Goal: Task Accomplishment & Management: Manage account settings

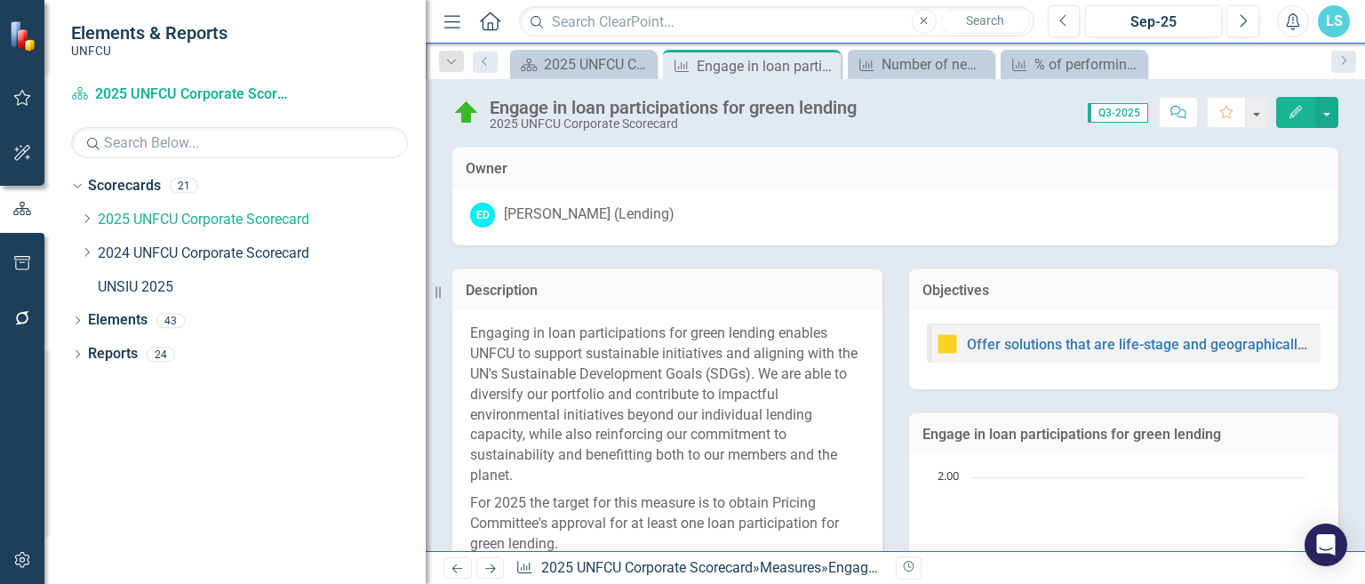
click at [734, 426] on p "Engaging in loan participations for green lending enables UNFCU to support sust…" at bounding box center [667, 406] width 395 height 166
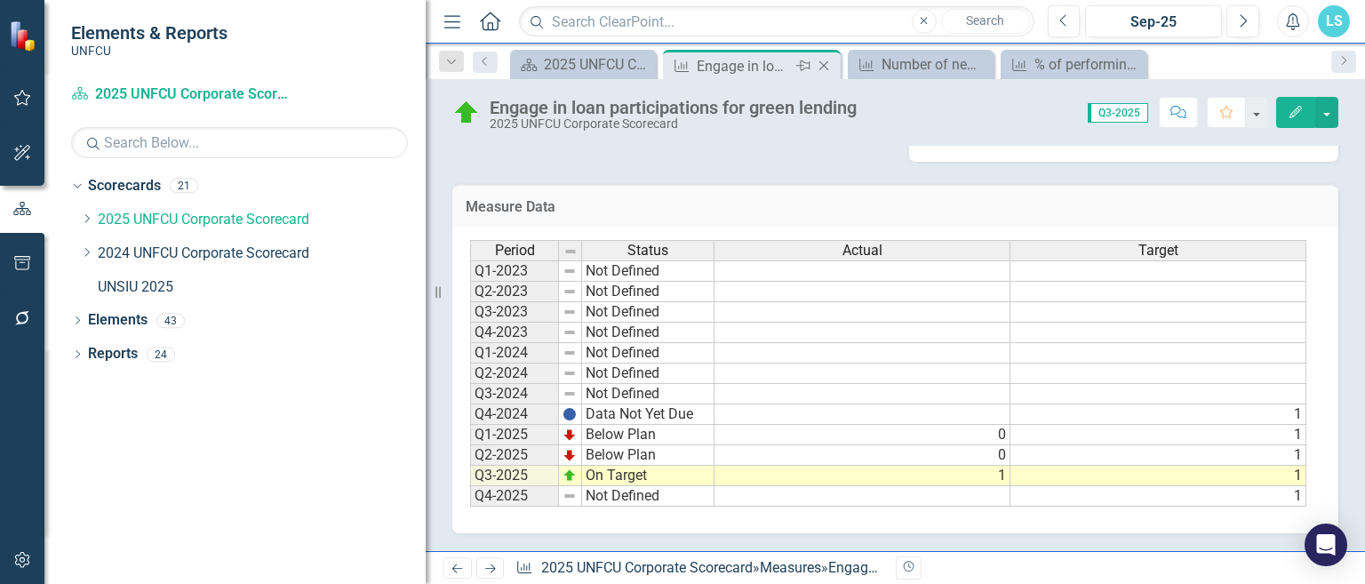
click at [824, 64] on icon "Close" at bounding box center [824, 66] width 18 height 14
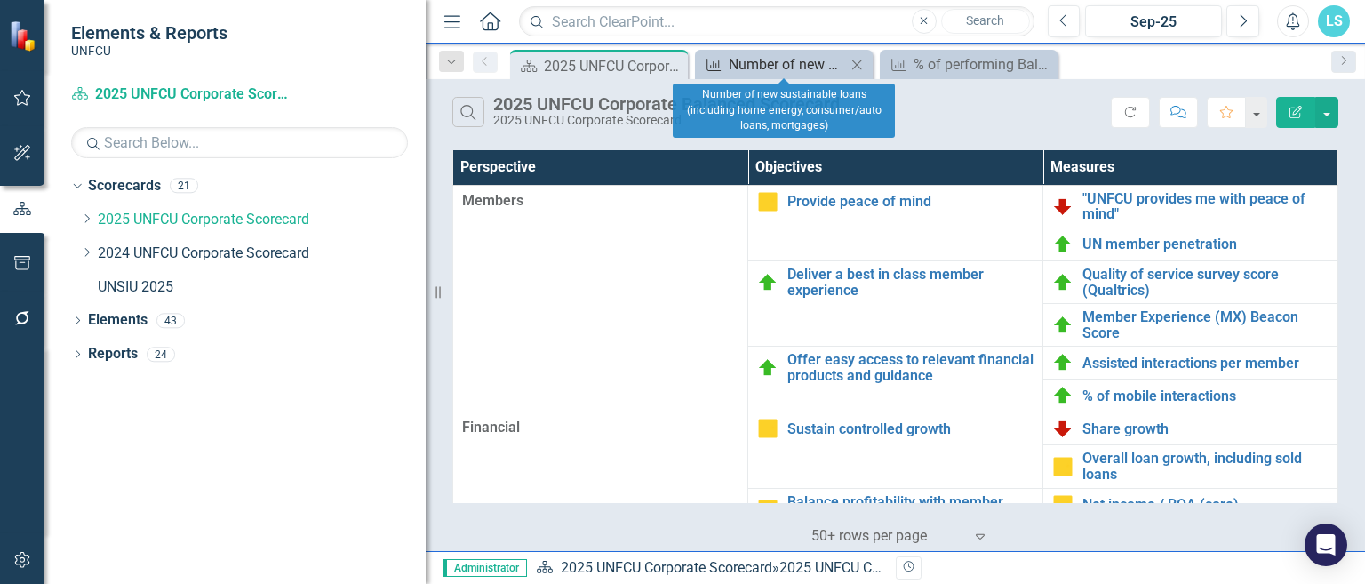
click at [813, 64] on div "Number of new sustainable loans (including home energy, consumer/auto loans, mo…" at bounding box center [787, 64] width 117 height 22
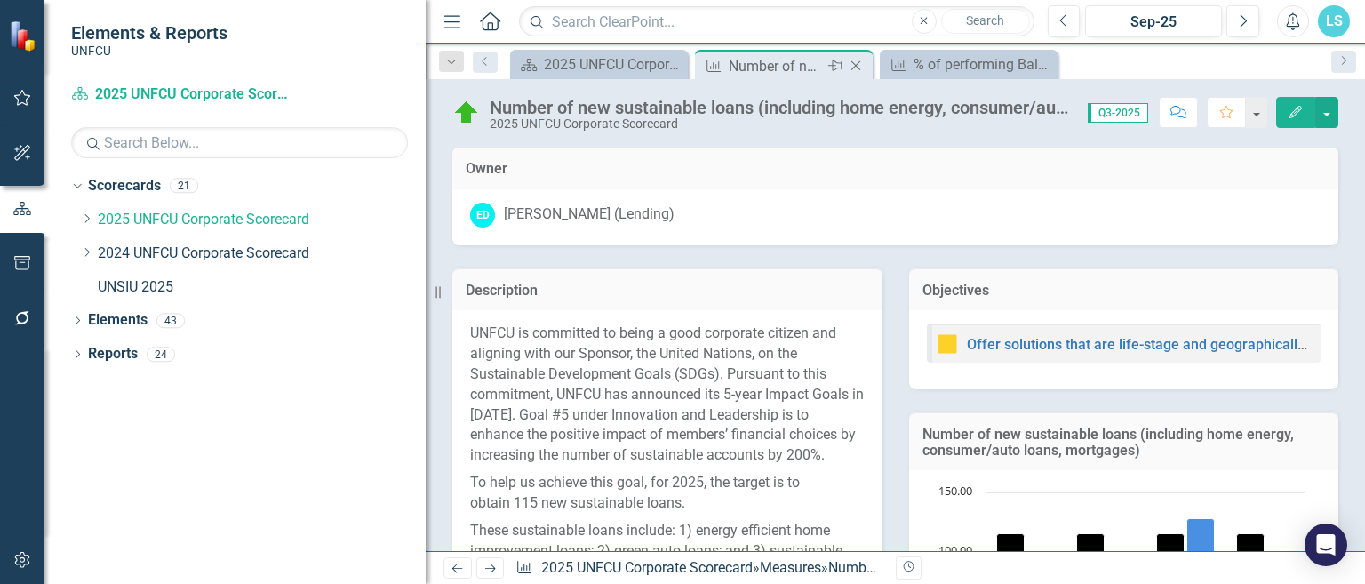
click at [853, 68] on icon "Close" at bounding box center [856, 66] width 18 height 14
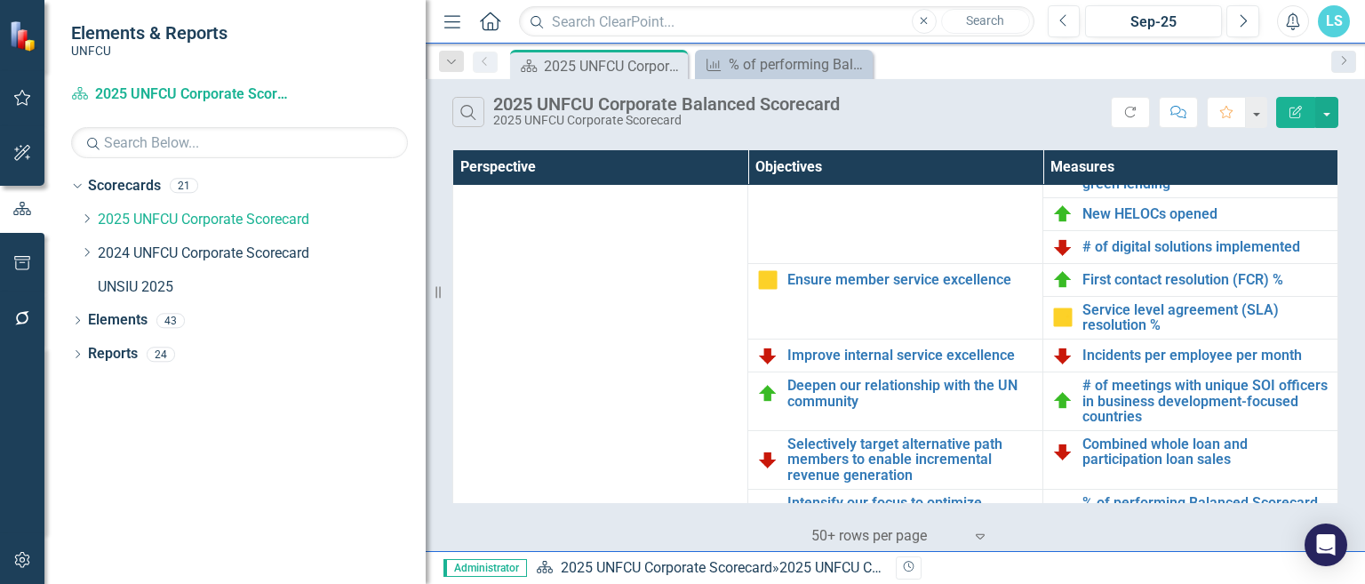
scroll to position [747, 0]
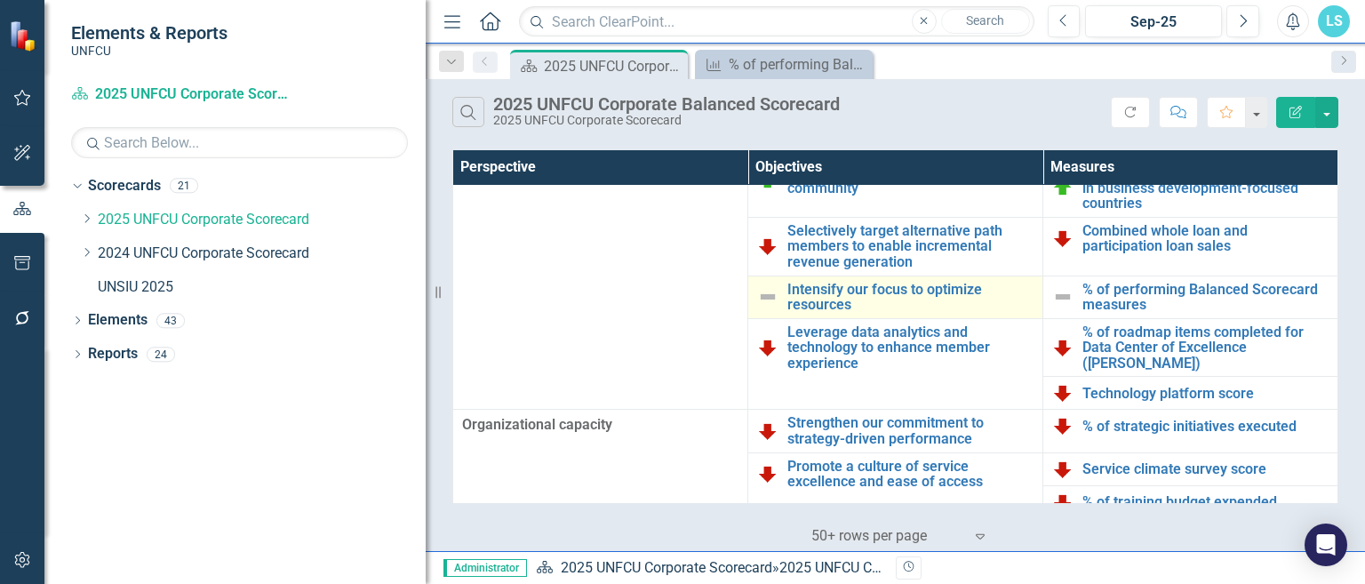
click at [766, 307] on img at bounding box center [767, 296] width 21 height 21
click at [764, 300] on img at bounding box center [767, 296] width 21 height 21
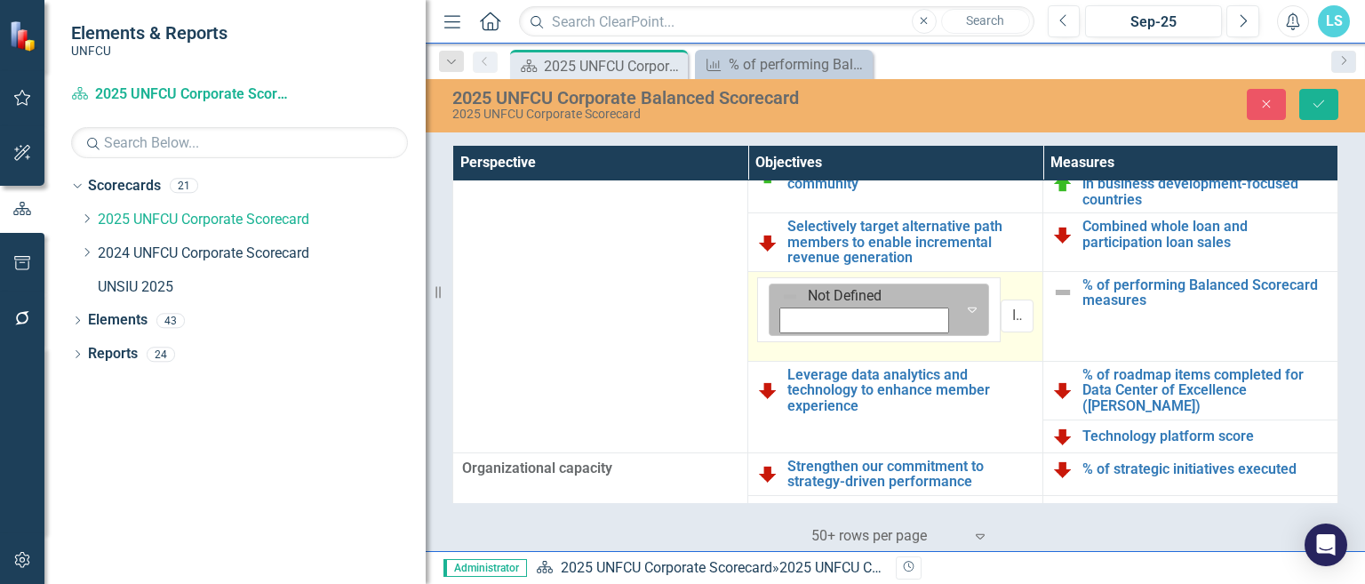
click at [781, 304] on div "Not Defined" at bounding box center [864, 309] width 184 height 51
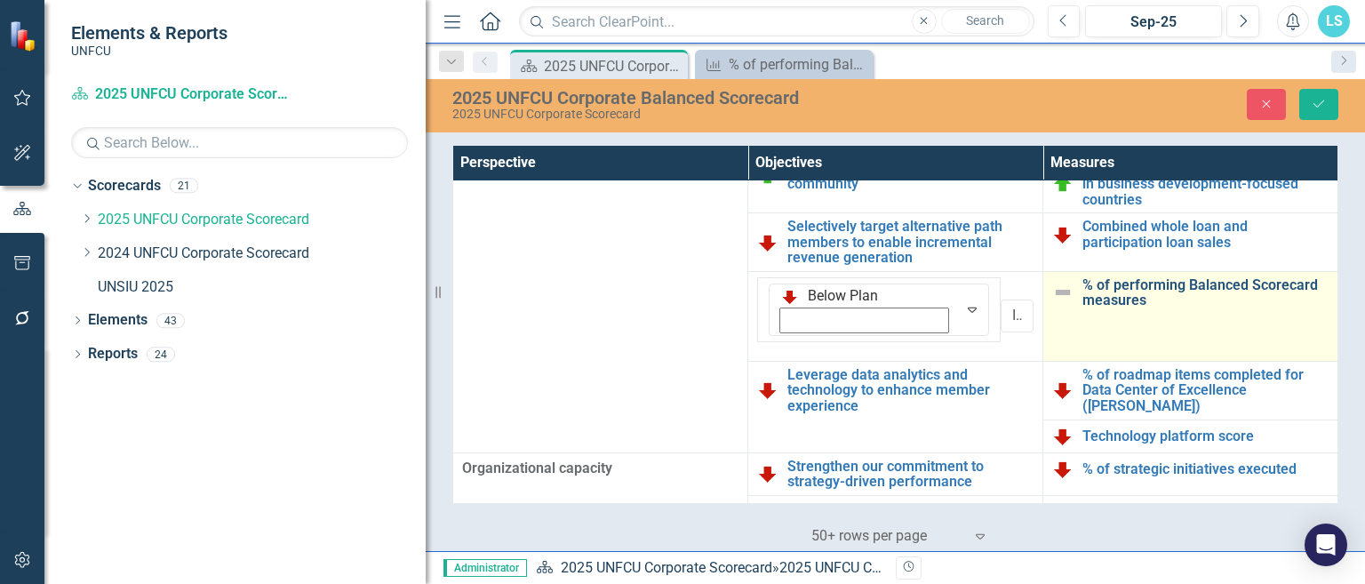
click at [1124, 297] on link "% of performing Balanced Scorecard measures" at bounding box center [1205, 292] width 246 height 31
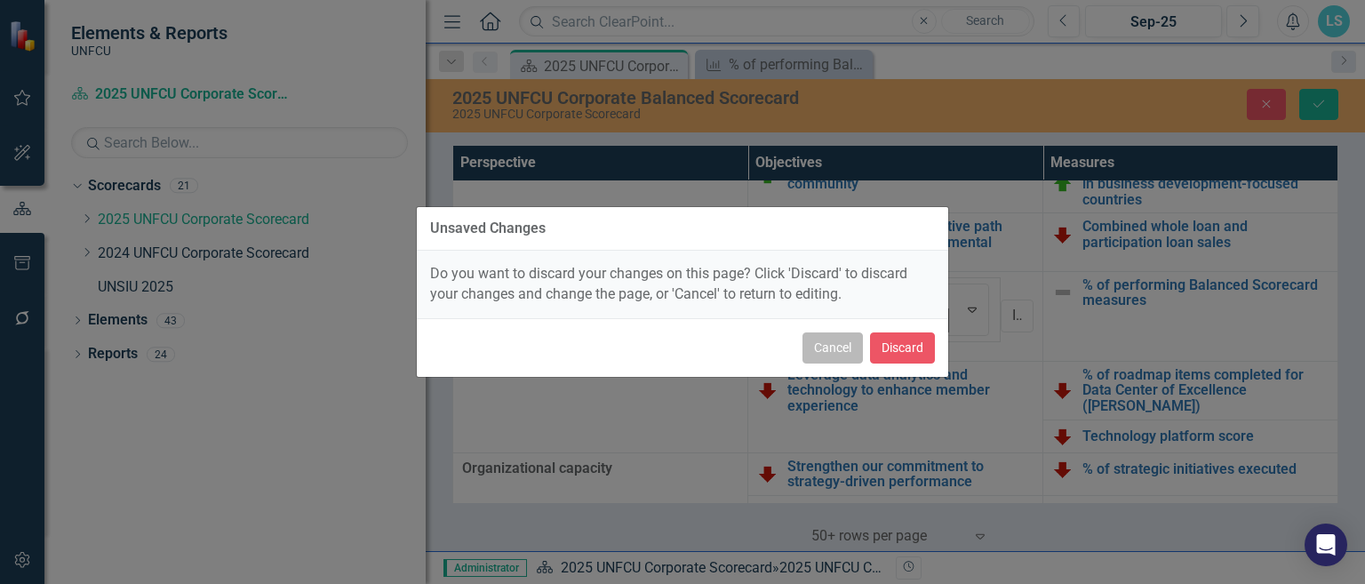
click at [846, 347] on button "Cancel" at bounding box center [833, 347] width 60 height 31
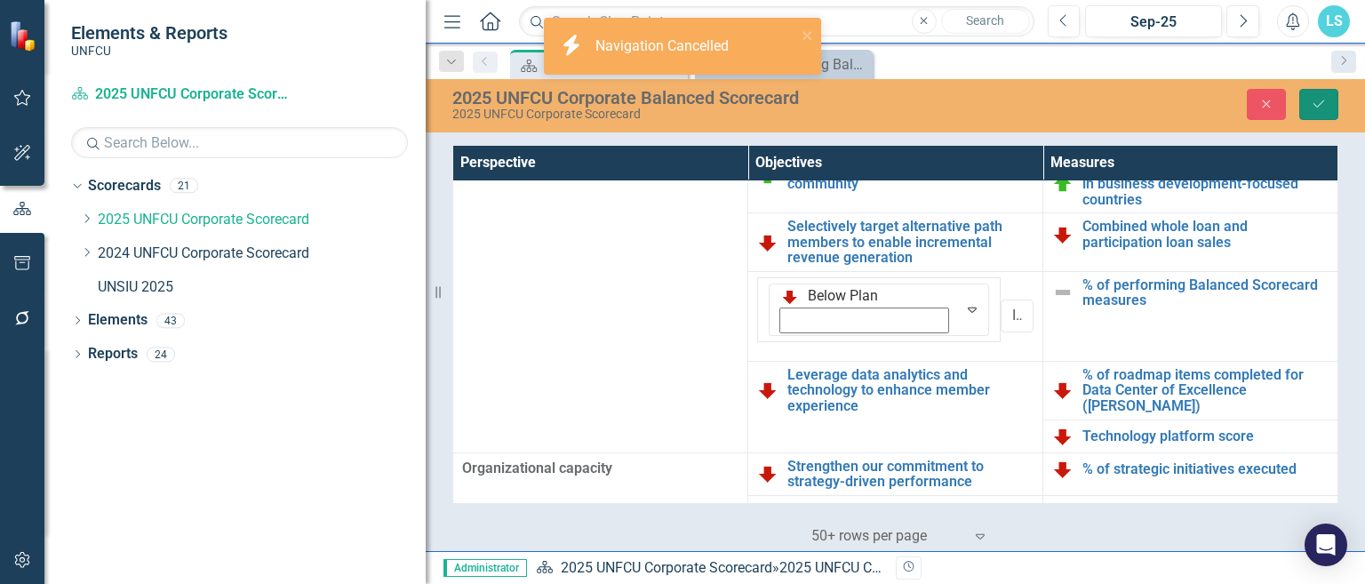
click at [1316, 108] on icon "submit" at bounding box center [1319, 103] width 11 height 7
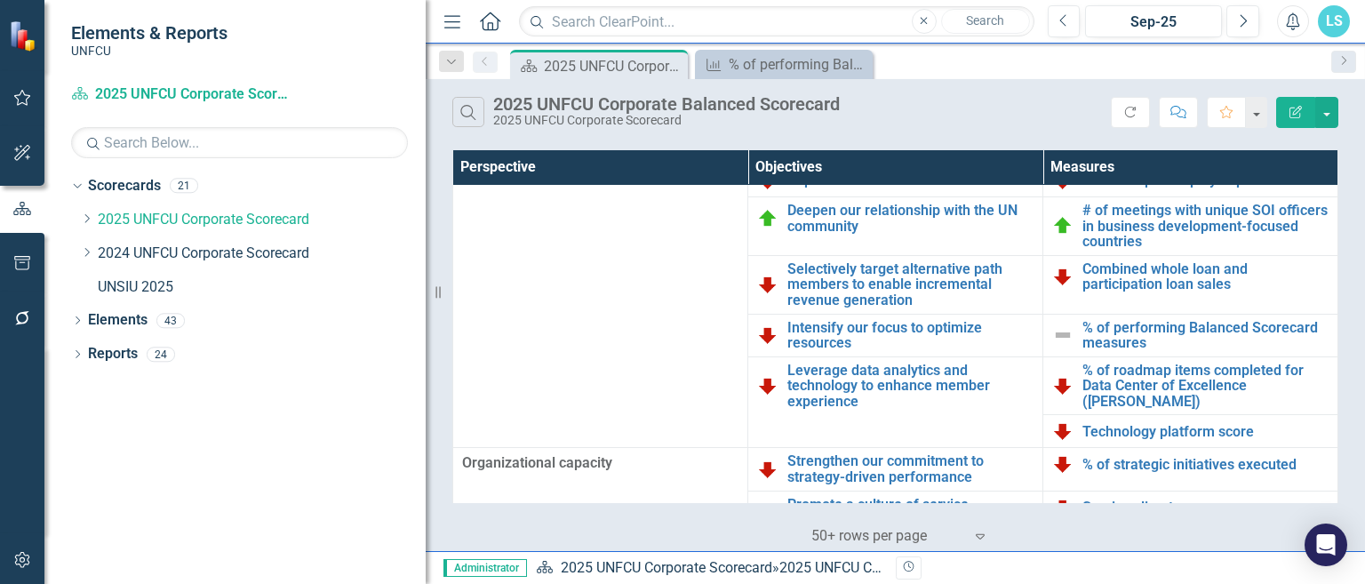
scroll to position [710, 0]
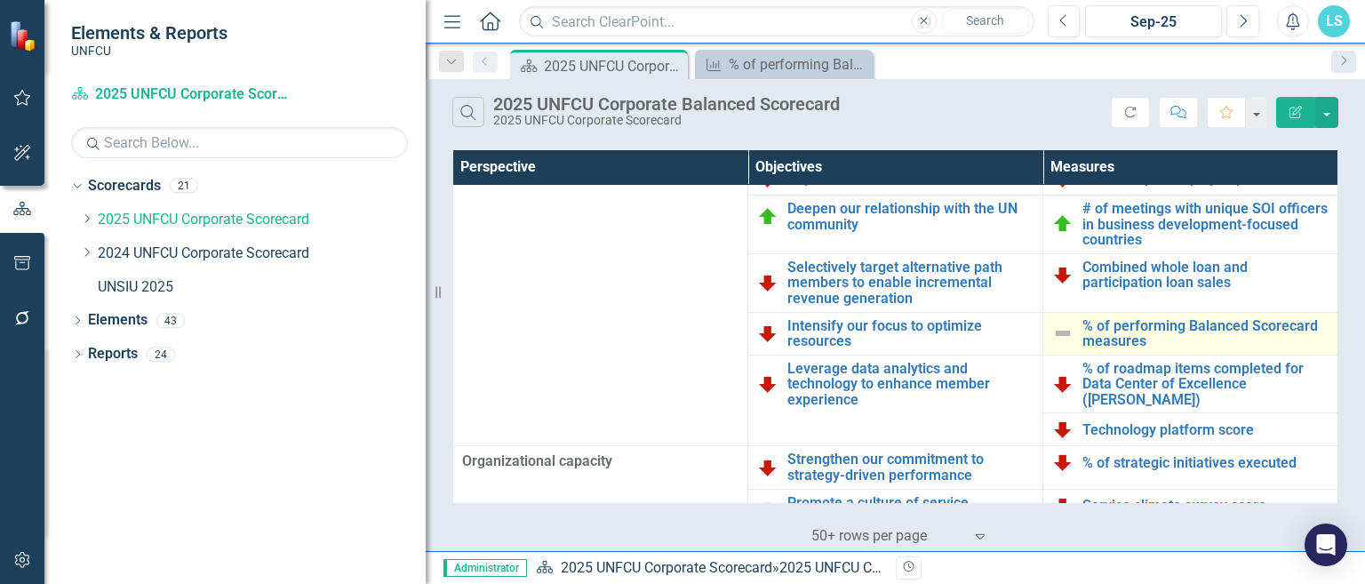
click at [1053, 331] on img at bounding box center [1062, 333] width 21 height 21
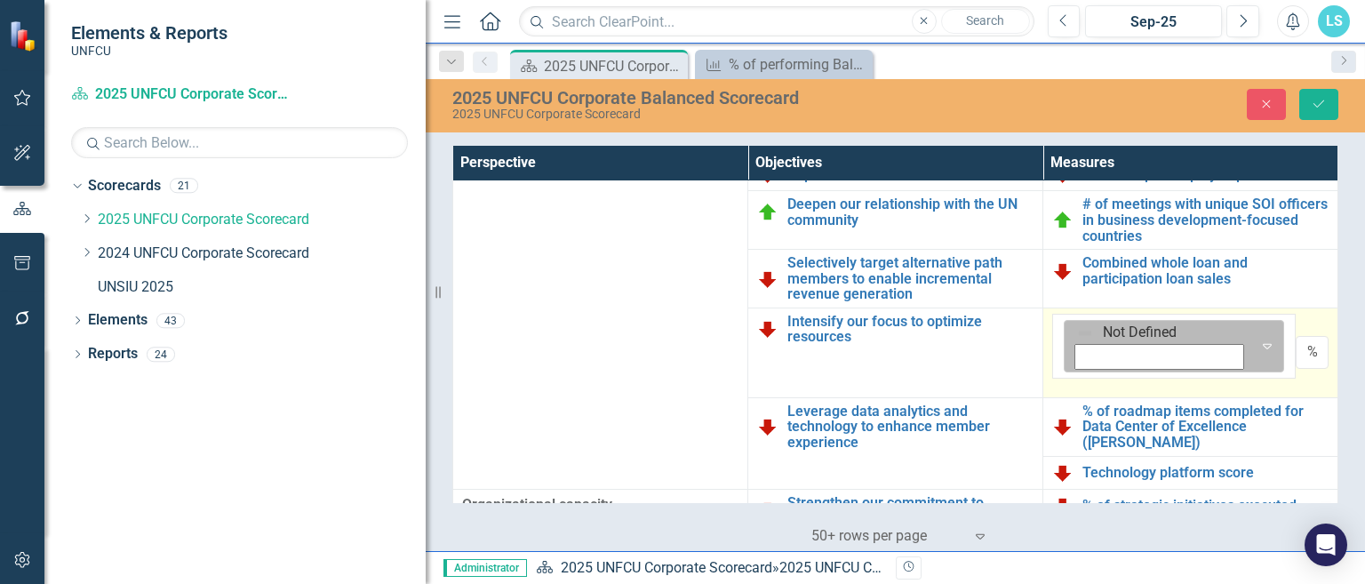
click at [1258, 339] on icon "Expand" at bounding box center [1267, 346] width 18 height 14
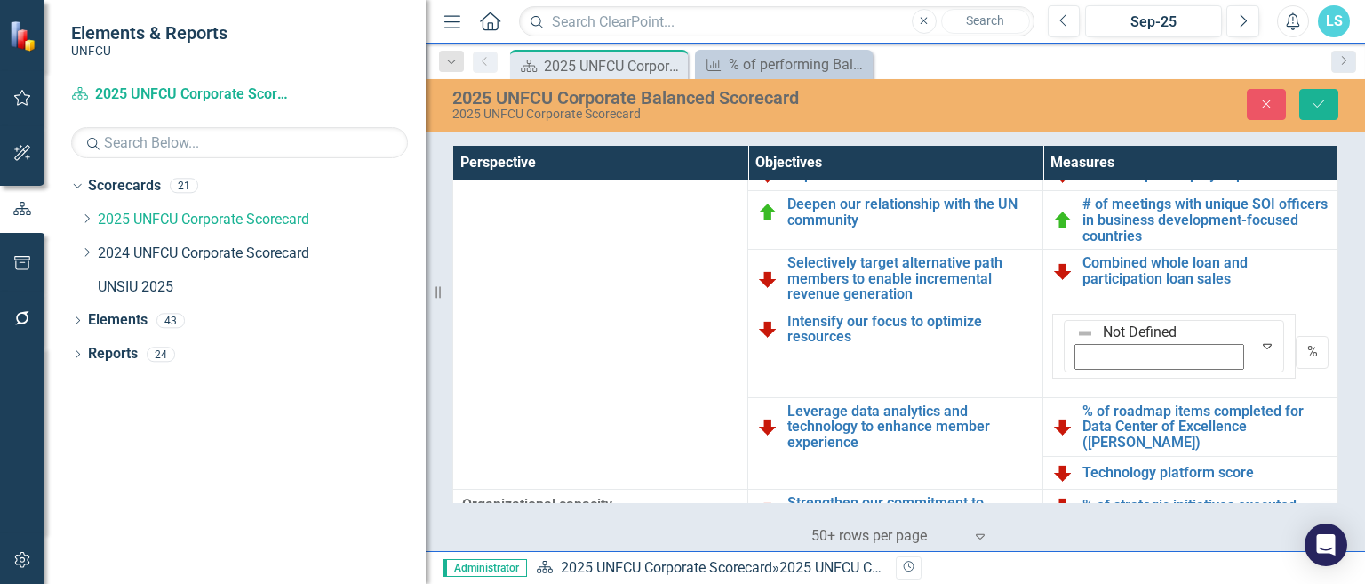
click at [1330, 94] on button "Save" at bounding box center [1318, 104] width 39 height 31
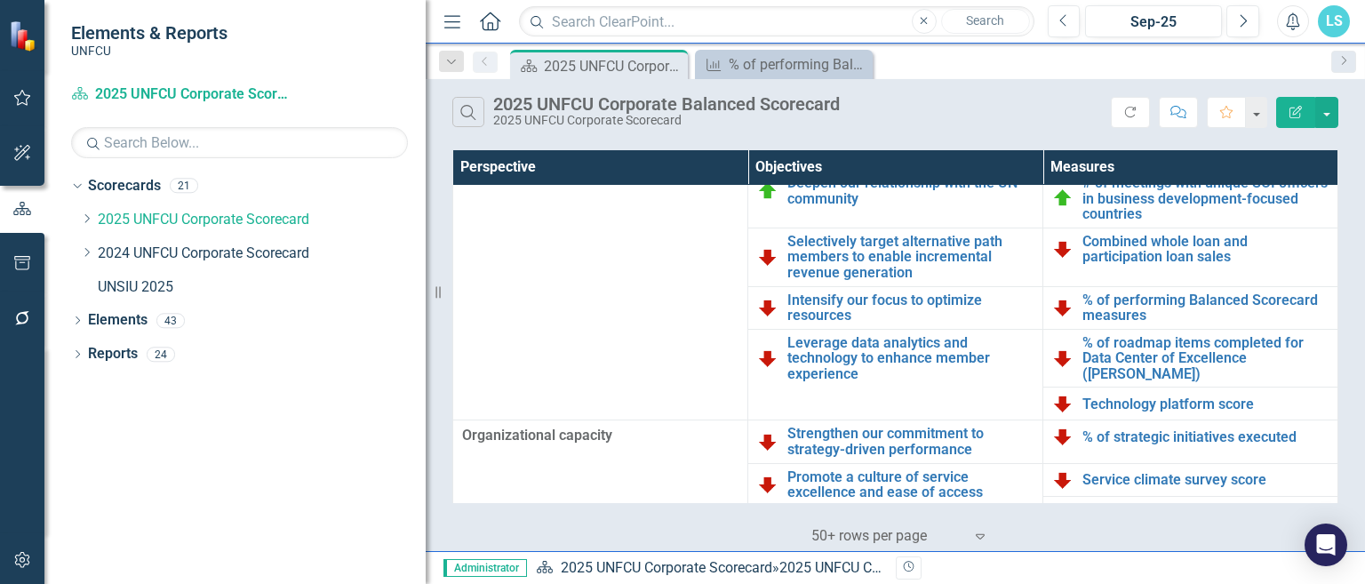
scroll to position [747, 0]
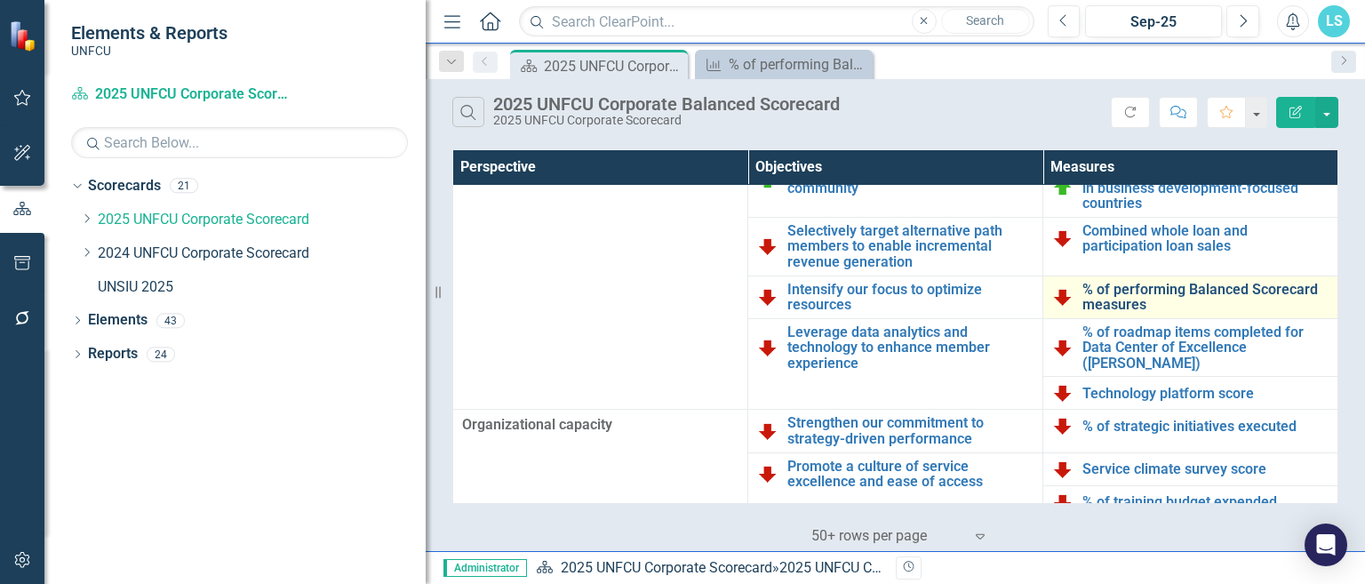
click at [1107, 287] on link "% of performing Balanced Scorecard measures" at bounding box center [1205, 297] width 246 height 31
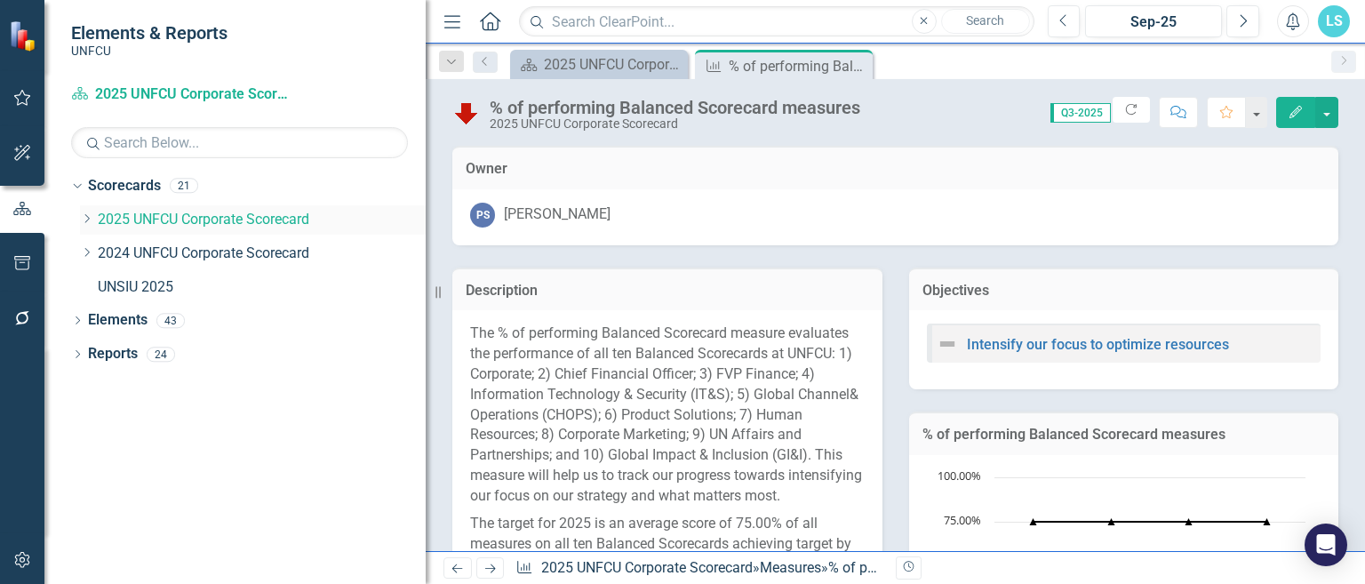
click at [92, 215] on icon "Dropdown" at bounding box center [86, 218] width 13 height 11
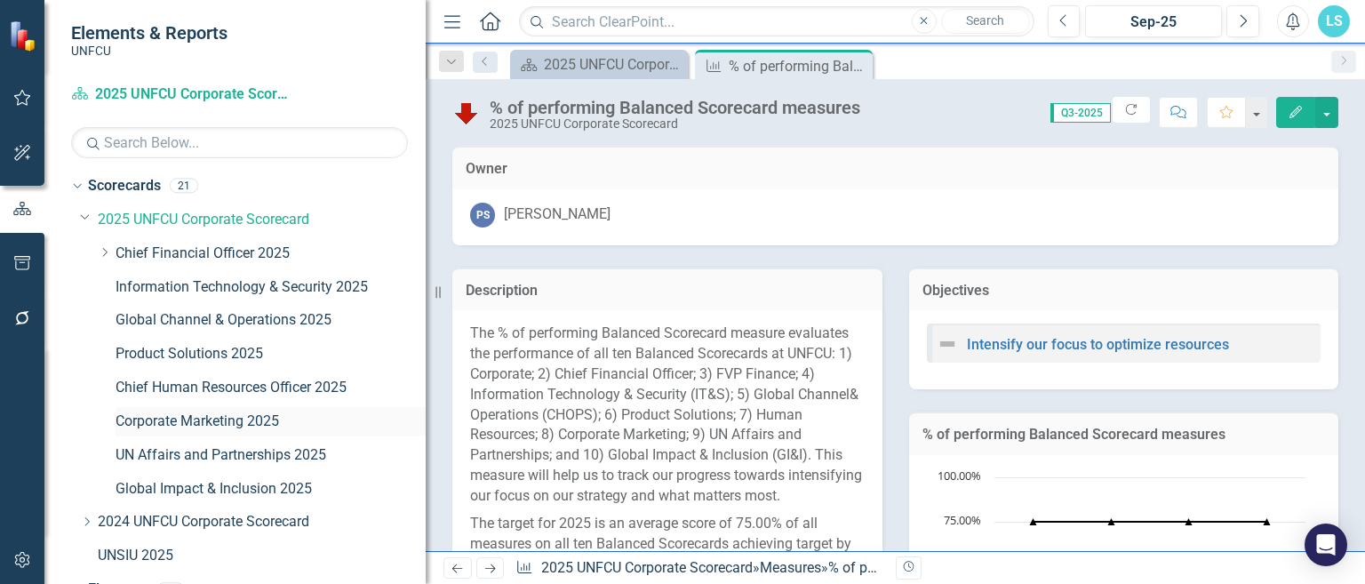
click at [238, 420] on link "Corporate Marketing 2025" at bounding box center [271, 421] width 310 height 20
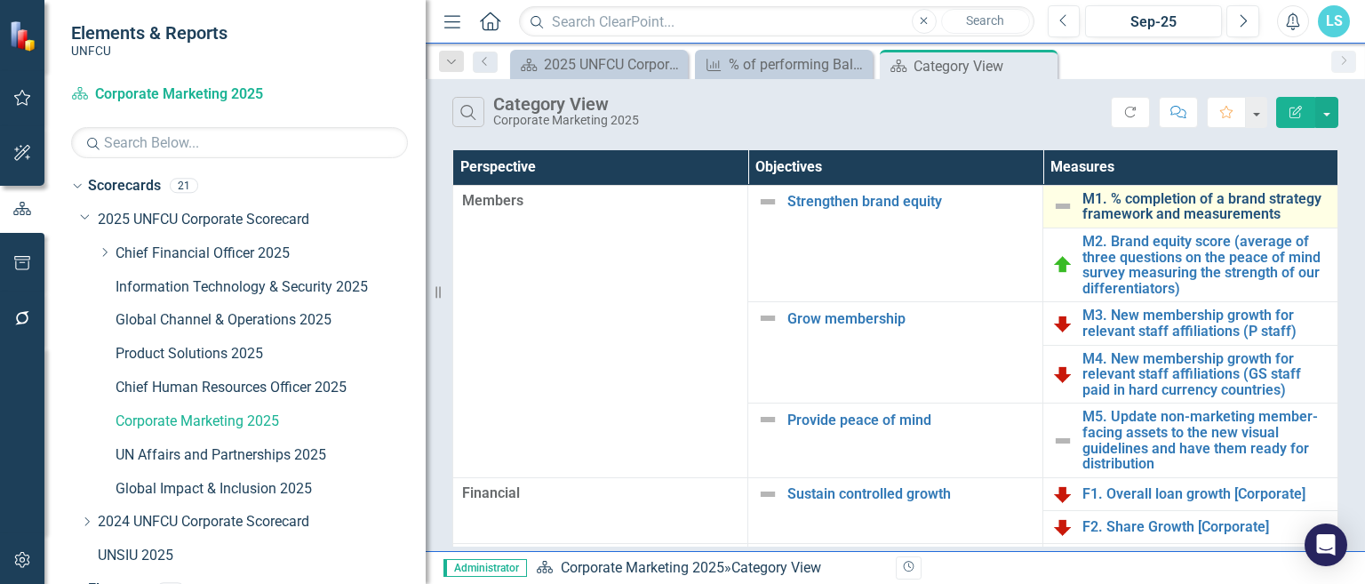
click at [1108, 212] on link "M1. % completion of a brand strategy framework and measurements" at bounding box center [1205, 206] width 246 height 31
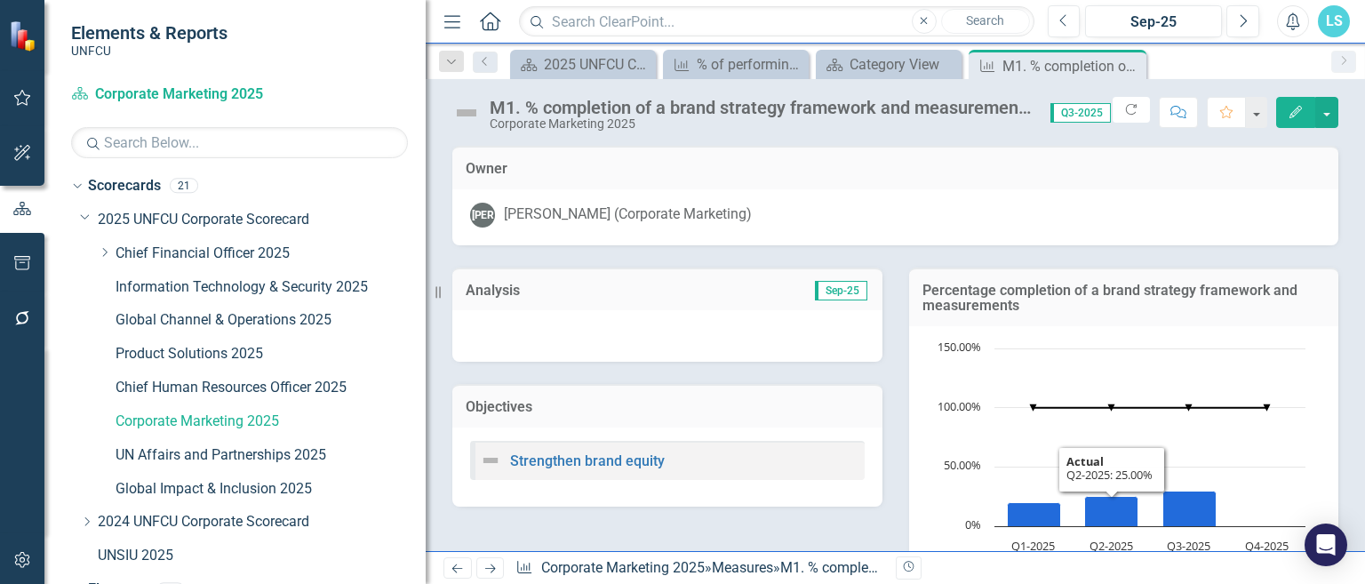
click at [773, 531] on div "Analysis Sep-25 Objectives Strengthen brand equity Percentage completion of a b…" at bounding box center [895, 434] width 913 height 379
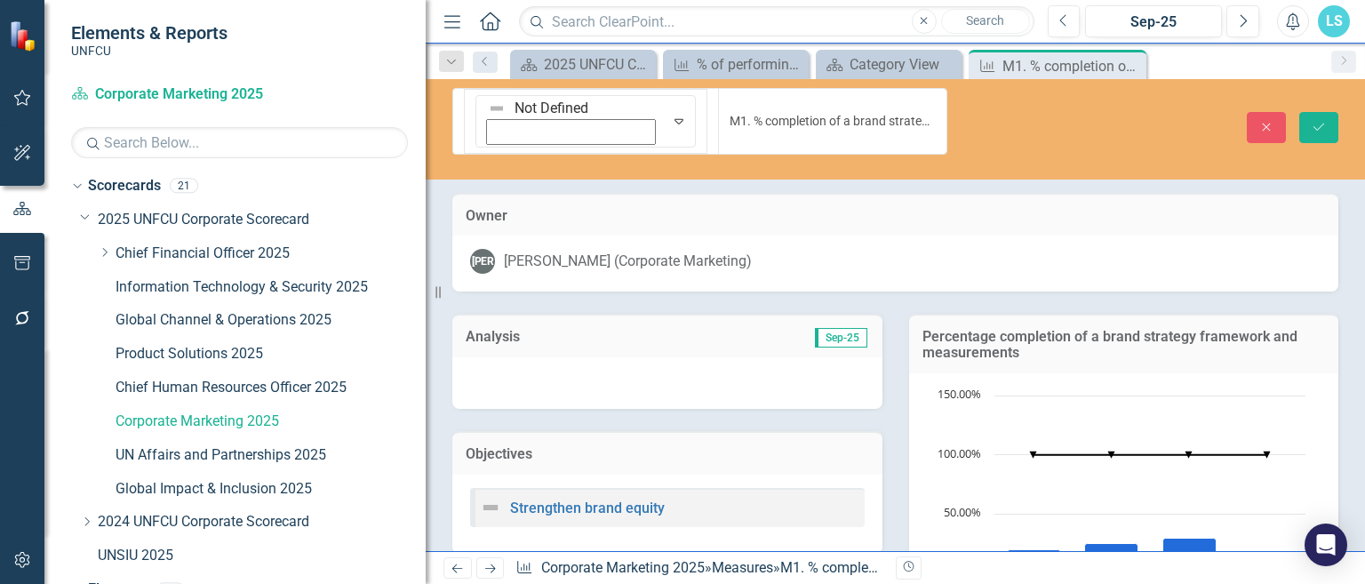
click at [488, 114] on img at bounding box center [497, 109] width 18 height 18
click at [1323, 124] on icon "submit" at bounding box center [1319, 127] width 11 height 7
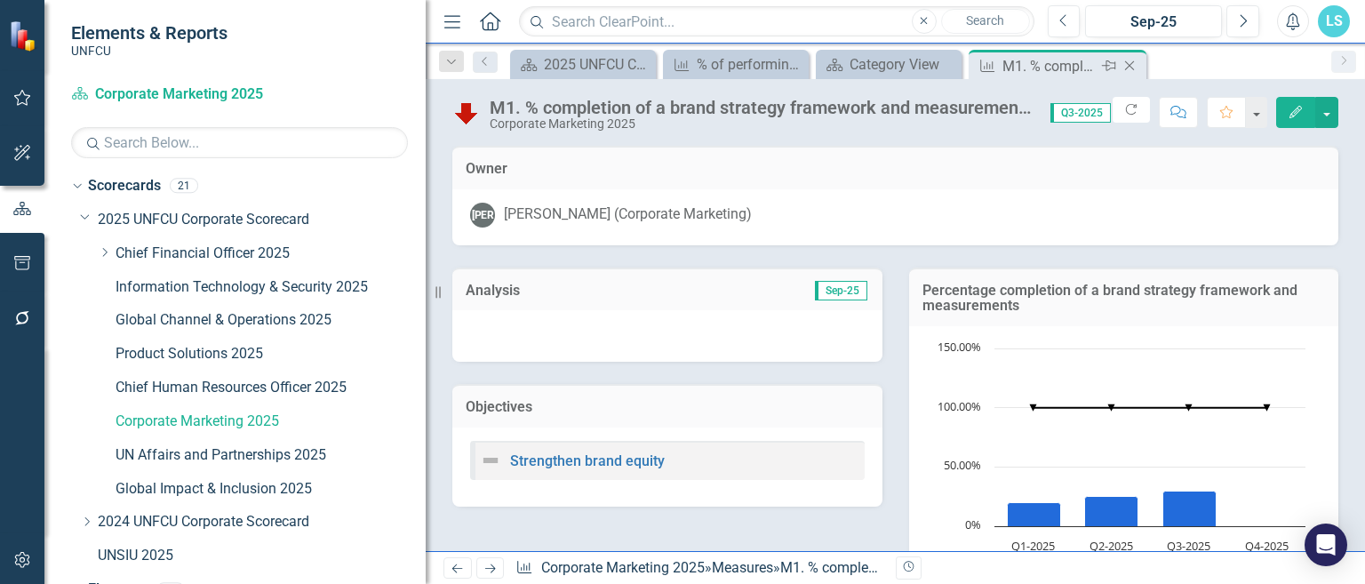
click at [1130, 62] on icon "Close" at bounding box center [1130, 66] width 18 height 14
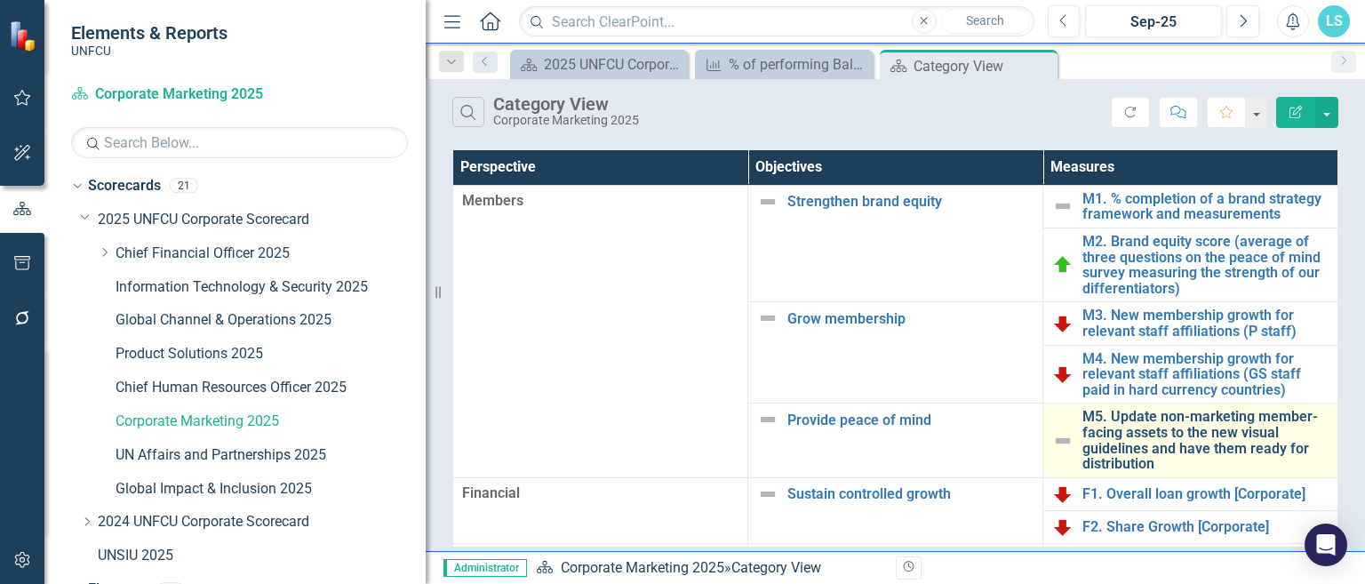
click at [1164, 423] on link "M5. Update non-marketing member-facing assets to the new visual guidelines and …" at bounding box center [1205, 440] width 246 height 62
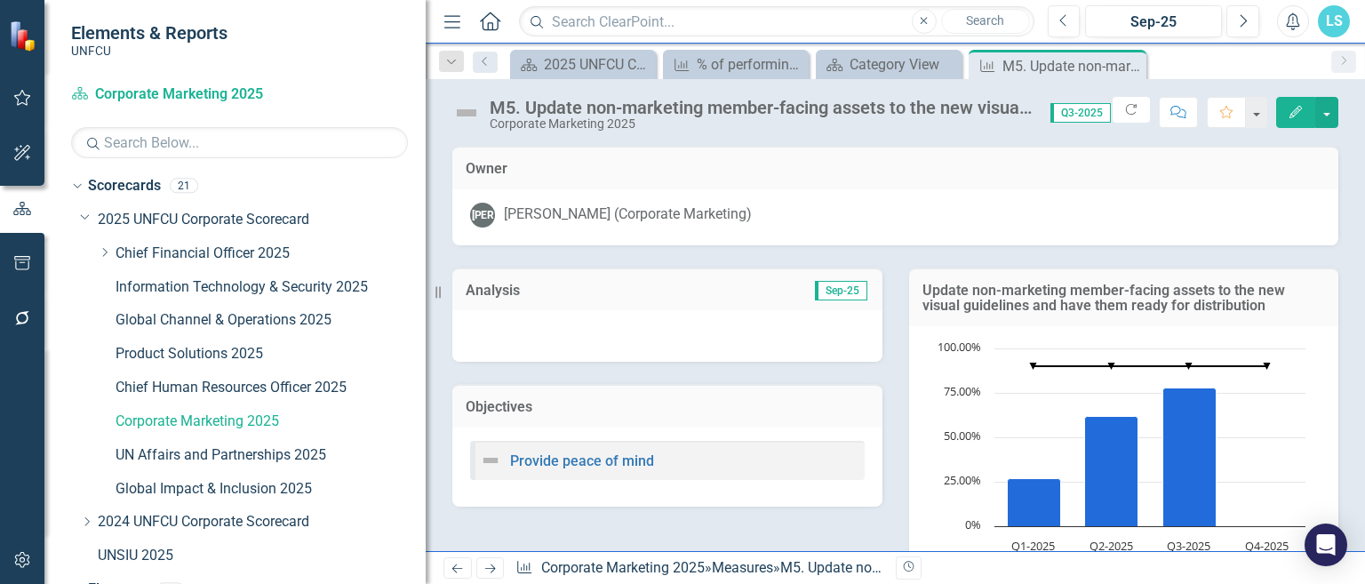
click at [459, 97] on div "M5. Update non-marketing member-facing assets to the new visual guidelines and …" at bounding box center [746, 114] width 589 height 34
click at [462, 109] on img at bounding box center [466, 113] width 28 height 28
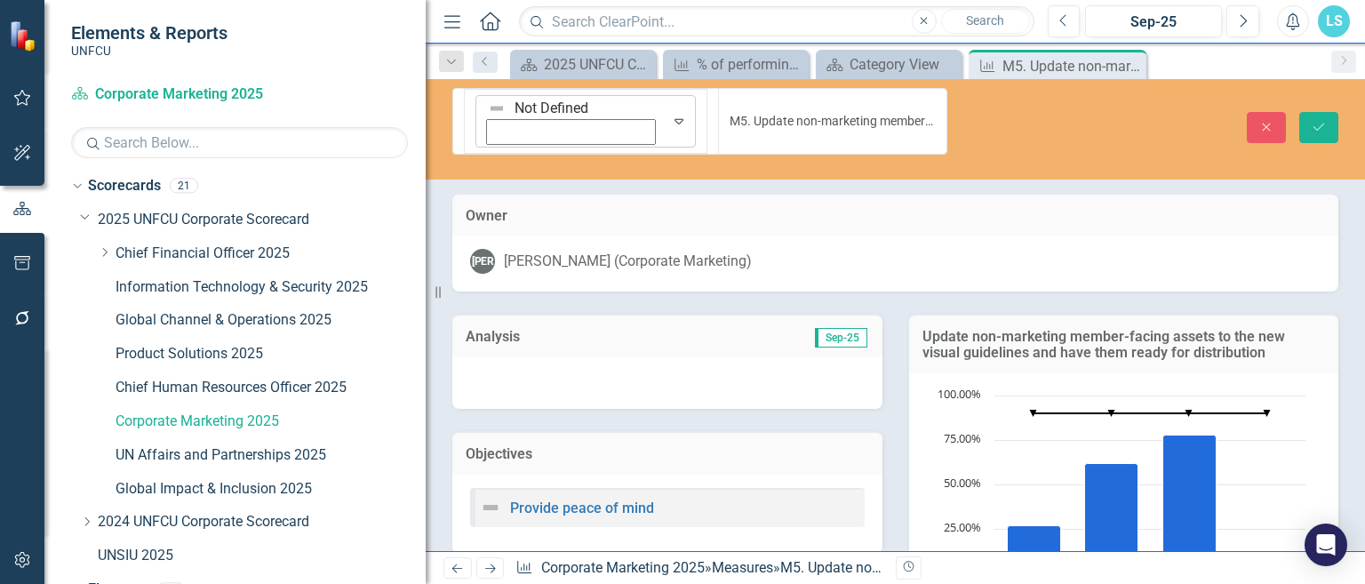
click at [670, 114] on icon "Expand" at bounding box center [679, 121] width 18 height 14
click at [1330, 112] on button "Save" at bounding box center [1318, 127] width 39 height 31
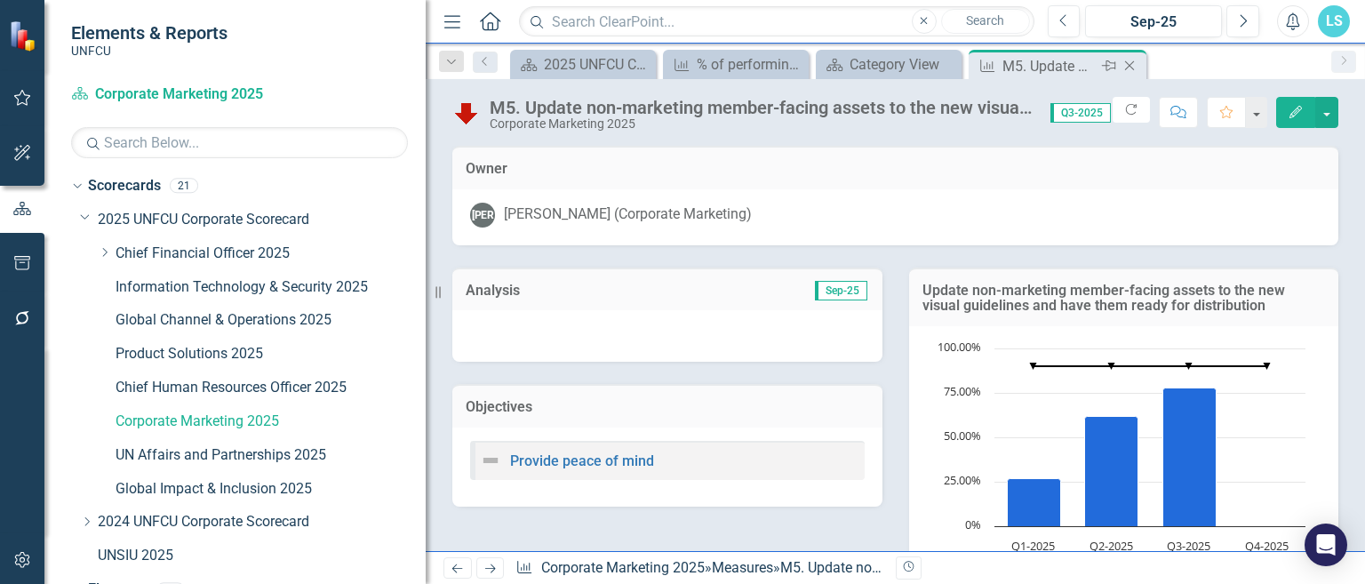
click at [1062, 60] on div "M5. Update non-marketing member-facing assets to the new visual guidelines and …" at bounding box center [1049, 66] width 95 height 22
click at [1128, 65] on icon "Close" at bounding box center [1130, 66] width 18 height 14
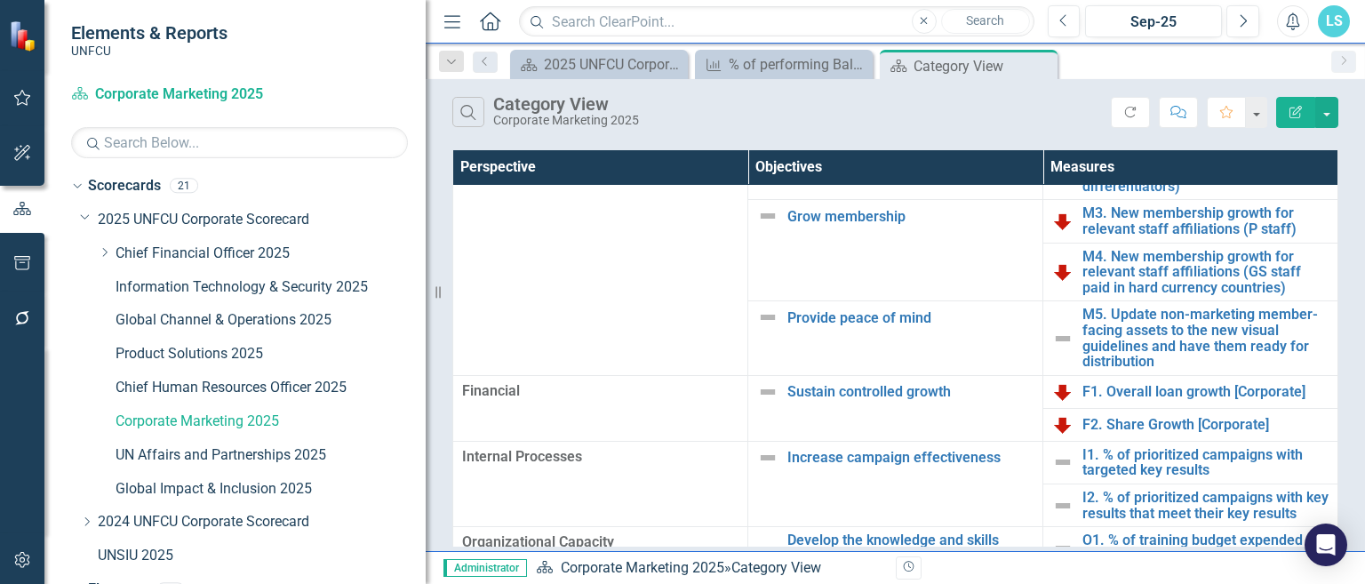
scroll to position [155, 0]
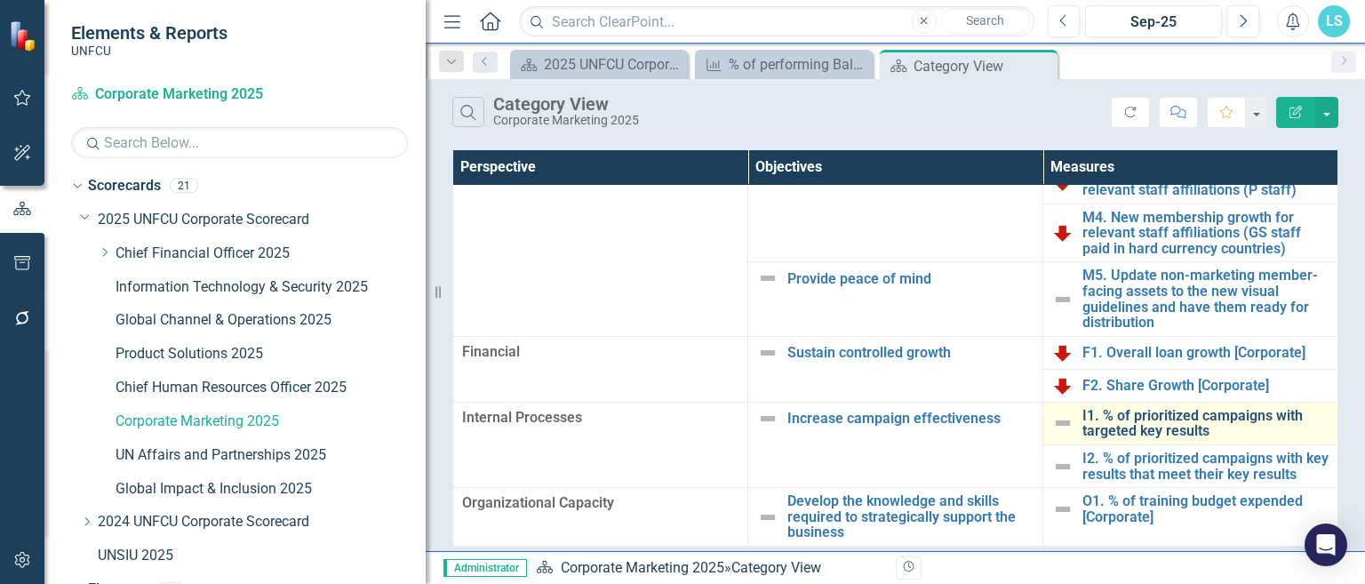
click at [1226, 410] on link "I1. % of prioritized campaigns with targeted key results" at bounding box center [1205, 423] width 246 height 31
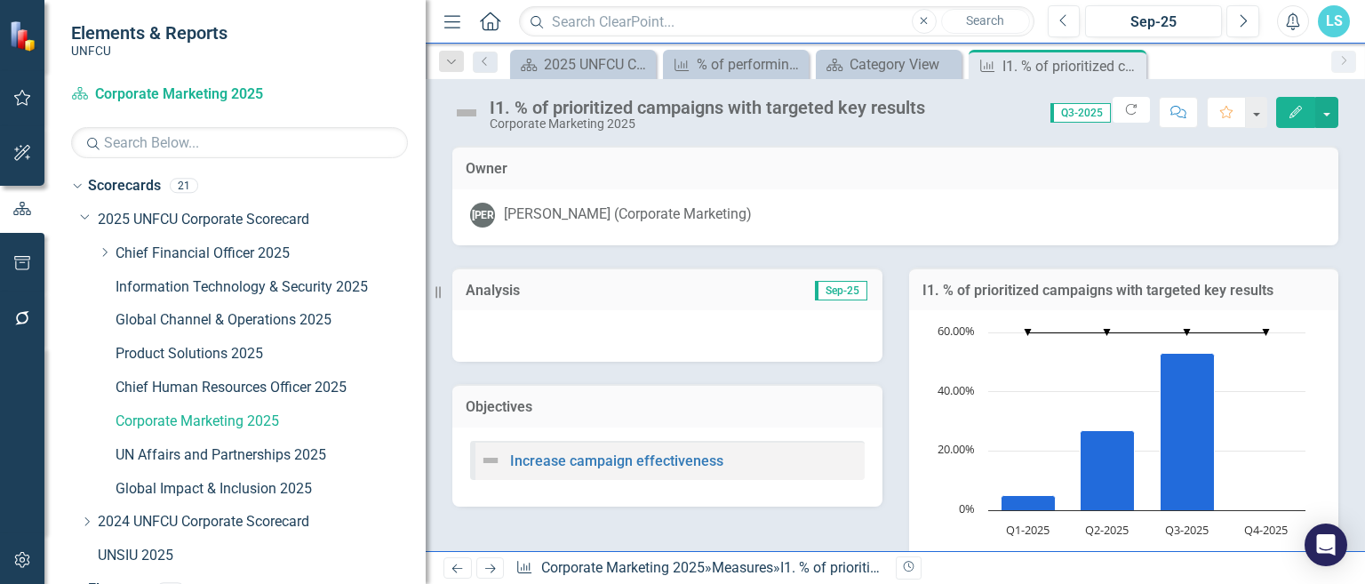
click at [467, 109] on img at bounding box center [466, 113] width 28 height 28
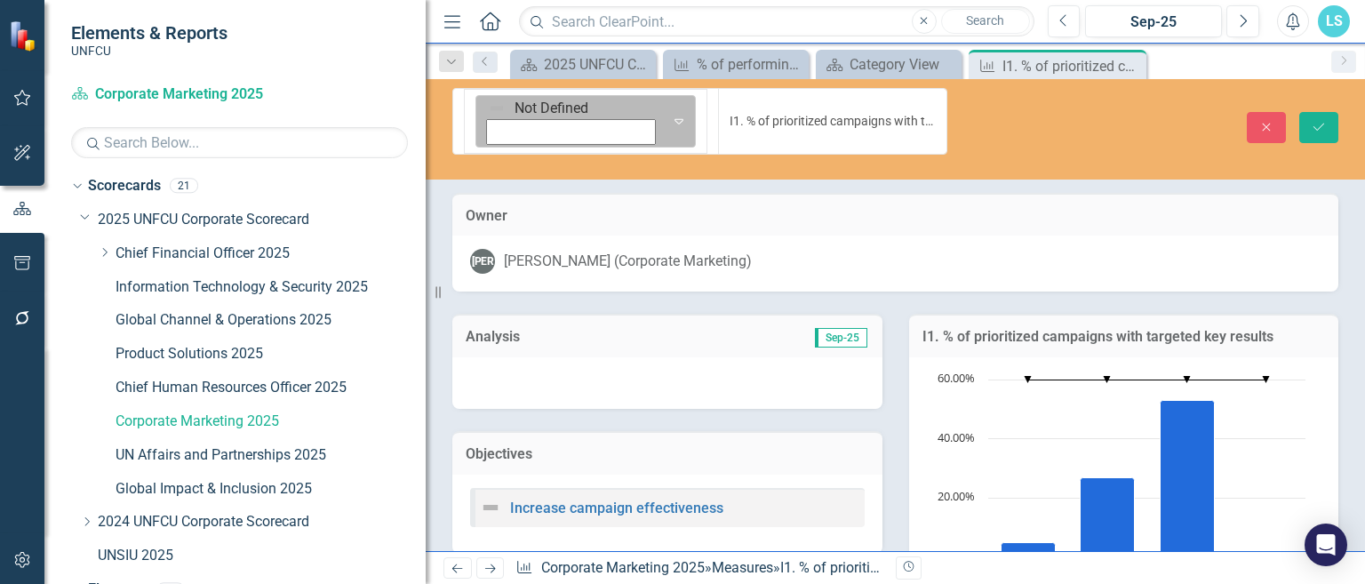
click at [663, 96] on div "Expand" at bounding box center [679, 121] width 32 height 51
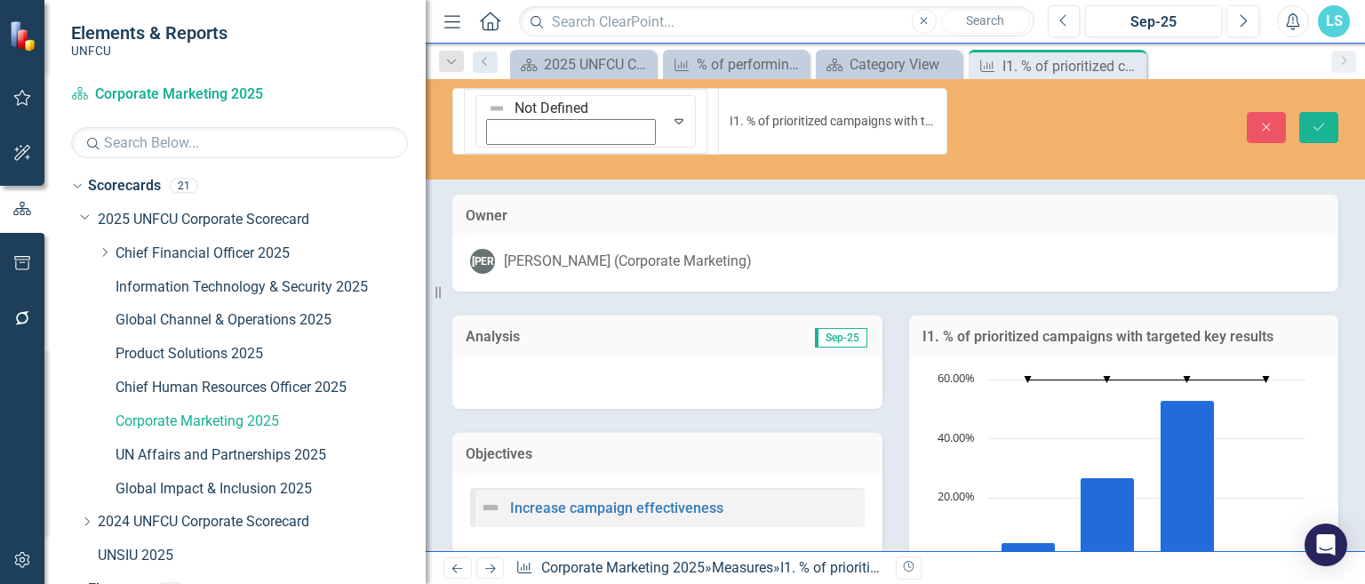
click at [1330, 112] on button "Save" at bounding box center [1318, 127] width 39 height 31
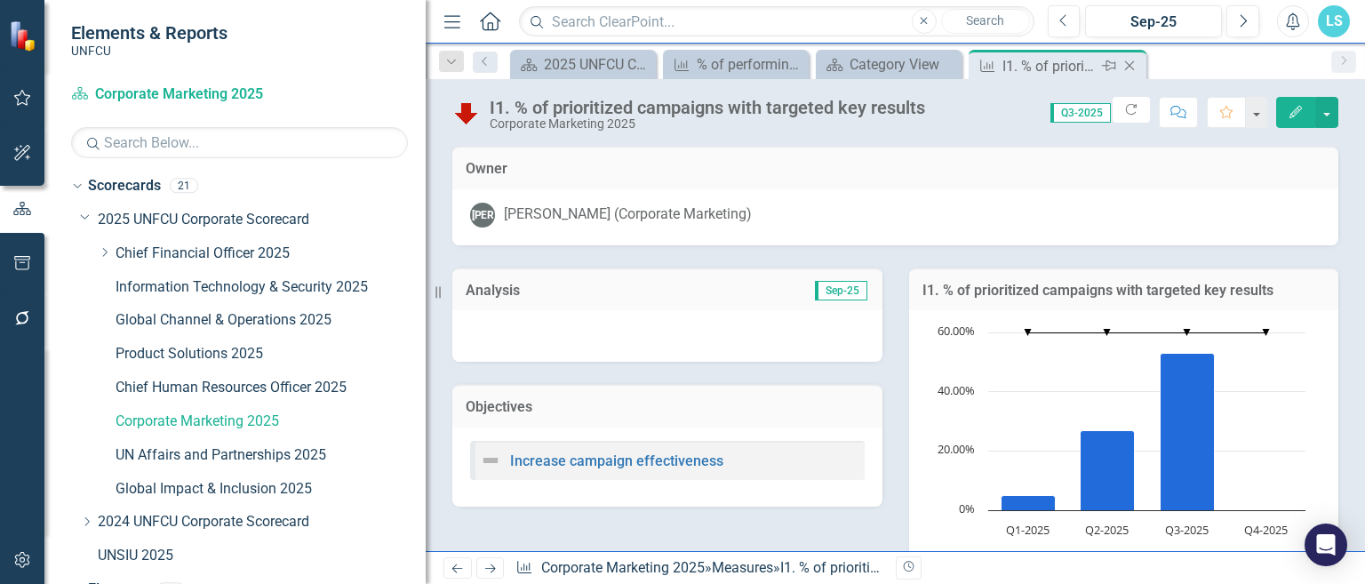
click at [1138, 61] on icon "Close" at bounding box center [1130, 66] width 18 height 14
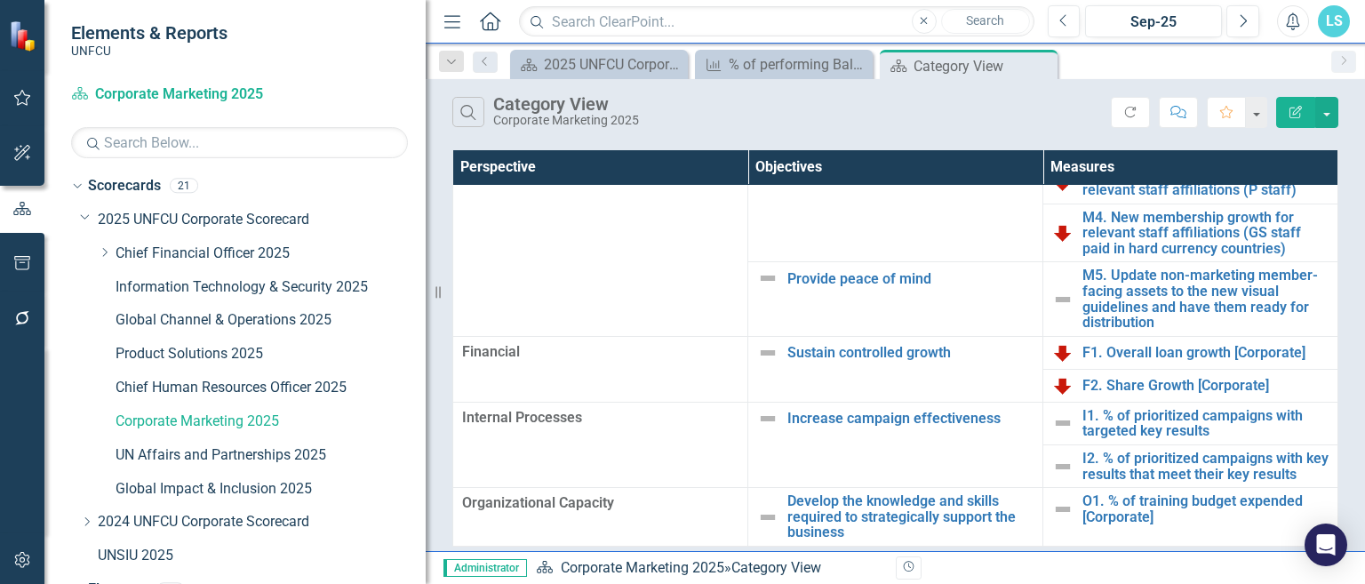
scroll to position [155, 0]
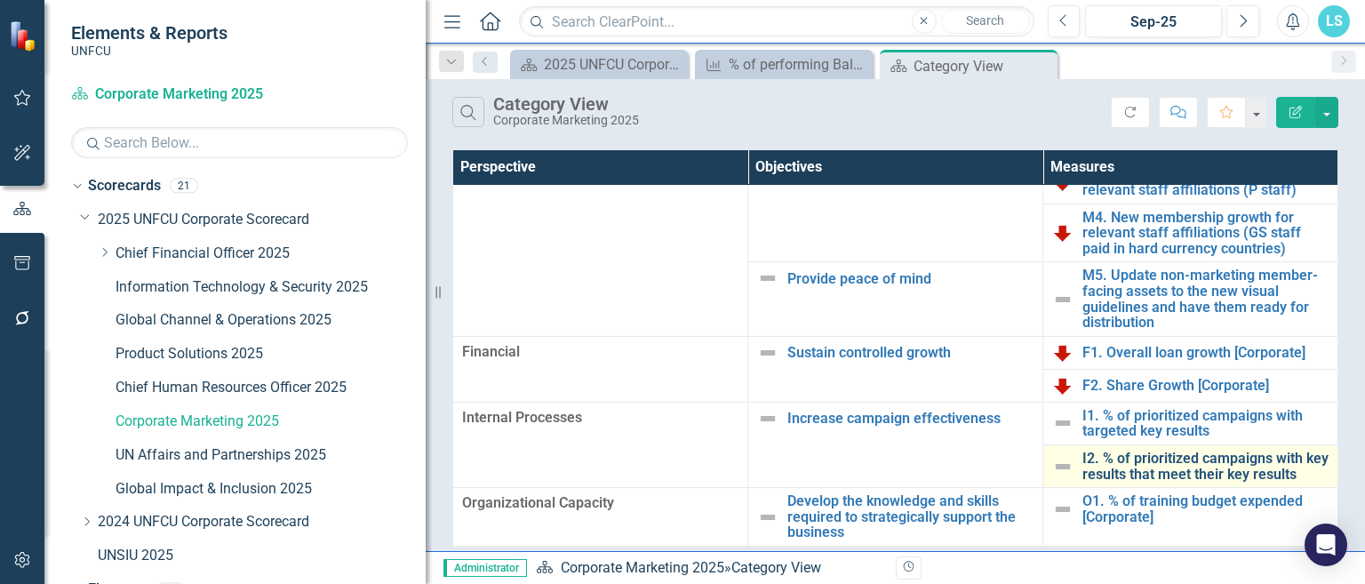
click at [1226, 454] on link "I2. % of prioritized campaigns with key results that meet their key results" at bounding box center [1205, 466] width 246 height 31
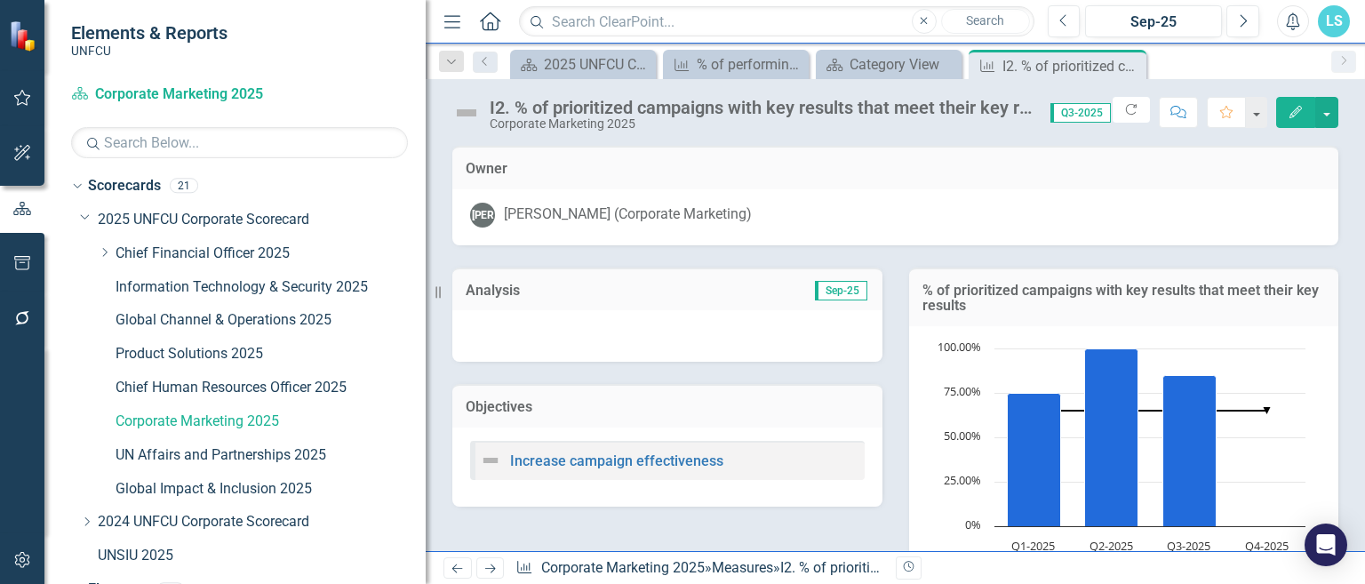
click at [483, 109] on div "I2. % of prioritized campaigns with key results that meet their key results Cor…" at bounding box center [746, 114] width 589 height 34
click at [476, 109] on img at bounding box center [466, 113] width 28 height 28
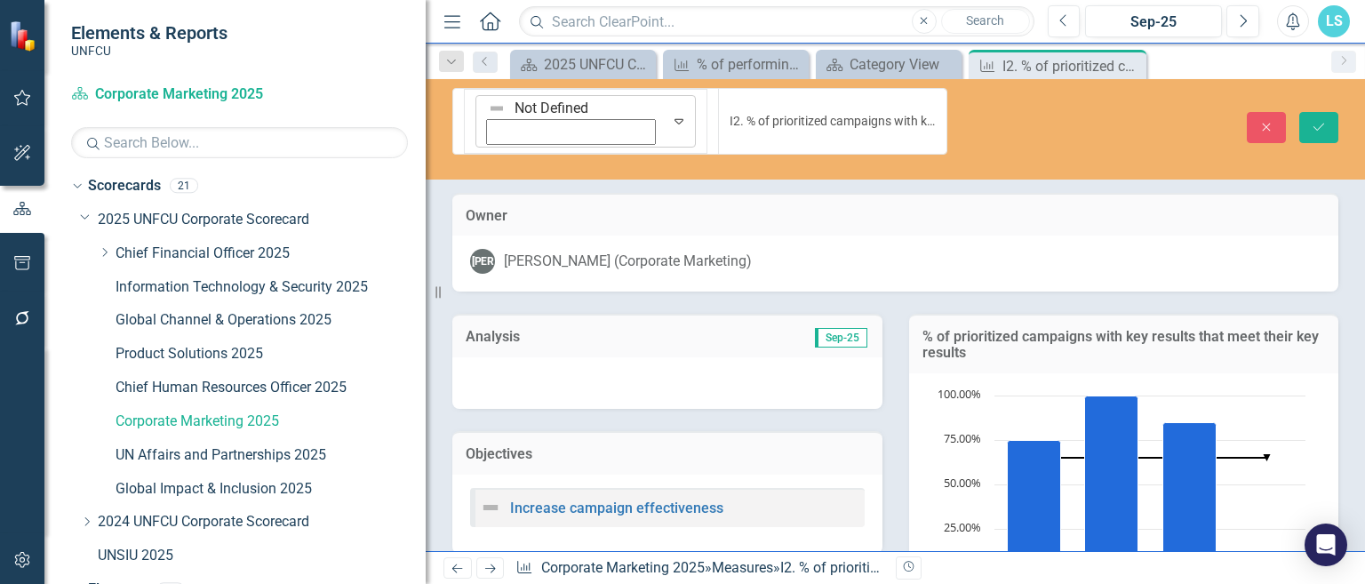
click at [675, 119] on icon at bounding box center [679, 121] width 9 height 5
click at [1314, 113] on button "Save" at bounding box center [1318, 127] width 39 height 31
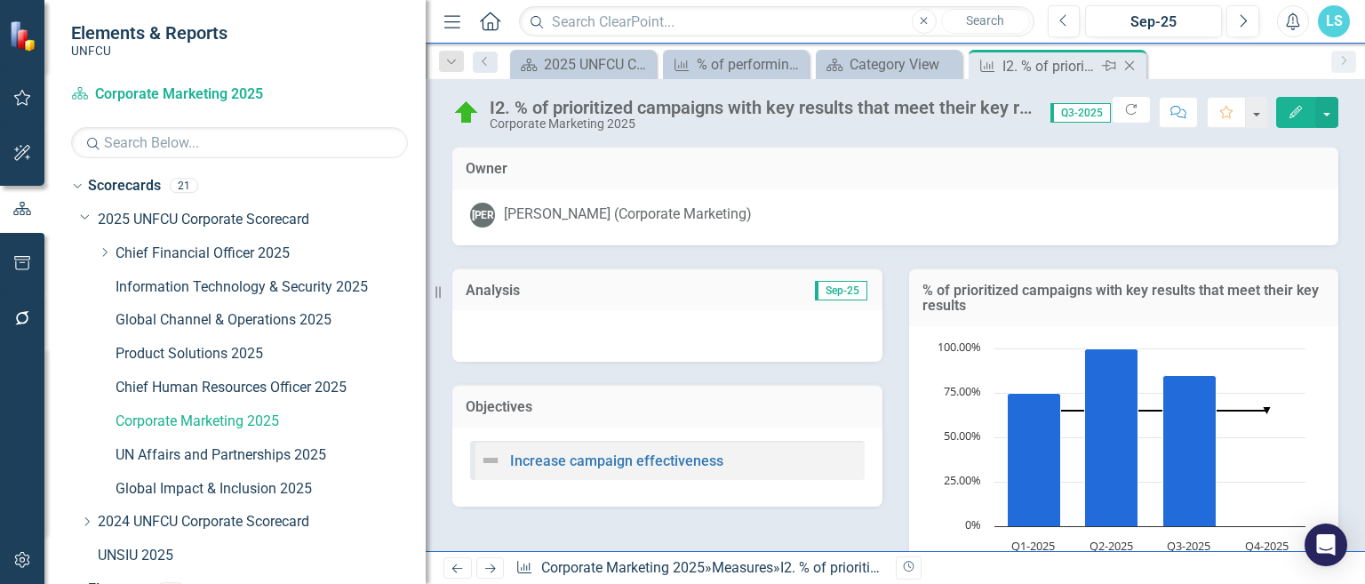
click at [1126, 58] on div "Close" at bounding box center [1131, 66] width 22 height 22
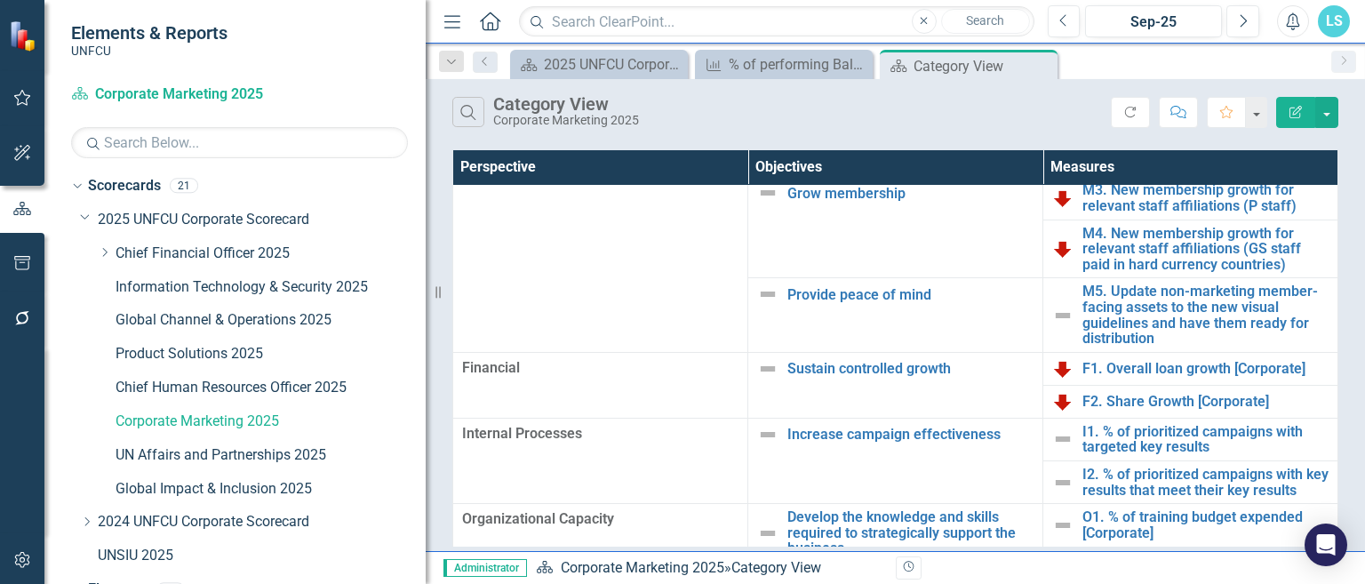
scroll to position [155, 0]
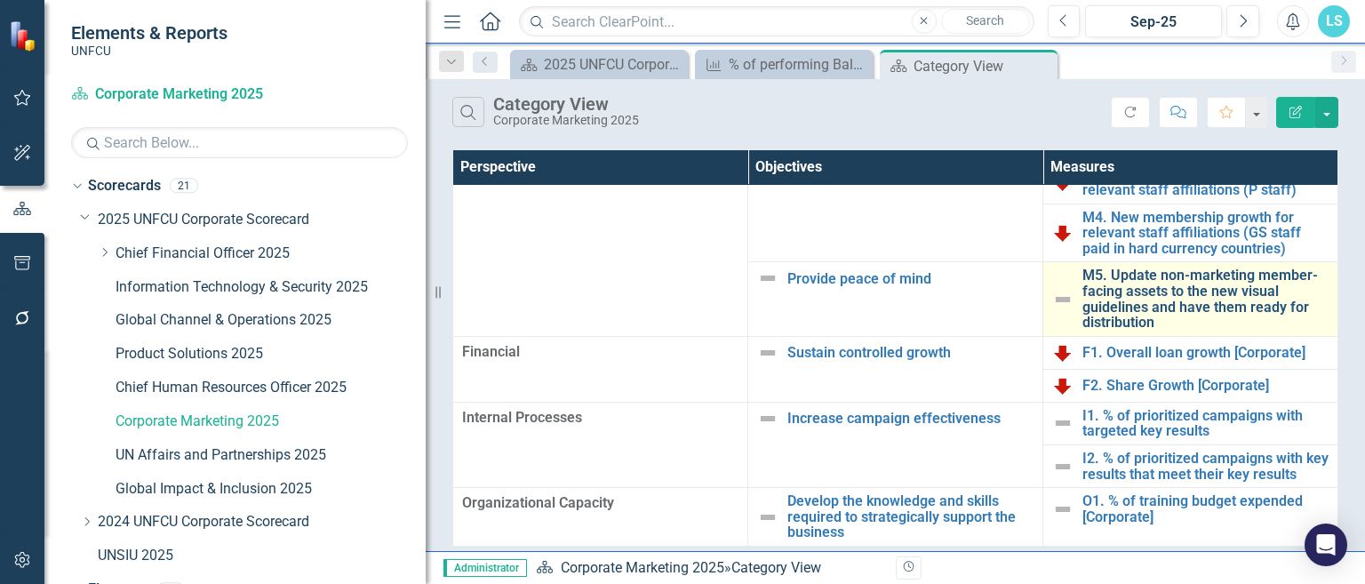
click at [1195, 274] on link "M5. Update non-marketing member-facing assets to the new visual guidelines and …" at bounding box center [1205, 299] width 246 height 62
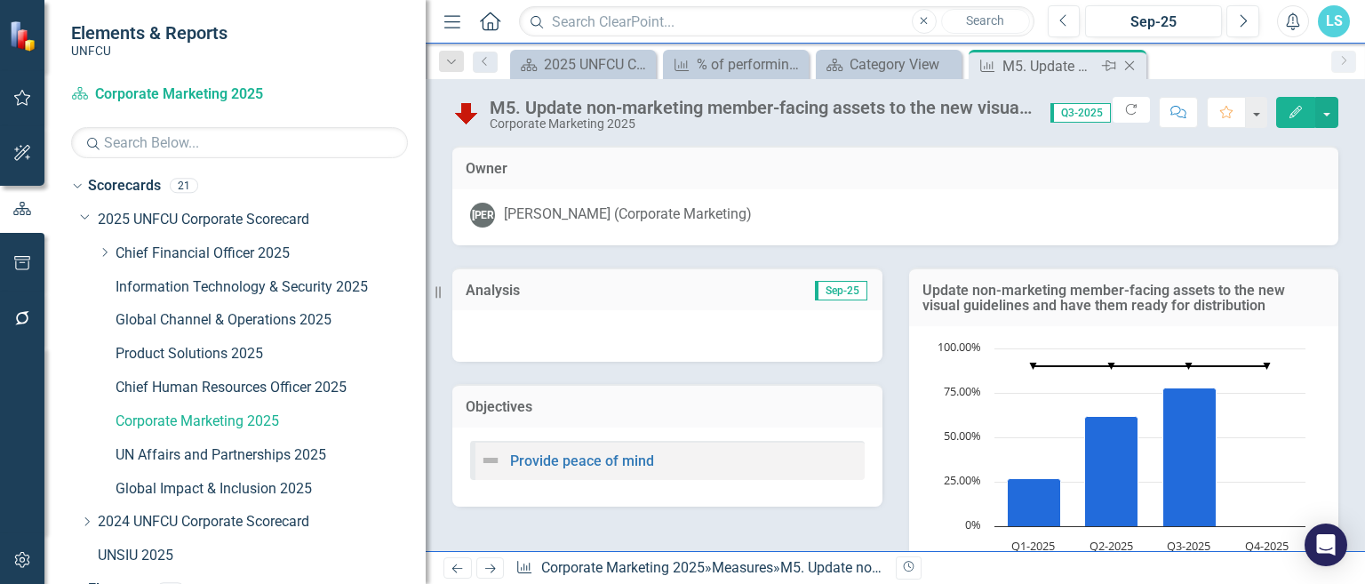
click at [1125, 68] on icon "Close" at bounding box center [1130, 66] width 18 height 14
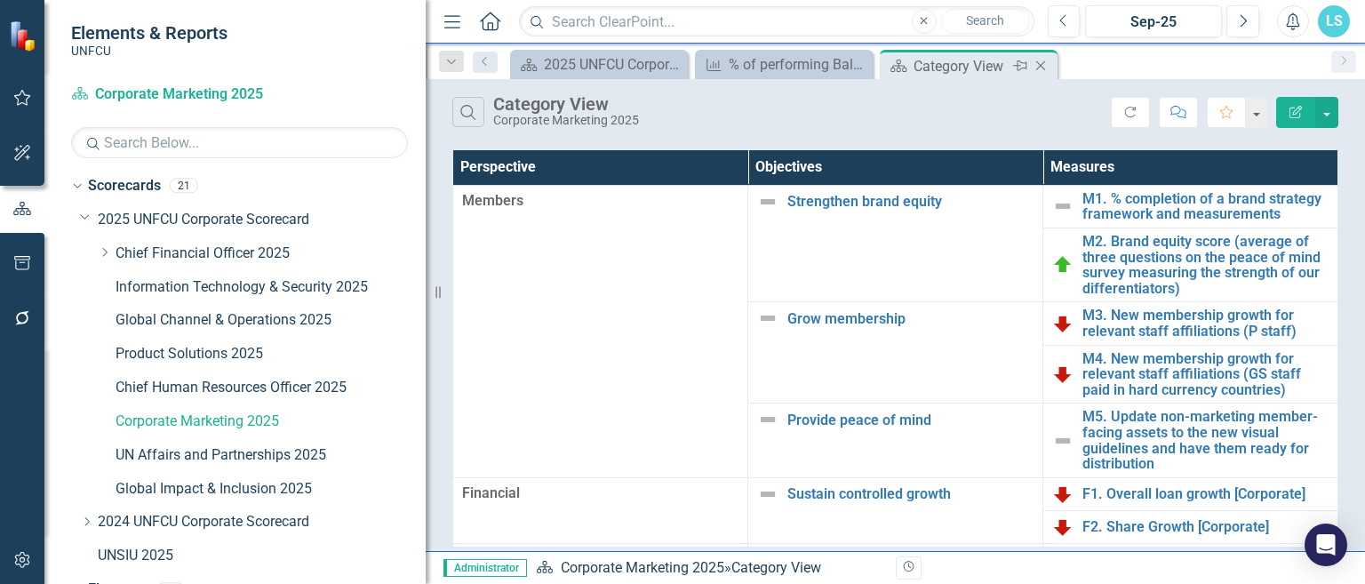
click at [1039, 65] on icon "Close" at bounding box center [1041, 66] width 18 height 14
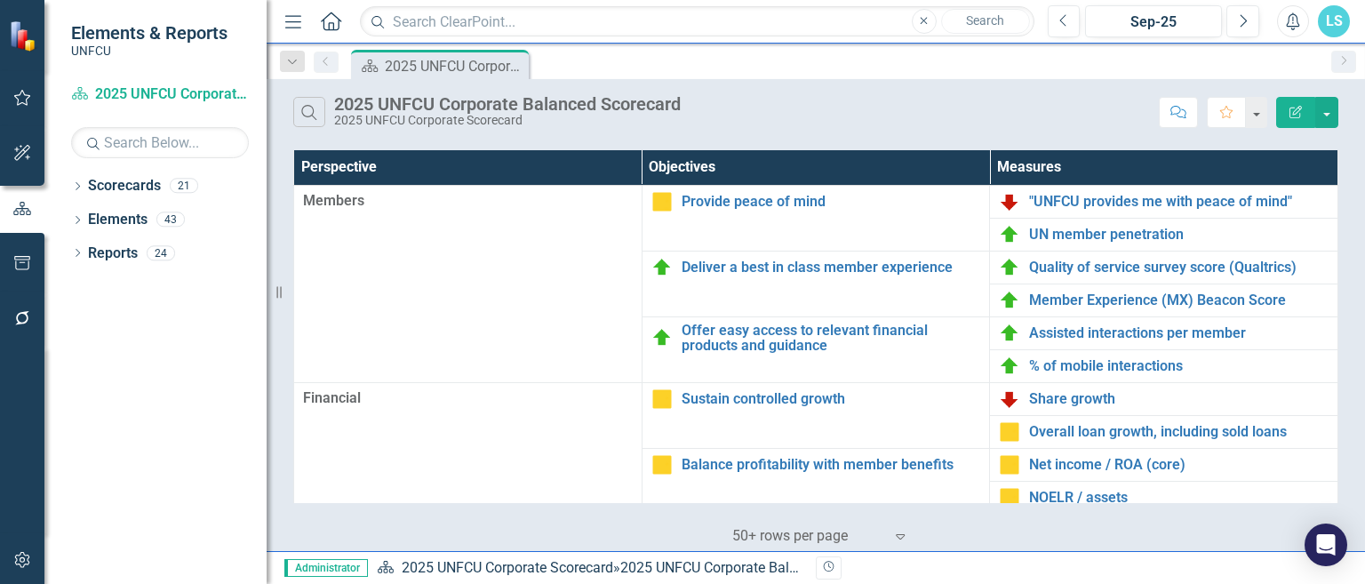
click at [1008, 91] on div "Search 2025 UNFCU Corporate Balanced Scorecard 2025 UNFCU Corporate Scorecard C…" at bounding box center [816, 108] width 1098 height 58
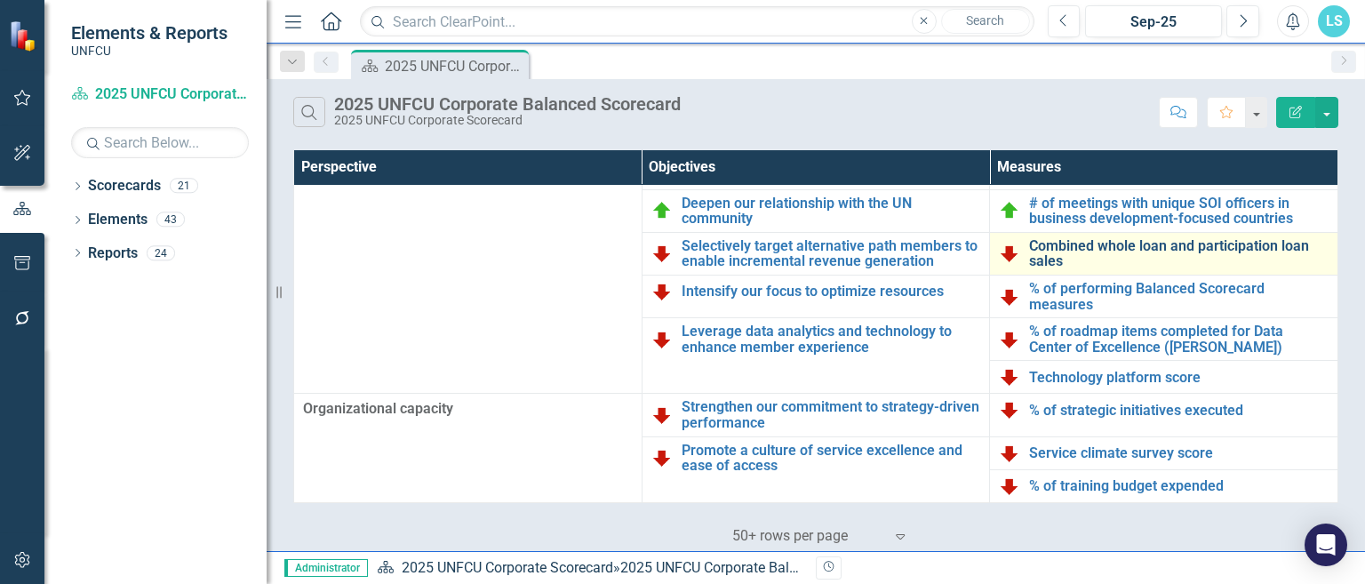
scroll to position [300, 0]
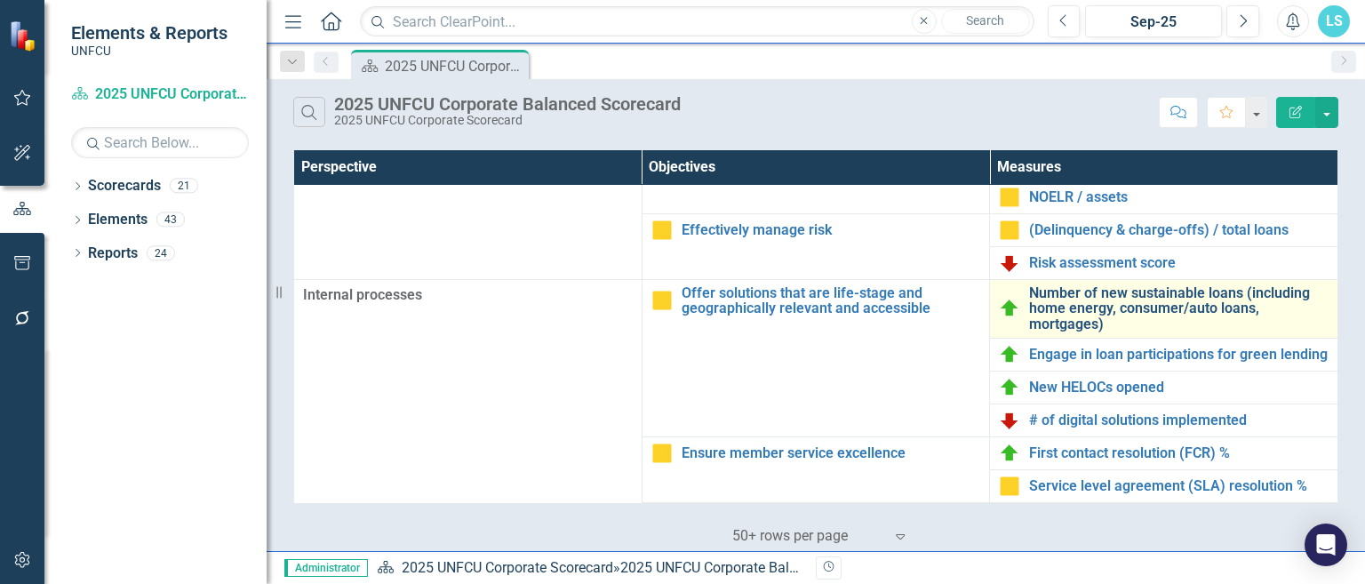
click at [1135, 295] on link "Number of new sustainable loans (including home energy, consumer/auto loans, mo…" at bounding box center [1179, 308] width 300 height 47
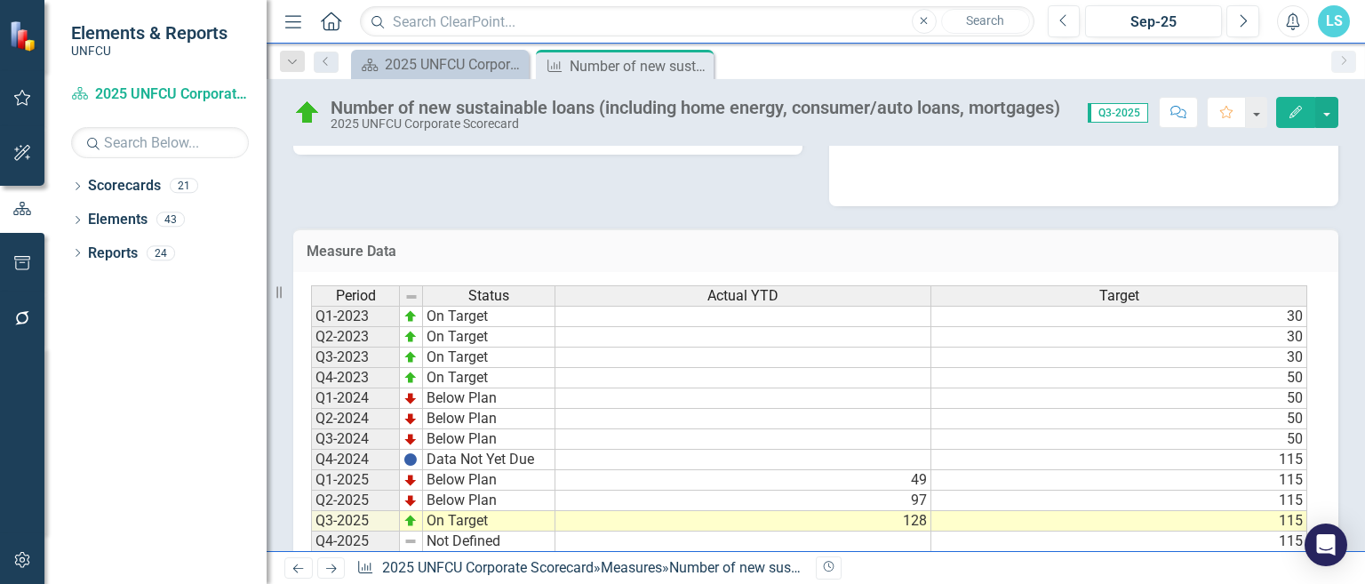
scroll to position [117, 0]
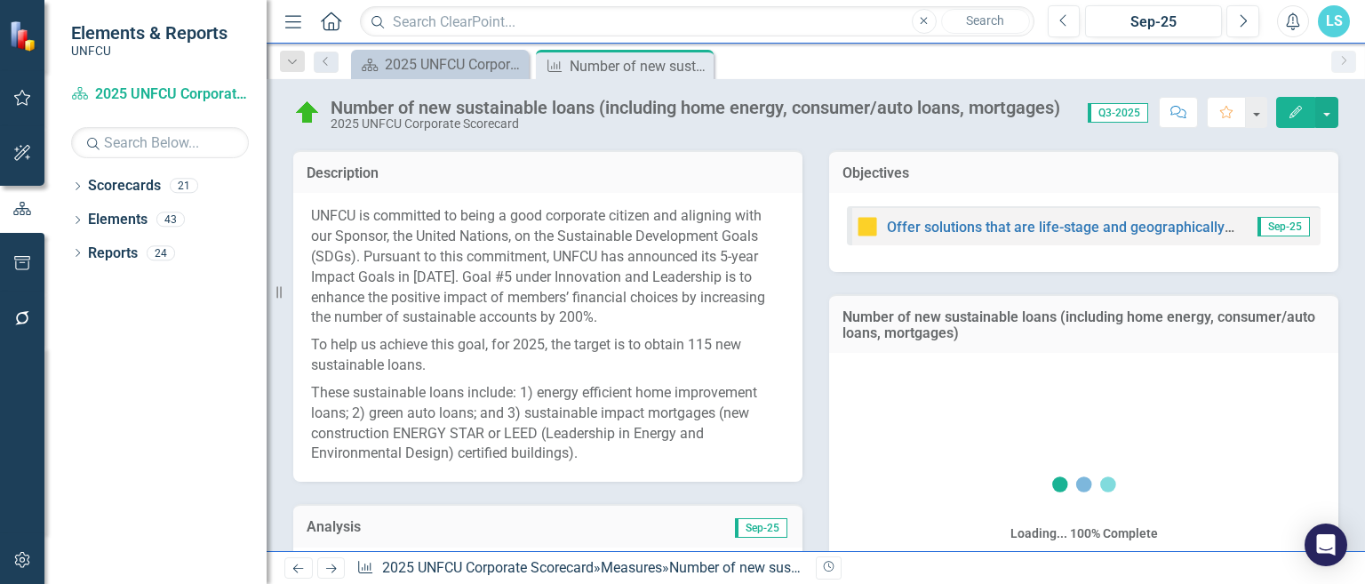
click at [1287, 113] on button "Edit" at bounding box center [1295, 112] width 39 height 31
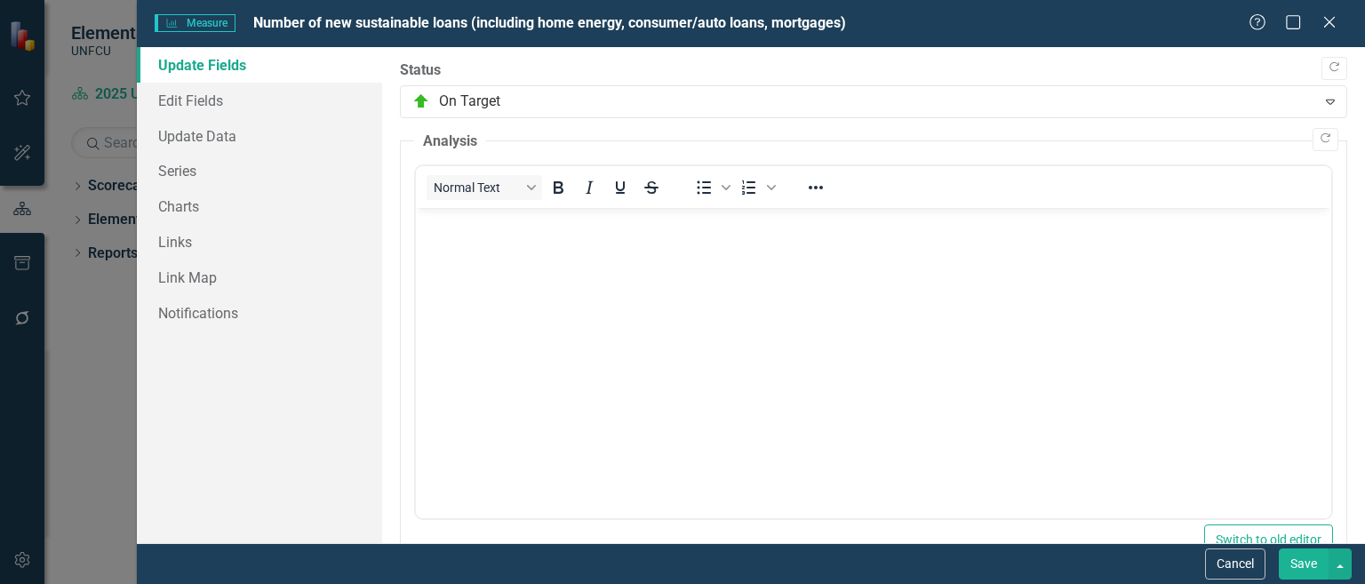
scroll to position [0, 0]
click at [1325, 21] on icon "Close" at bounding box center [1329, 21] width 22 height 17
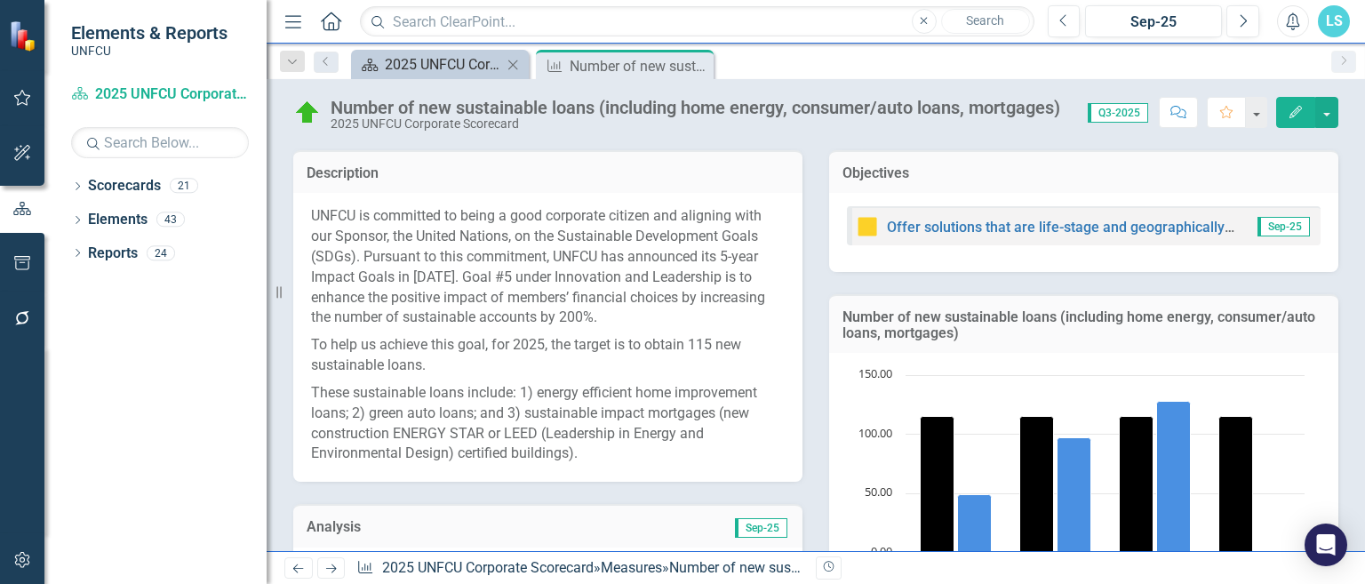
click at [444, 65] on div "2025 UNFCU Corporate Balanced Scorecard" at bounding box center [443, 64] width 117 height 22
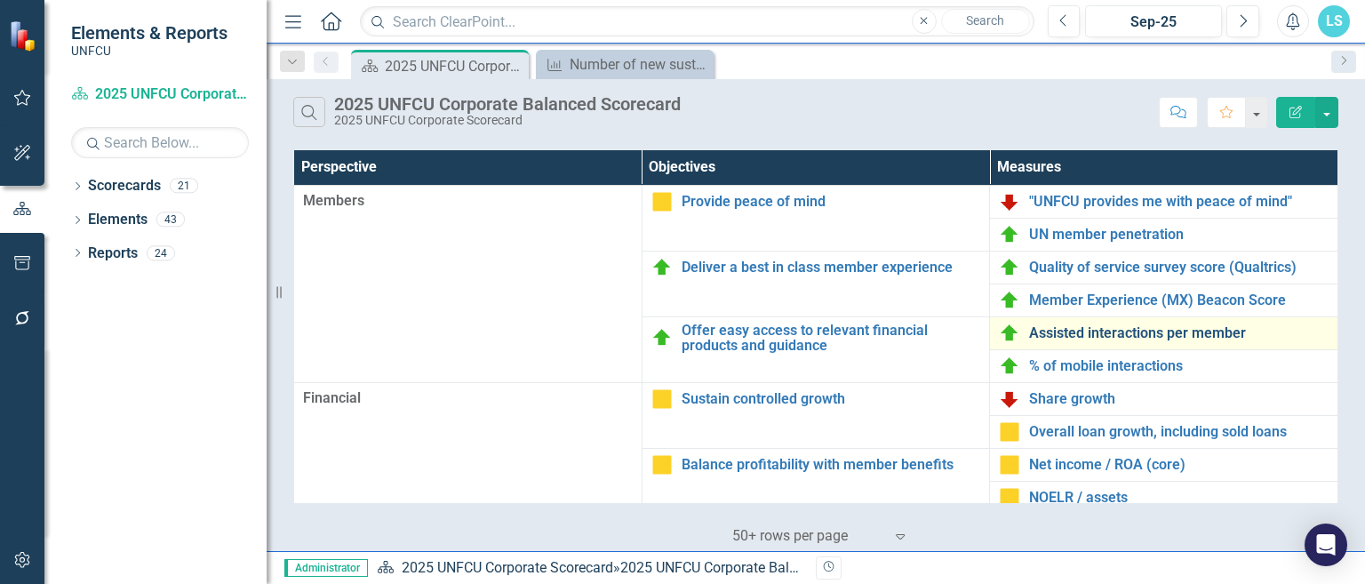
click at [1114, 332] on link "Assisted interactions per member" at bounding box center [1179, 333] width 300 height 16
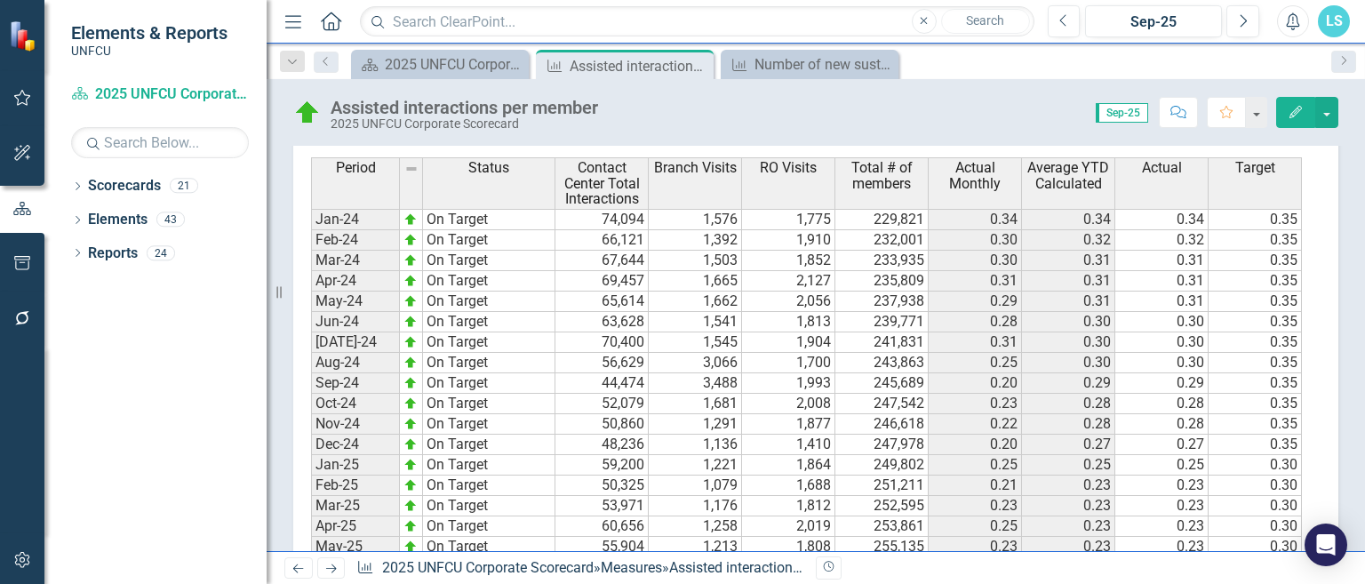
scroll to position [355, 0]
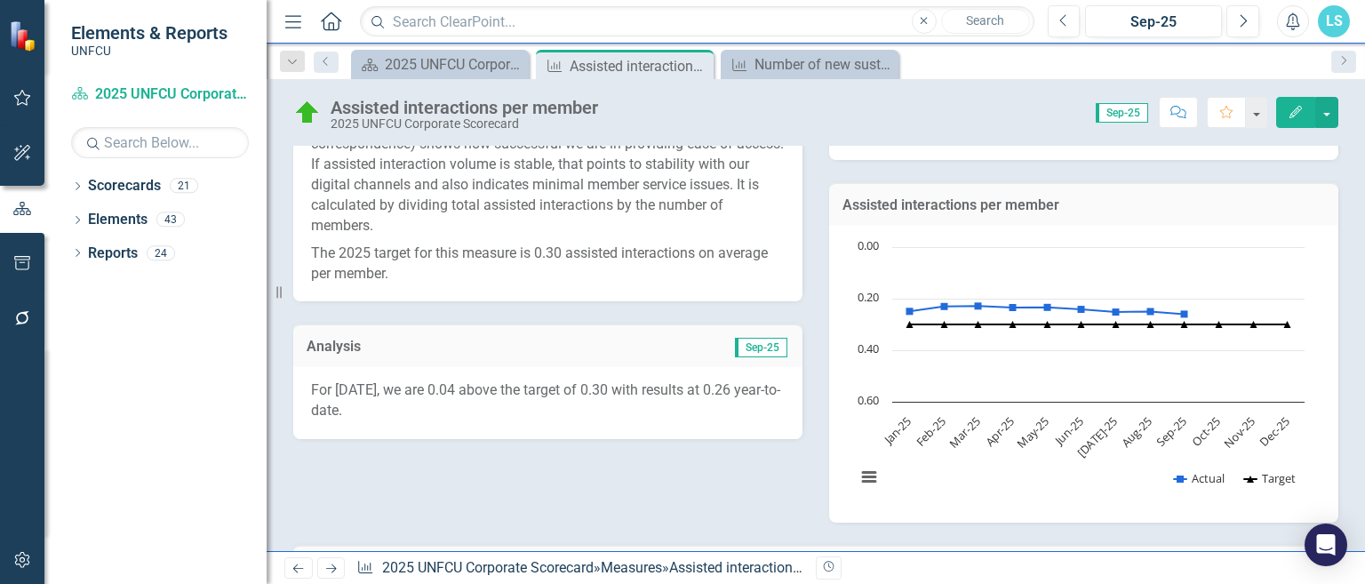
click at [1289, 111] on icon "Edit" at bounding box center [1296, 112] width 16 height 12
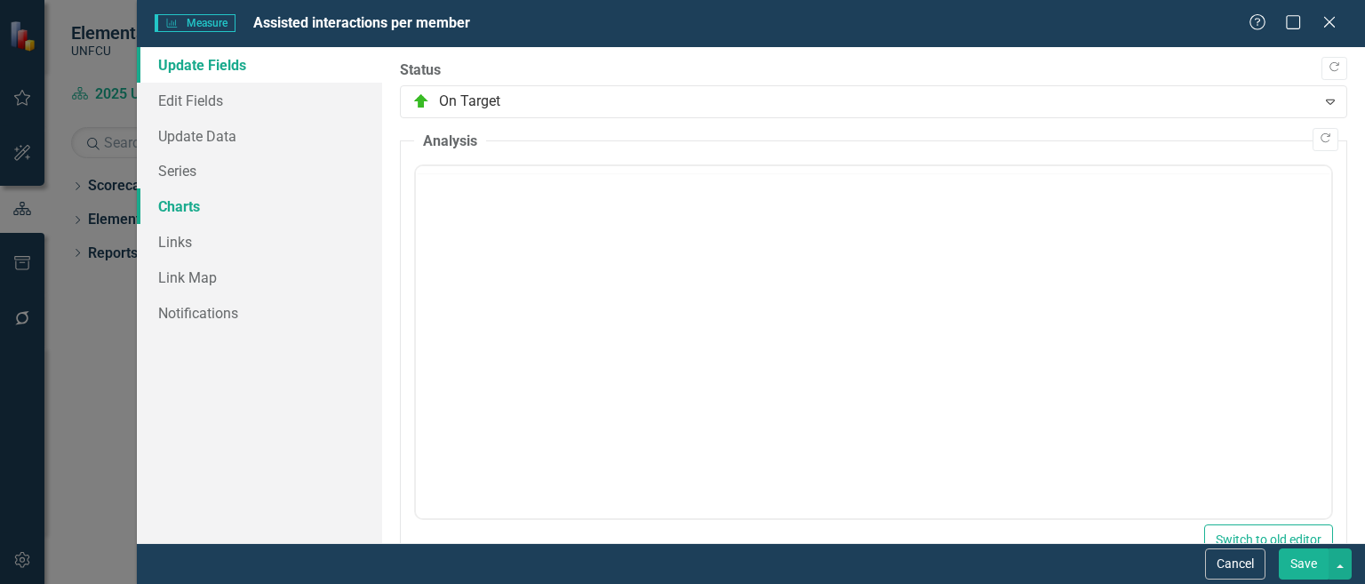
click at [196, 200] on link "Charts" at bounding box center [259, 206] width 245 height 36
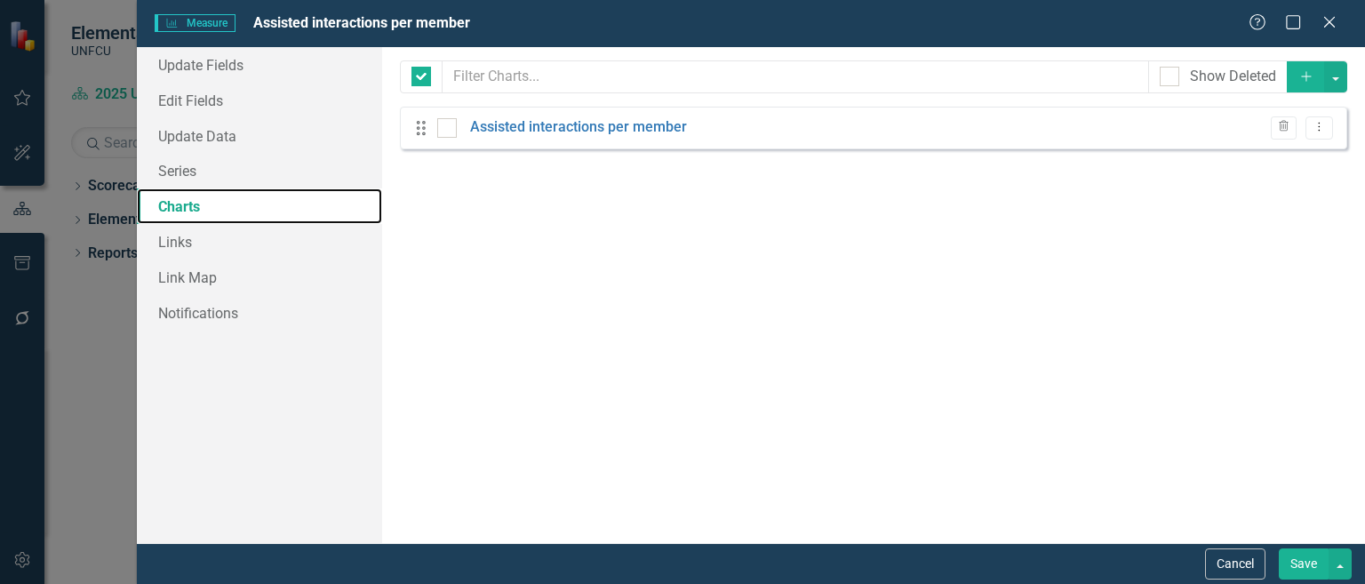
checkbox input "false"
click at [535, 129] on link "Assisted interactions per member" at bounding box center [578, 127] width 217 height 20
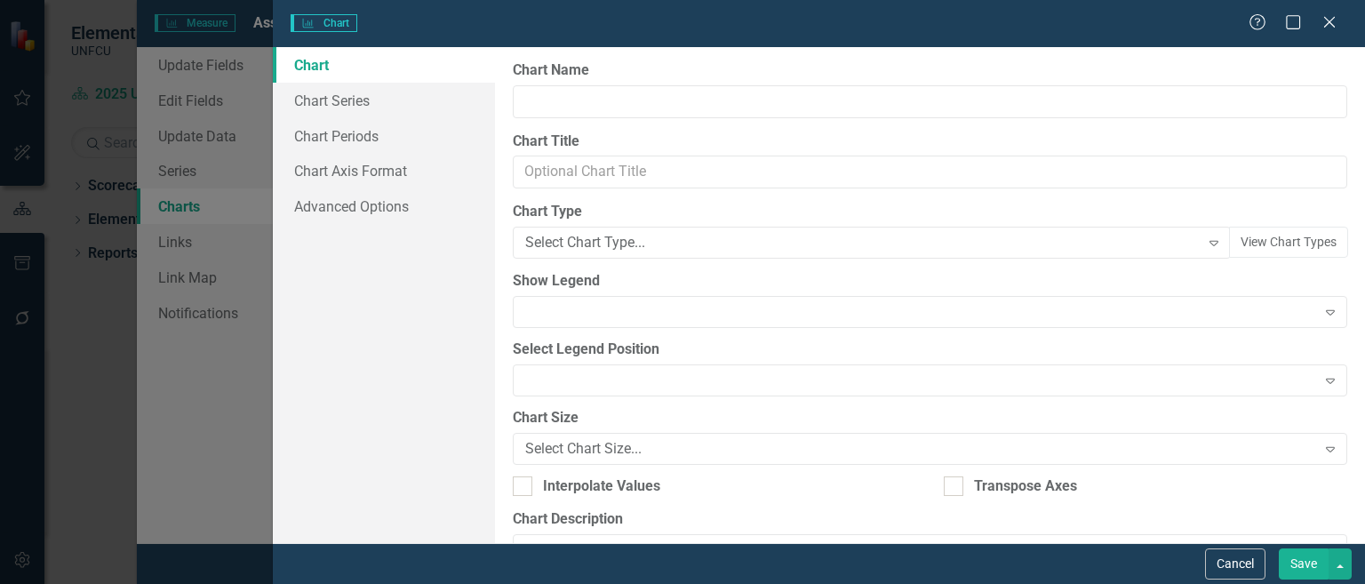
type input "Assisted interactions per member"
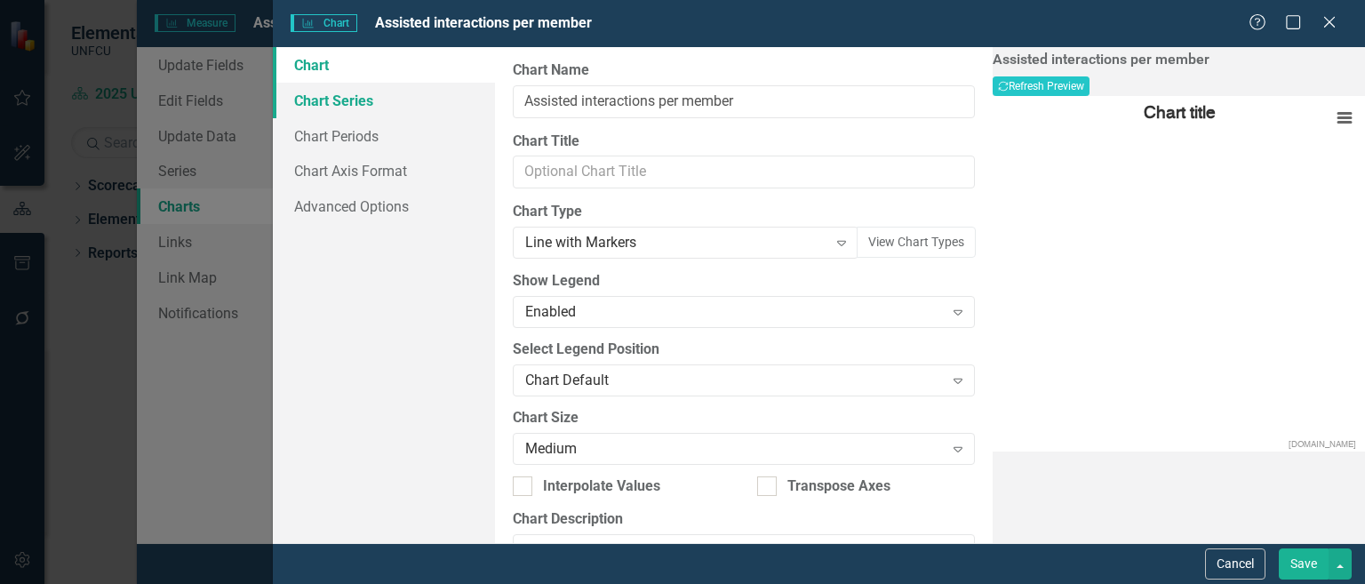
click at [378, 100] on link "Chart Series" at bounding box center [384, 101] width 222 height 36
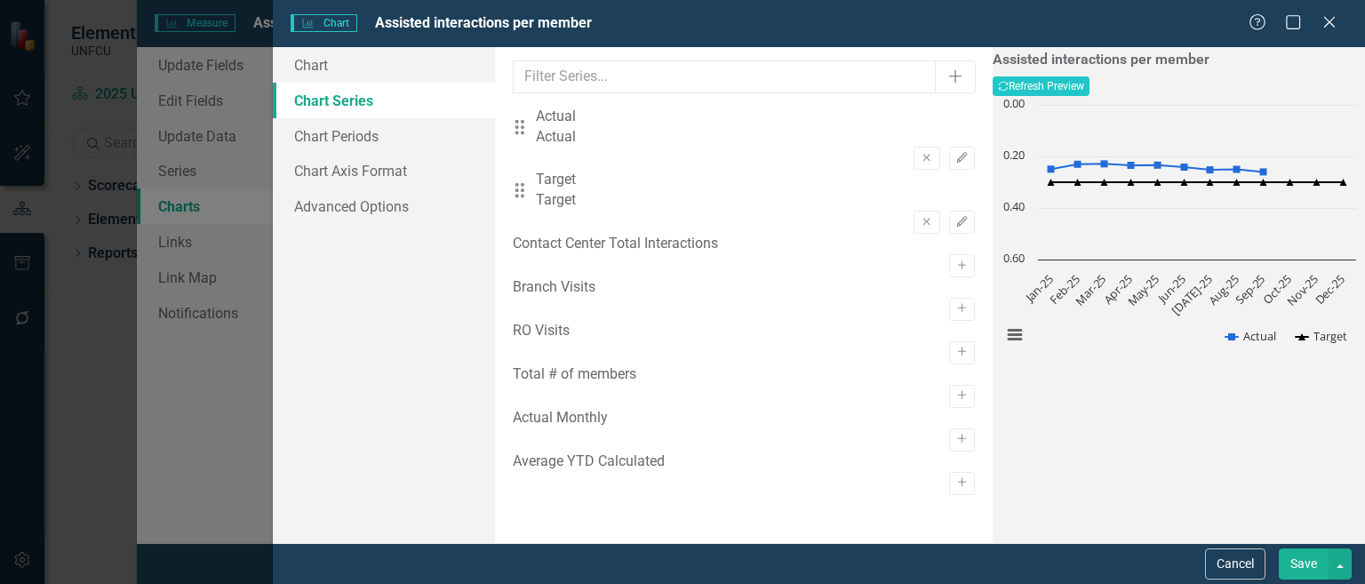
click at [914, 147] on div at bounding box center [940, 147] width 52 height 0
click at [955, 153] on icon "Edit" at bounding box center [961, 158] width 13 height 11
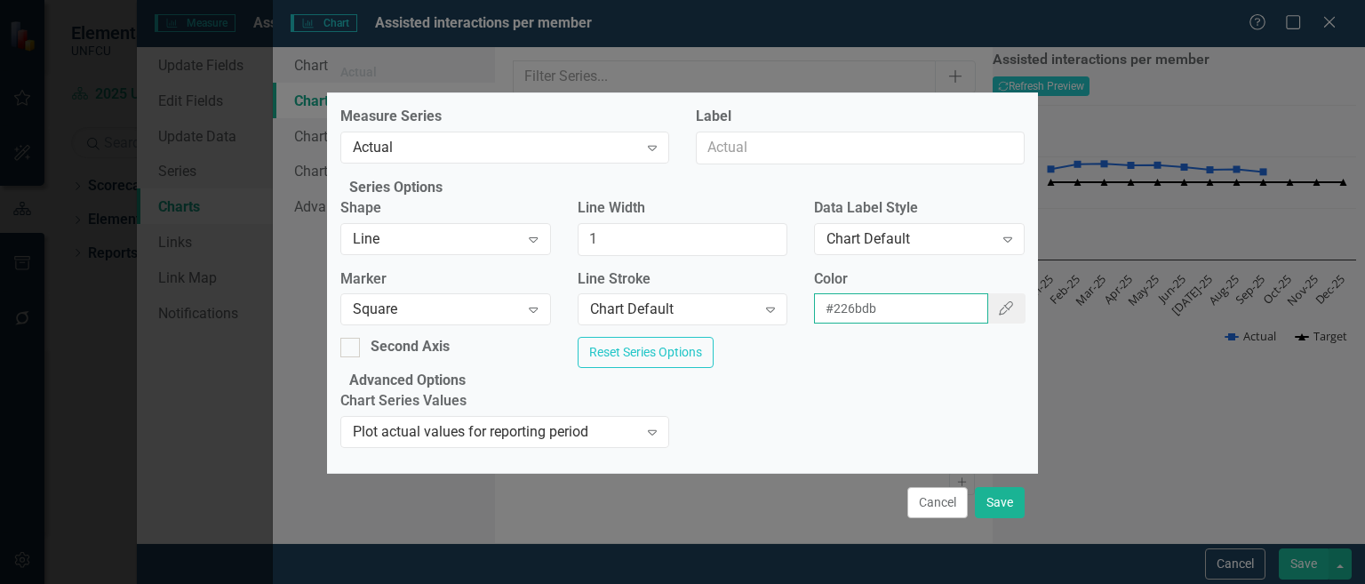
click at [854, 323] on input "#226bdb" at bounding box center [900, 308] width 173 height 30
click at [940, 500] on button "Cancel" at bounding box center [937, 502] width 60 height 31
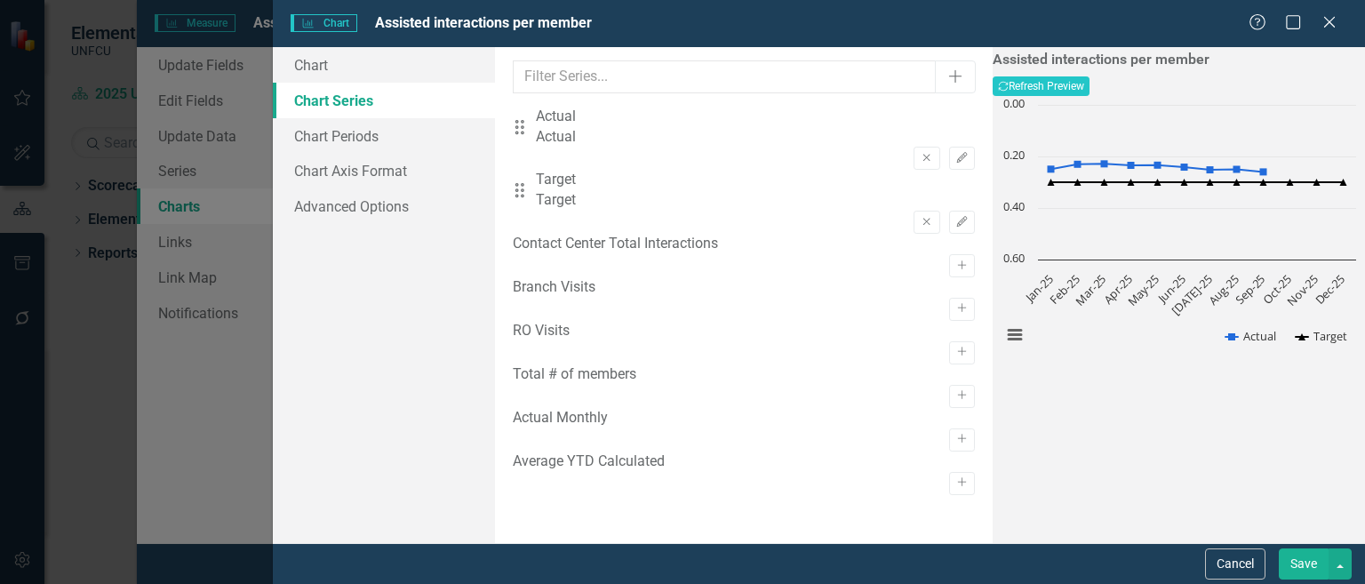
click at [52, 363] on div "Charts Chart Assisted interactions per member Help Maximize Close Chart Chart S…" at bounding box center [682, 292] width 1365 height 584
click at [1335, 20] on icon "Close" at bounding box center [1329, 21] width 22 height 17
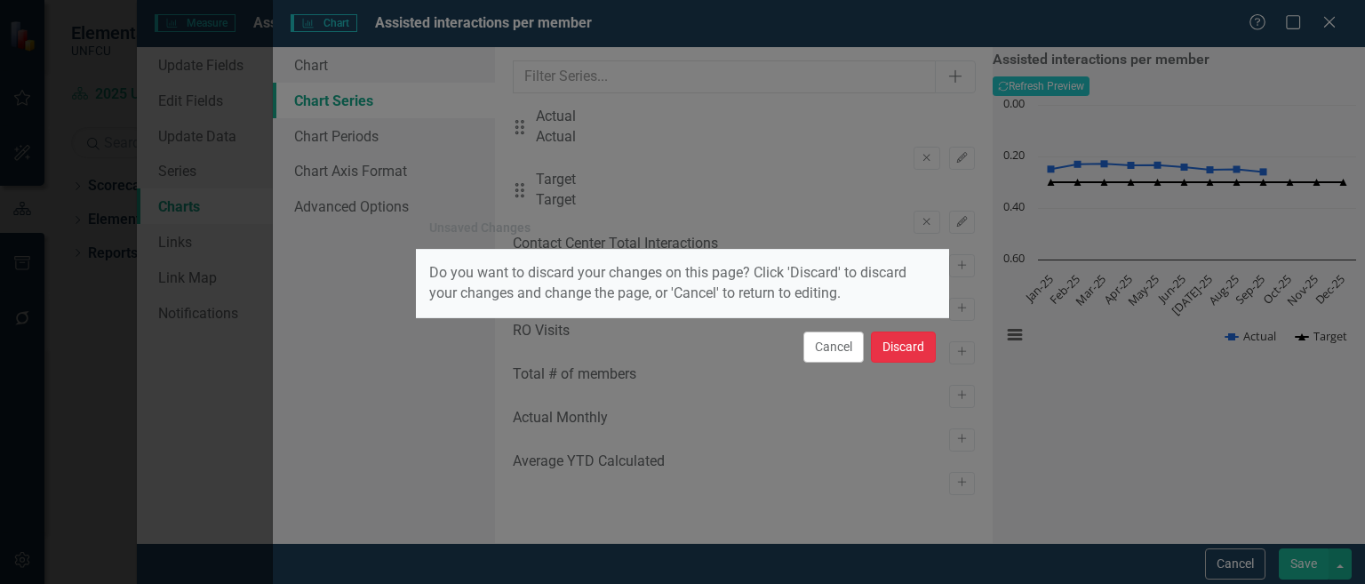
click at [912, 353] on button "Discard" at bounding box center [903, 346] width 65 height 31
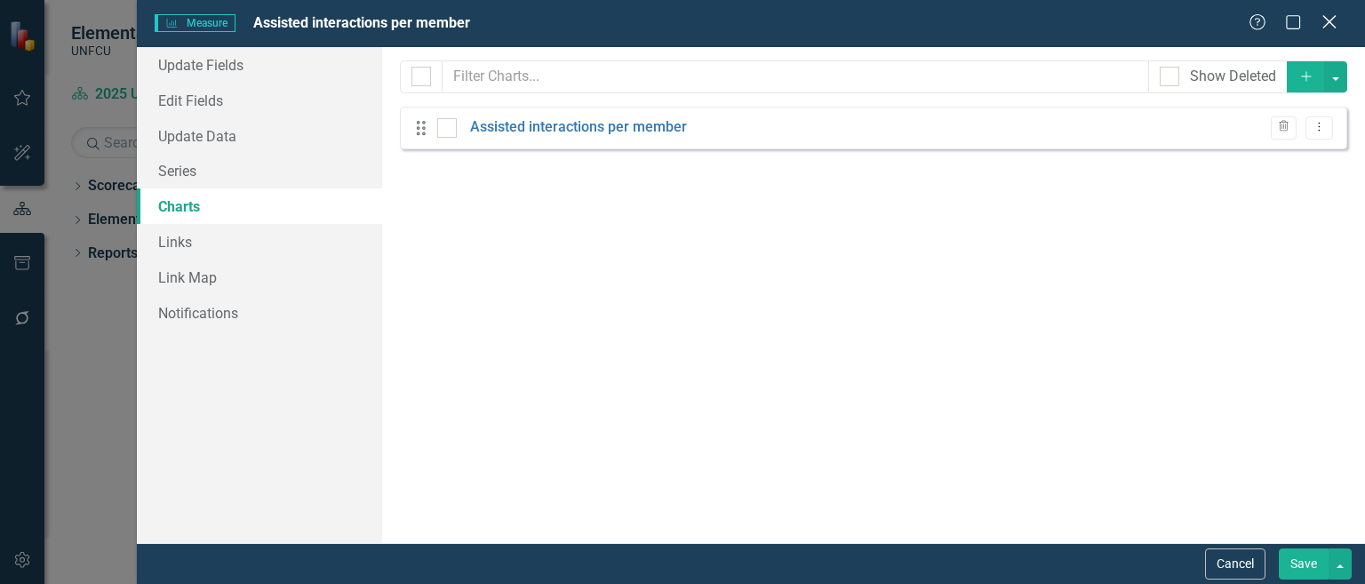
click at [1328, 26] on icon "Close" at bounding box center [1329, 21] width 22 height 17
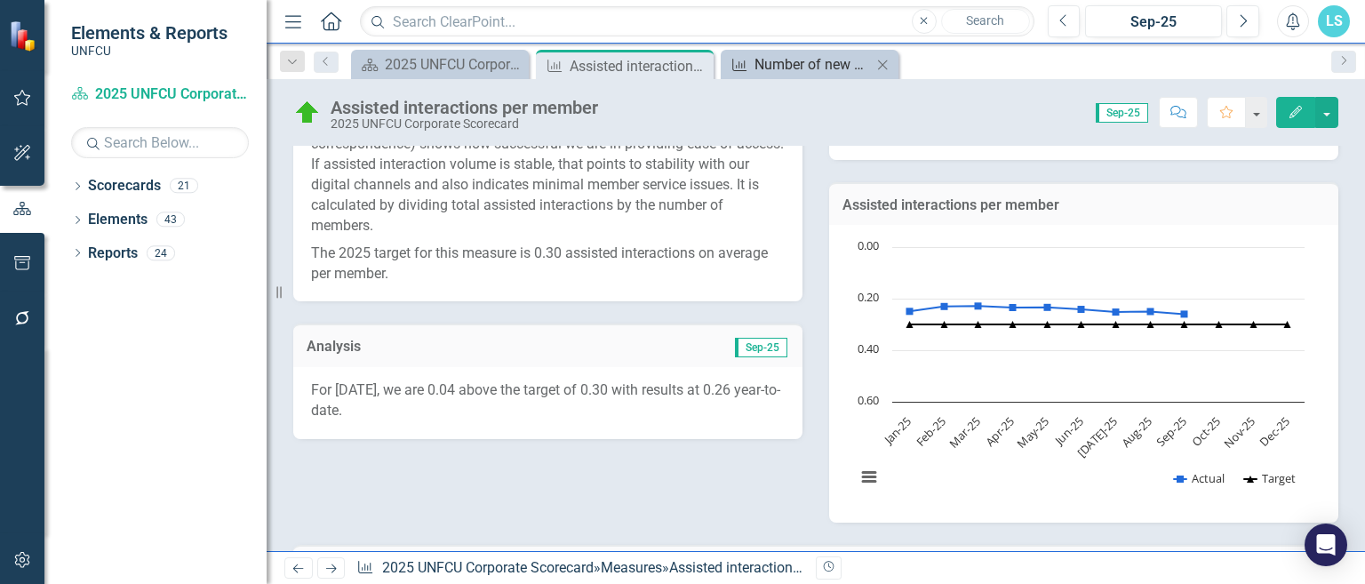
click at [808, 68] on div "Number of new sustainable loans (including home energy, consumer/auto loans, mo…" at bounding box center [813, 64] width 117 height 22
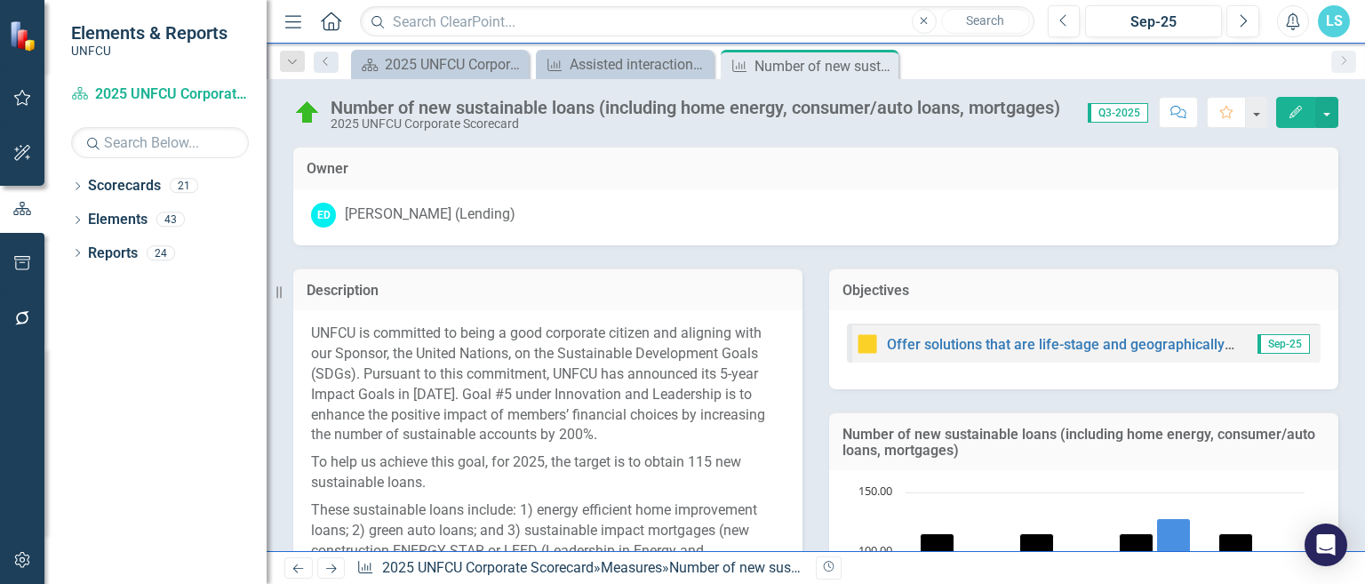
click at [1285, 109] on button "Edit" at bounding box center [1295, 112] width 39 height 31
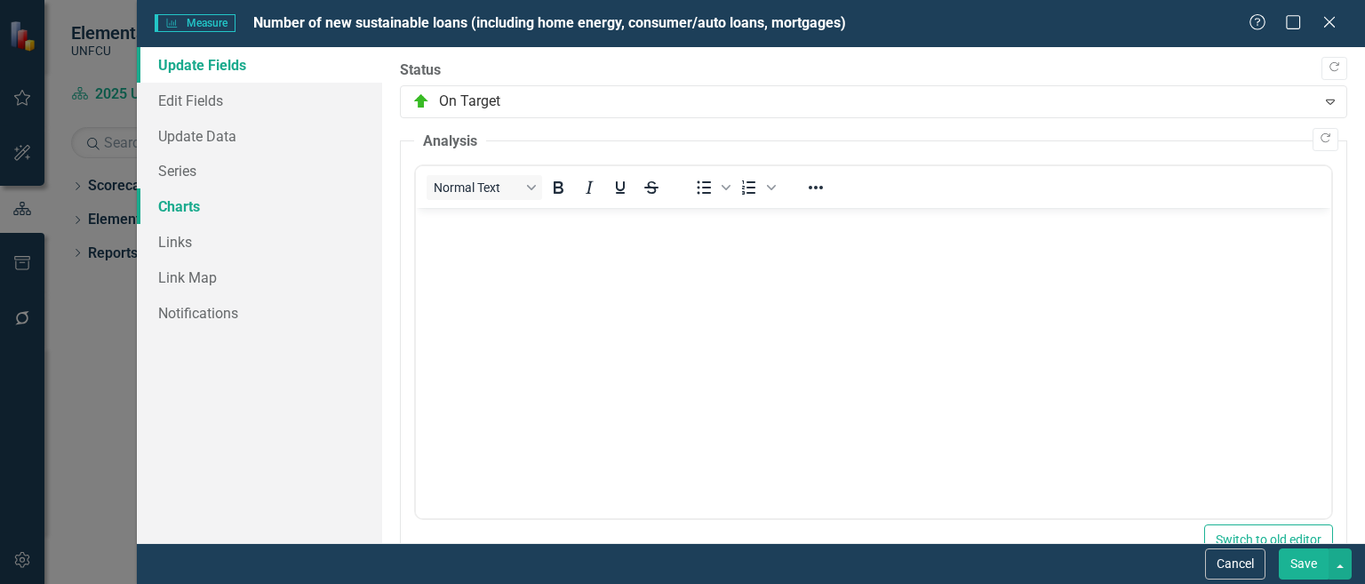
click at [212, 197] on link "Charts" at bounding box center [259, 206] width 245 height 36
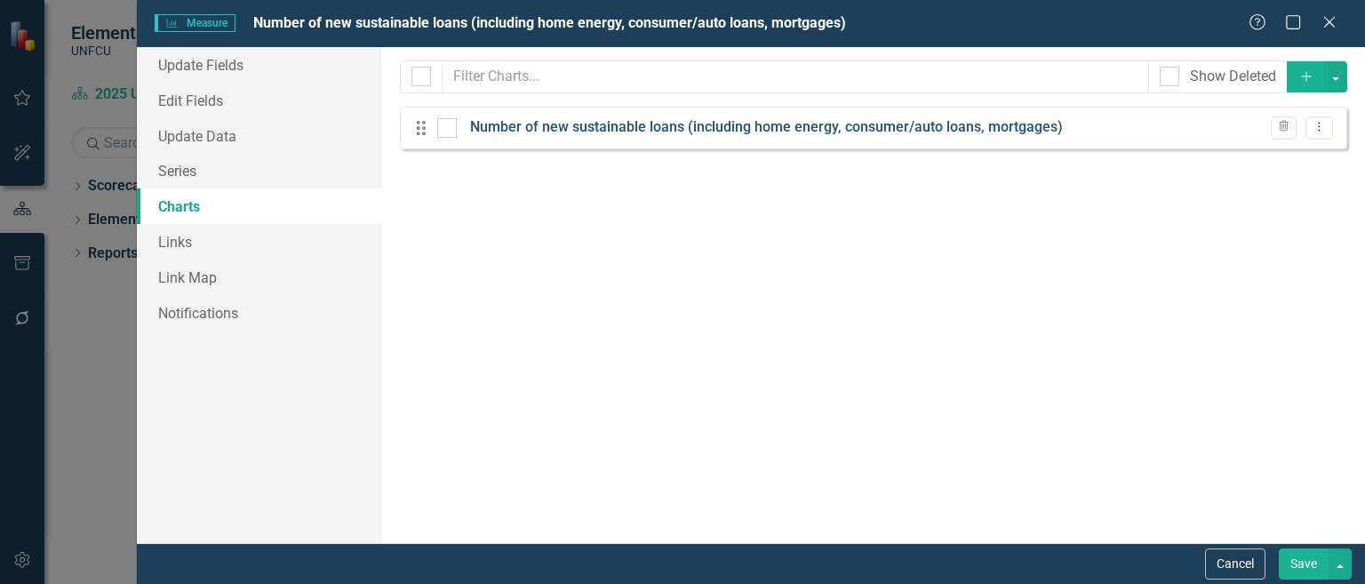
click at [548, 118] on link "Number of new sustainable loans (including home energy, consumer/auto loans, mo…" at bounding box center [766, 127] width 593 height 20
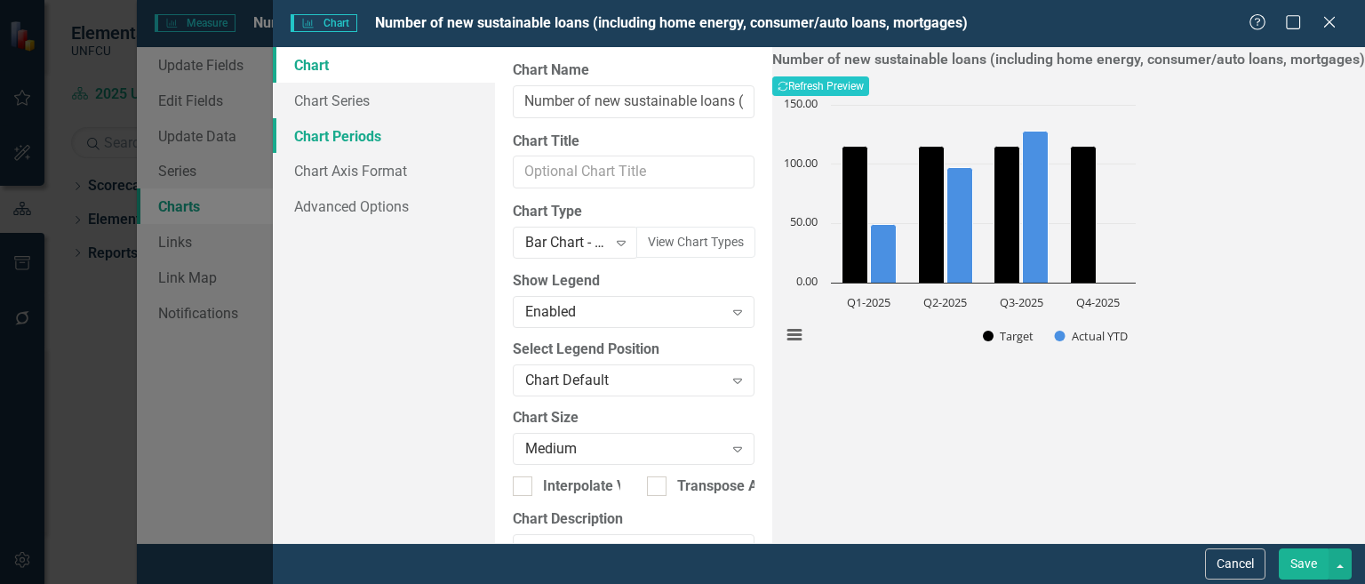
click at [325, 137] on link "Chart Periods" at bounding box center [384, 136] width 222 height 36
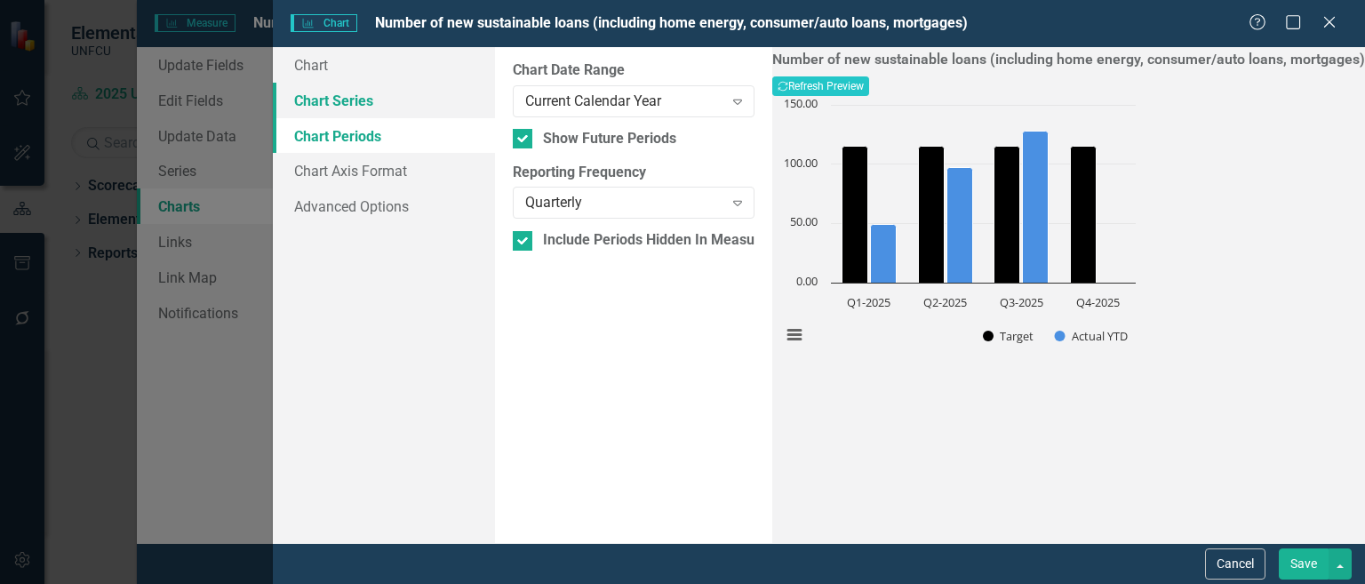
click at [346, 106] on link "Chart Series" at bounding box center [384, 101] width 222 height 36
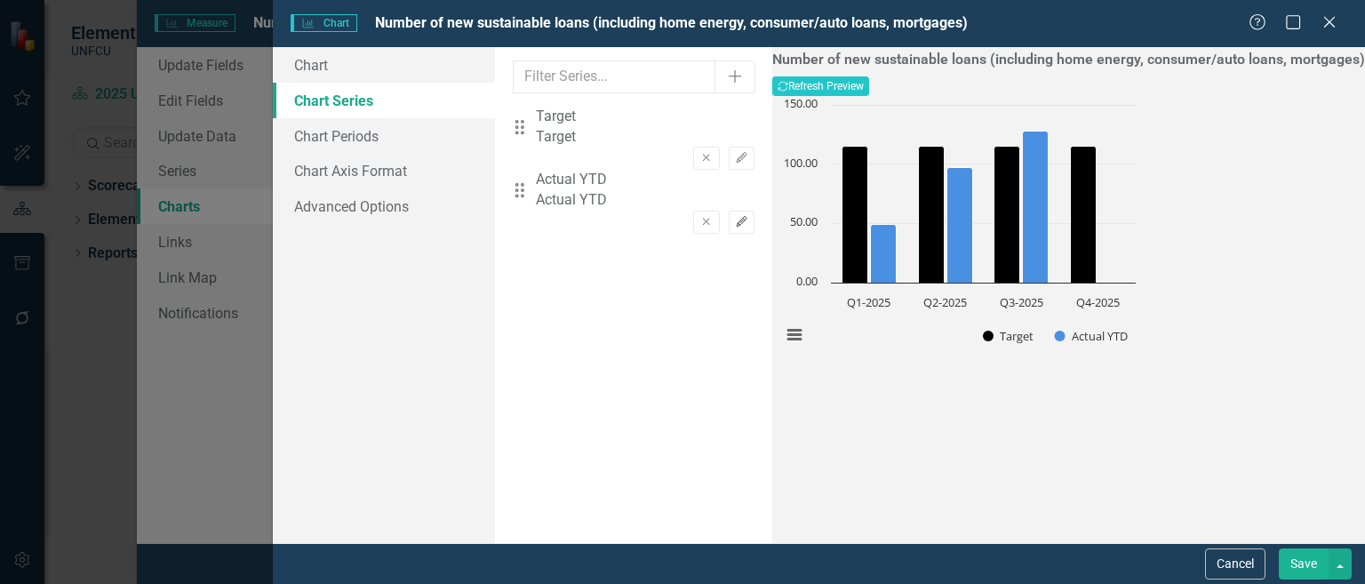
click at [748, 217] on icon "Edit" at bounding box center [741, 222] width 13 height 11
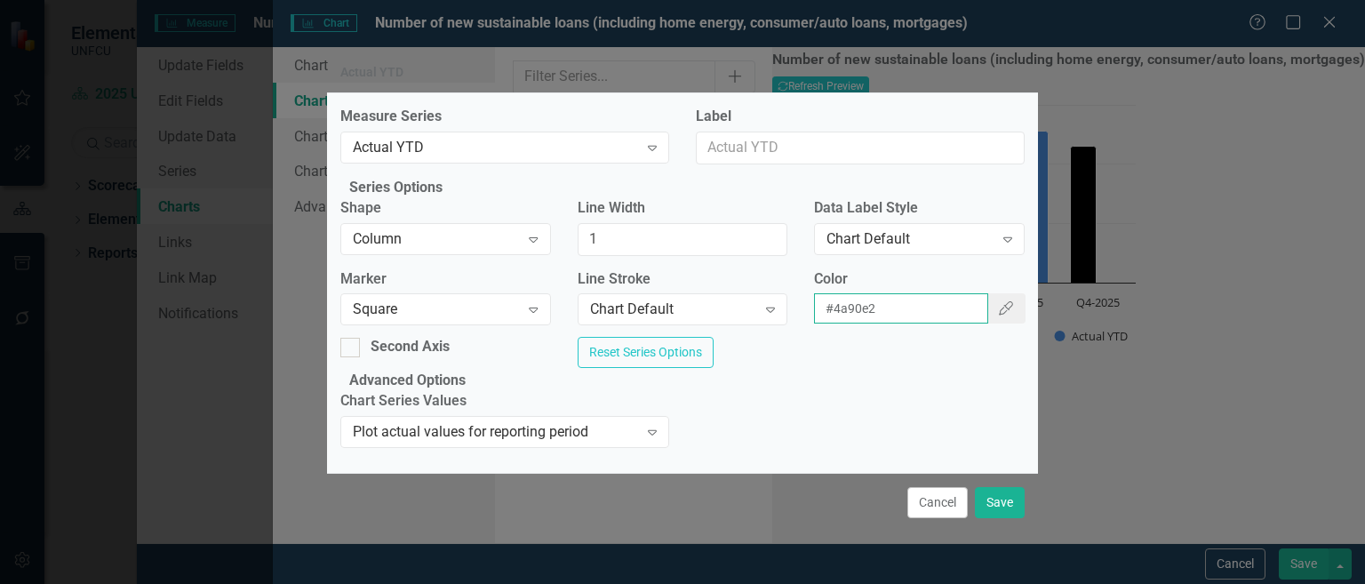
click at [891, 322] on input "#4a90e2" at bounding box center [900, 308] width 173 height 30
paste input "226bdb"
type input "#226bdb"
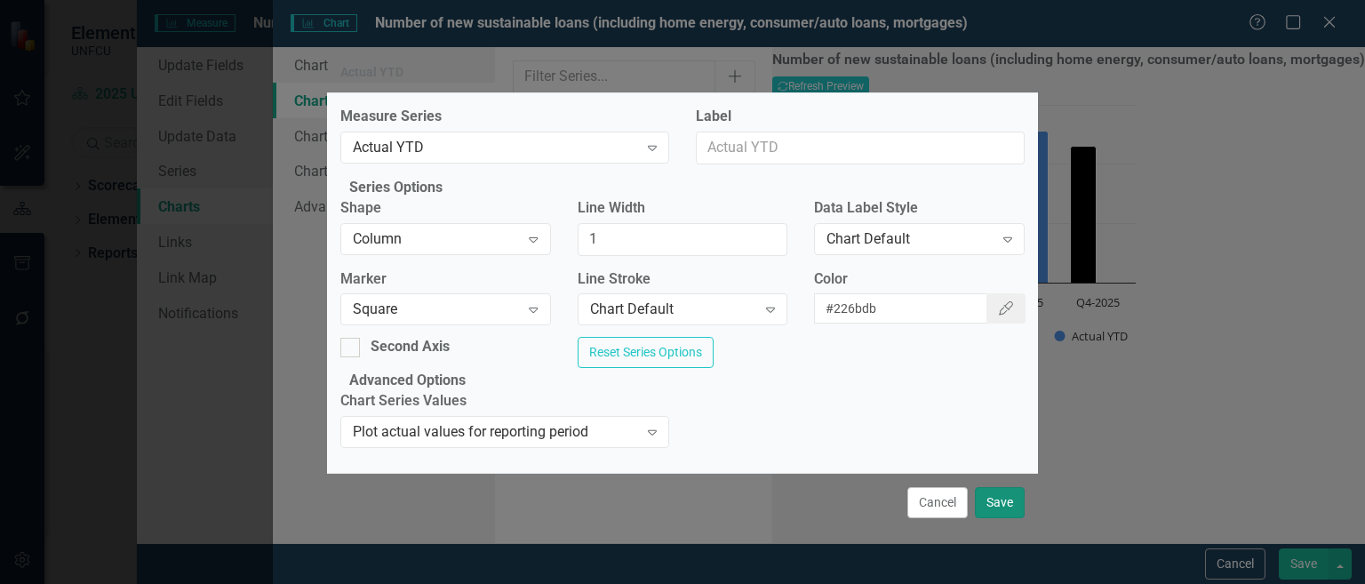
click at [998, 510] on button "Save" at bounding box center [1000, 502] width 50 height 31
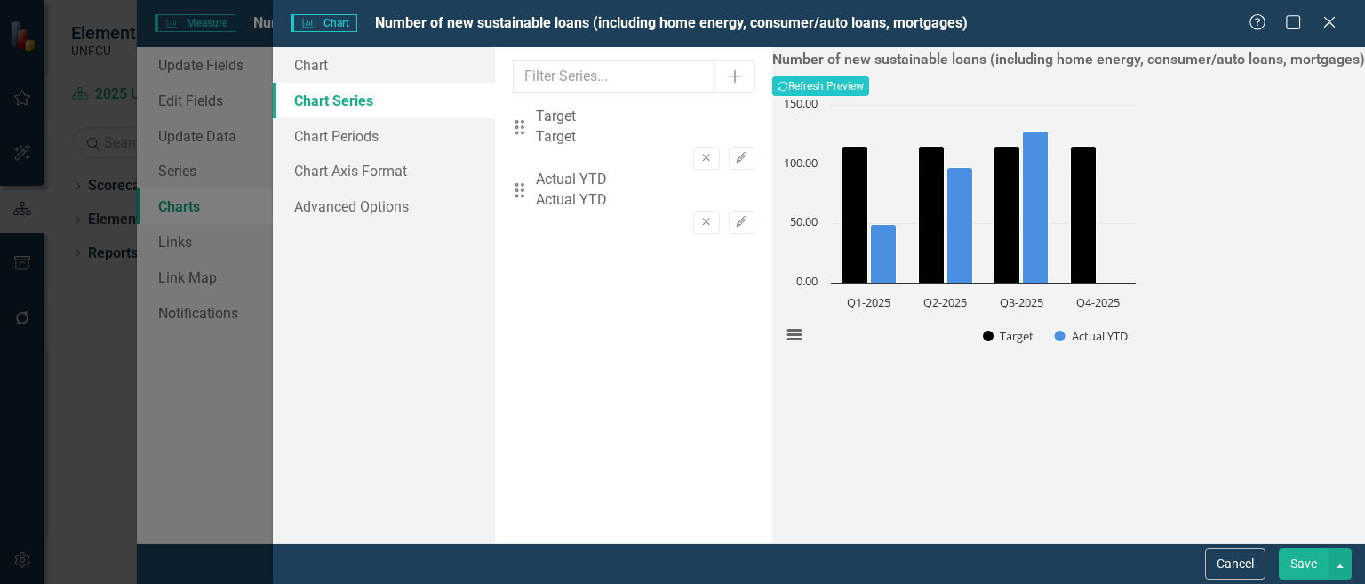
click at [1311, 565] on button "Save" at bounding box center [1304, 563] width 50 height 31
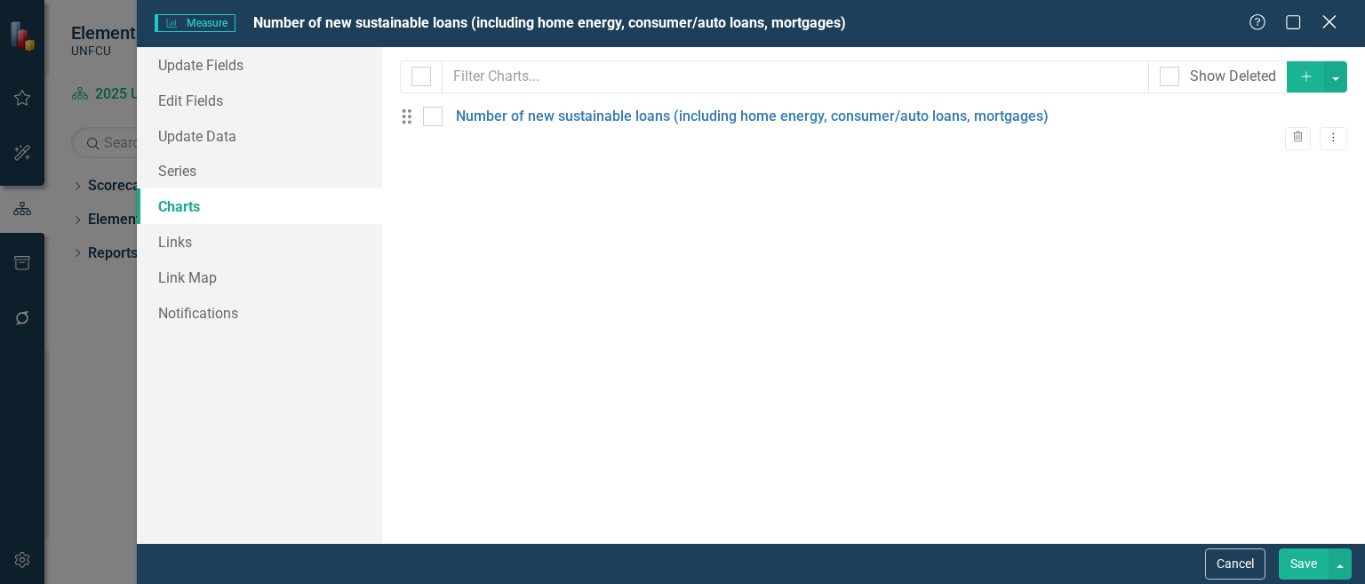
click at [1329, 23] on icon at bounding box center [1328, 21] width 13 height 13
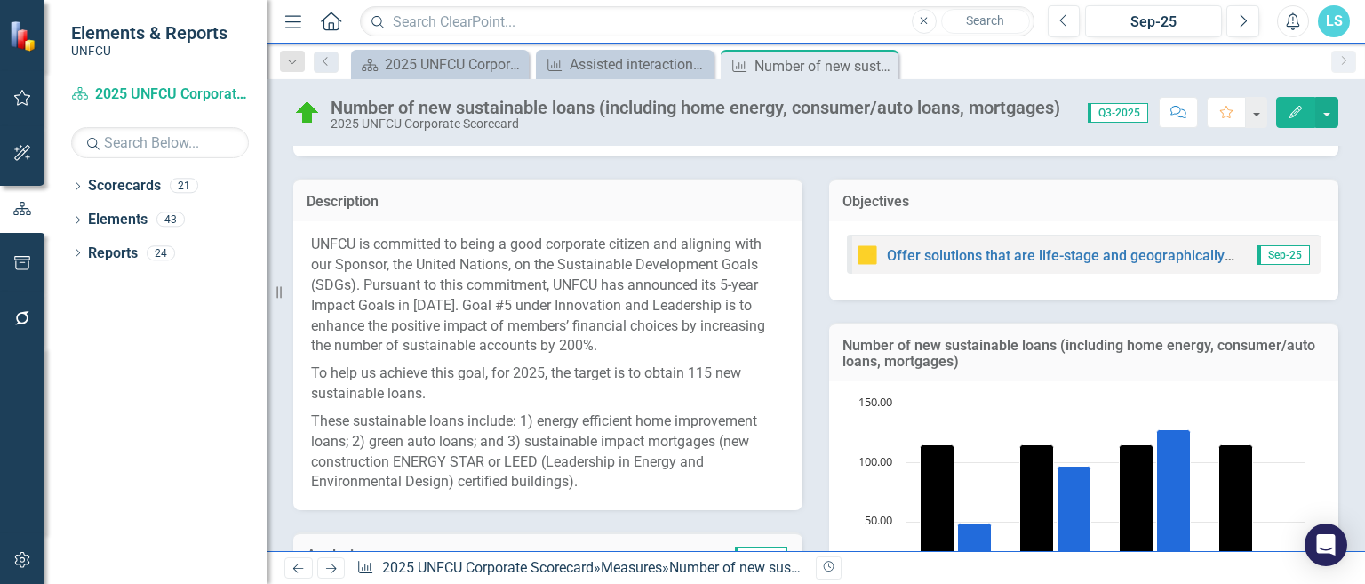
scroll to position [267, 0]
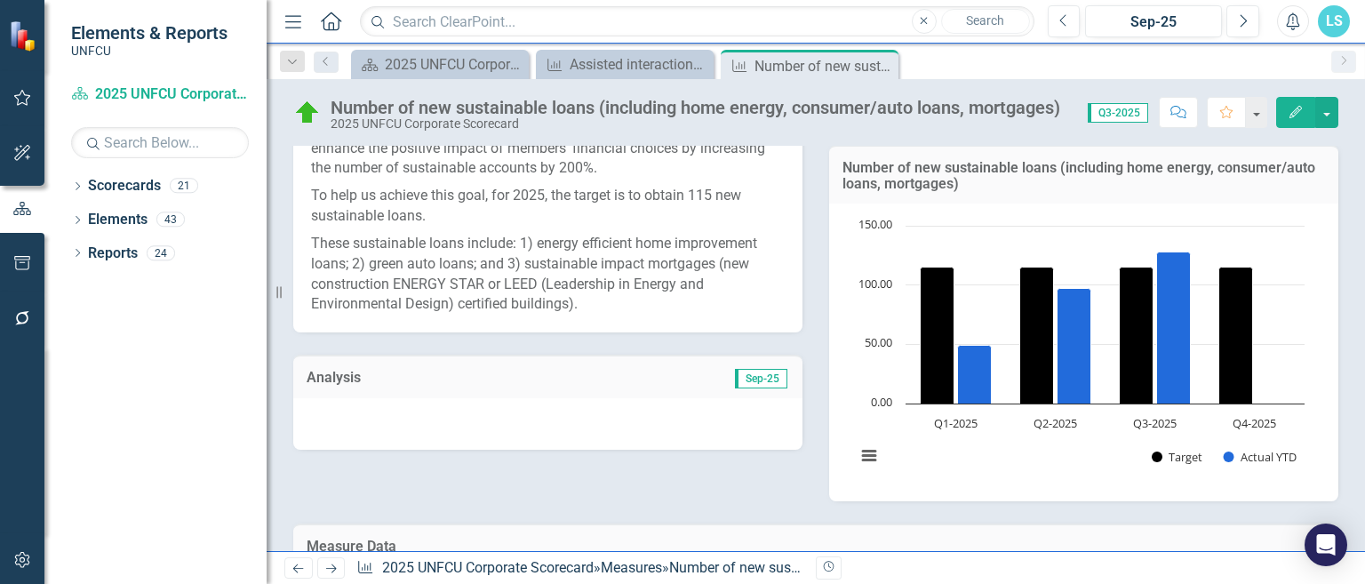
click at [1296, 106] on icon "Edit" at bounding box center [1296, 112] width 16 height 12
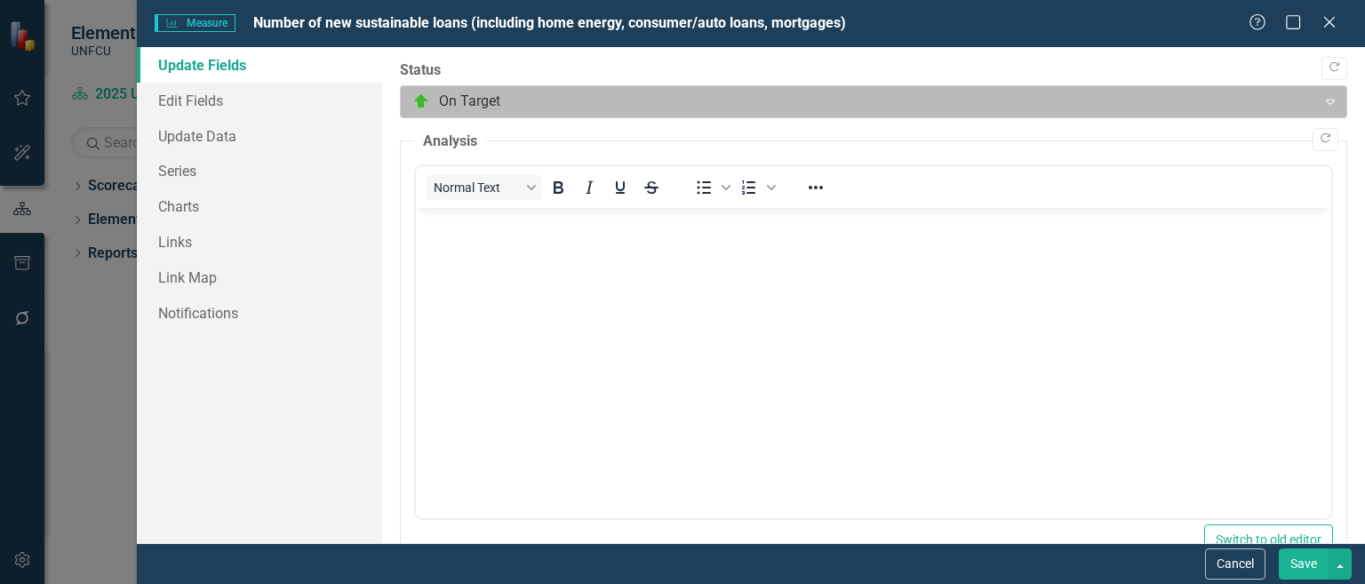
scroll to position [0, 0]
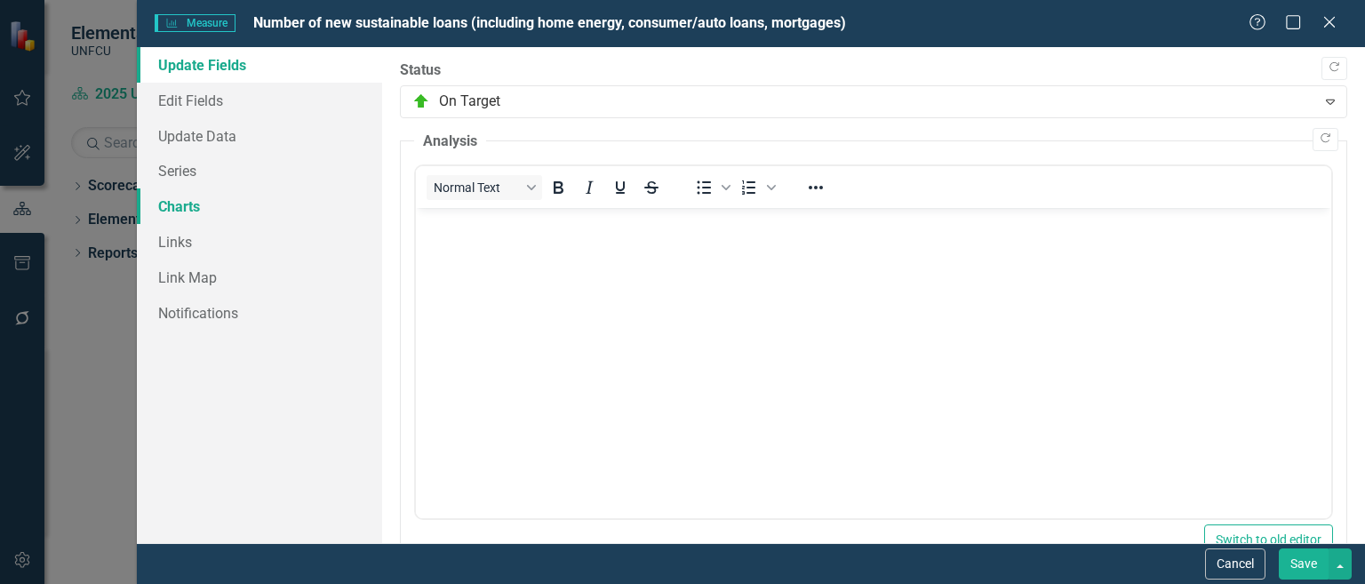
click at [186, 219] on link "Charts" at bounding box center [259, 206] width 245 height 36
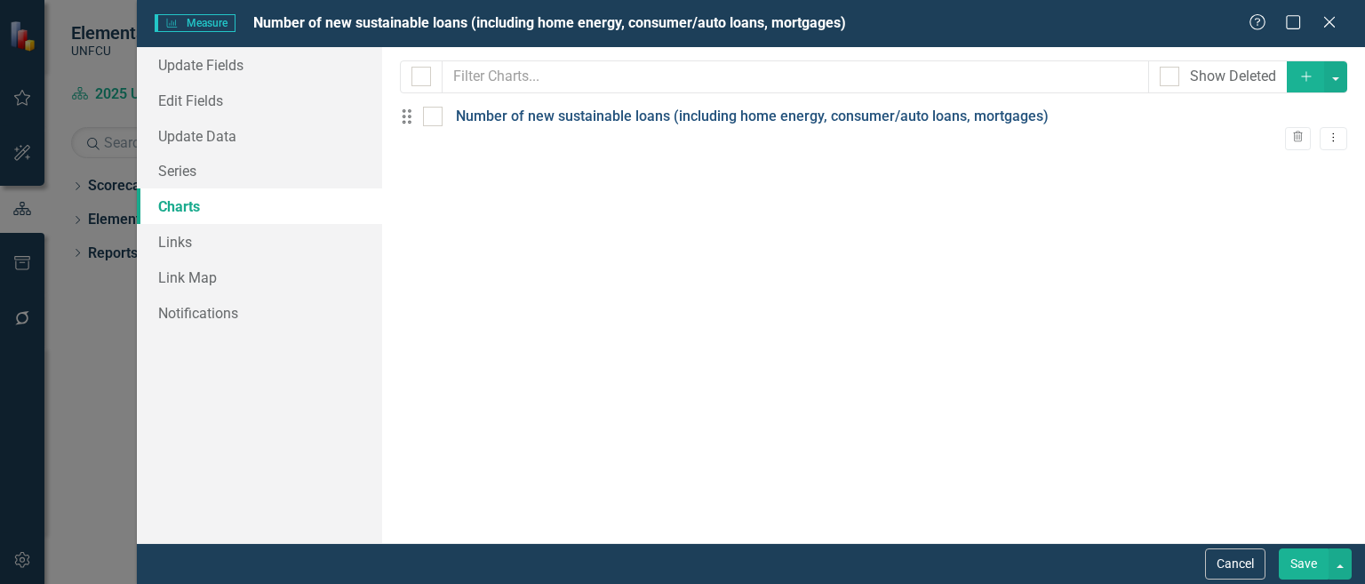
click at [575, 127] on link "Number of new sustainable loans (including home energy, consumer/auto loans, mo…" at bounding box center [752, 117] width 593 height 20
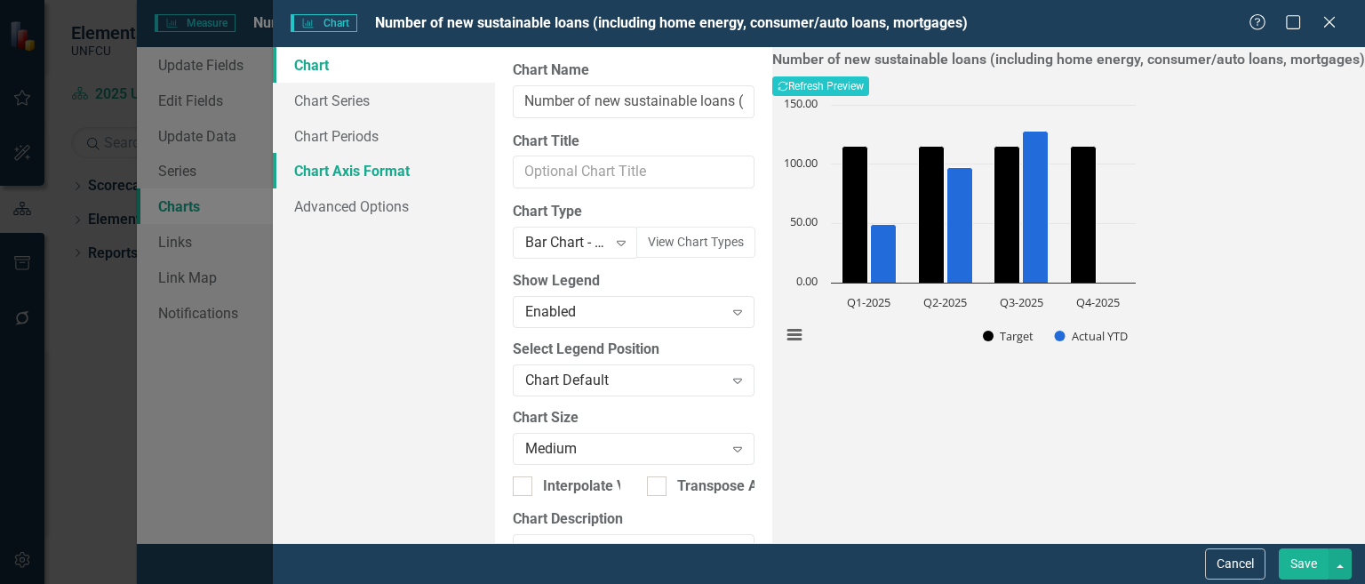
click at [363, 184] on link "Chart Axis Format" at bounding box center [384, 171] width 222 height 36
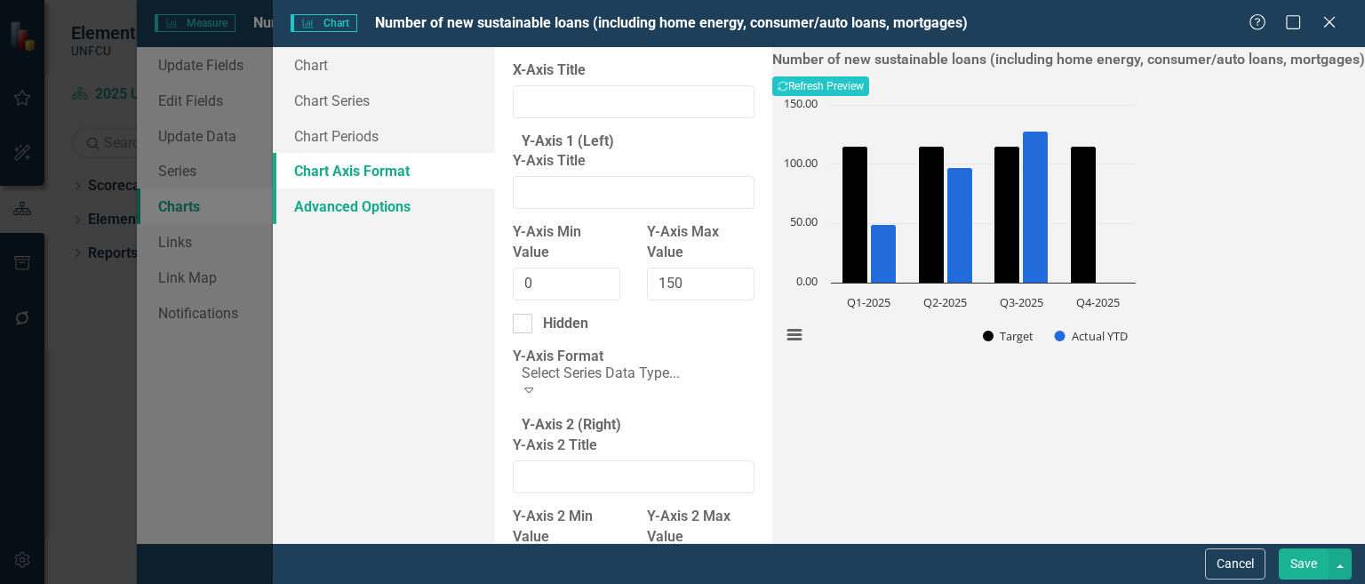
click at [371, 204] on link "Advanced Options" at bounding box center [384, 206] width 222 height 36
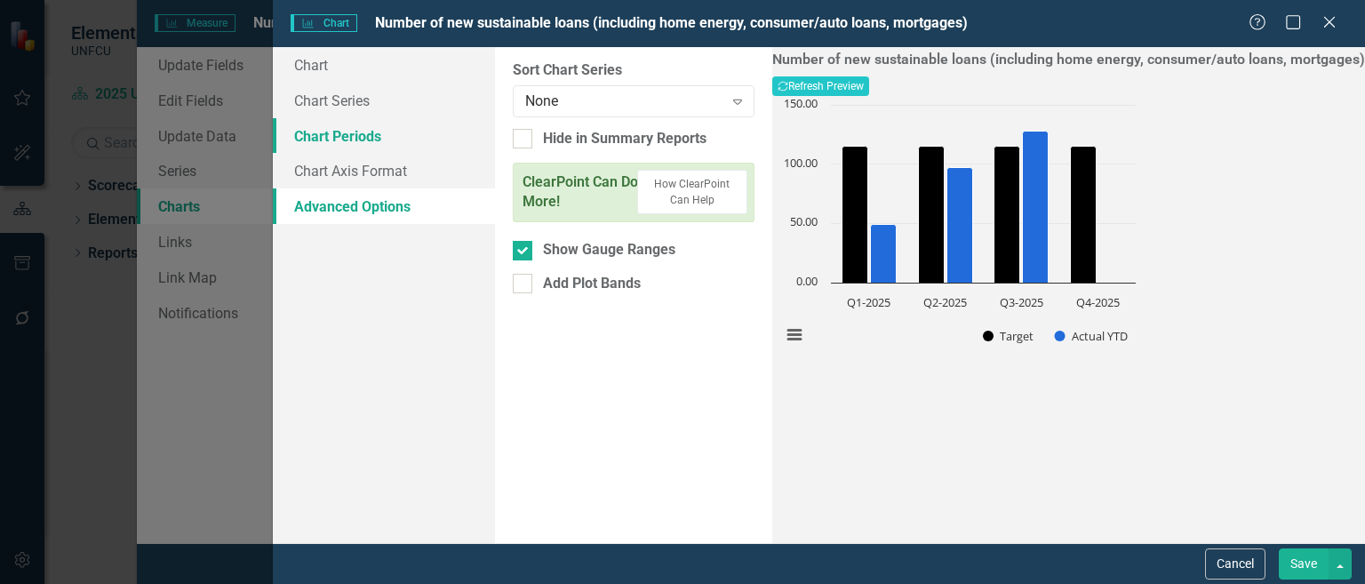
click at [376, 129] on link "Chart Periods" at bounding box center [384, 136] width 222 height 36
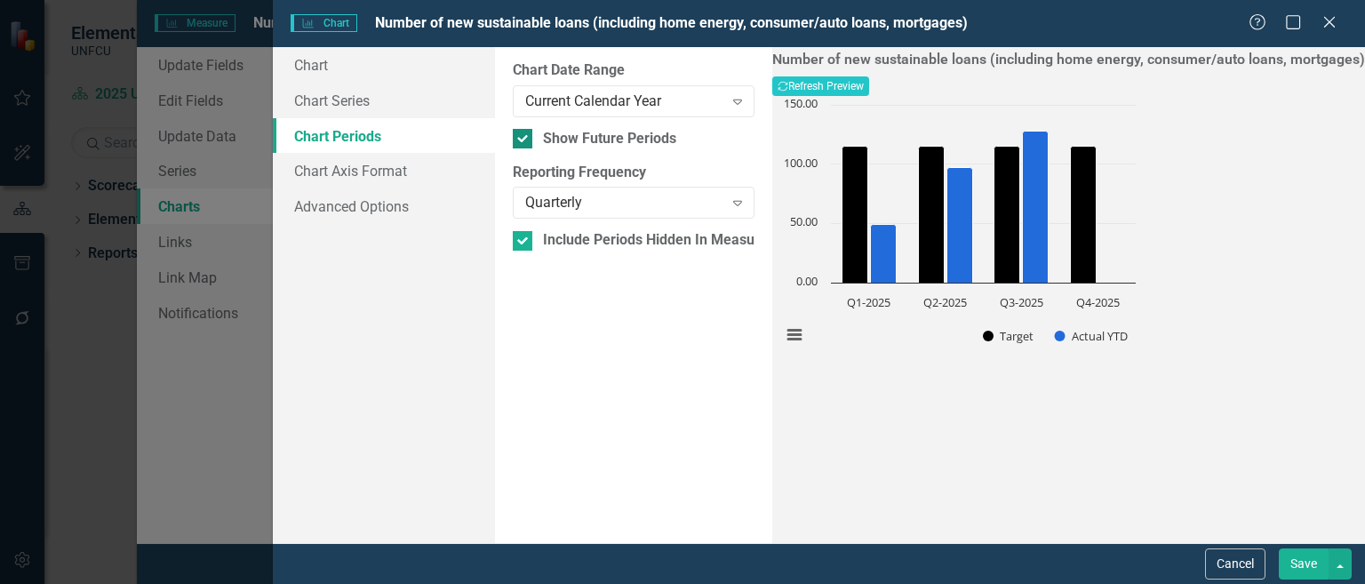
click at [528, 138] on div at bounding box center [523, 139] width 20 height 20
click at [524, 138] on input "Show Future Periods" at bounding box center [519, 135] width 12 height 12
checkbox input "false"
click at [1303, 564] on button "Save" at bounding box center [1304, 563] width 50 height 31
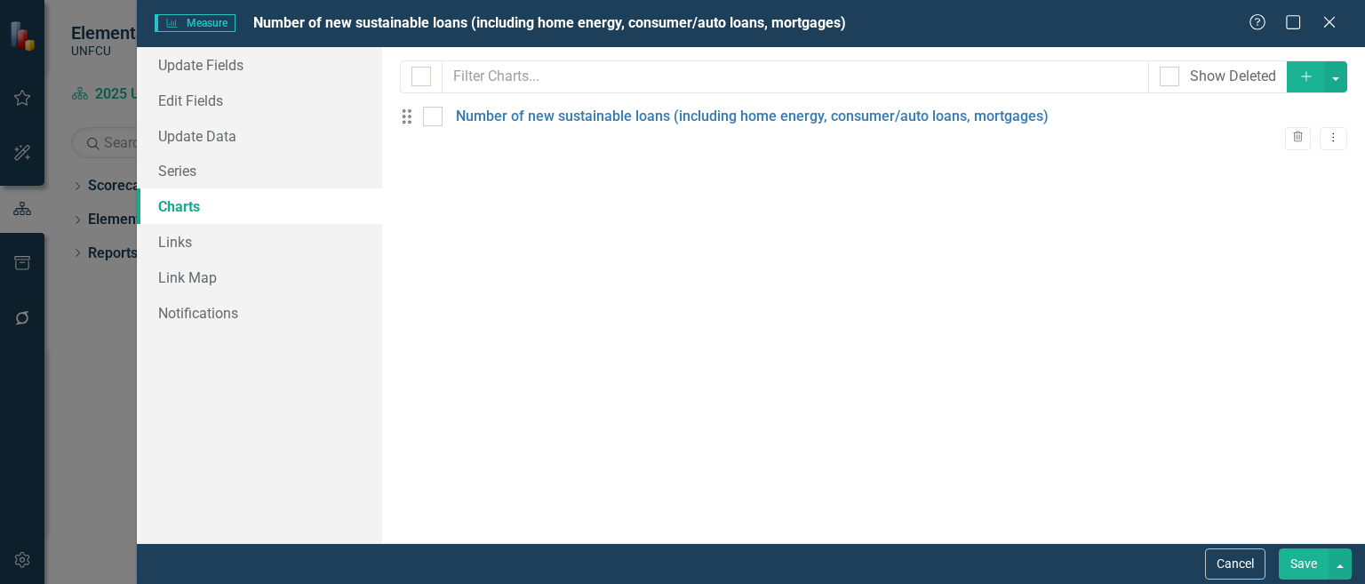
click at [1305, 571] on button "Save" at bounding box center [1304, 563] width 50 height 31
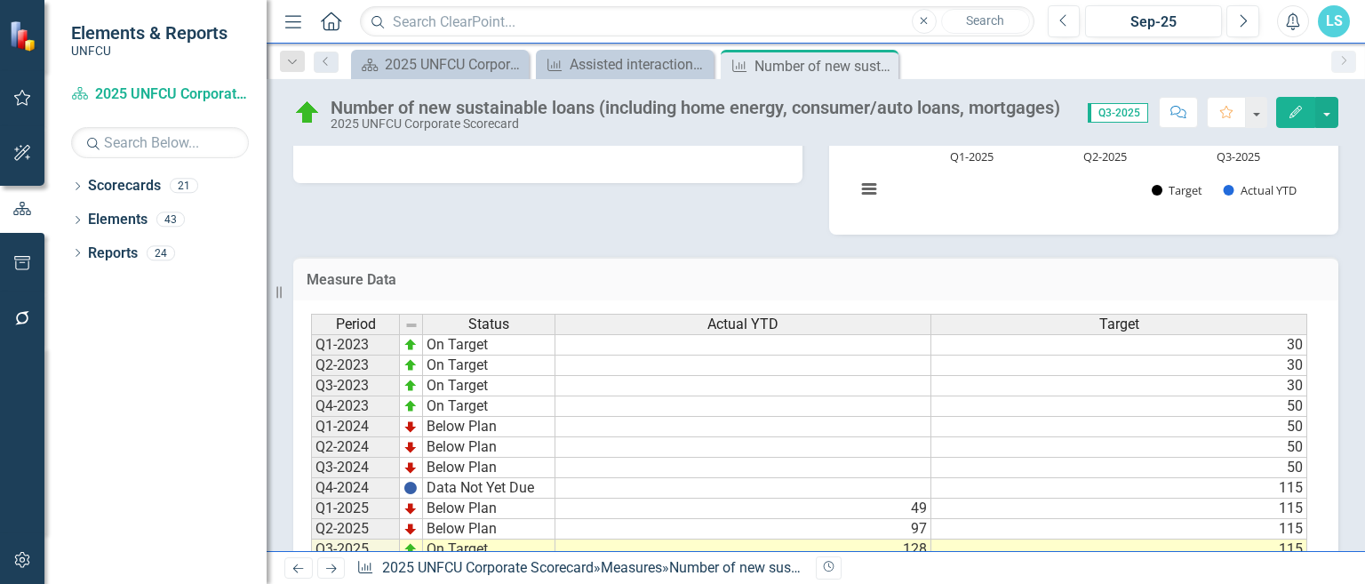
scroll to position [607, 0]
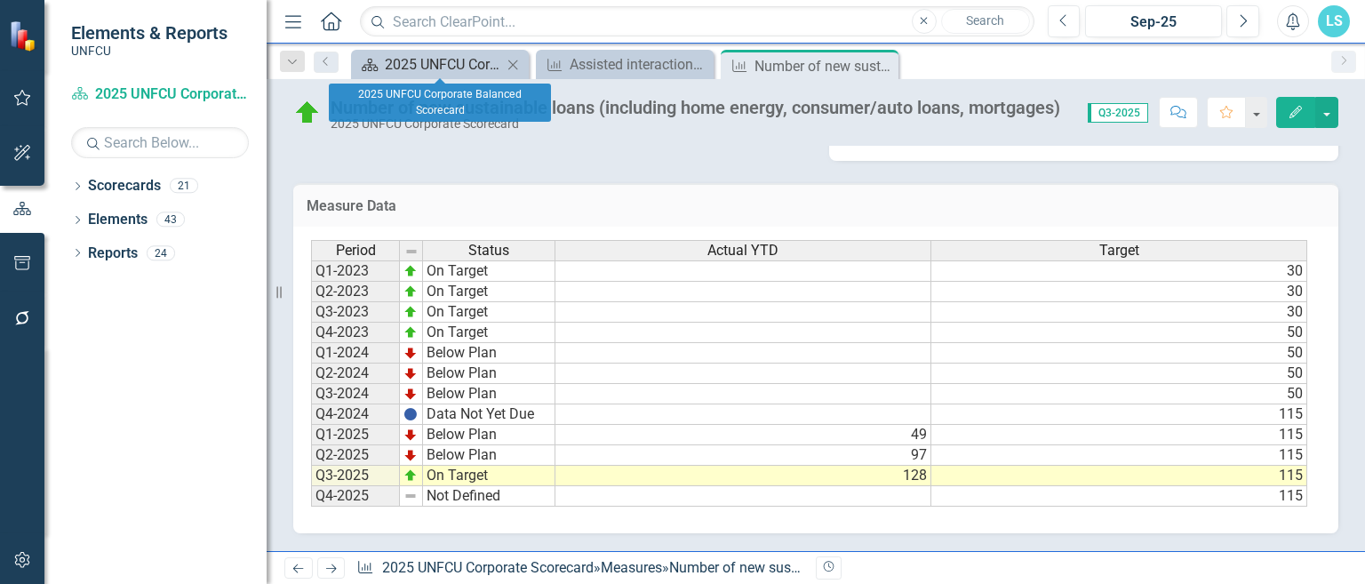
click at [401, 68] on div "2025 UNFCU Corporate Balanced Scorecard" at bounding box center [443, 64] width 117 height 22
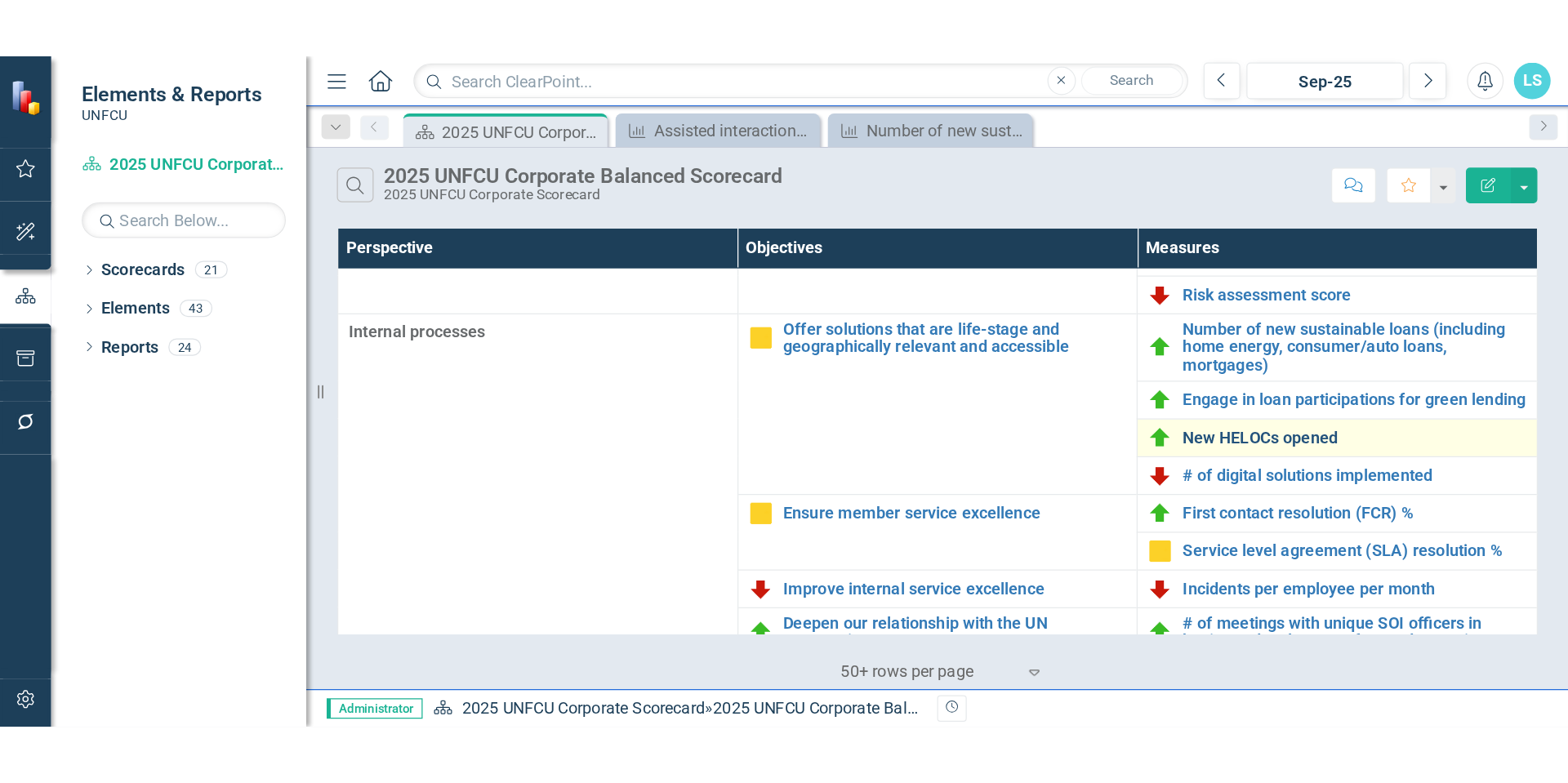
scroll to position [603, 0]
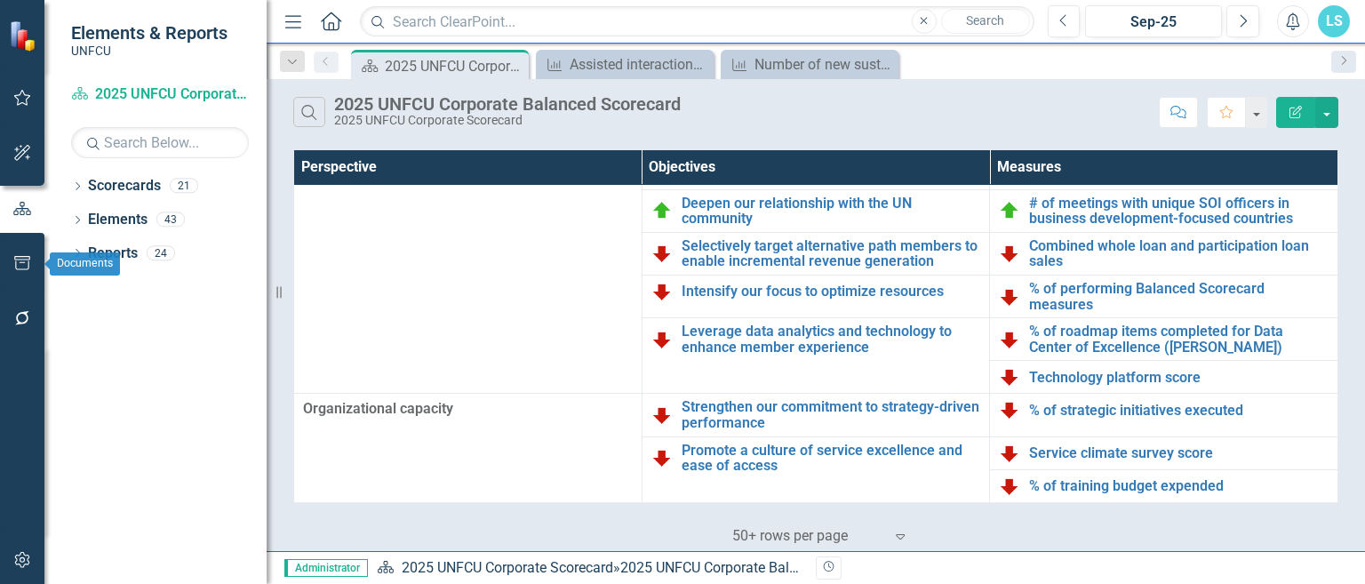
click at [26, 251] on button "button" at bounding box center [23, 263] width 40 height 37
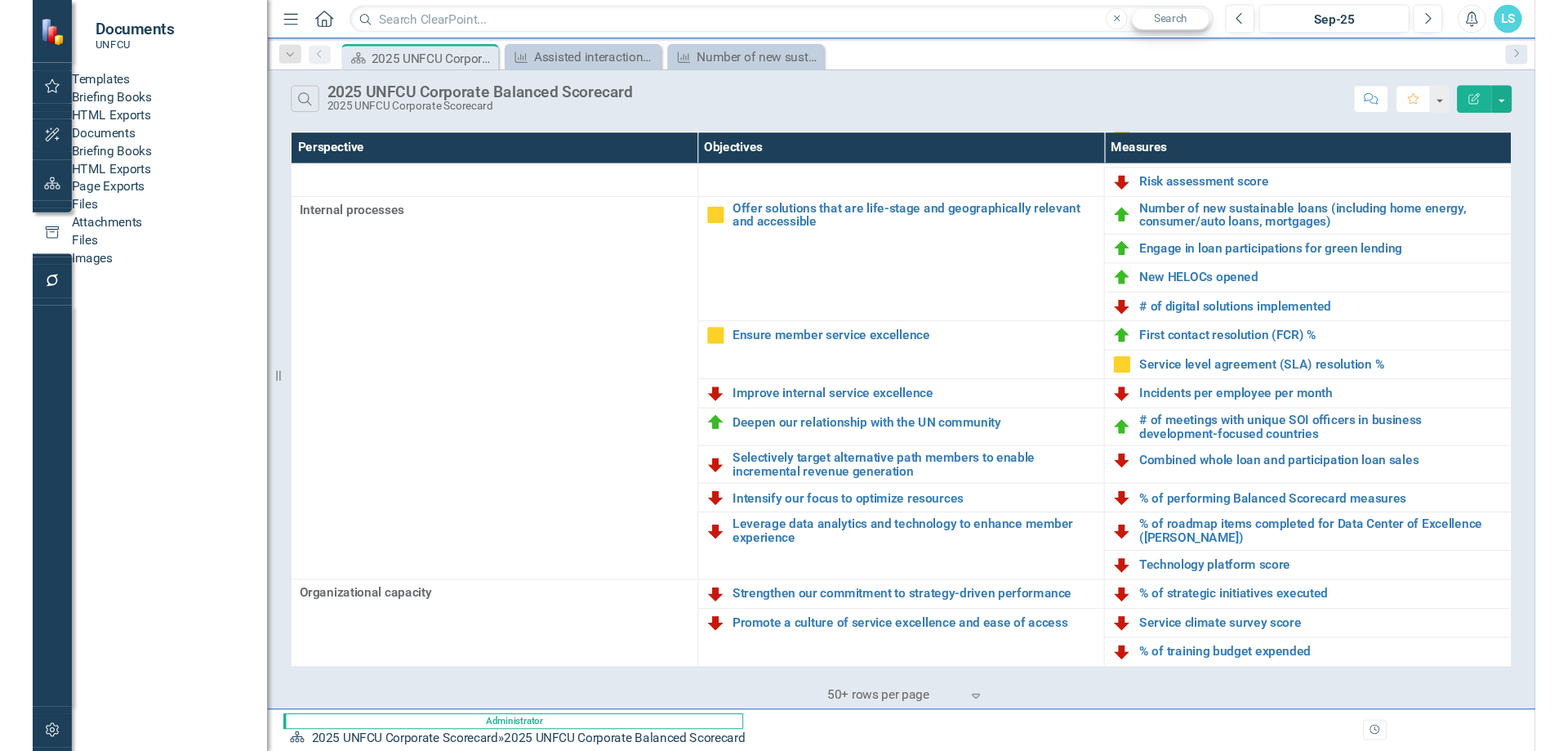
scroll to position [314, 0]
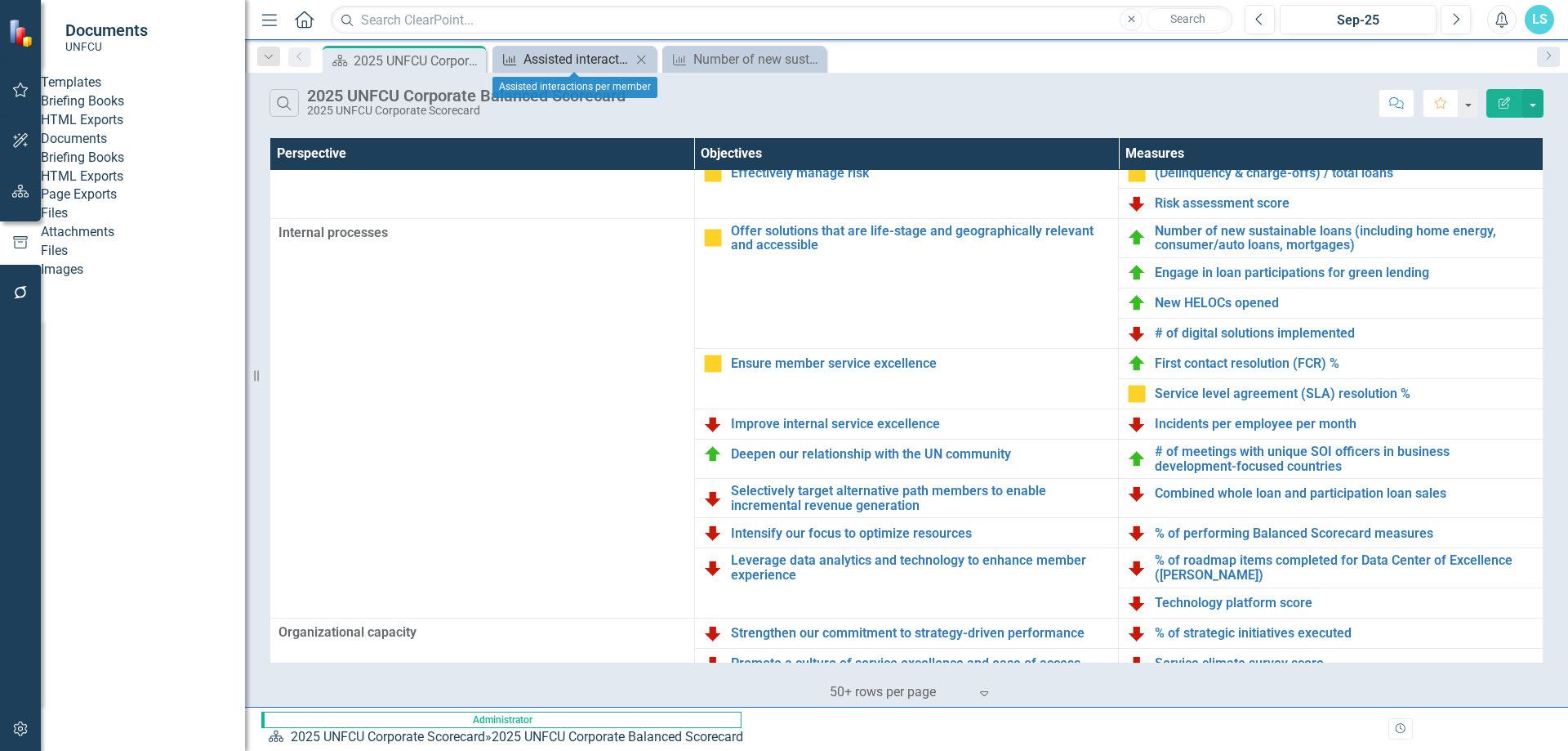
click at [568, 63] on div "Assisted interactions per member" at bounding box center [577, 59] width 108 height 20
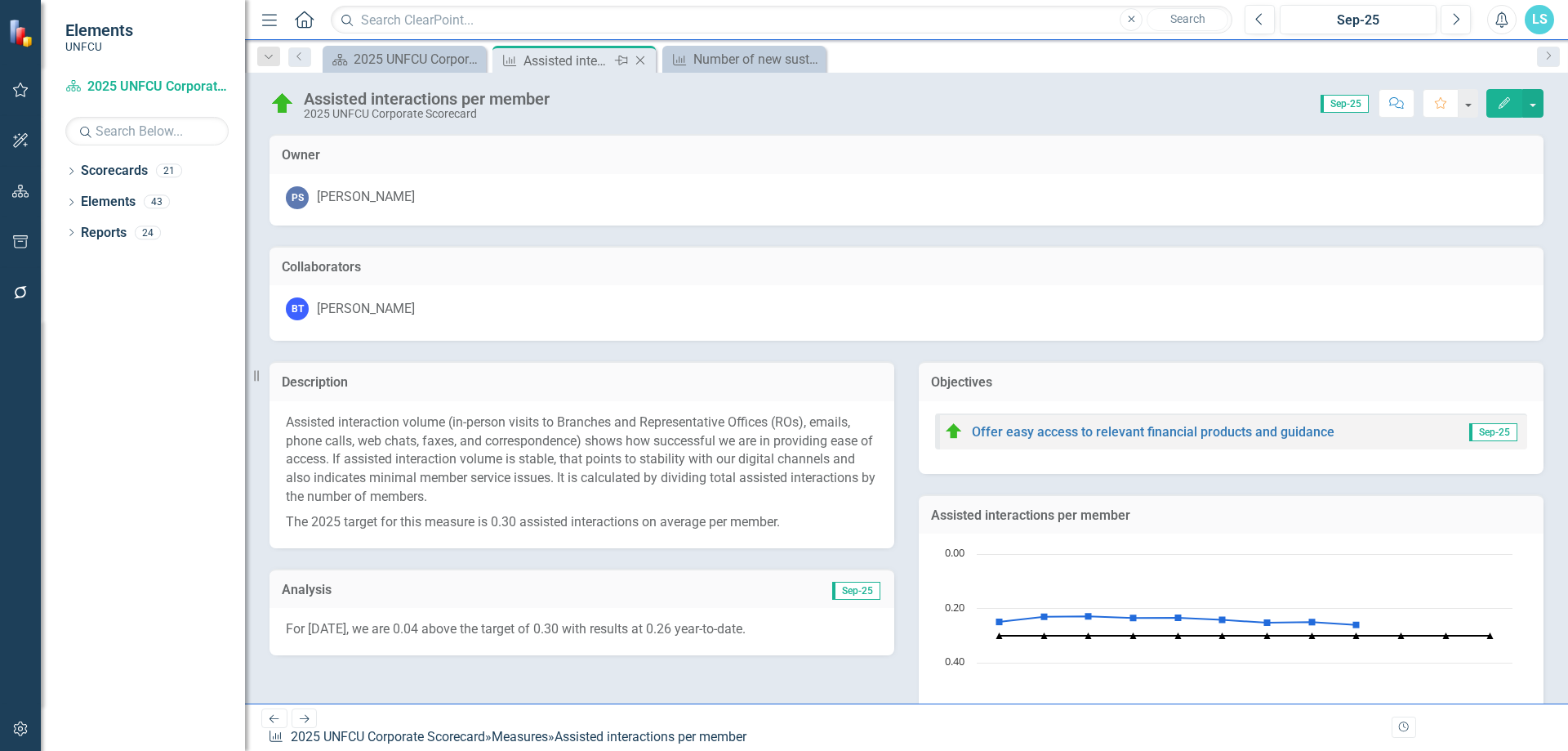
click at [636, 63] on icon "Close" at bounding box center [641, 61] width 17 height 13
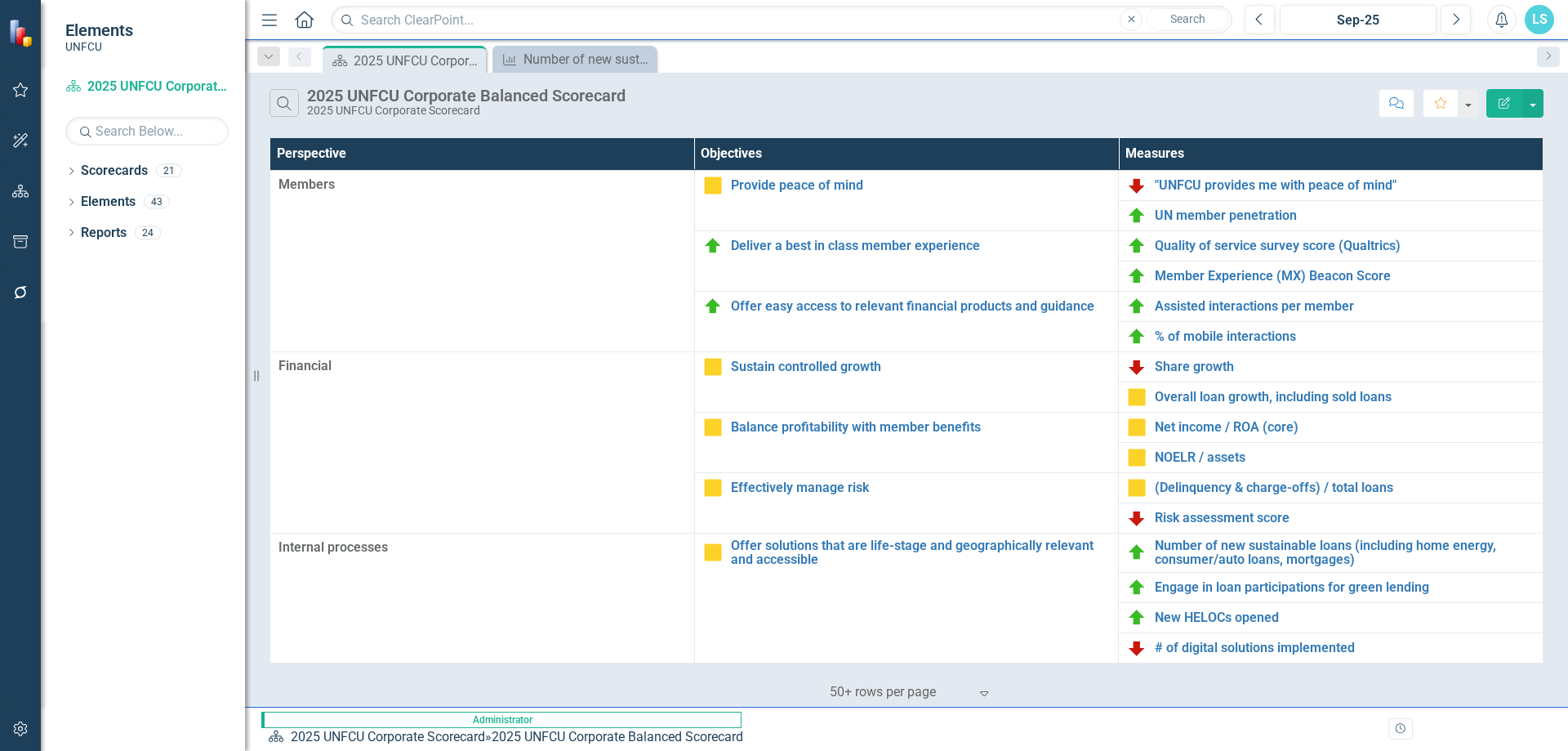
click at [62, 168] on div "Dropdown Scorecards 21 Dropdown 2025 UNFCU Corporate Scorecard Dropdown Chief F…" at bounding box center [142, 454] width 204 height 593
click at [69, 171] on icon "Dropdown" at bounding box center [71, 173] width 11 height 9
click at [62, 202] on icon "Dropdown" at bounding box center [54, 200] width 12 height 10
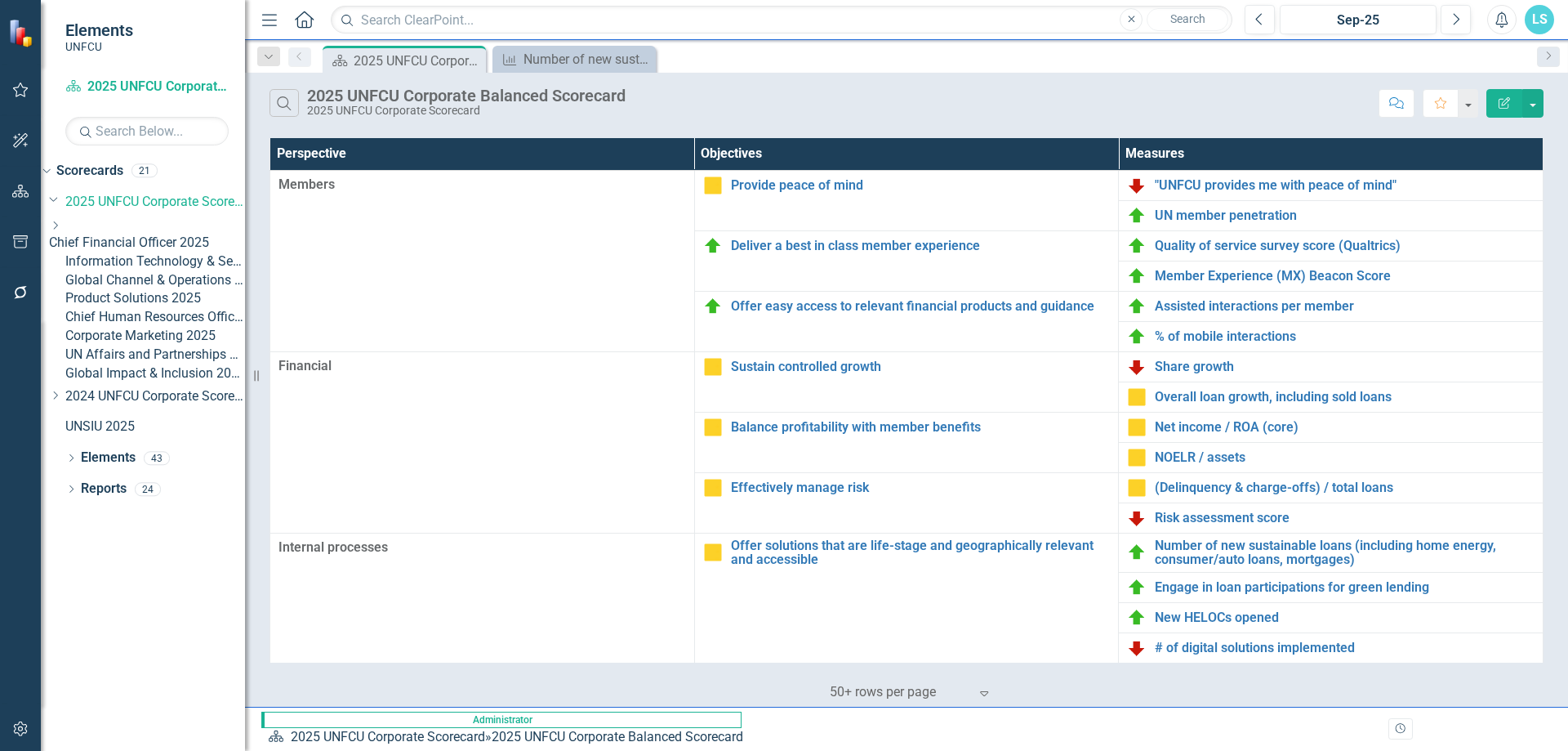
click at [175, 346] on link "Corporate Marketing 2025" at bounding box center [155, 336] width 180 height 18
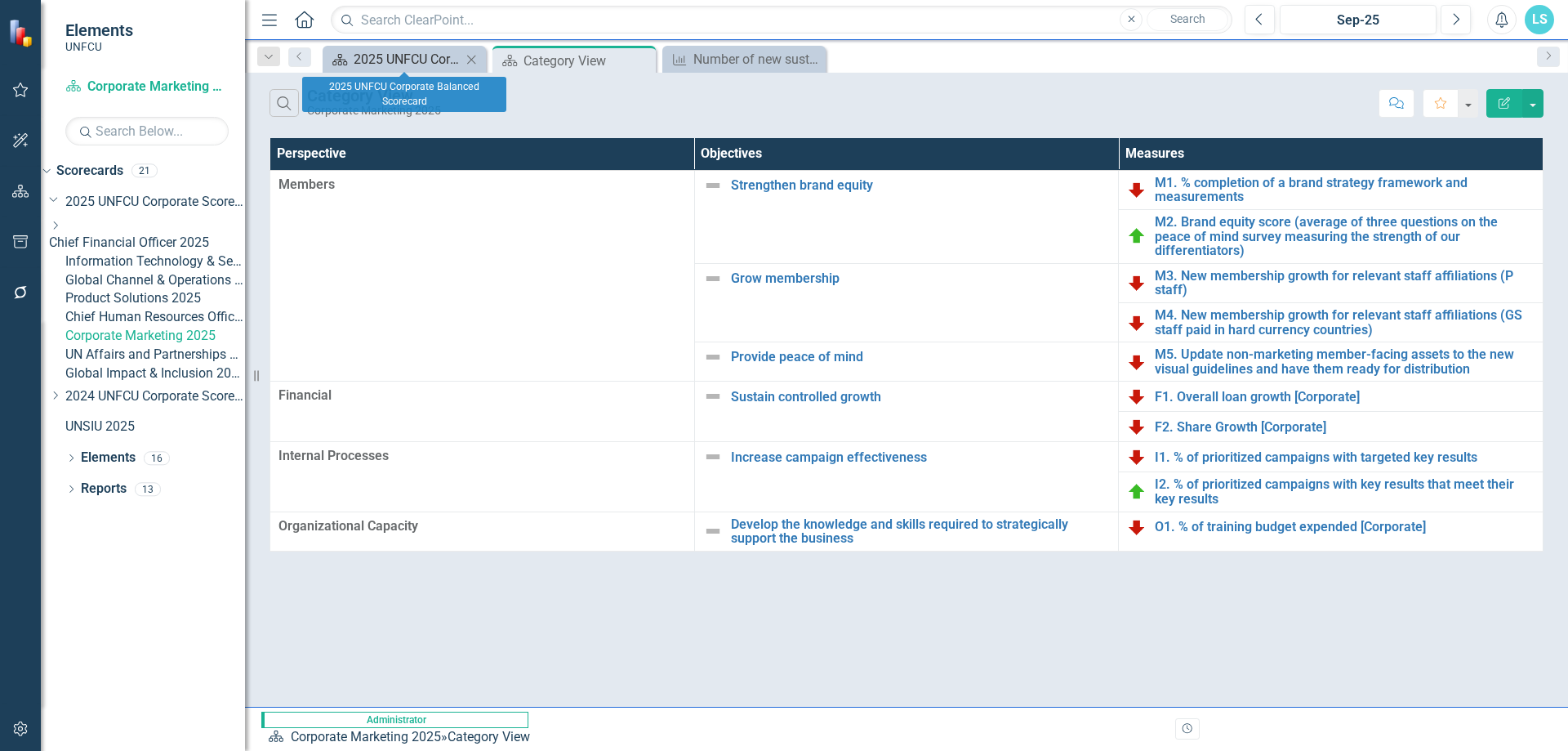
click at [373, 60] on div "2025 UNFCU Corporate Balanced Scorecard" at bounding box center [407, 59] width 108 height 20
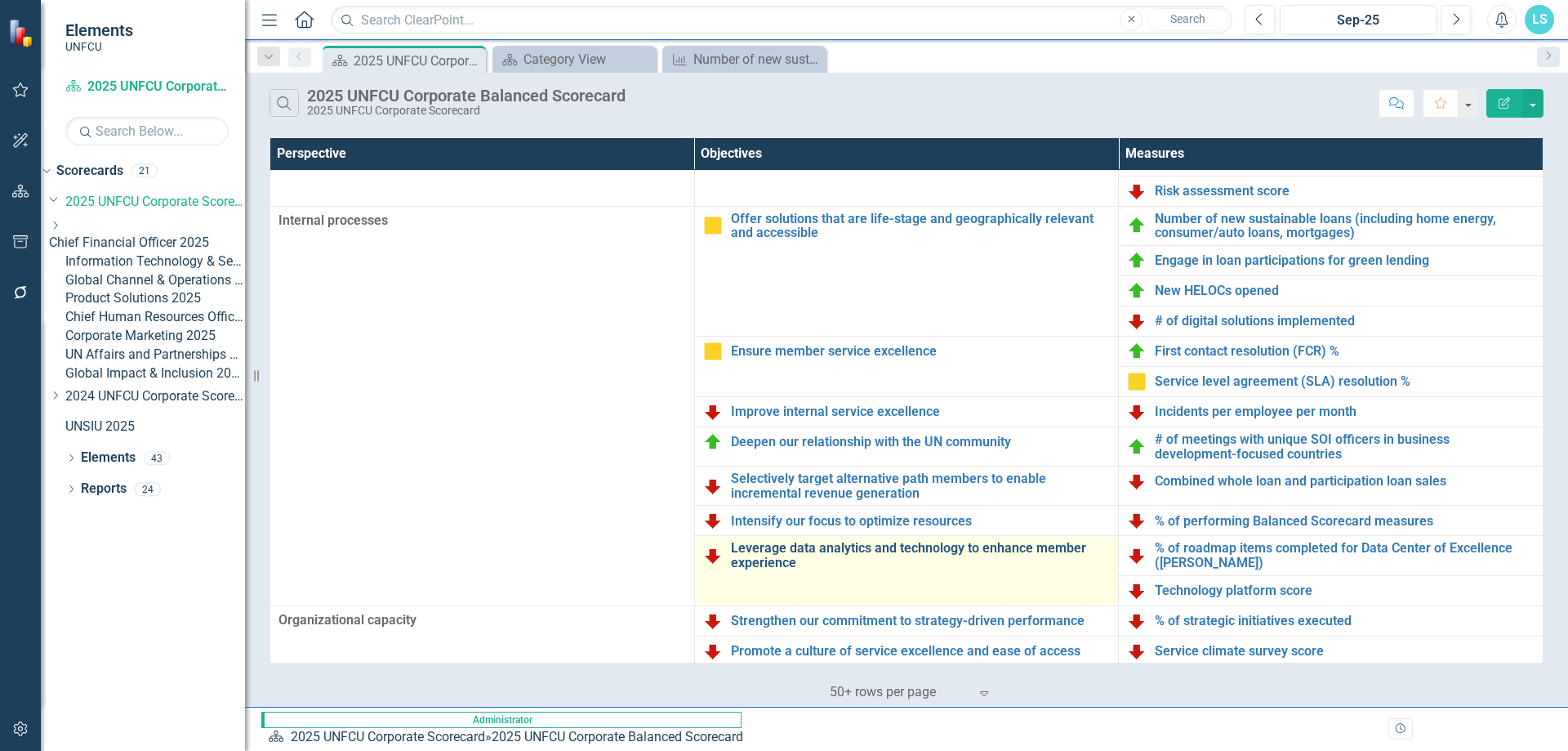
scroll to position [347, 0]
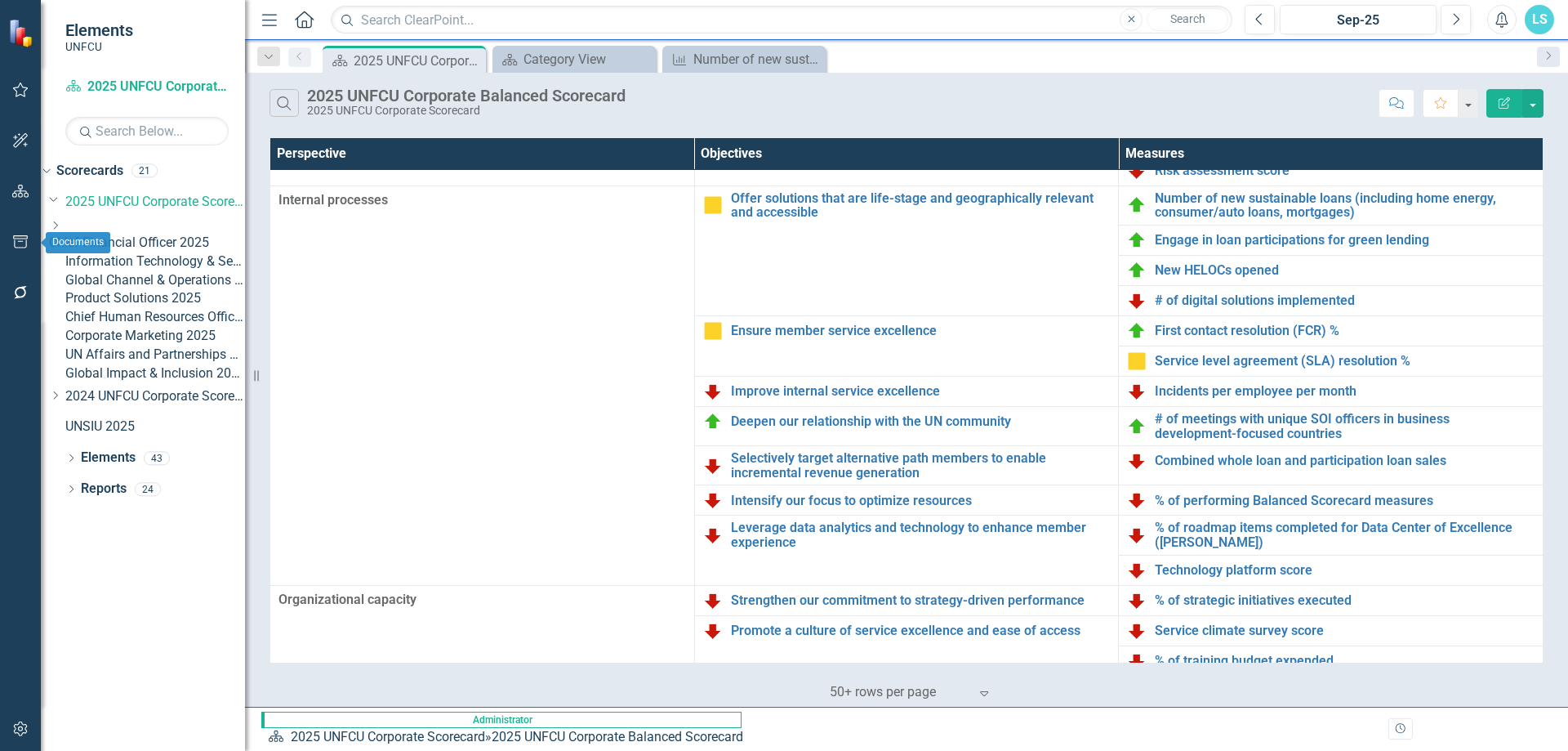
click at [21, 236] on icon "button" at bounding box center [20, 242] width 15 height 13
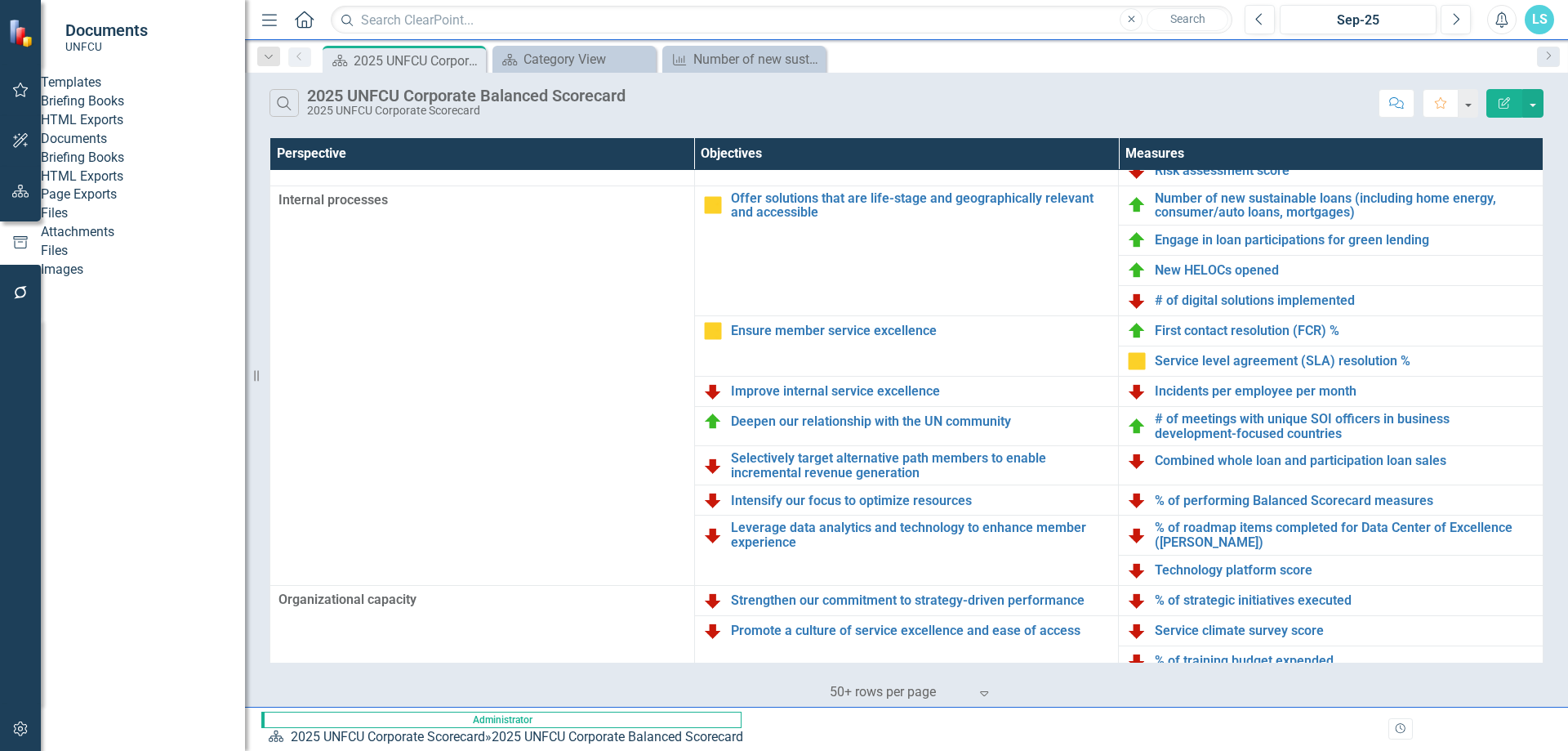
scroll to position [0, 0]
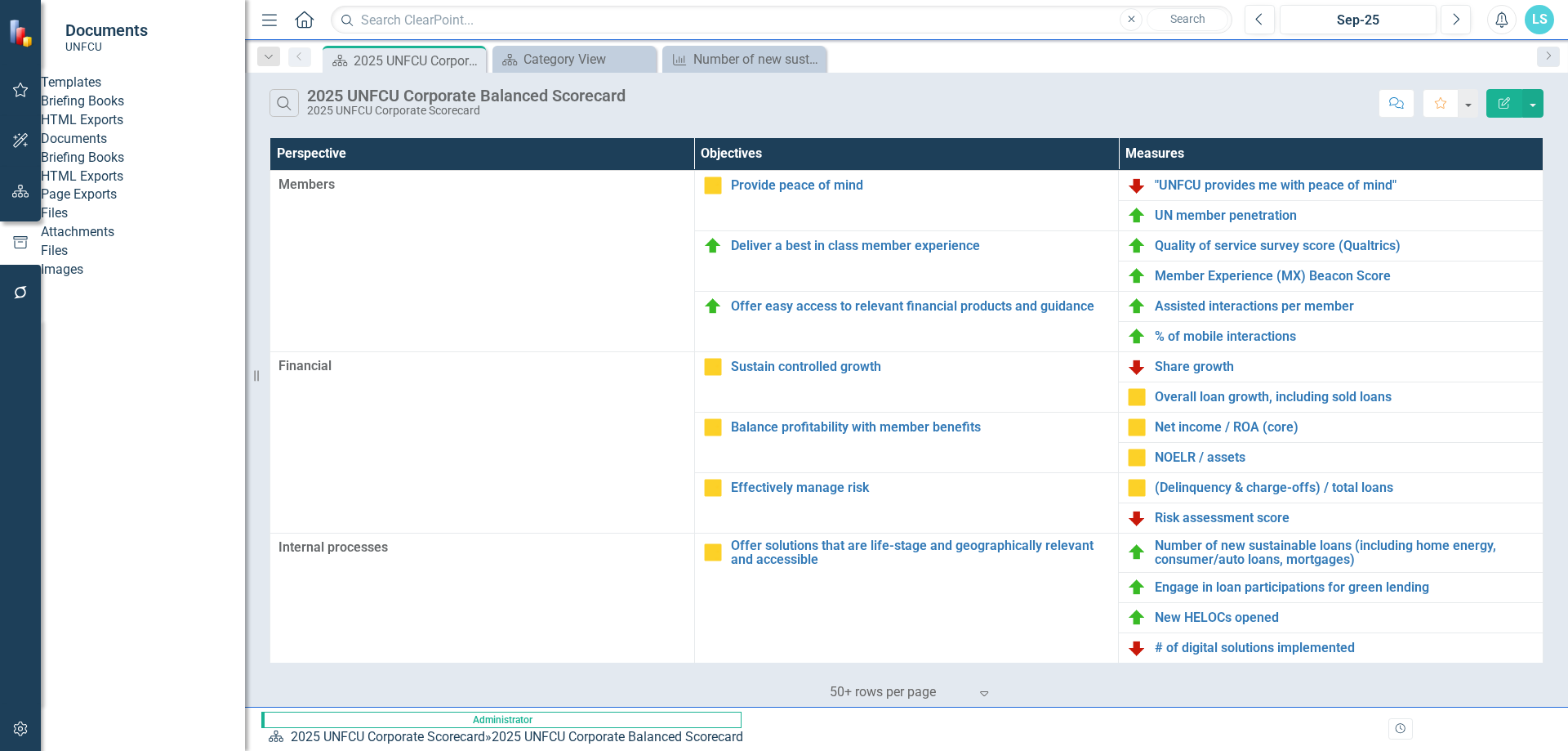
click at [105, 261] on link "Files" at bounding box center [142, 251] width 204 height 18
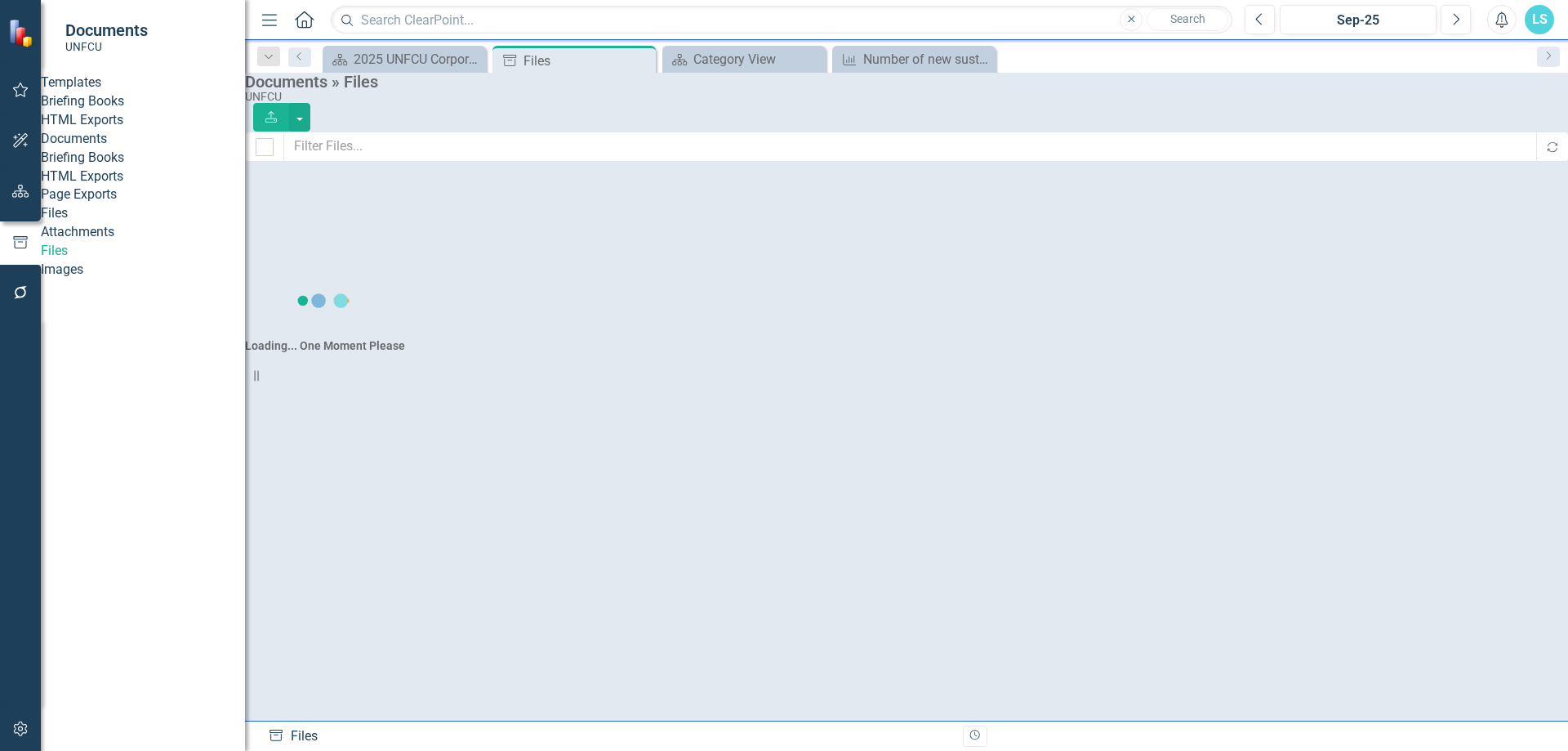
checkbox input "false"
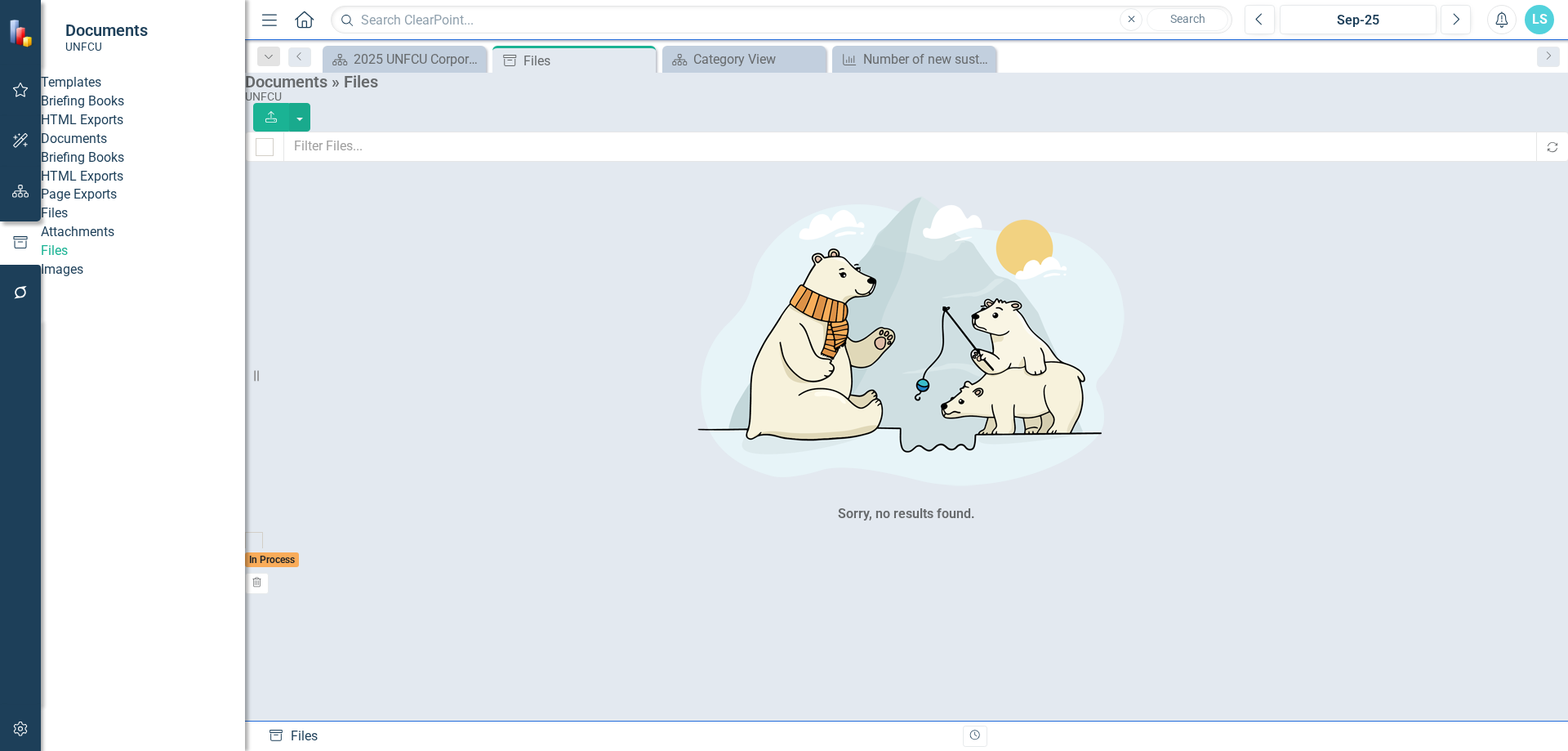
click at [128, 167] on link "Briefing Books" at bounding box center [142, 158] width 204 height 18
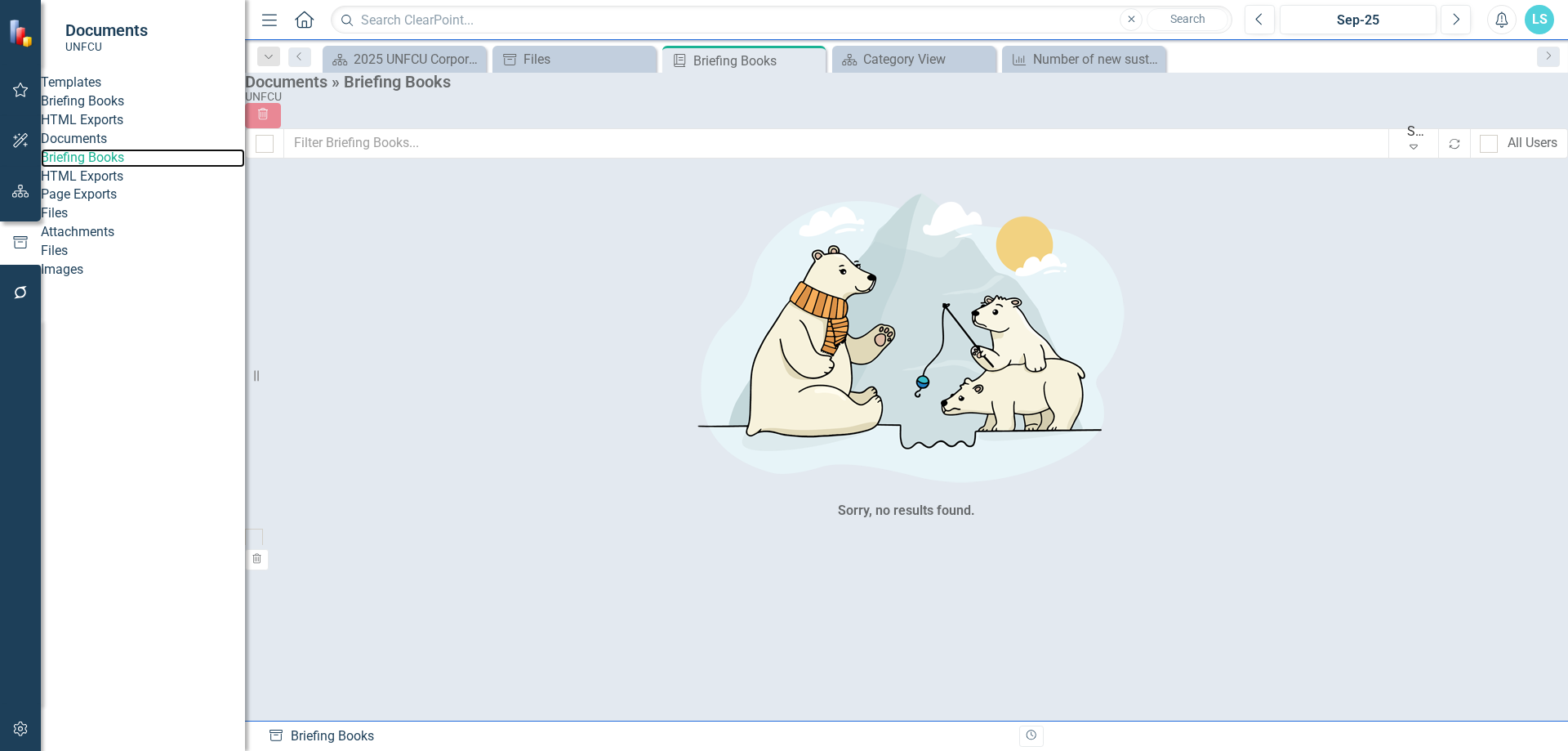
checkbox input "false"
click at [134, 204] on link "Page Exports" at bounding box center [142, 195] width 204 height 18
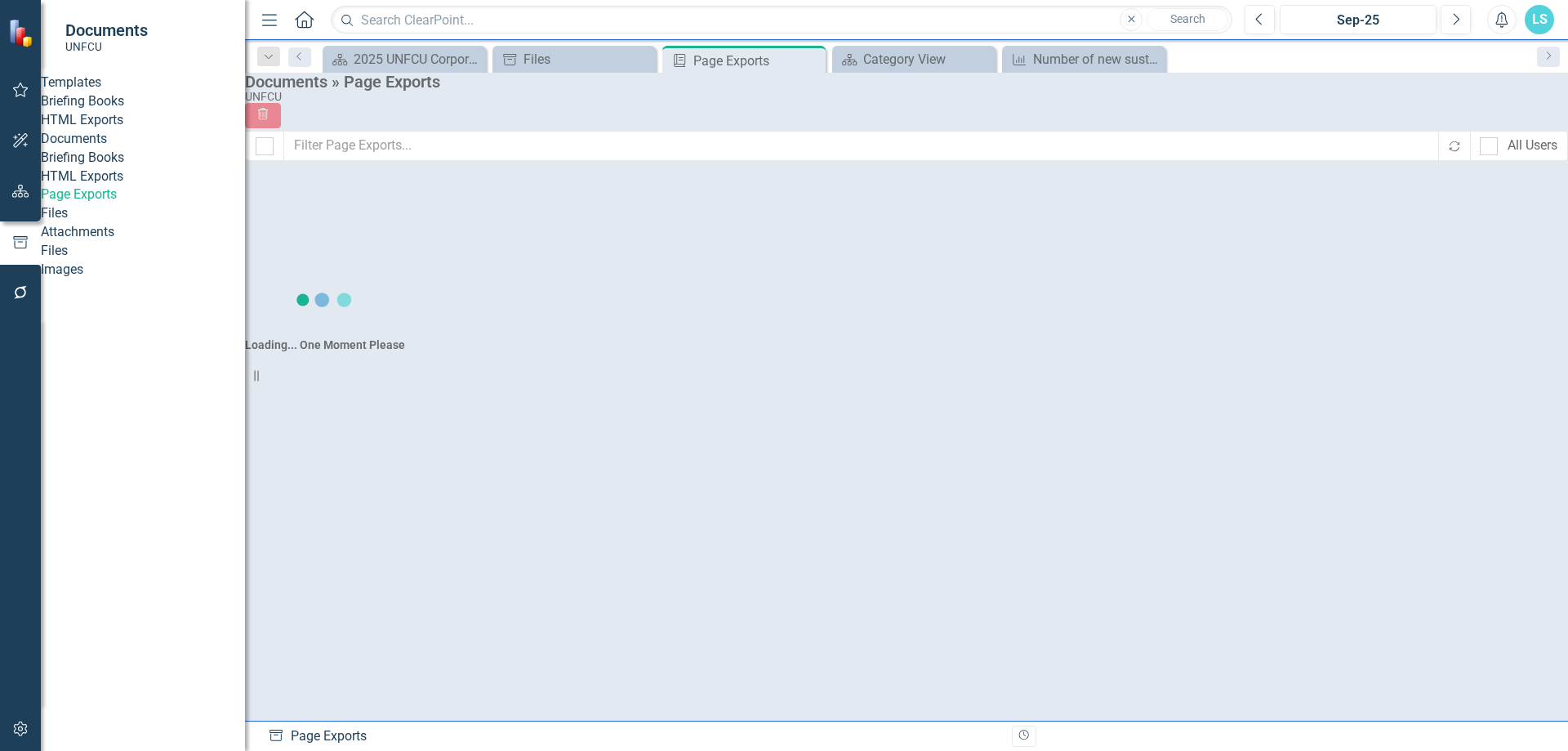
checkbox input "false"
click at [129, 111] on link "Briefing Books" at bounding box center [142, 101] width 204 height 18
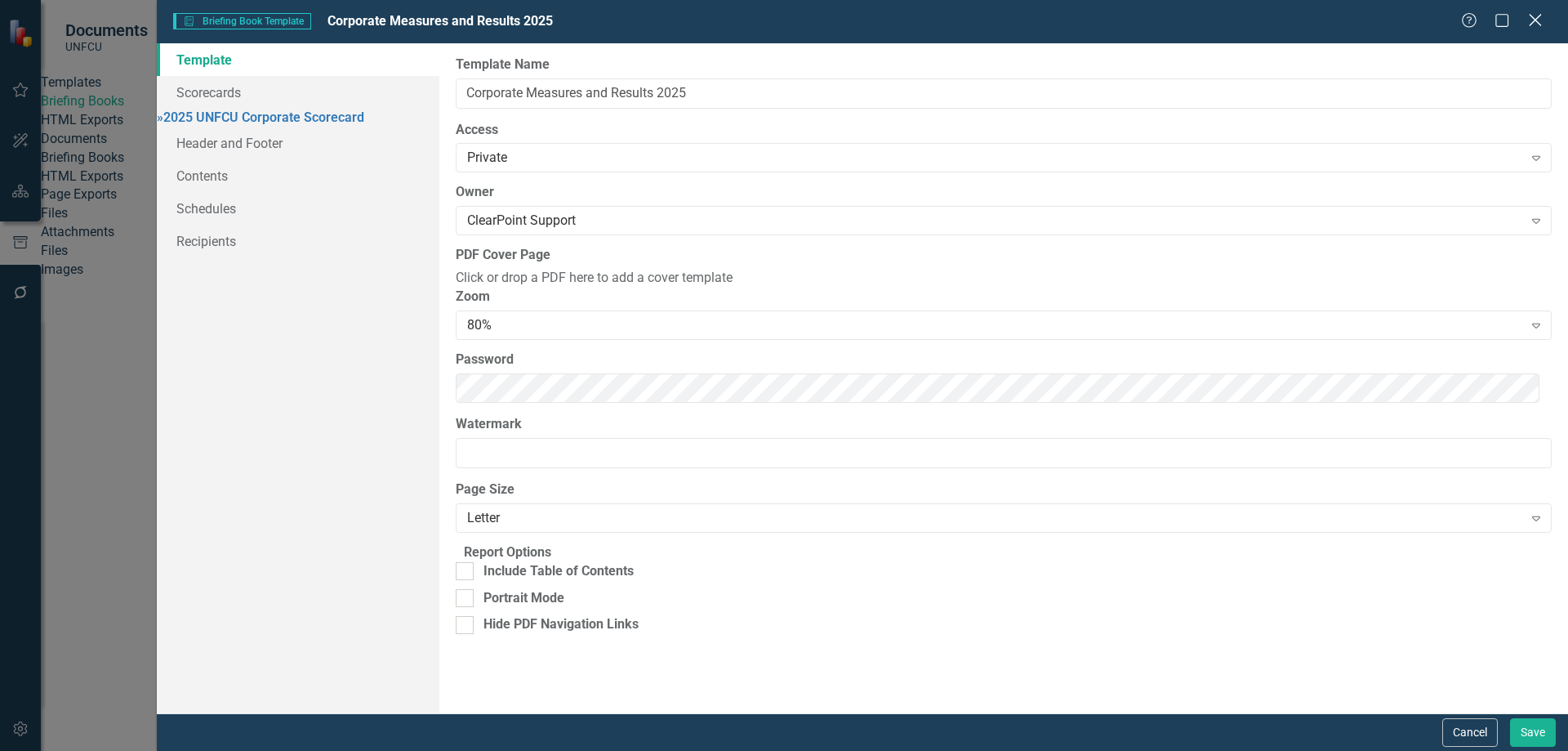
click at [1254, 28] on icon "Close" at bounding box center [1535, 19] width 20 height 16
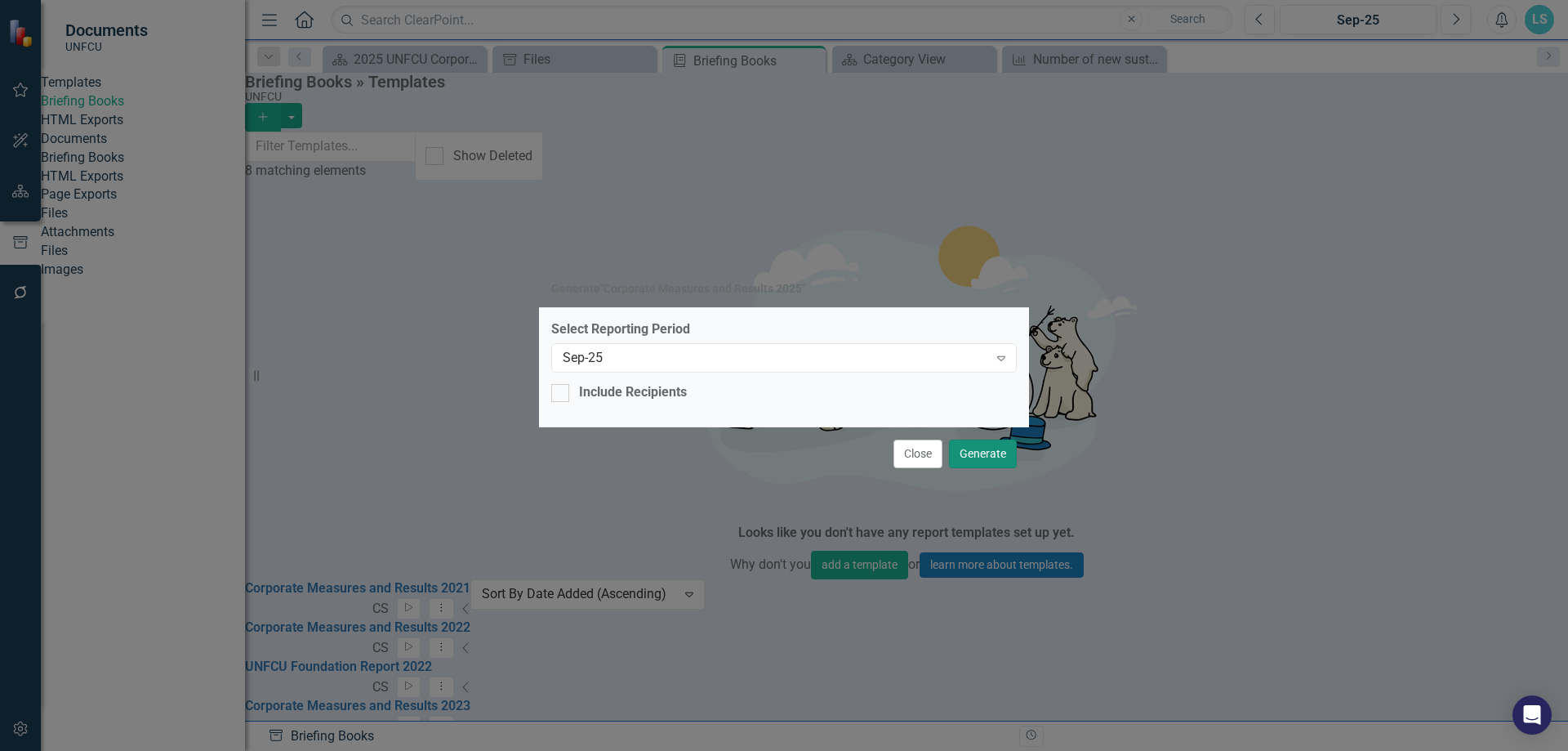
click at [1006, 452] on button "Generate" at bounding box center [983, 453] width 68 height 28
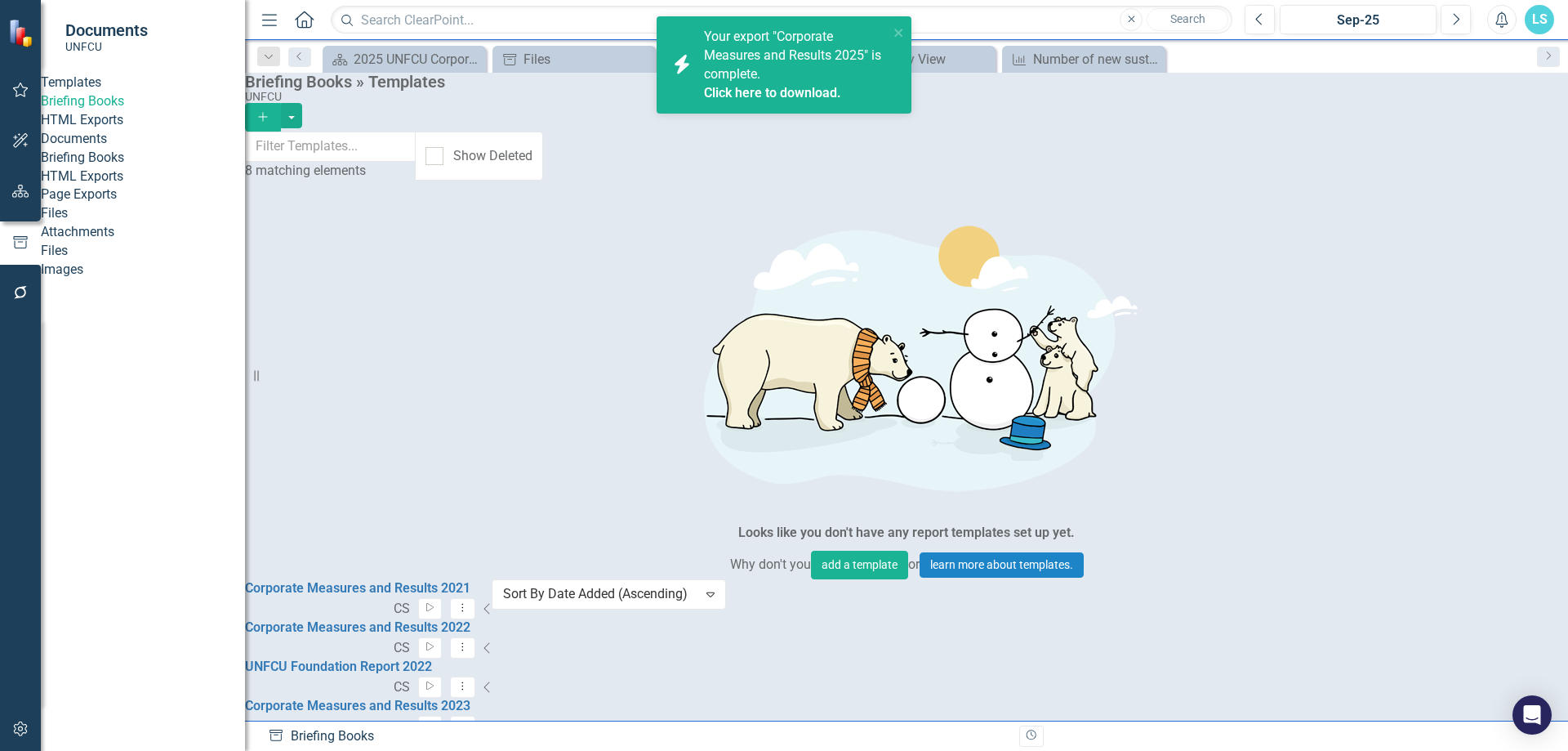
click at [775, 77] on div "Your export "Corporate Measures and Results 2025" is complete. Click here to do…" at bounding box center [796, 64] width 185 height 74
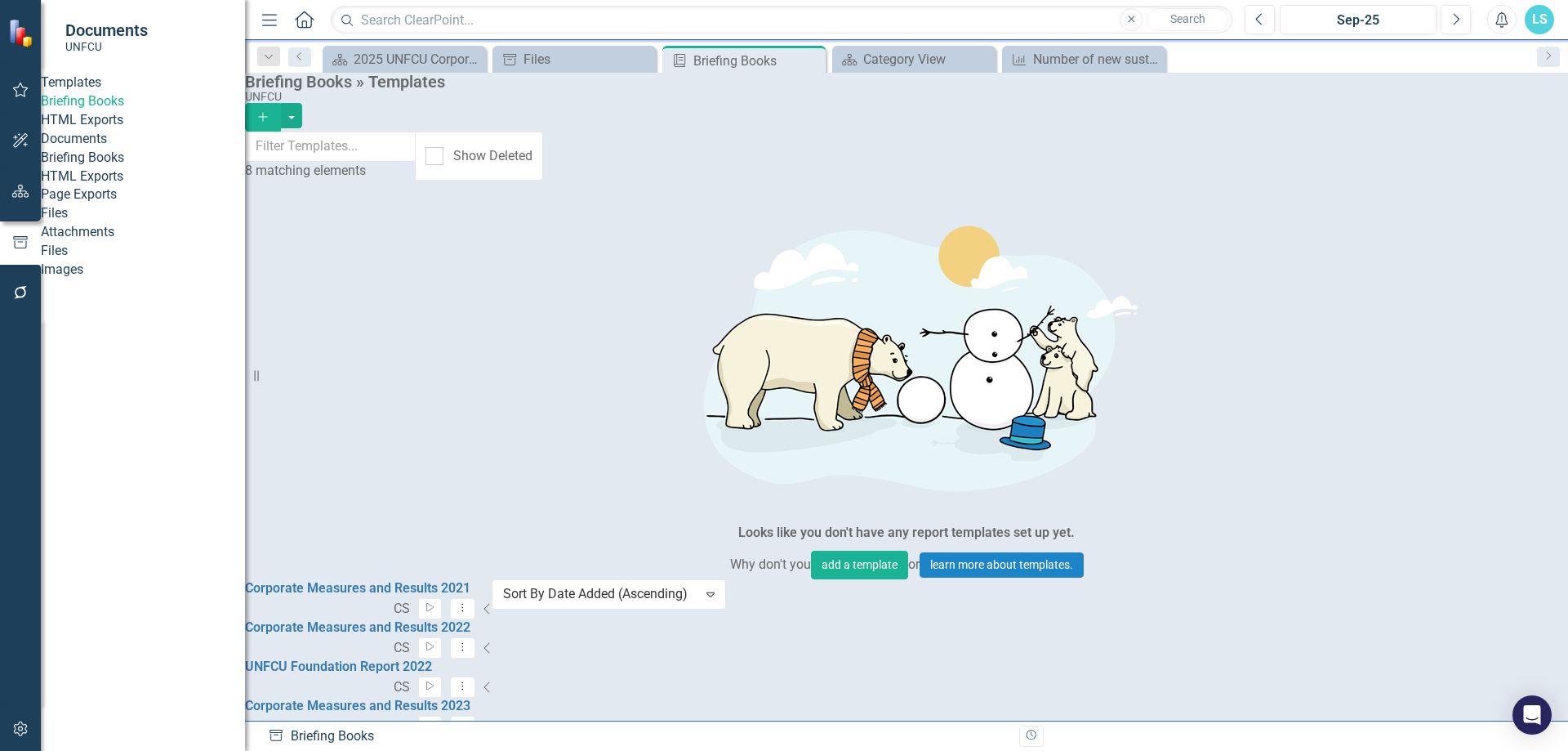
click at [1254, 25] on icon "Alerts" at bounding box center [1502, 19] width 17 height 17
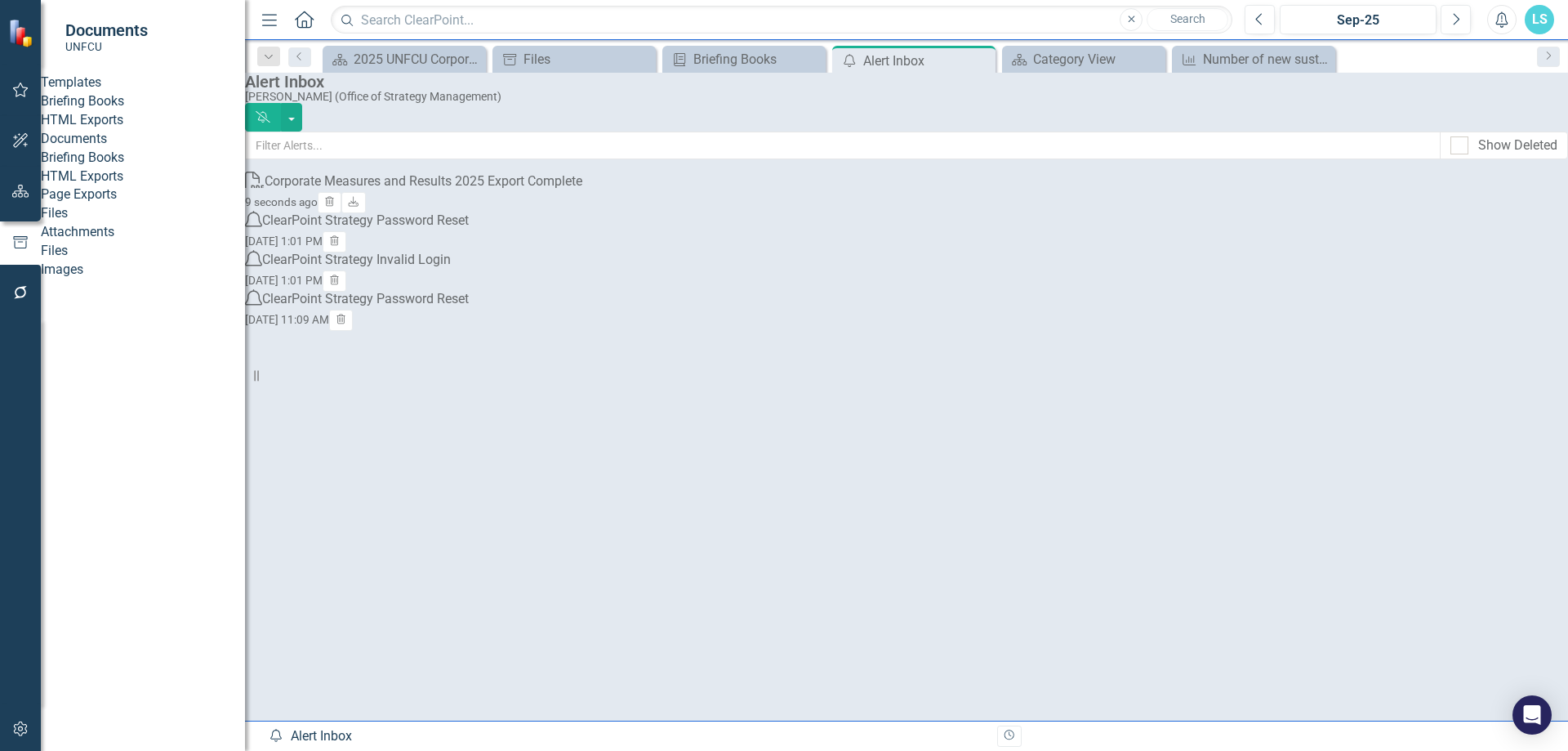
click at [550, 191] on div "Corporate Measures and Results 2025 Export Complete" at bounding box center [424, 182] width 318 height 18
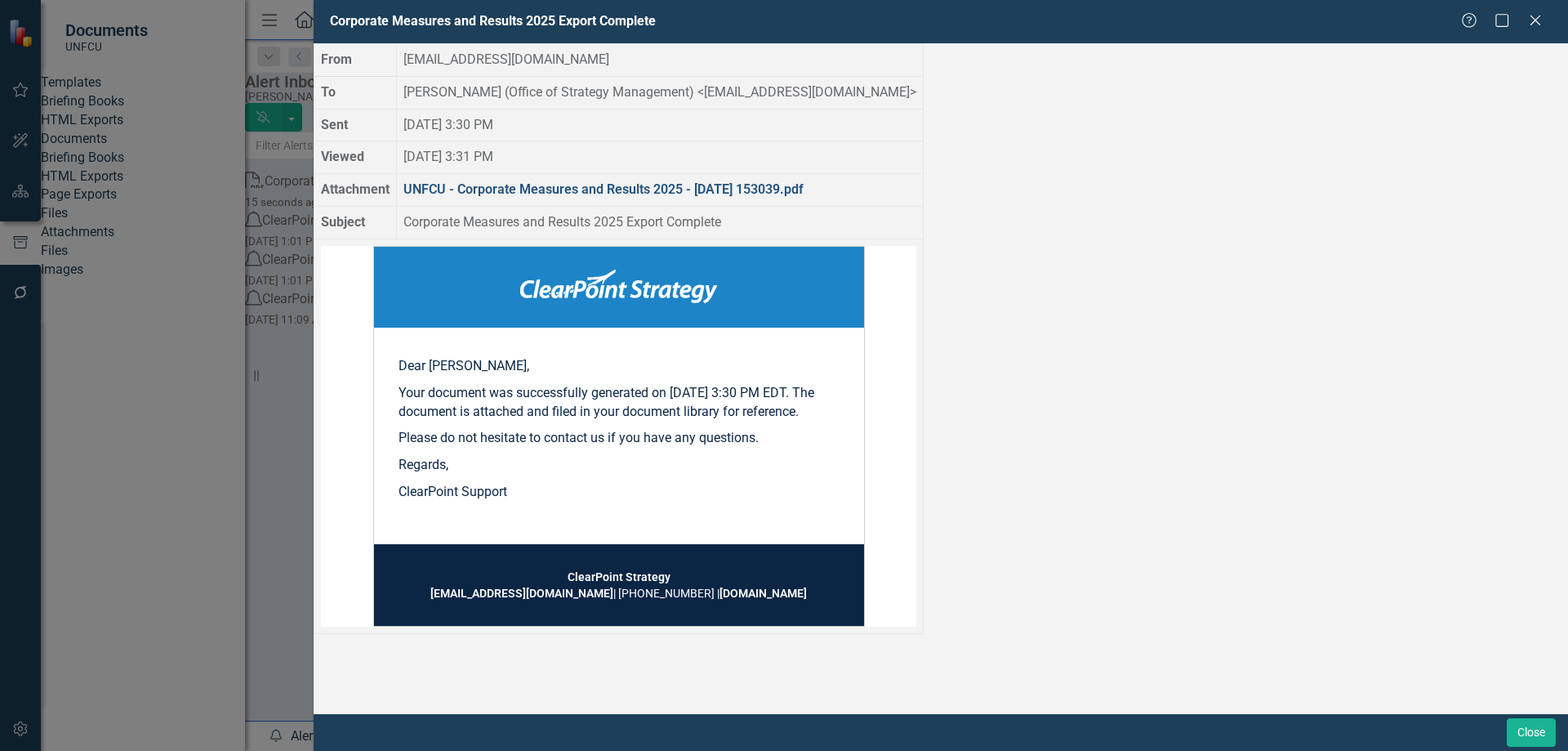
click at [804, 197] on link "UNFCU - Corporate Measures and Results 2025 - 2025-10-15 153039.pdf" at bounding box center [603, 188] width 400 height 16
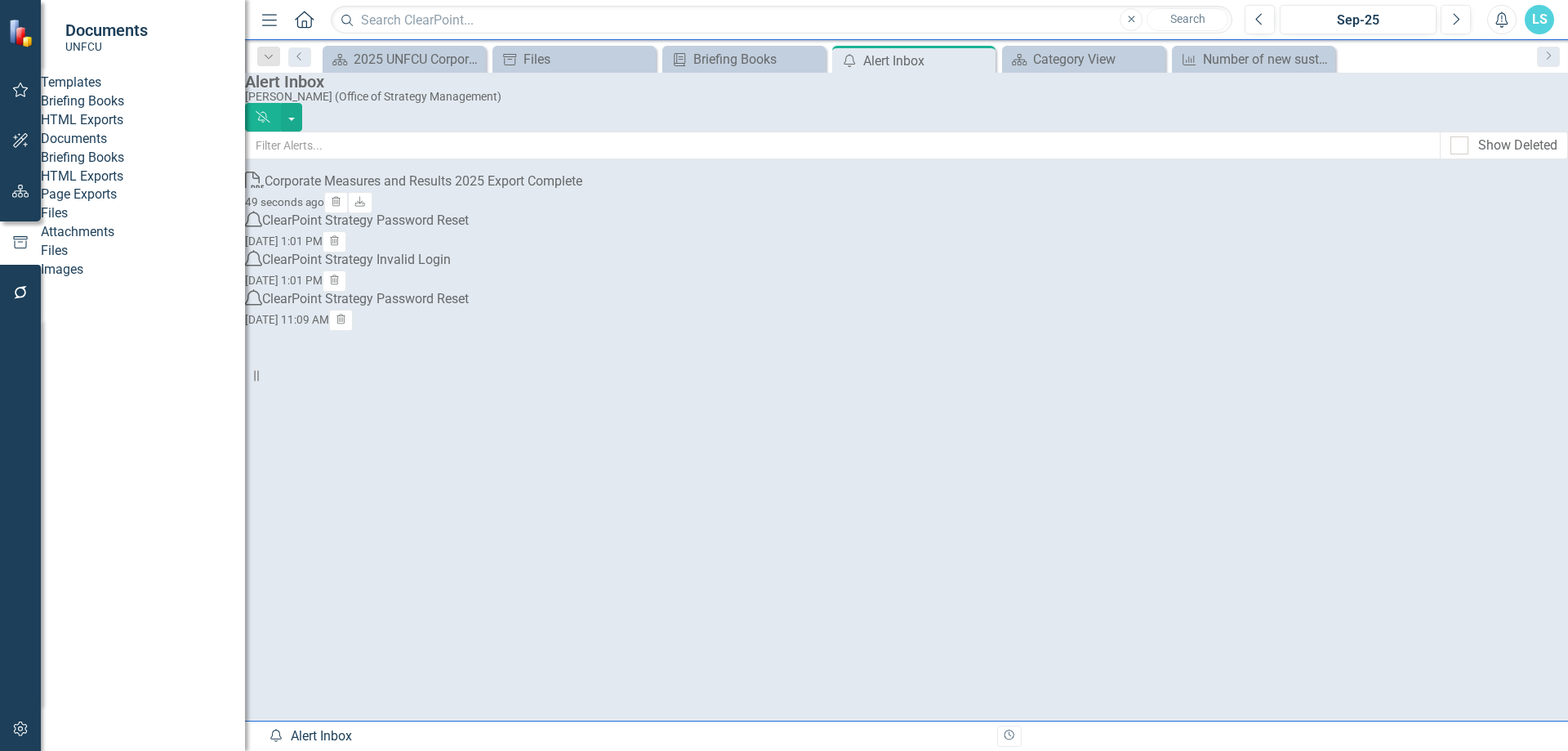
click at [26, 87] on icon "button" at bounding box center [20, 90] width 17 height 13
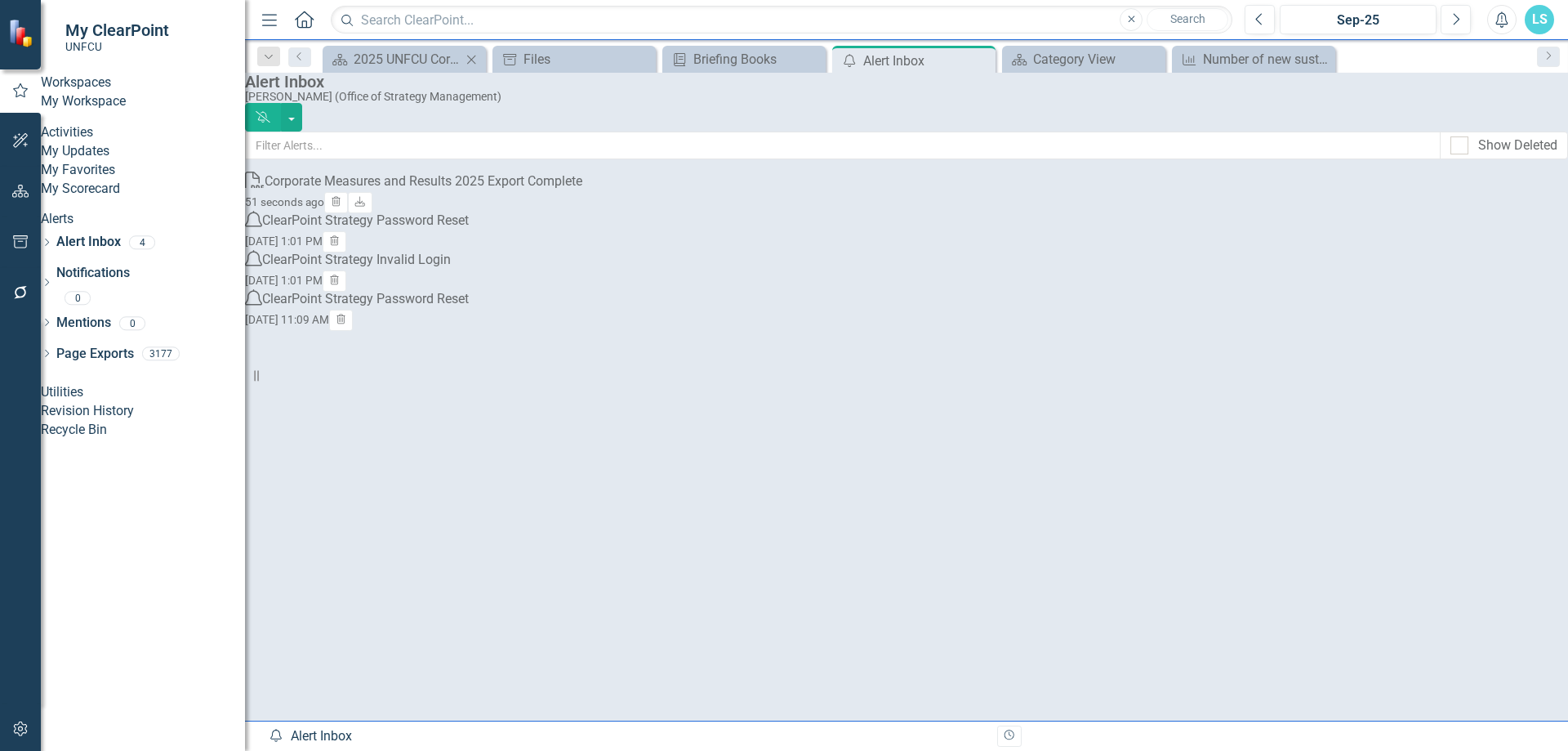
click at [403, 70] on div "Scorecard 2025 UNFCU Corporate Balanced Scorecard Close" at bounding box center [404, 59] width 164 height 27
click at [404, 64] on div "2025 UNFCU Corporate Balanced Scorecard" at bounding box center [407, 59] width 108 height 20
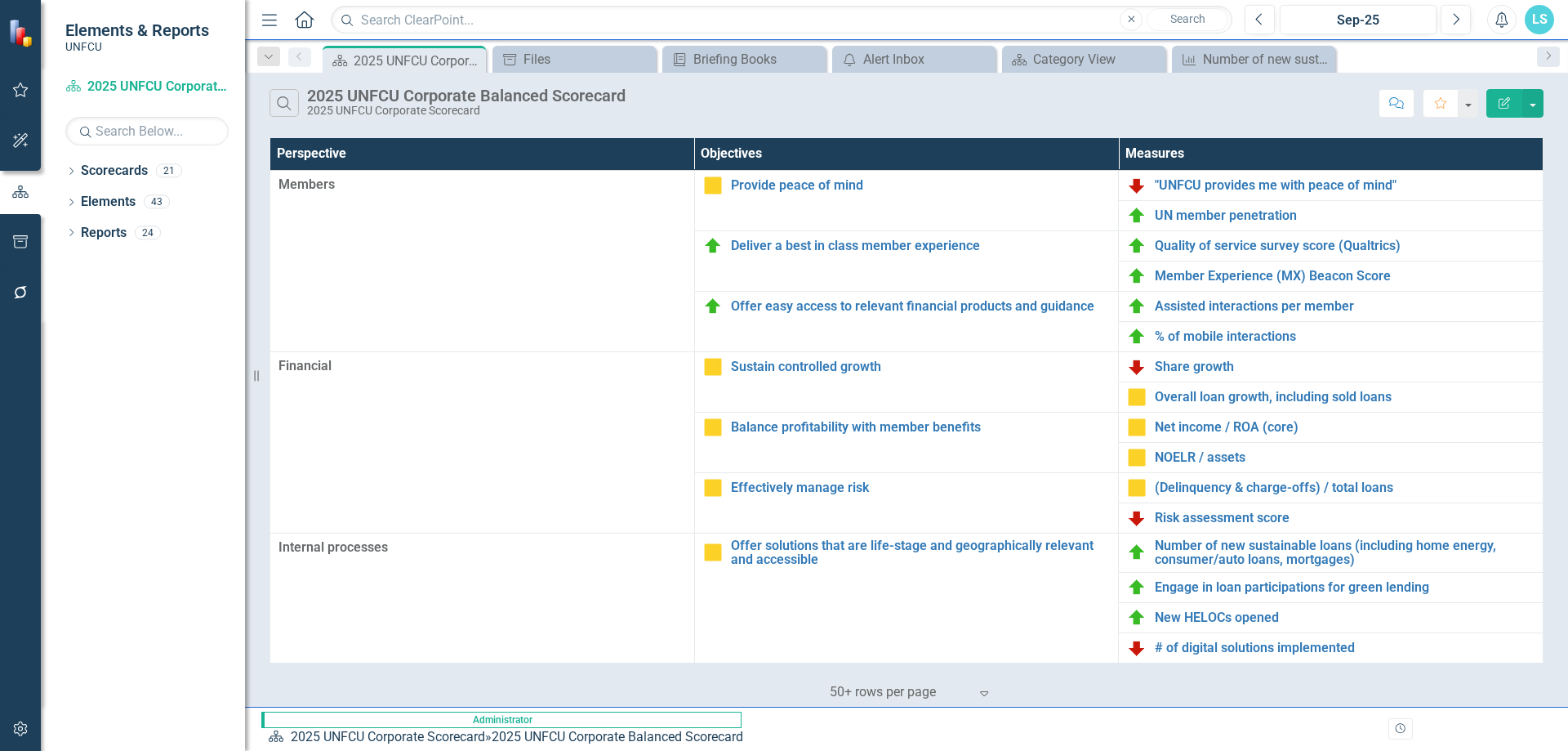
scroll to position [347, 0]
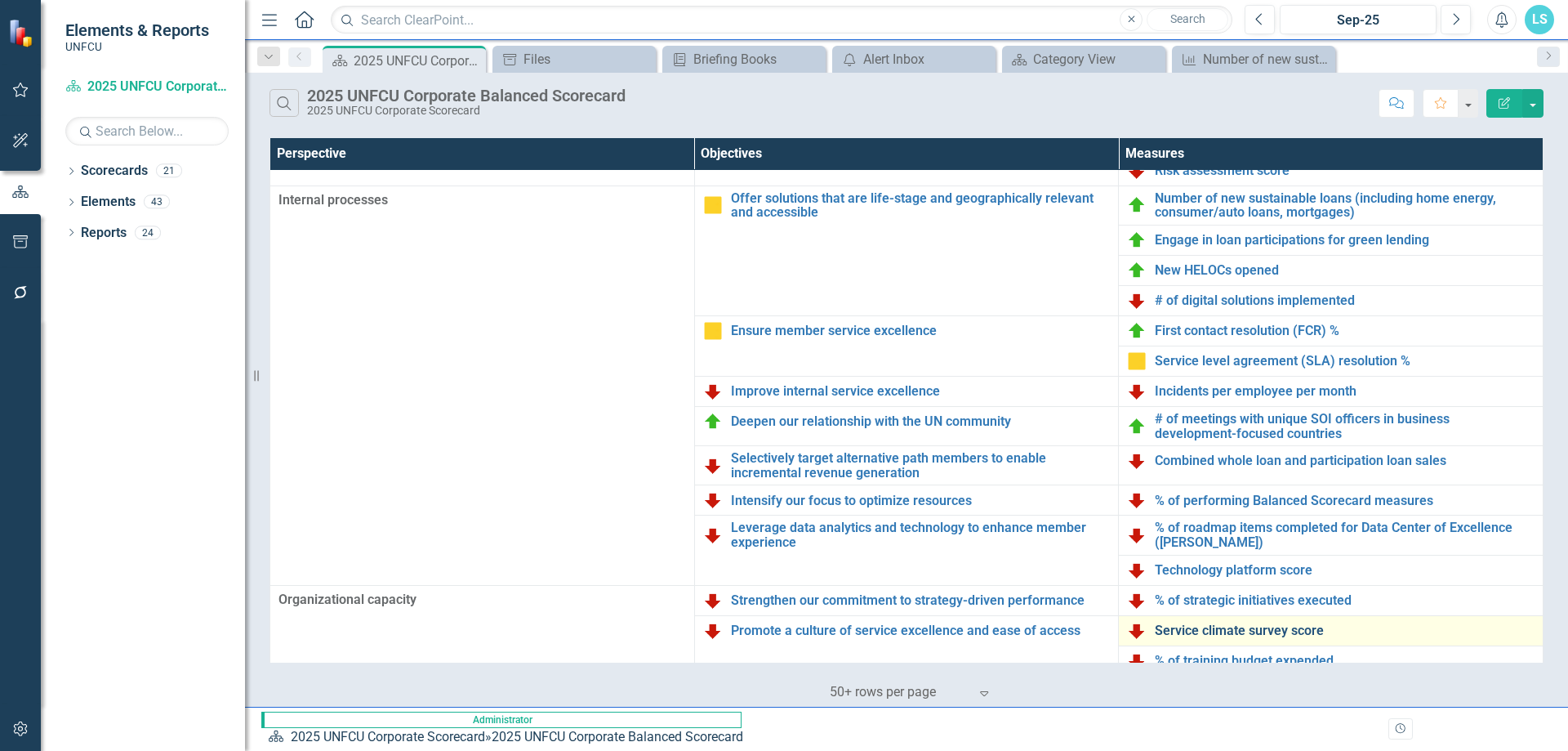
click at [1196, 536] on link "Service climate survey score" at bounding box center [1345, 631] width 380 height 15
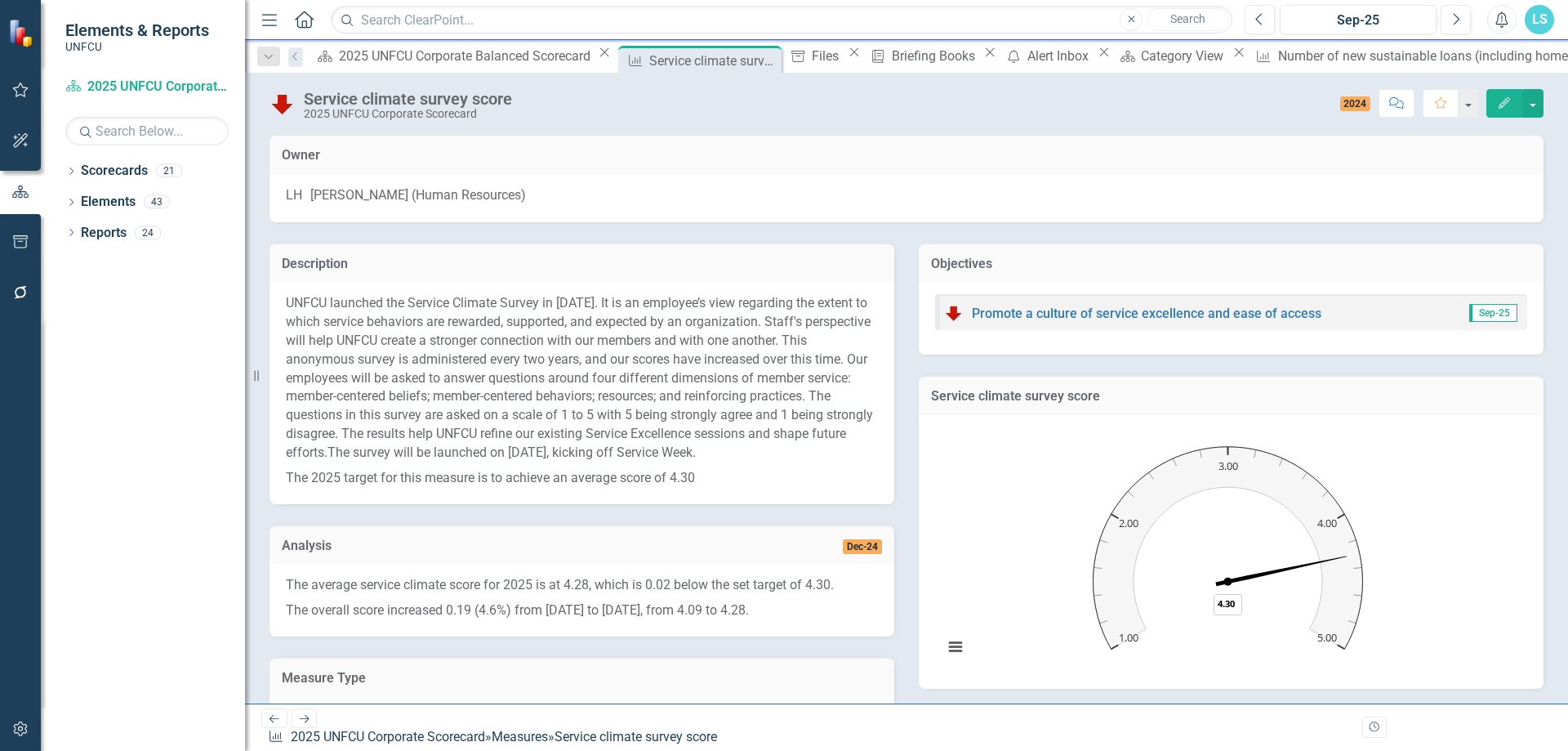
scroll to position [302, 0]
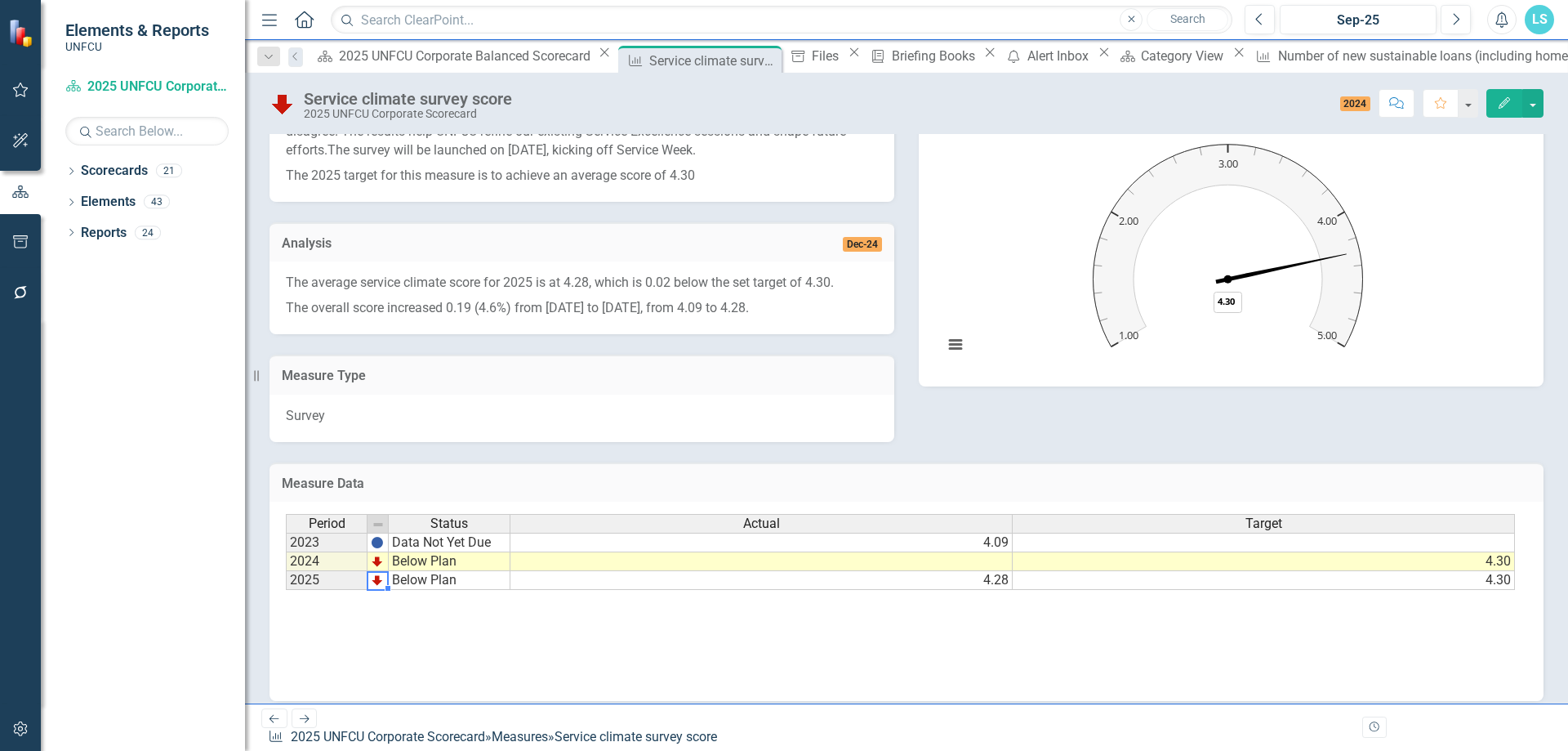
click at [378, 536] on img at bounding box center [377, 580] width 13 height 13
click at [410, 536] on td "Below Plan" at bounding box center [449, 580] width 121 height 18
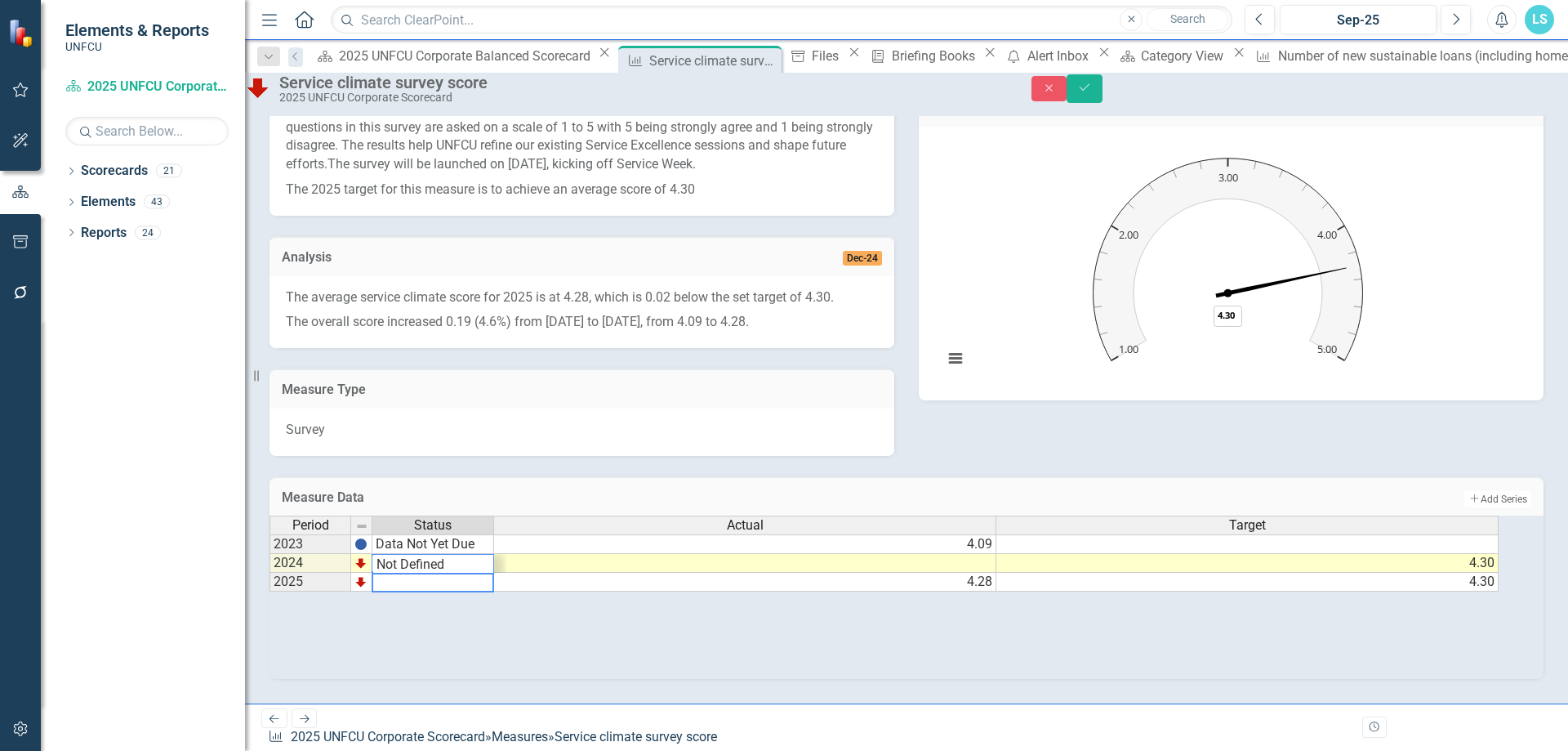
scroll to position [57, 0]
click at [484, 536] on textarea at bounding box center [432, 582] width 122 height 19
click at [433, 536] on div "Period Status Actual Target 2023 Data Not Yet Due 4.09 2024 Below Plan 4.30 202…" at bounding box center [906, 597] width 1274 height 164
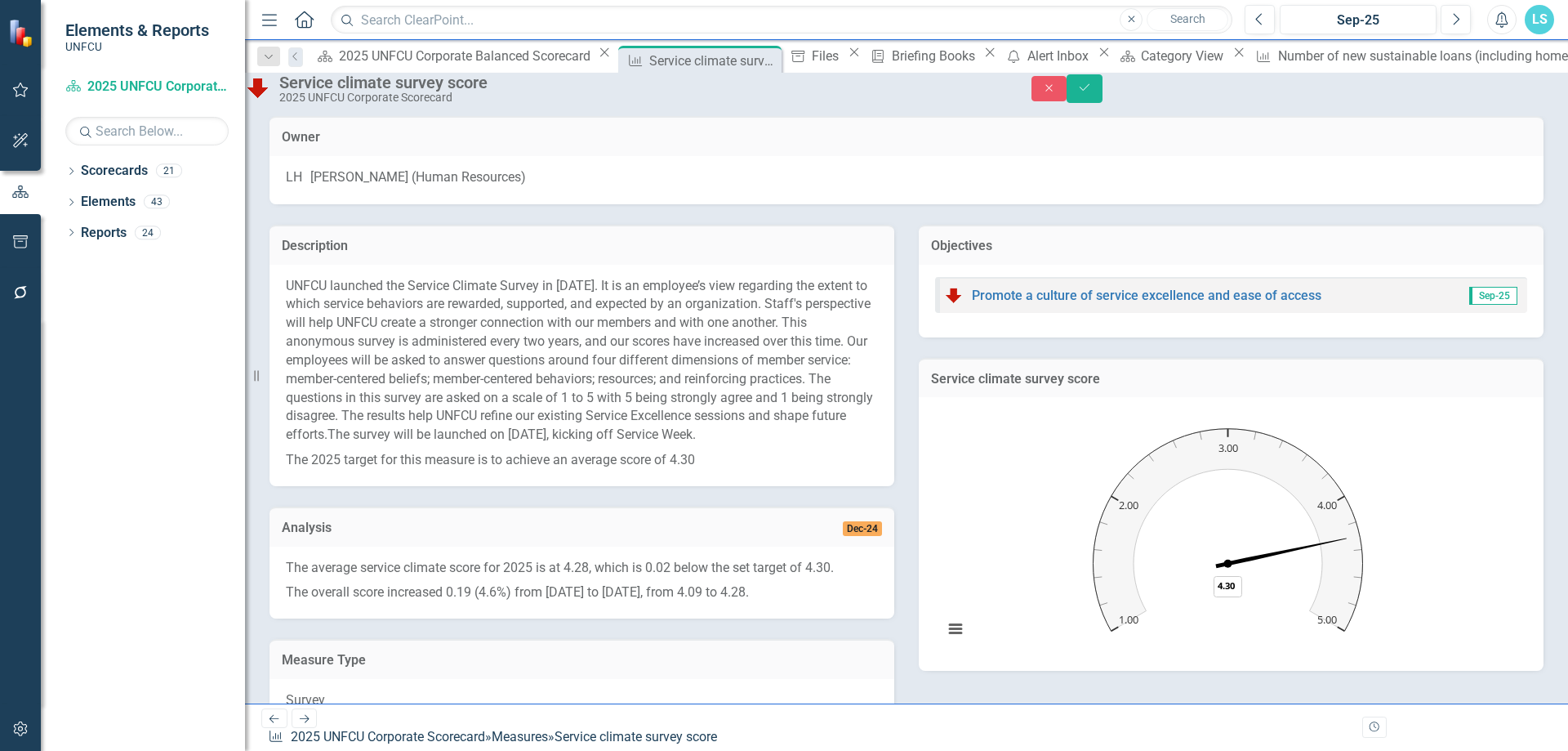
scroll to position [303, 0]
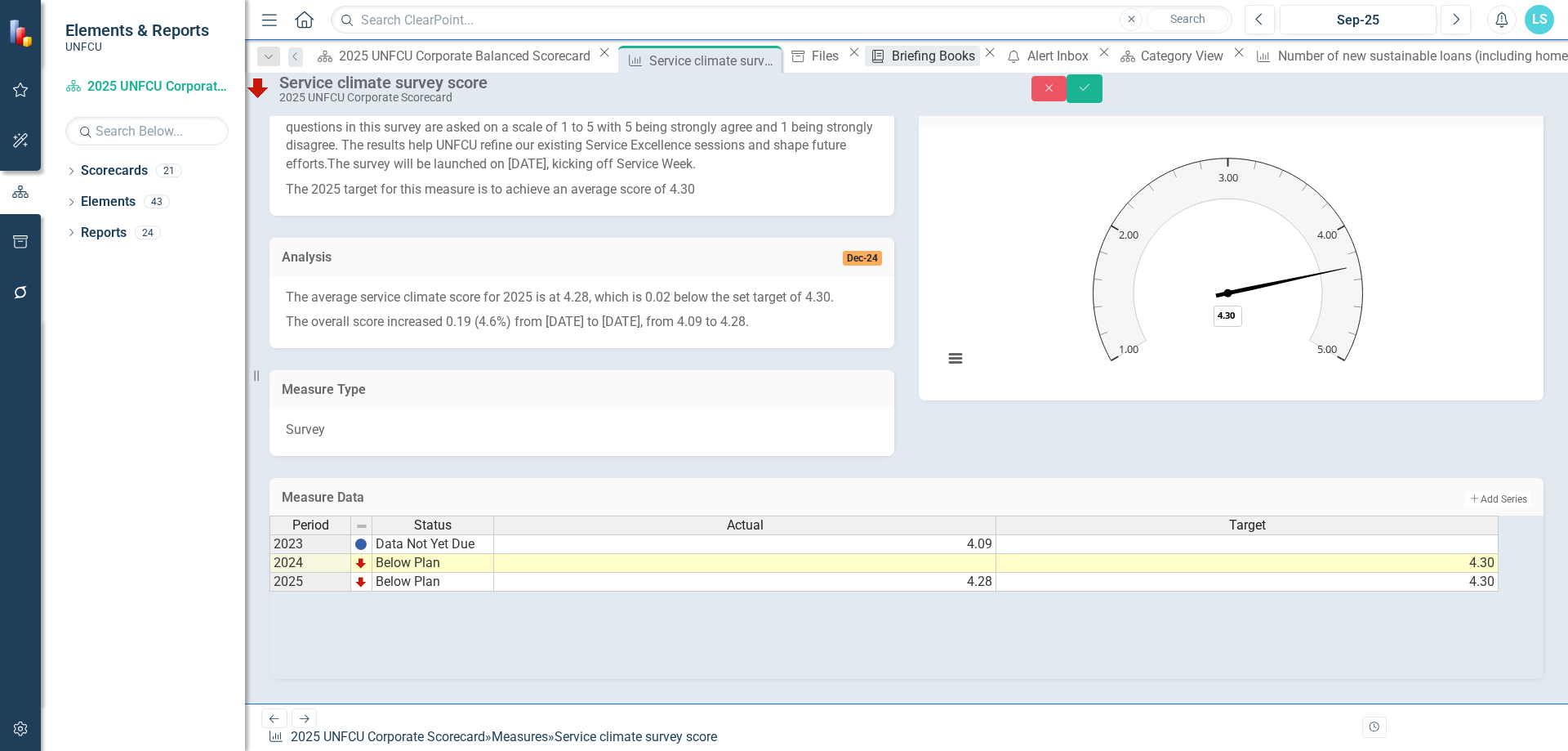
click at [892, 56] on div "Briefing Books" at bounding box center [936, 56] width 88 height 20
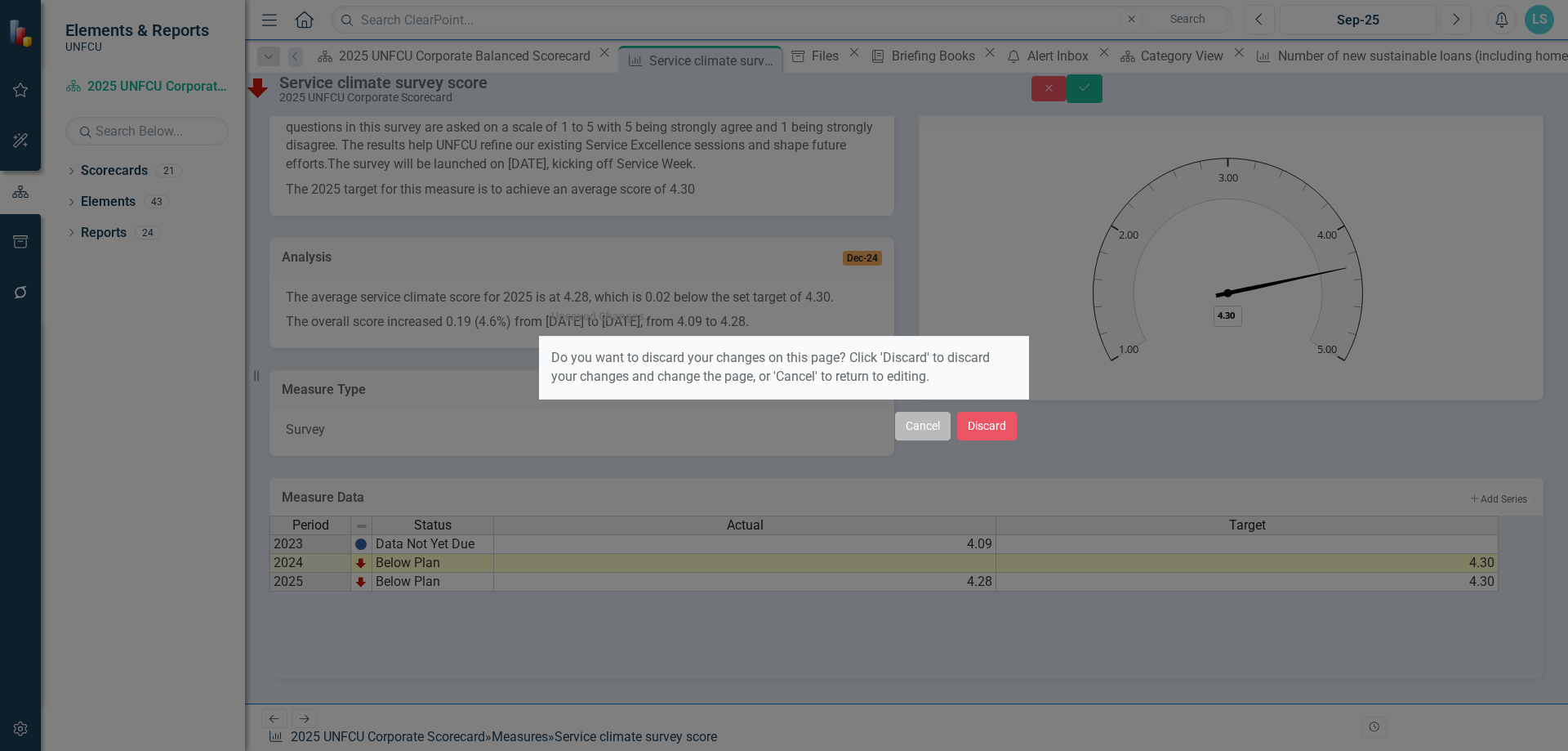
click at [914, 433] on button "Cancel" at bounding box center [923, 426] width 55 height 28
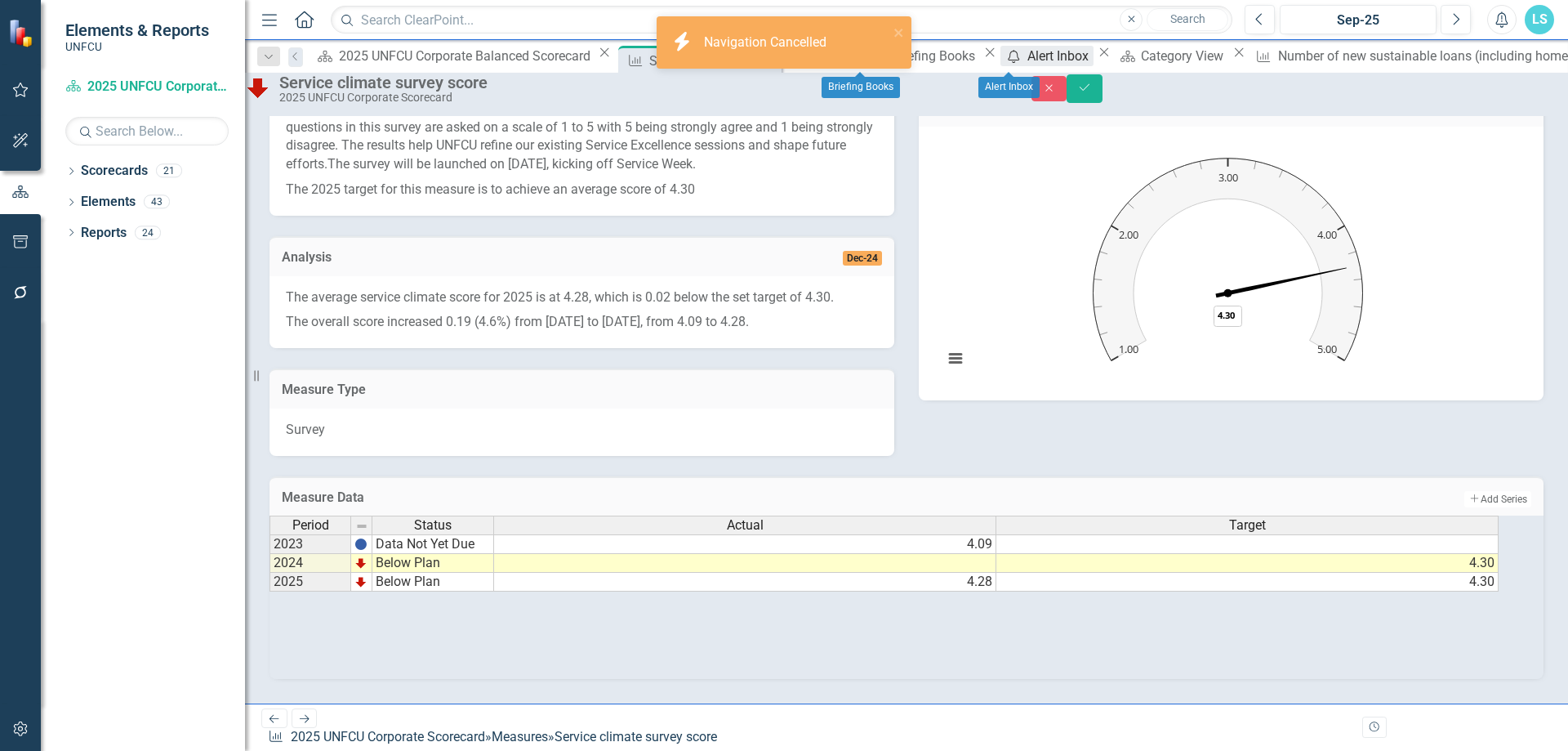
click at [1039, 54] on div "Alert Inbox" at bounding box center [1061, 56] width 66 height 20
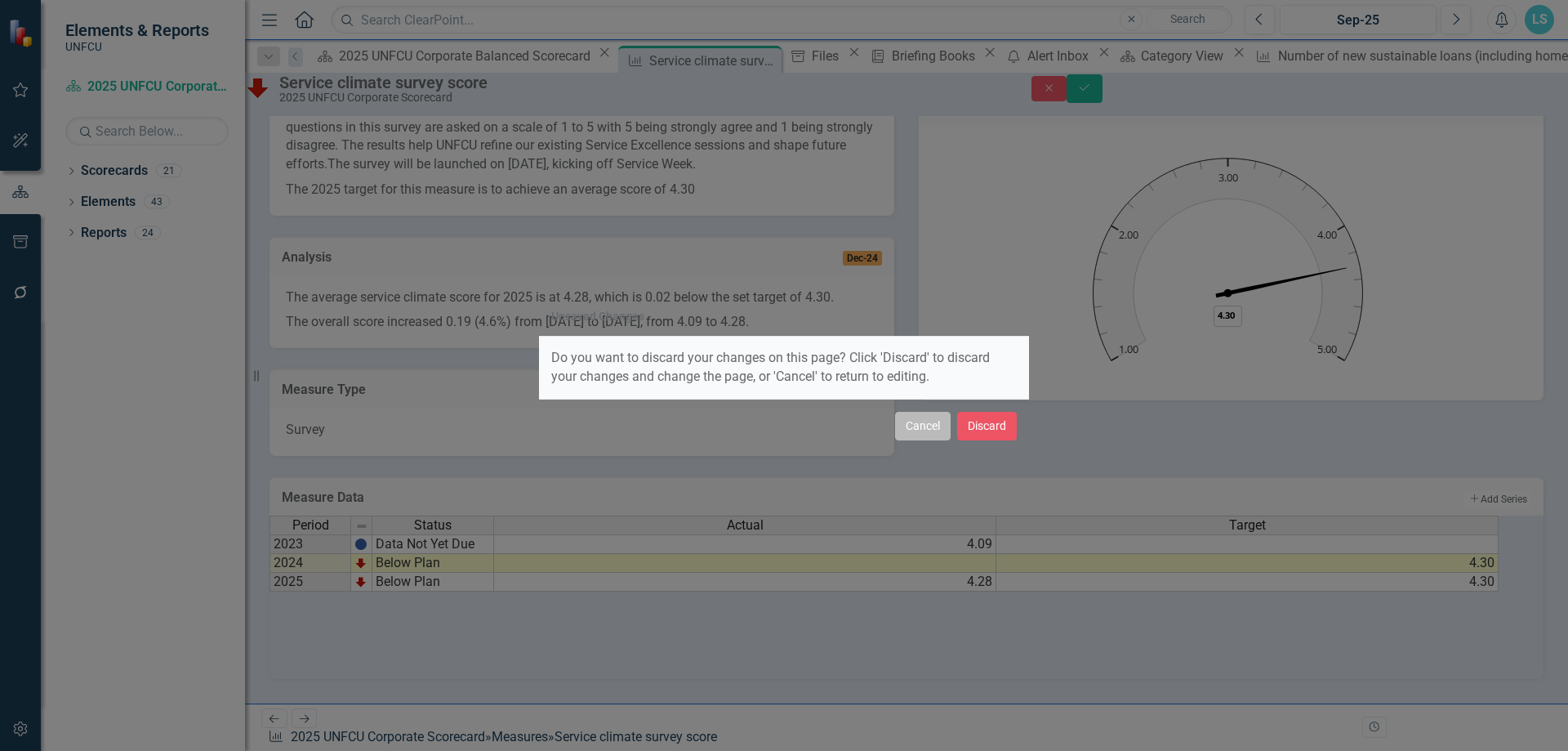
click at [927, 425] on button "Cancel" at bounding box center [923, 426] width 55 height 28
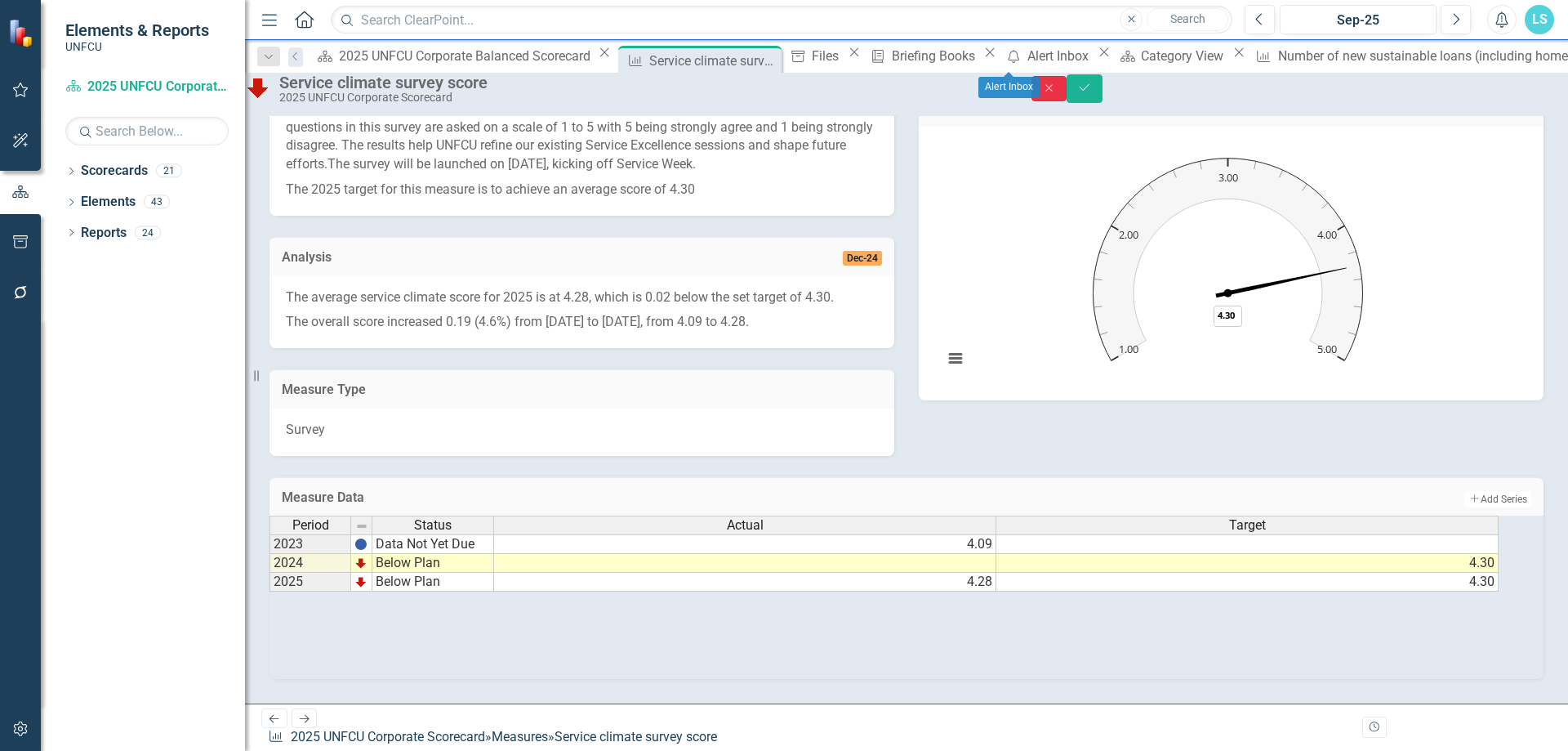
click at [1057, 94] on icon "Close" at bounding box center [1050, 88] width 15 height 11
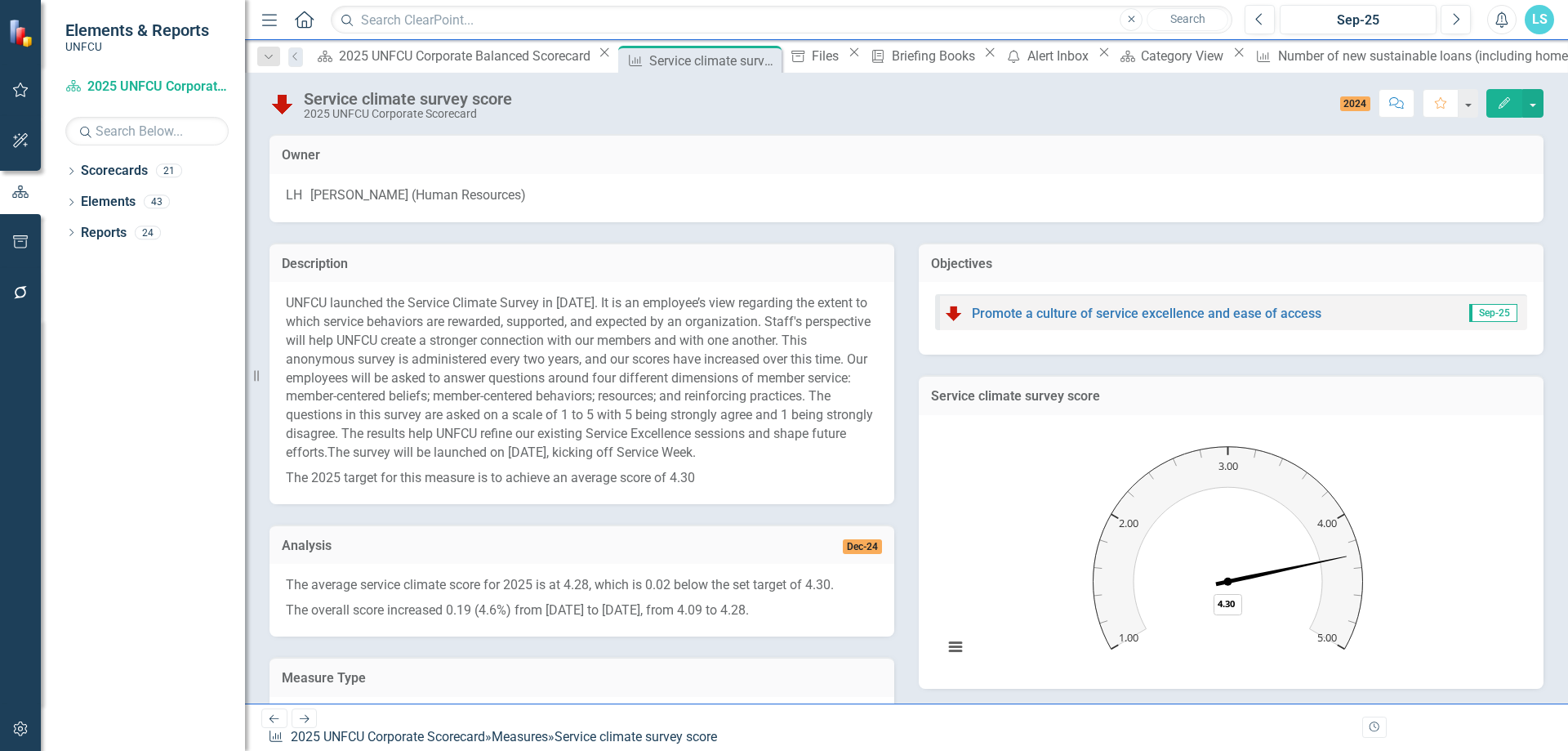
scroll to position [302, 0]
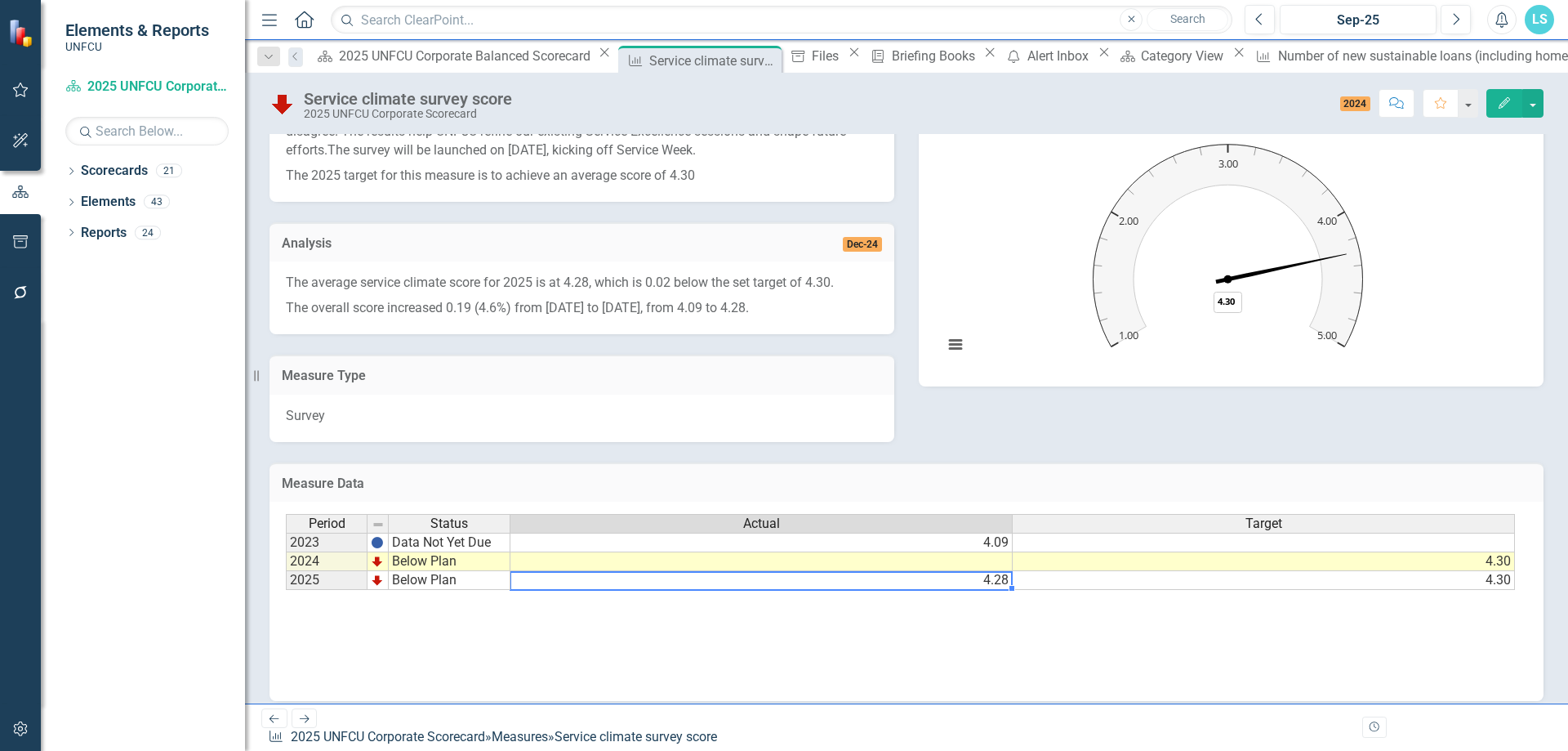
click at [687, 536] on td "4.28" at bounding box center [761, 580] width 503 height 18
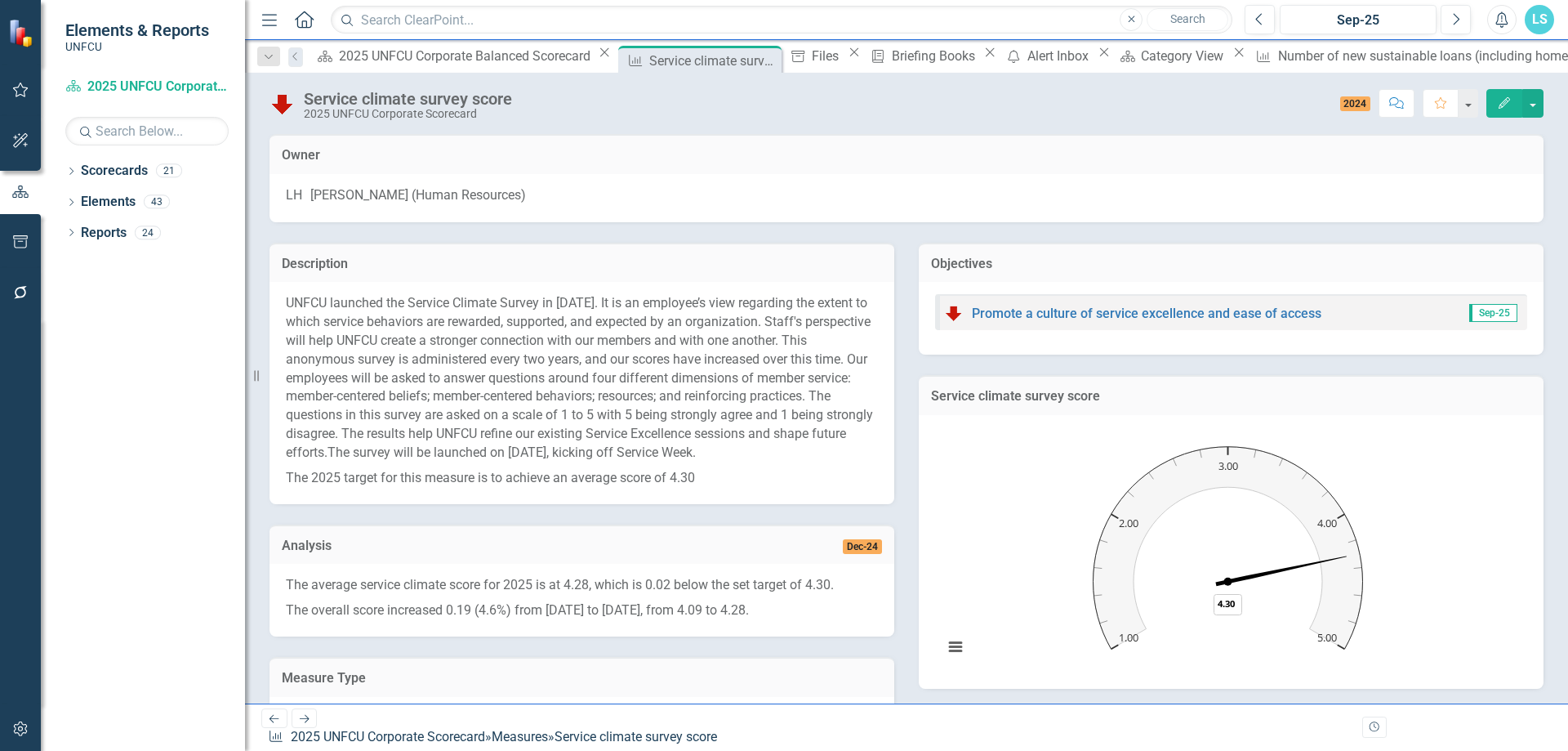
click at [1254, 101] on span "2024" at bounding box center [1356, 104] width 31 height 15
click at [1254, 103] on span "2024" at bounding box center [1356, 104] width 31 height 15
click at [1254, 103] on icon "Edit" at bounding box center [1505, 103] width 15 height 11
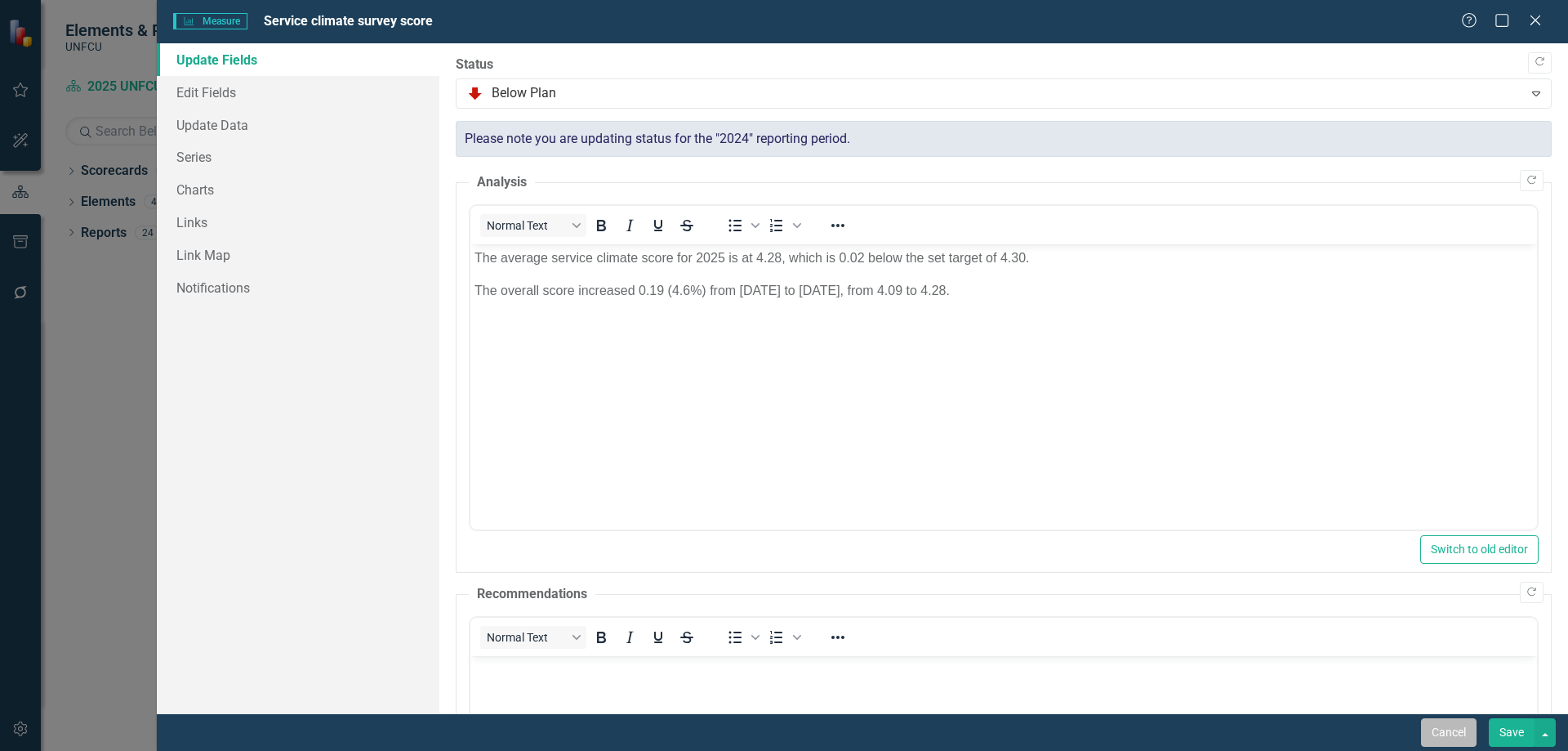
click at [1254, 536] on button "Cancel" at bounding box center [1449, 732] width 55 height 28
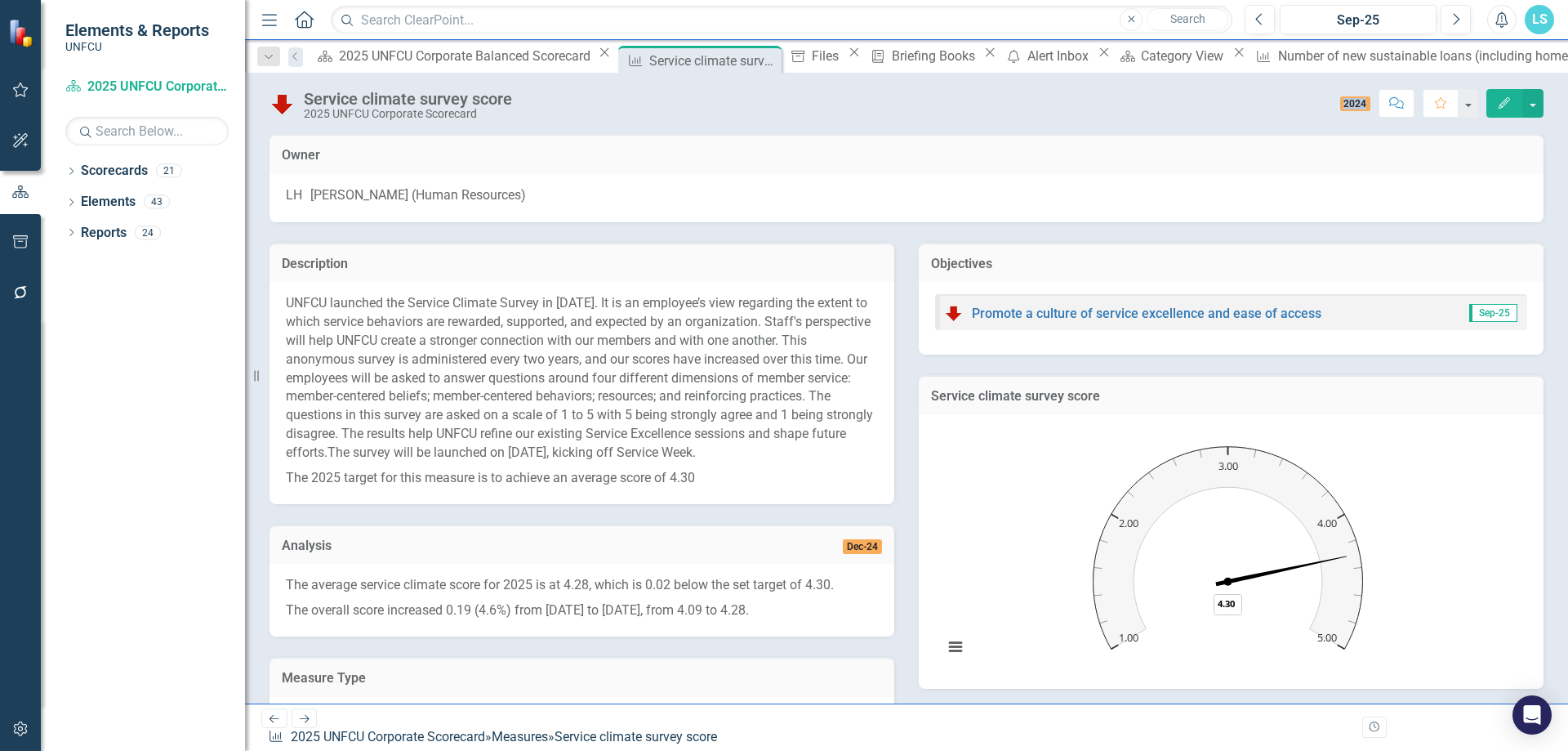
click at [1254, 100] on span "2024" at bounding box center [1356, 104] width 31 height 15
click at [1254, 101] on span "2024" at bounding box center [1356, 104] width 31 height 15
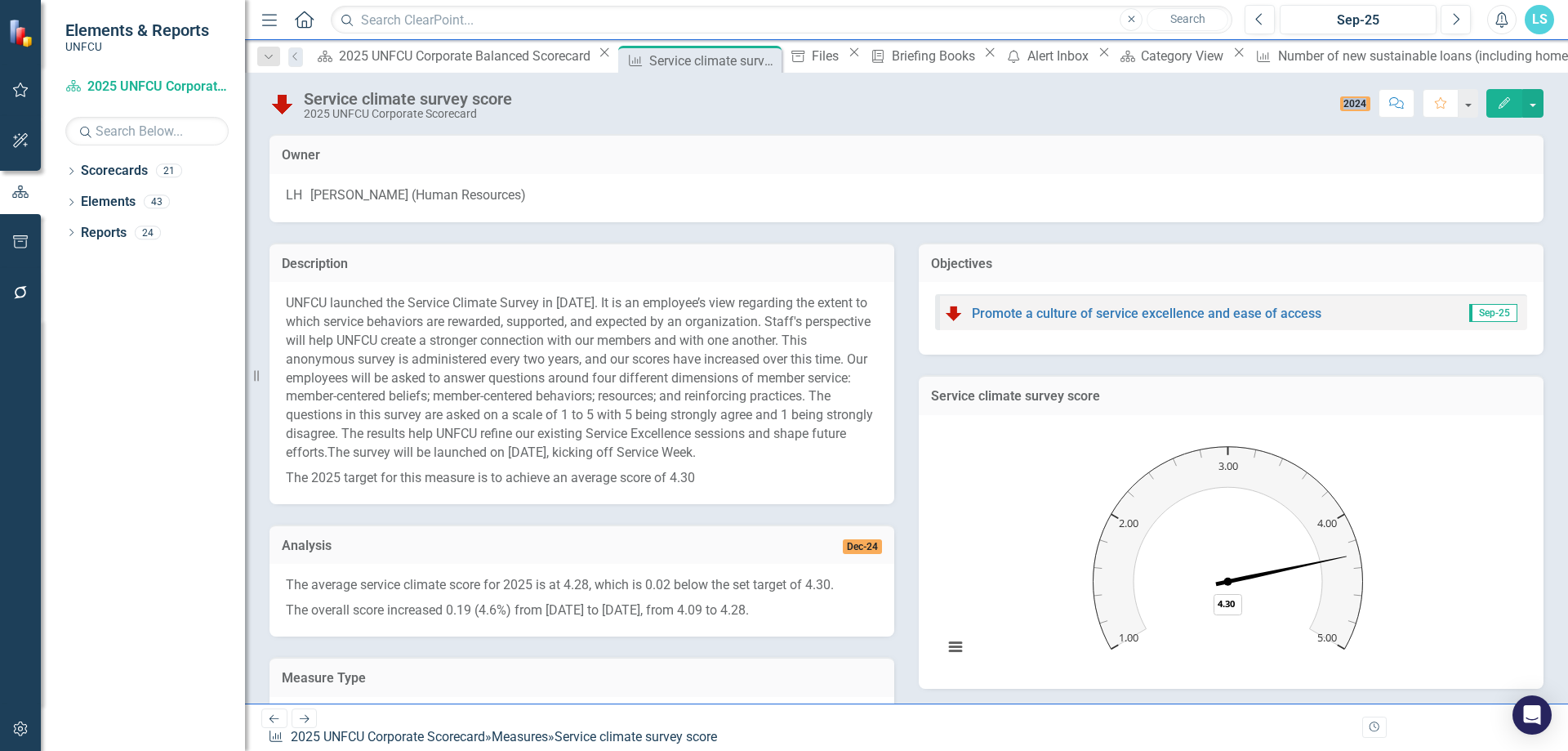
click at [1254, 101] on span "2024" at bounding box center [1356, 104] width 31 height 15
click at [758, 55] on icon "Close" at bounding box center [767, 61] width 17 height 13
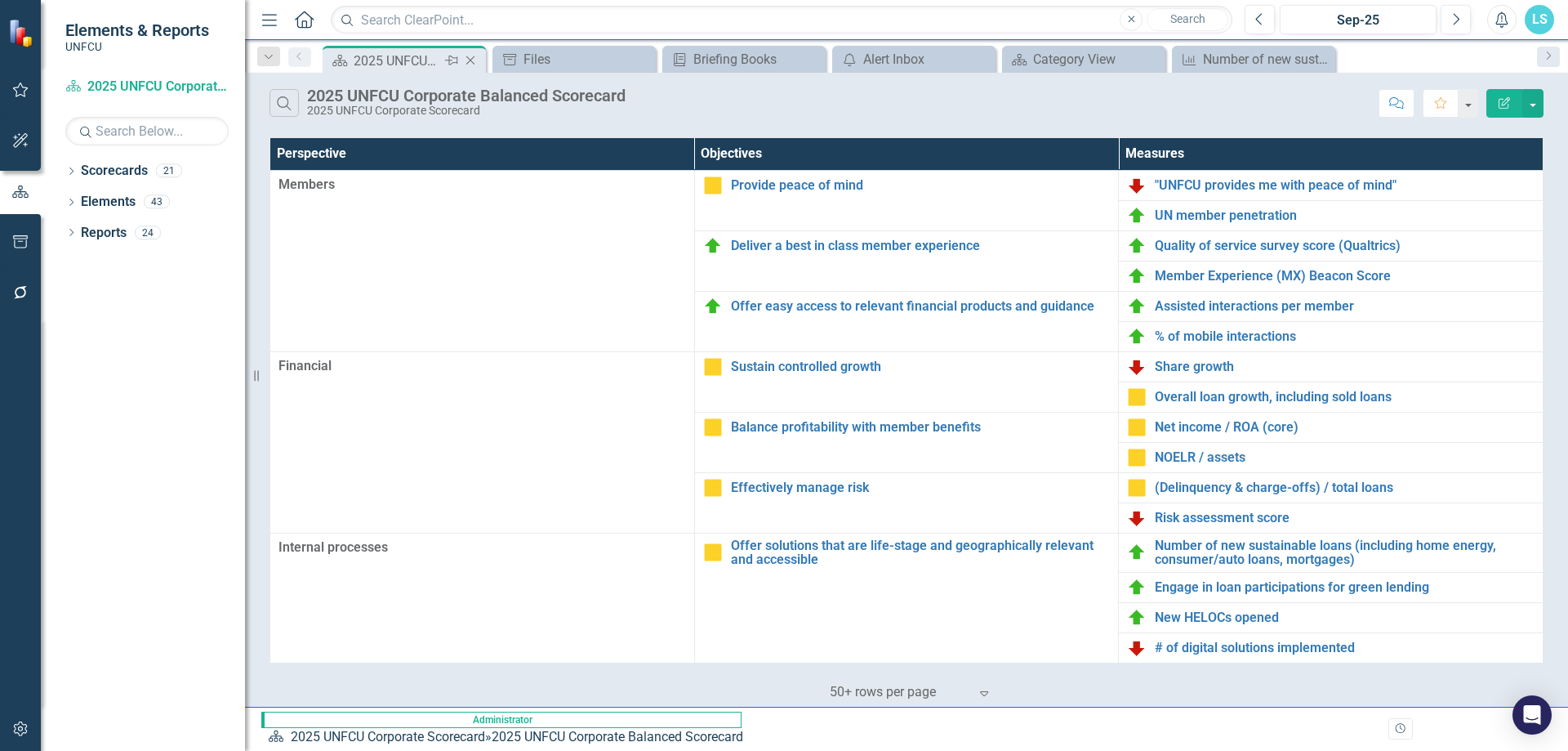
click at [375, 56] on div "2025 UNFCU Corporate Balanced Scorecard" at bounding box center [397, 61] width 87 height 20
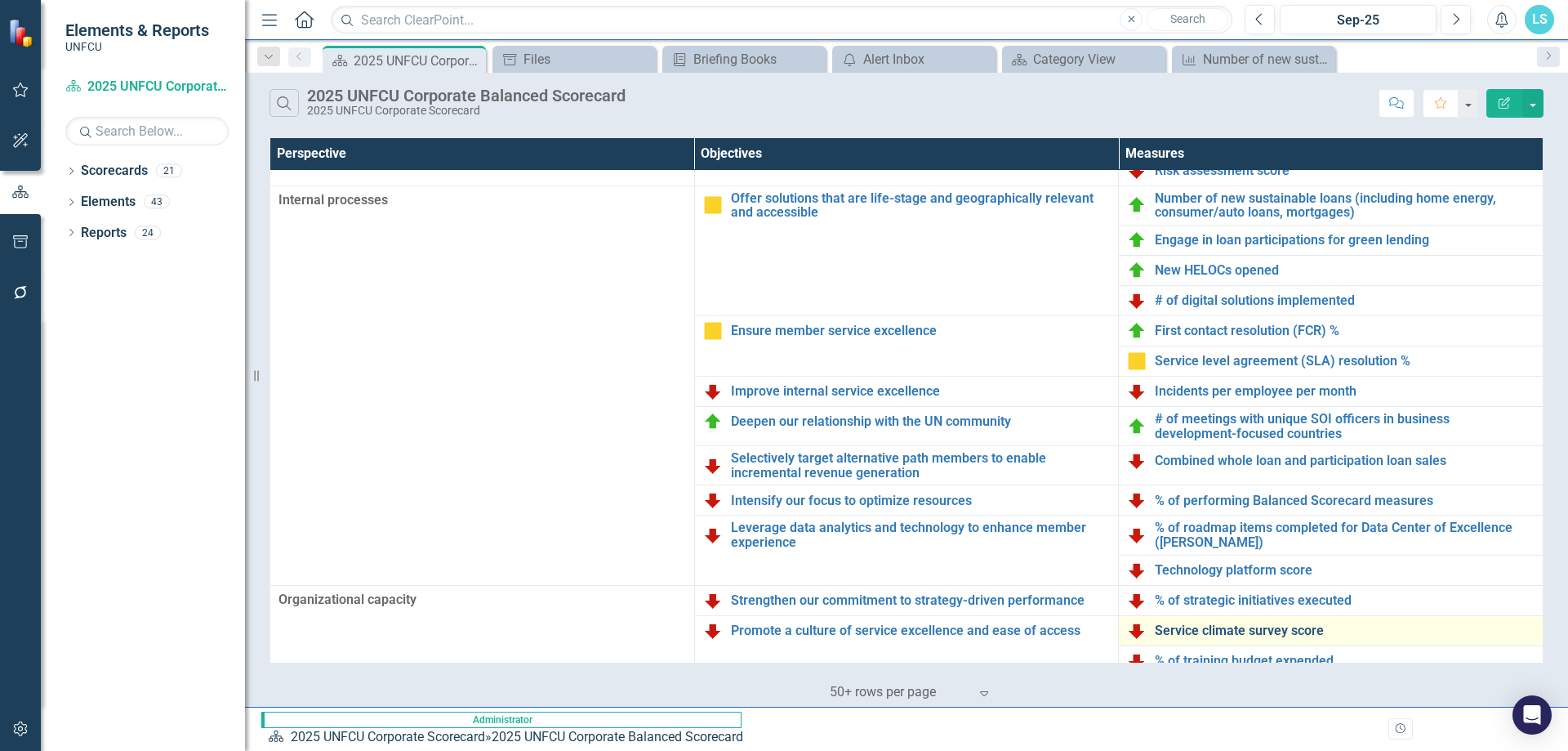
click at [1196, 536] on link "Service climate survey score" at bounding box center [1345, 631] width 380 height 15
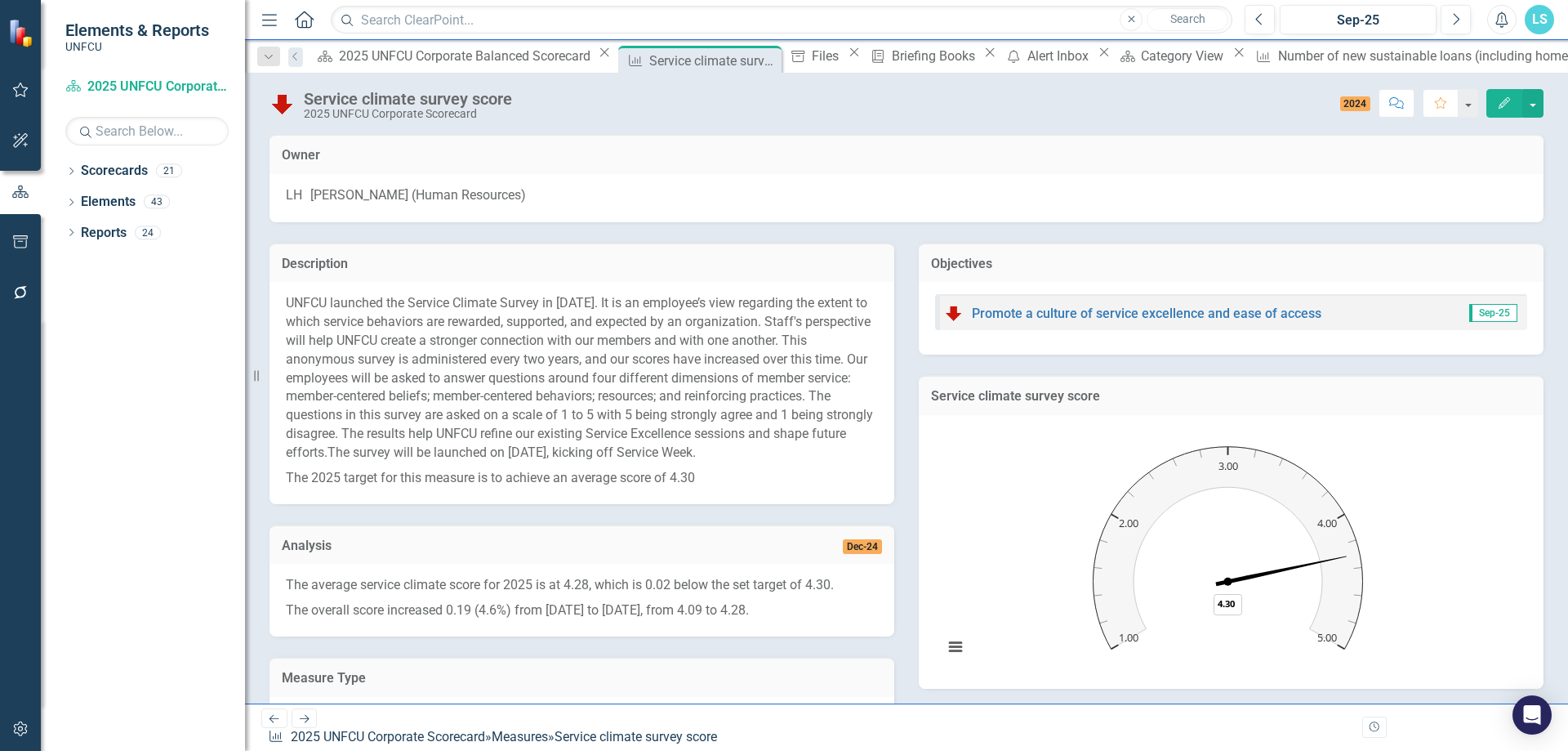
click at [1254, 101] on icon "Edit" at bounding box center [1505, 103] width 15 height 11
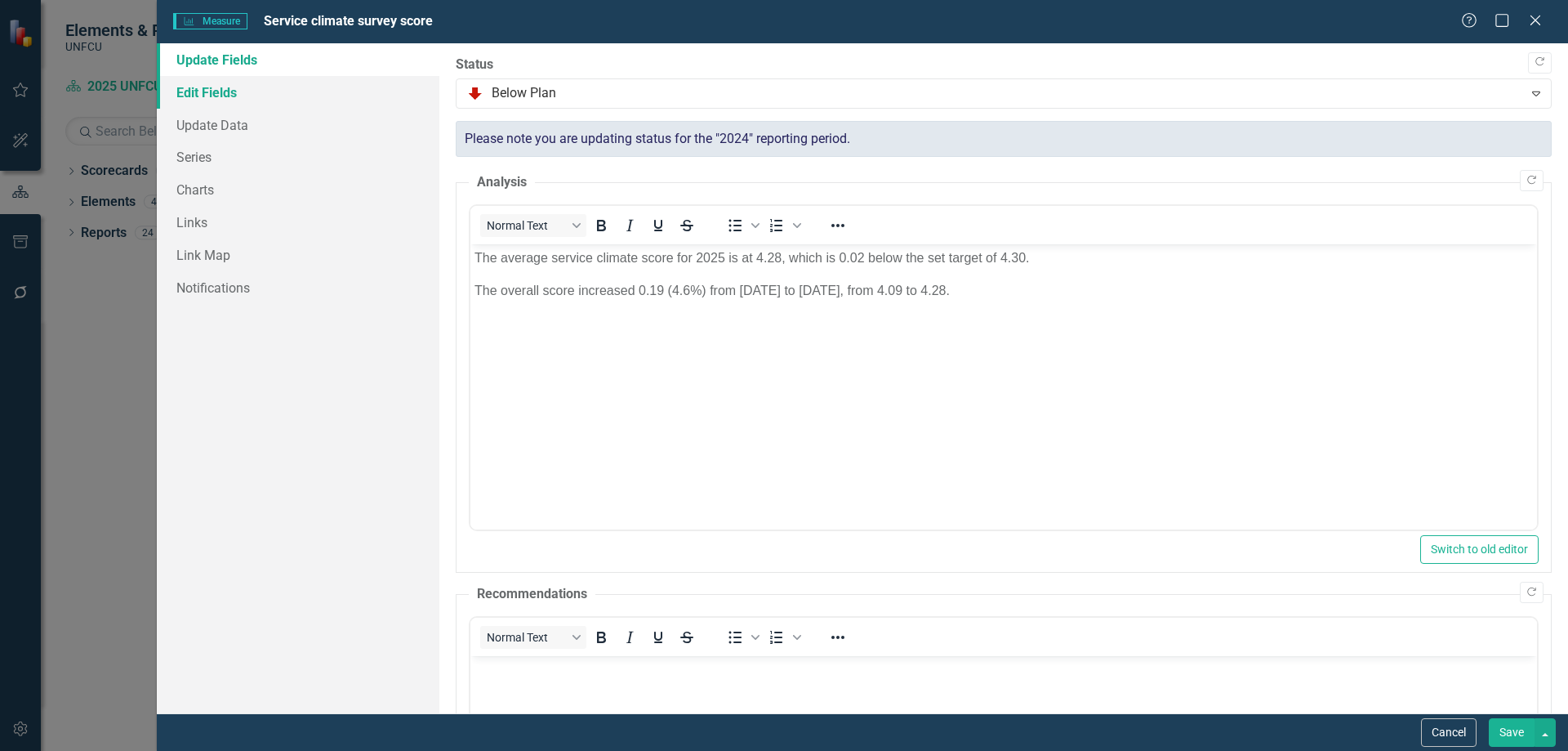
click at [216, 102] on link "Edit Fields" at bounding box center [299, 93] width 283 height 33
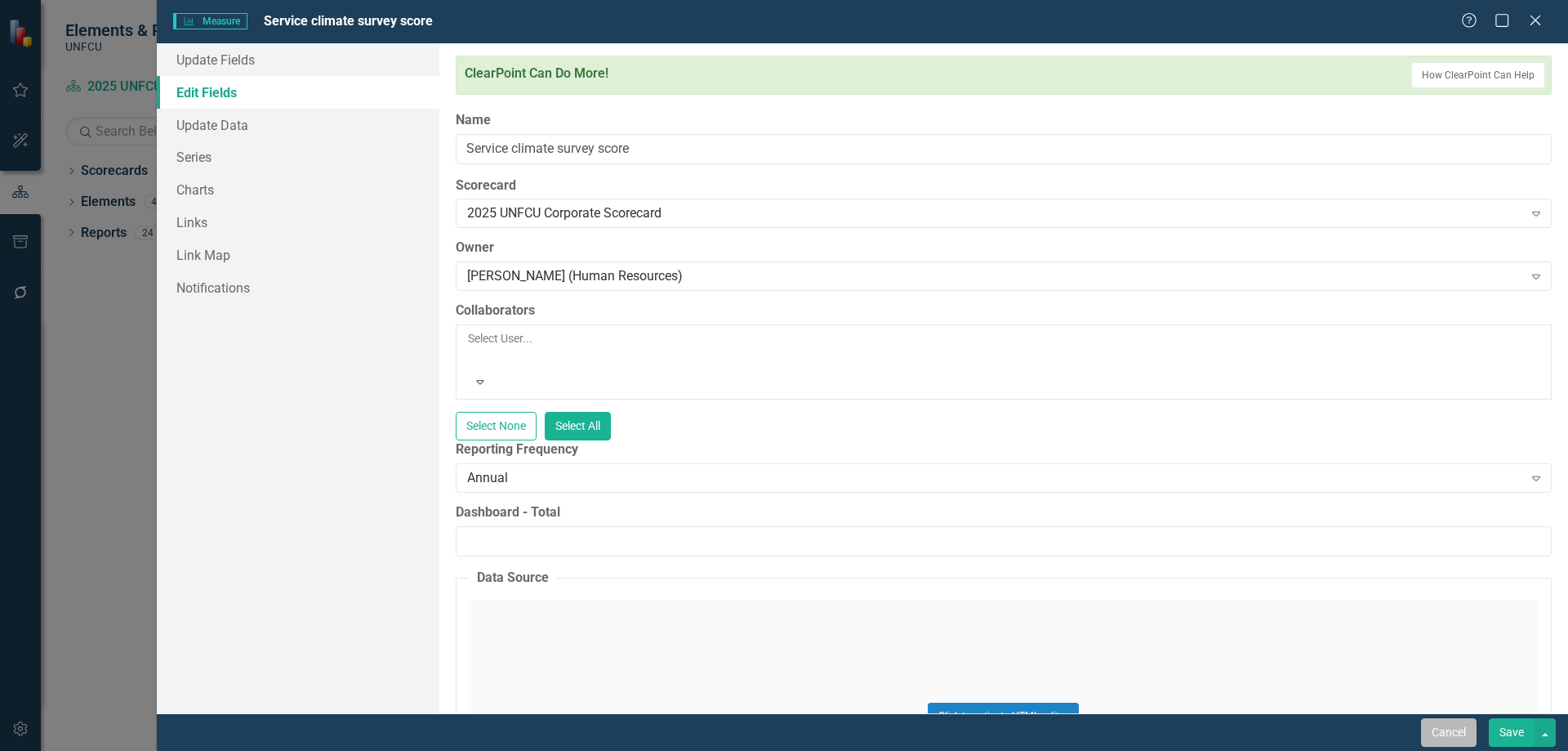
click at [1254, 536] on button "Cancel" at bounding box center [1449, 732] width 55 height 28
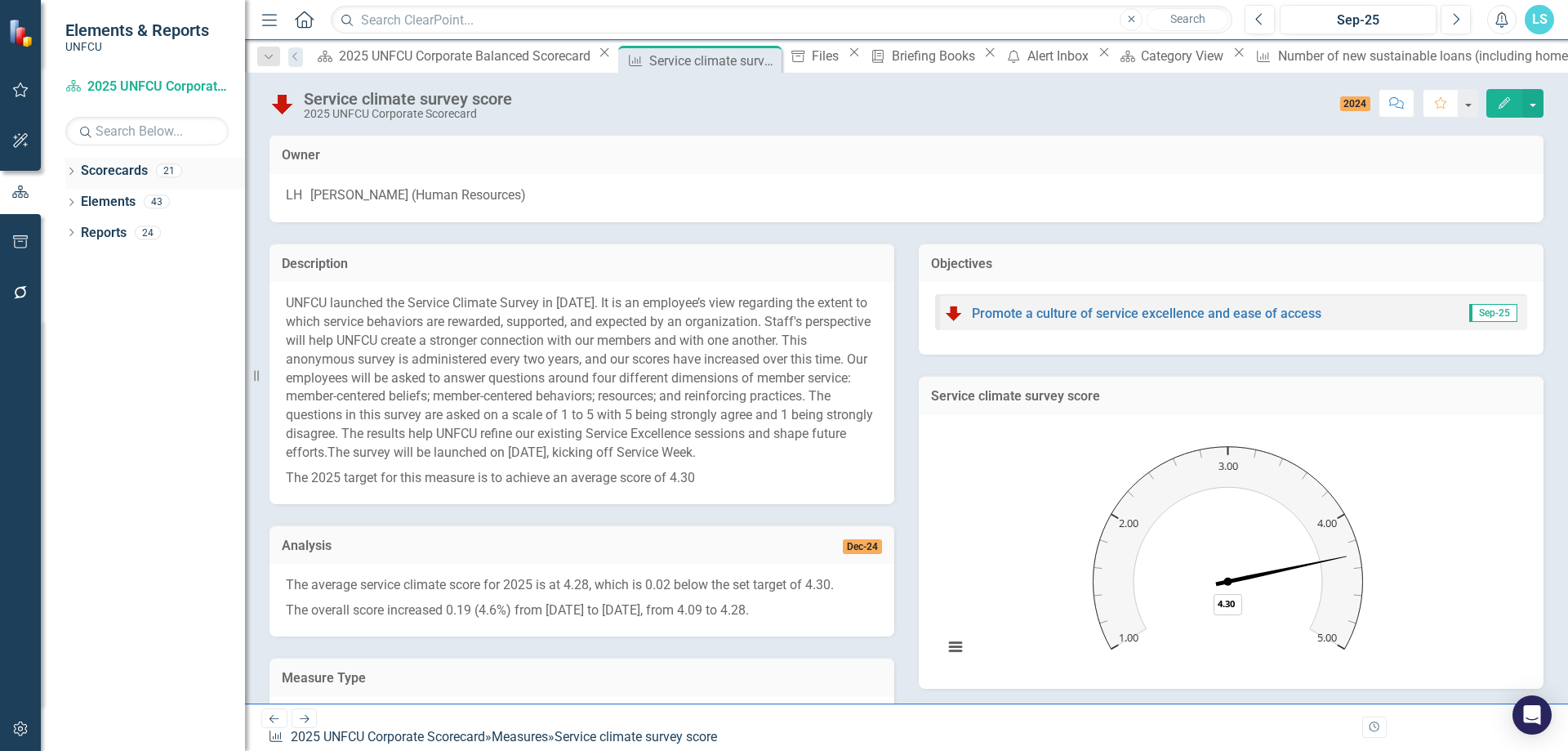
click at [74, 165] on div "Dropdown Scorecards 21" at bounding box center [155, 174] width 180 height 31
click at [1254, 103] on button "button" at bounding box center [1467, 103] width 21 height 28
click at [1051, 96] on div "Score: 0.00 2024 Completed Comment Favorite Edit" at bounding box center [1032, 103] width 1024 height 28
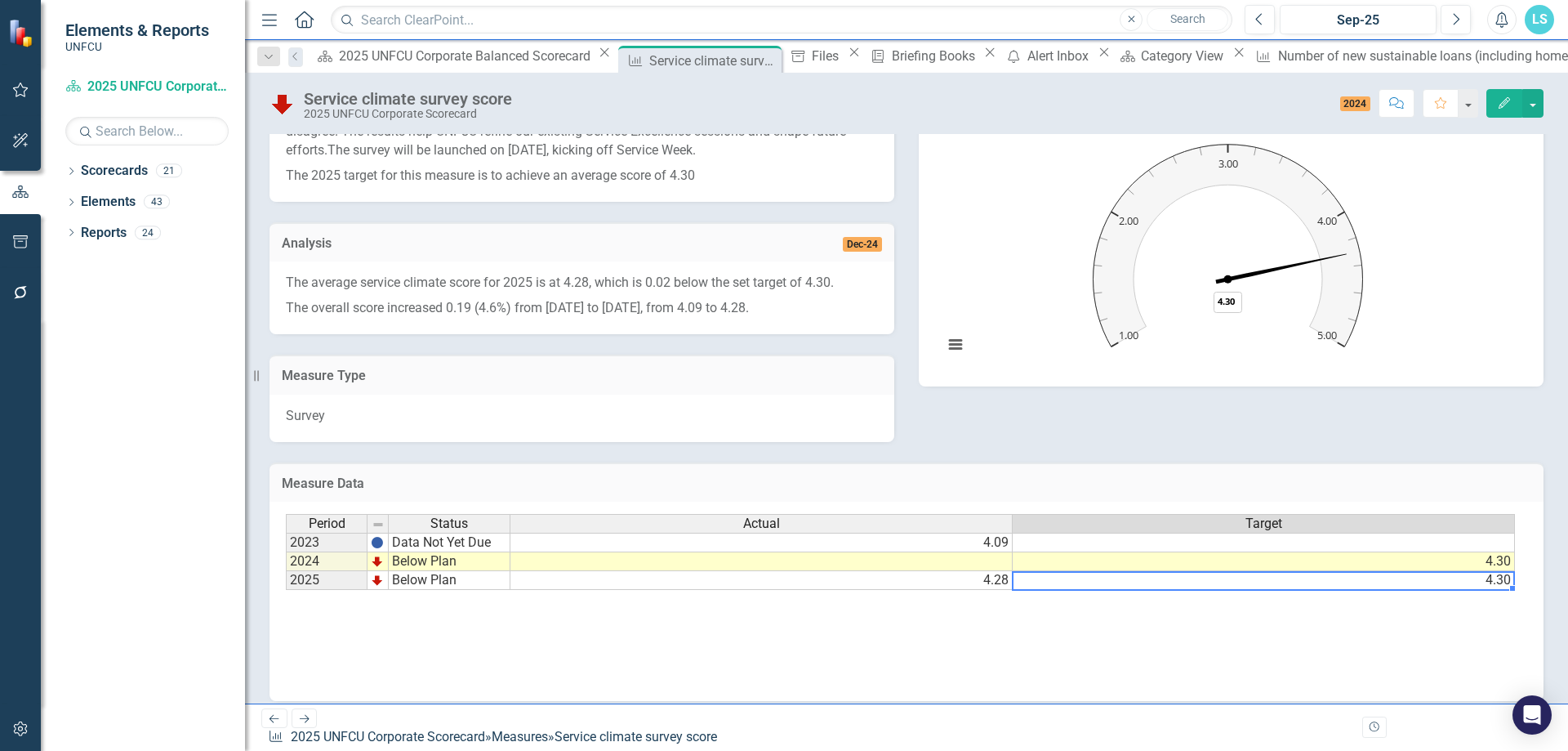
click at [1254, 536] on td "4.30" at bounding box center [1264, 580] width 503 height 18
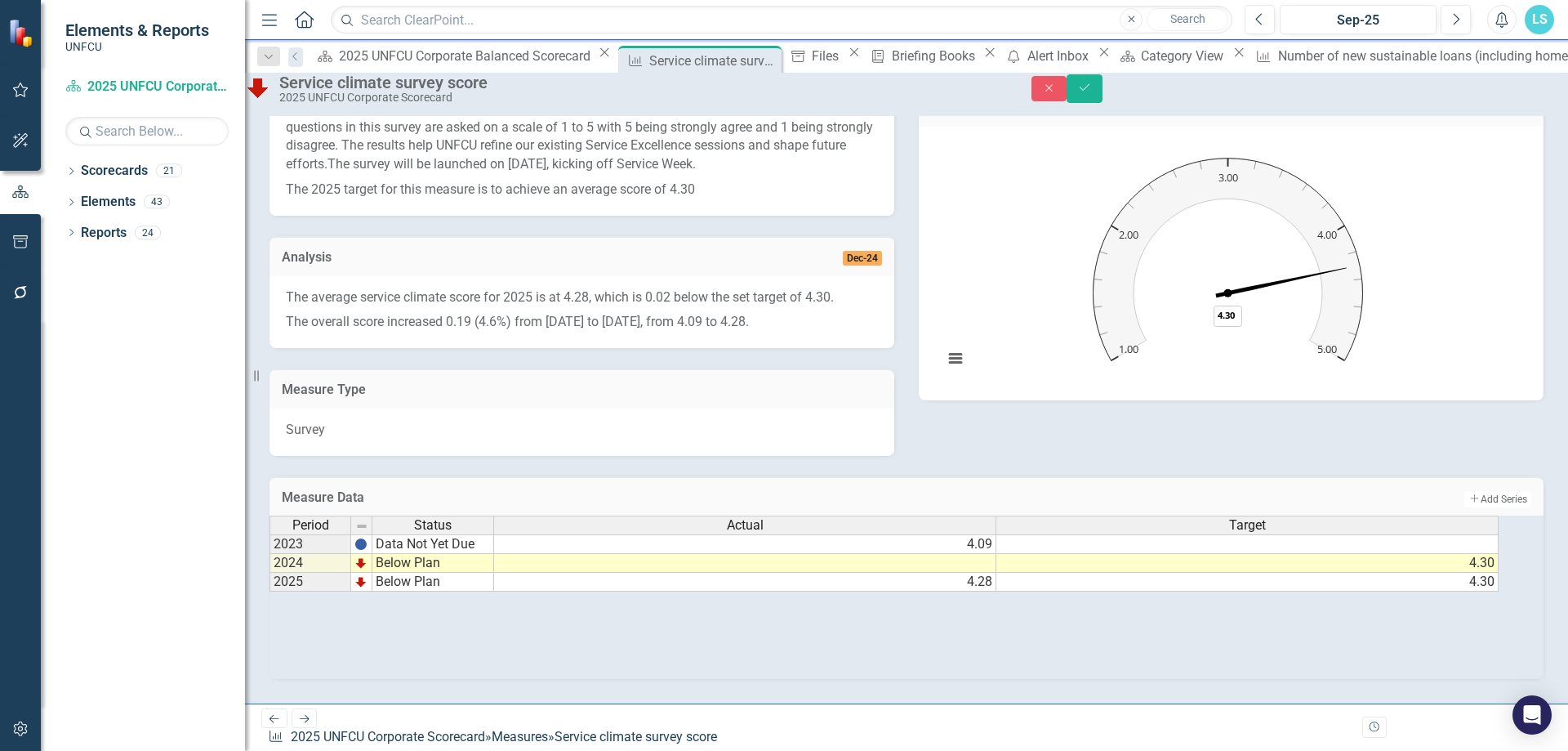
click at [1254, 536] on div "Period Status Actual Target 2023 Data Not Yet Due 4.09 2024 Below Plan 4.30 202…" at bounding box center [906, 597] width 1274 height 164
click at [403, 54] on div "2025 UNFCU Corporate Balanced Scorecard" at bounding box center [467, 56] width 256 height 20
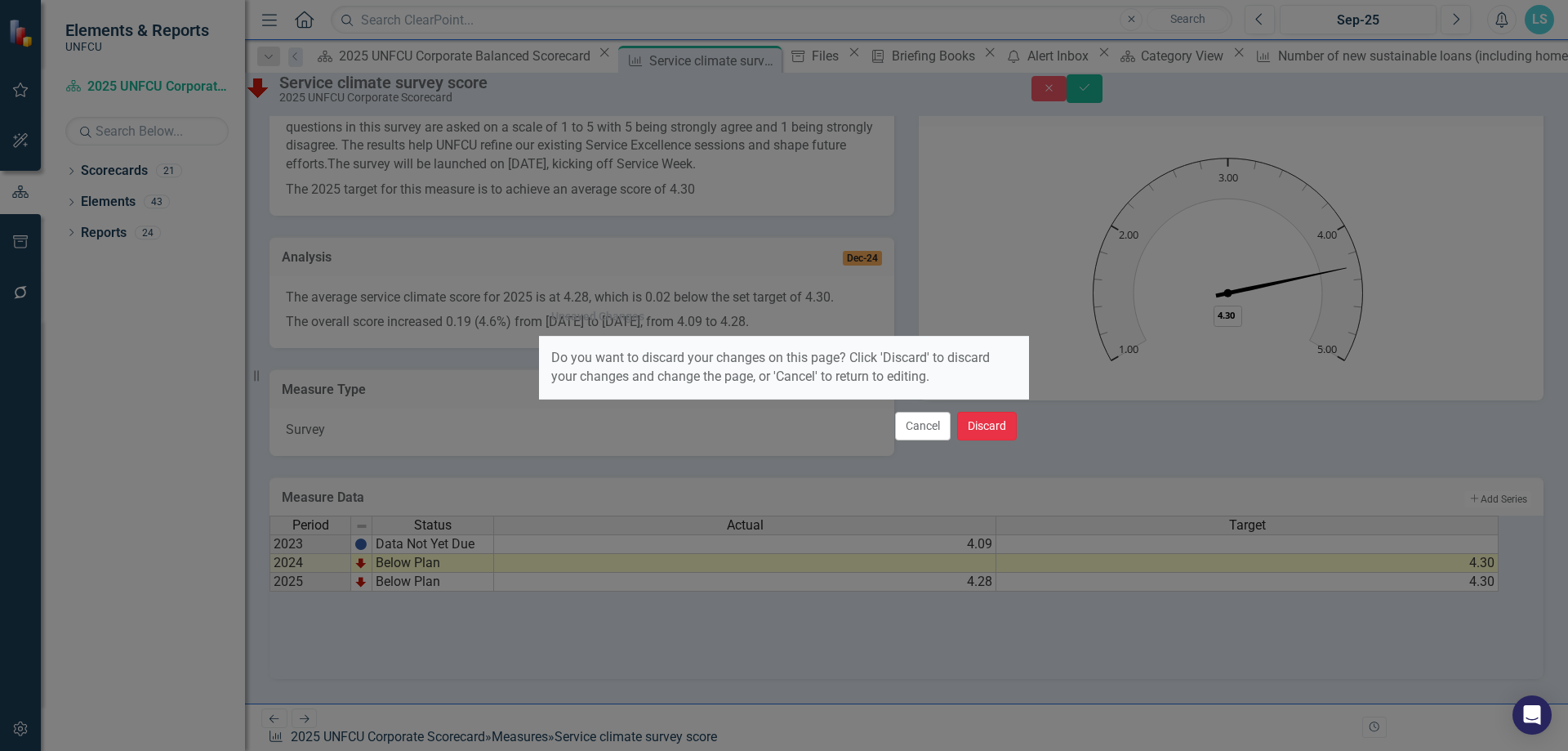
click at [1003, 435] on button "Discard" at bounding box center [987, 426] width 60 height 28
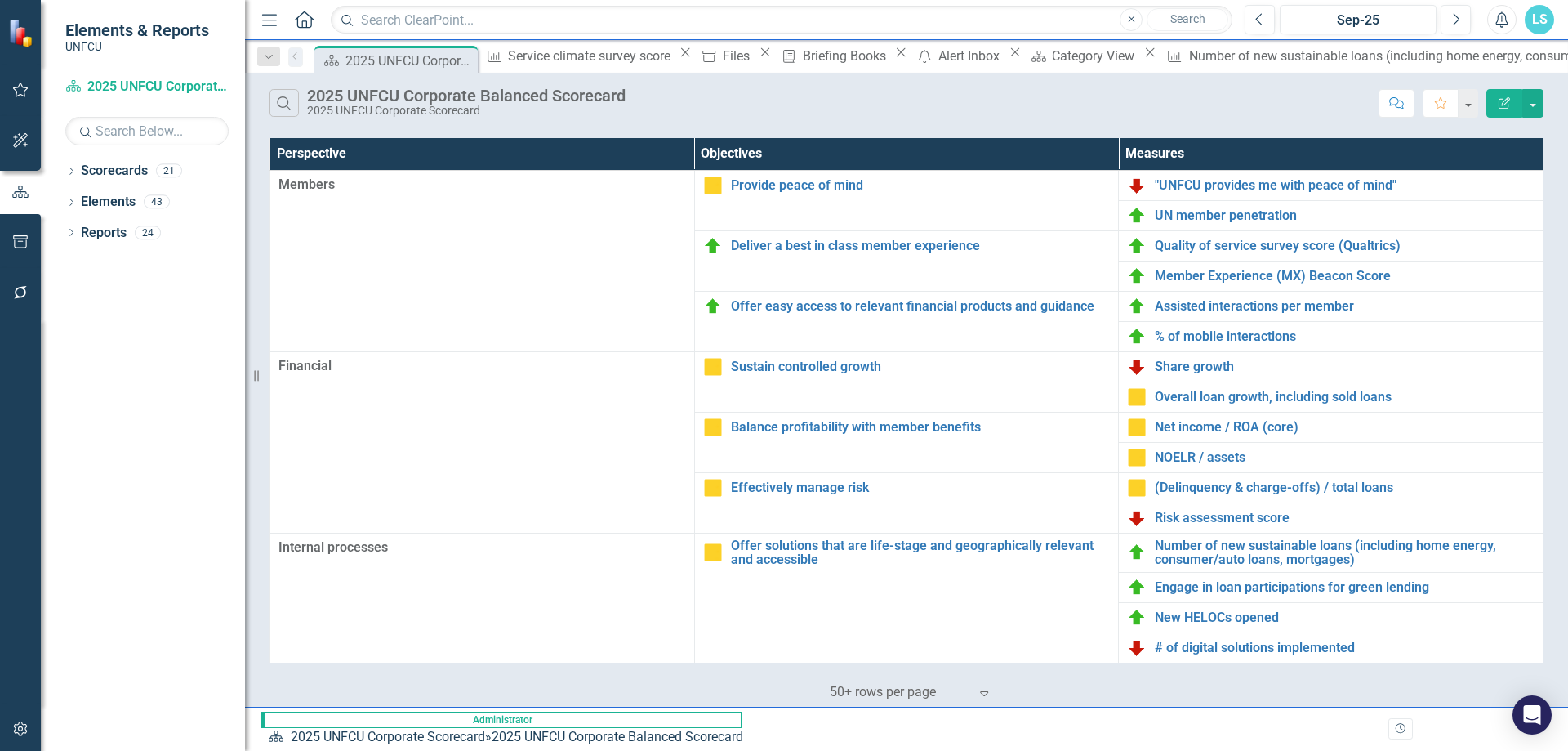
scroll to position [347, 0]
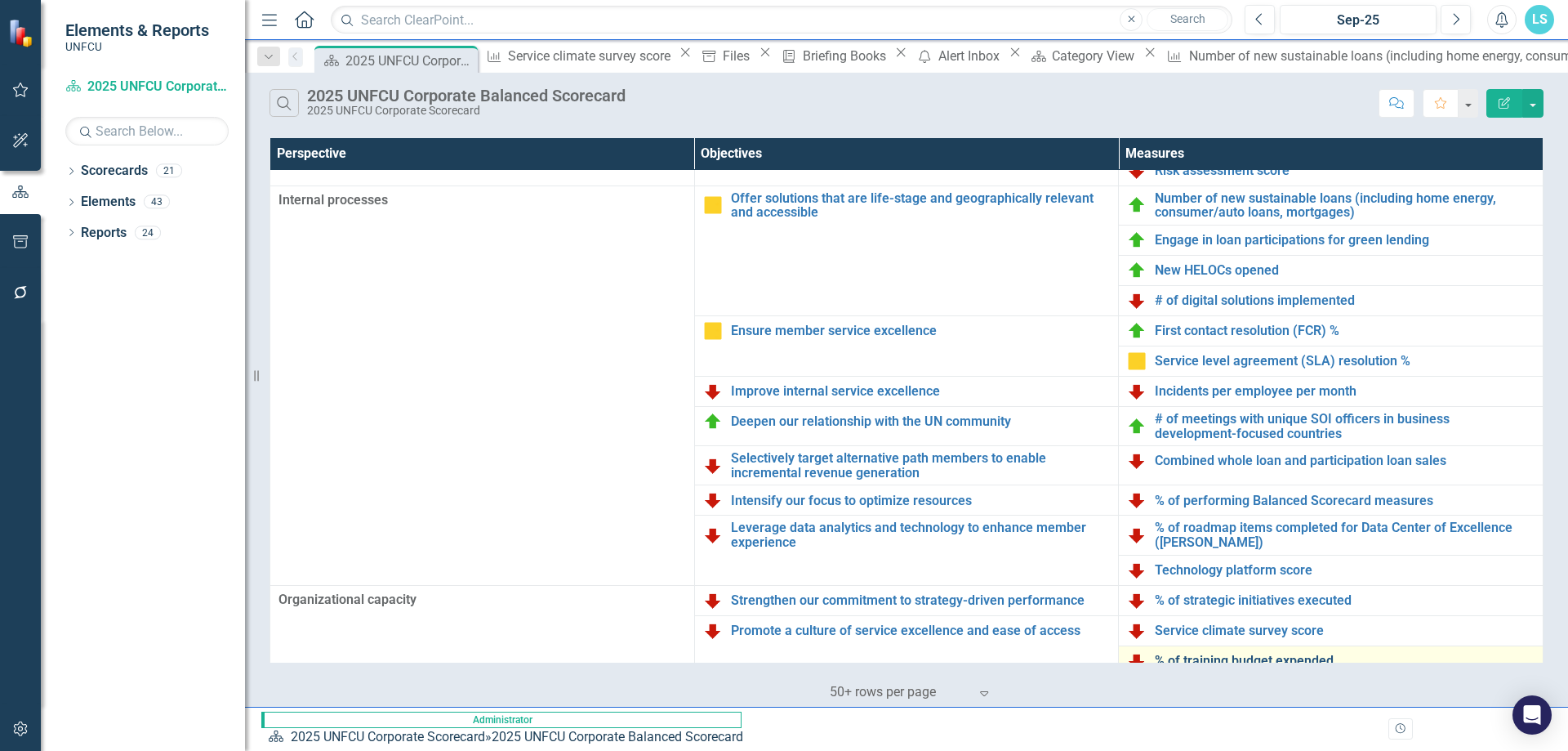
click at [1254, 536] on link "% of training budget expended" at bounding box center [1345, 661] width 380 height 15
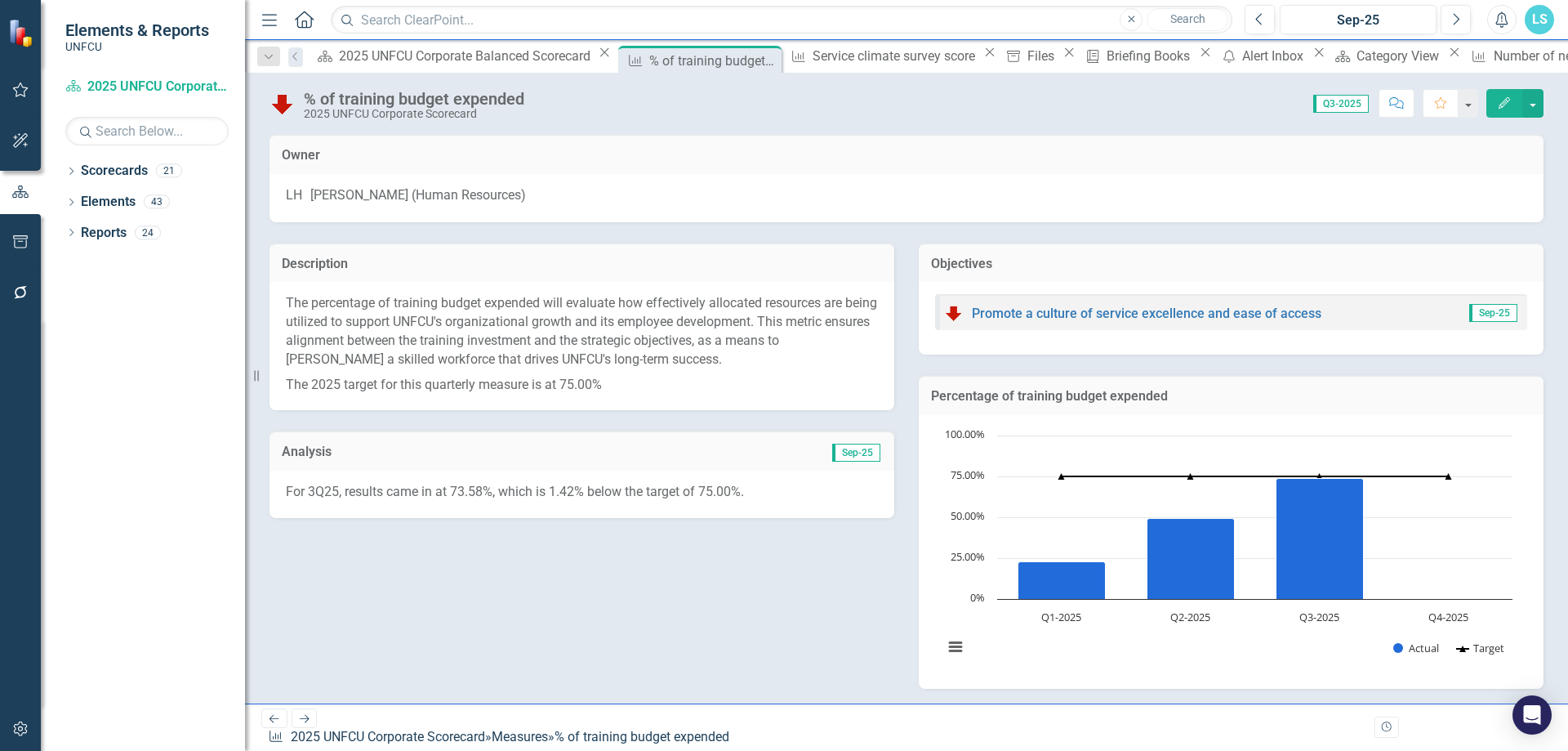
click at [1254, 108] on button "Edit" at bounding box center [1504, 103] width 36 height 28
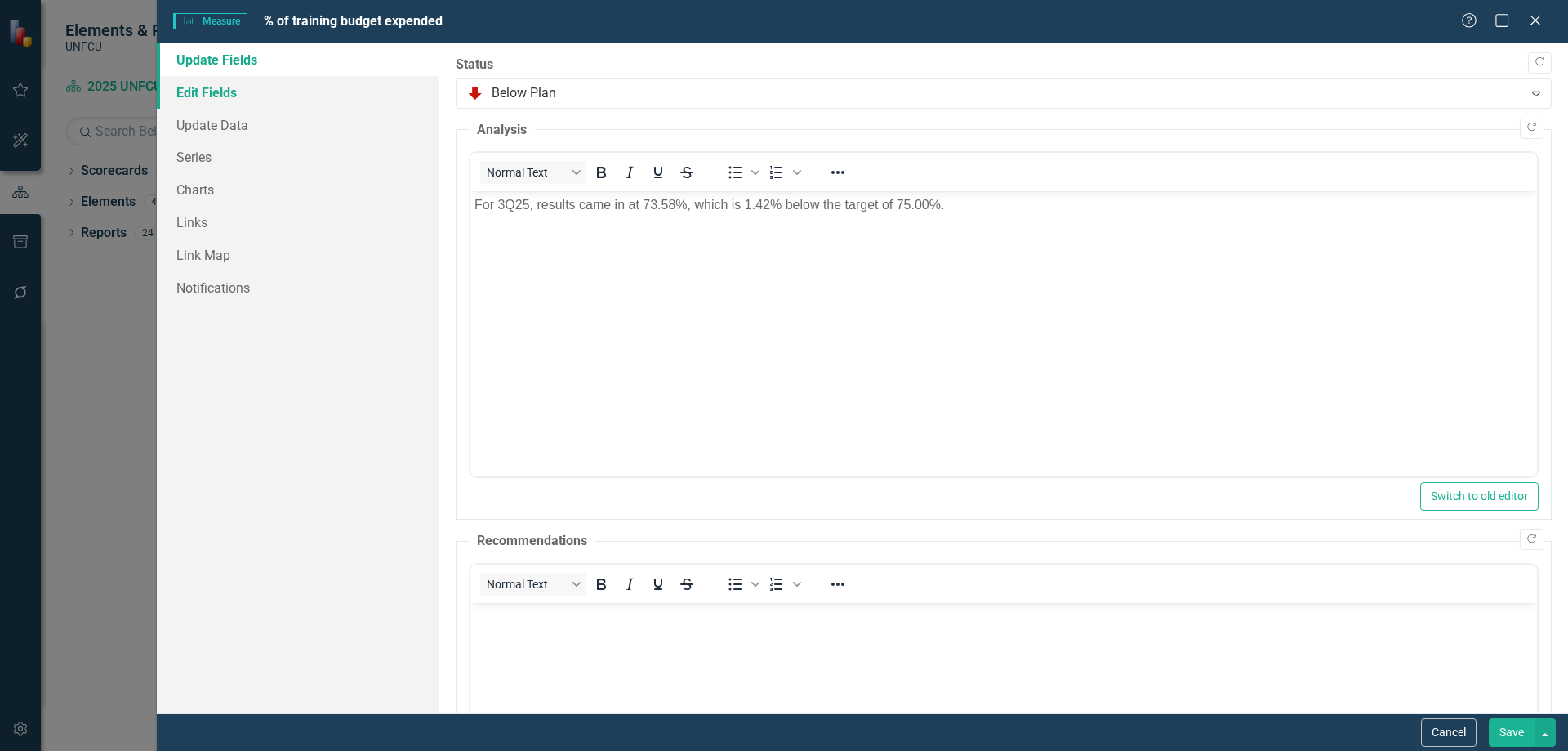
click at [234, 91] on link "Edit Fields" at bounding box center [299, 93] width 283 height 33
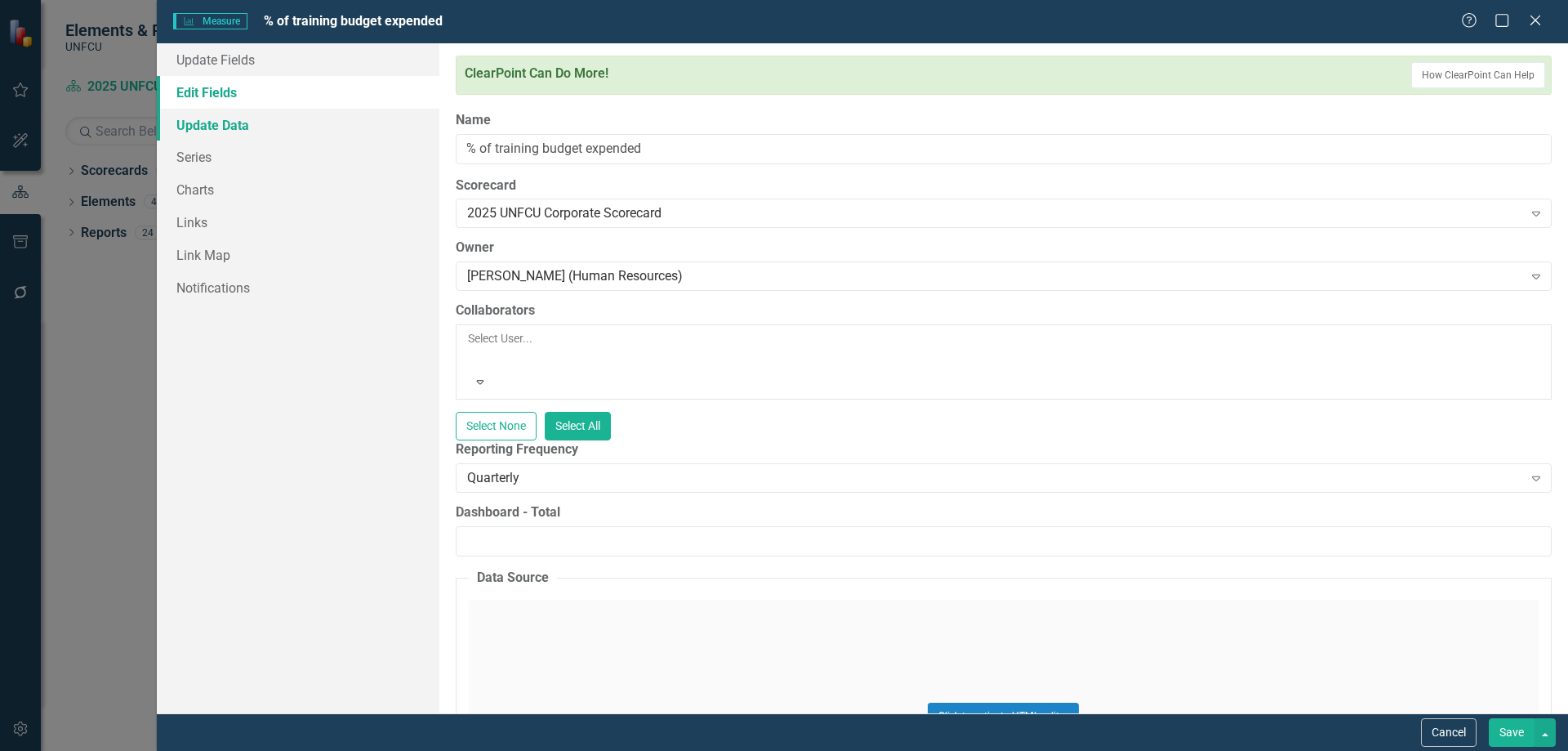
click at [222, 128] on link "Update Data" at bounding box center [299, 125] width 283 height 33
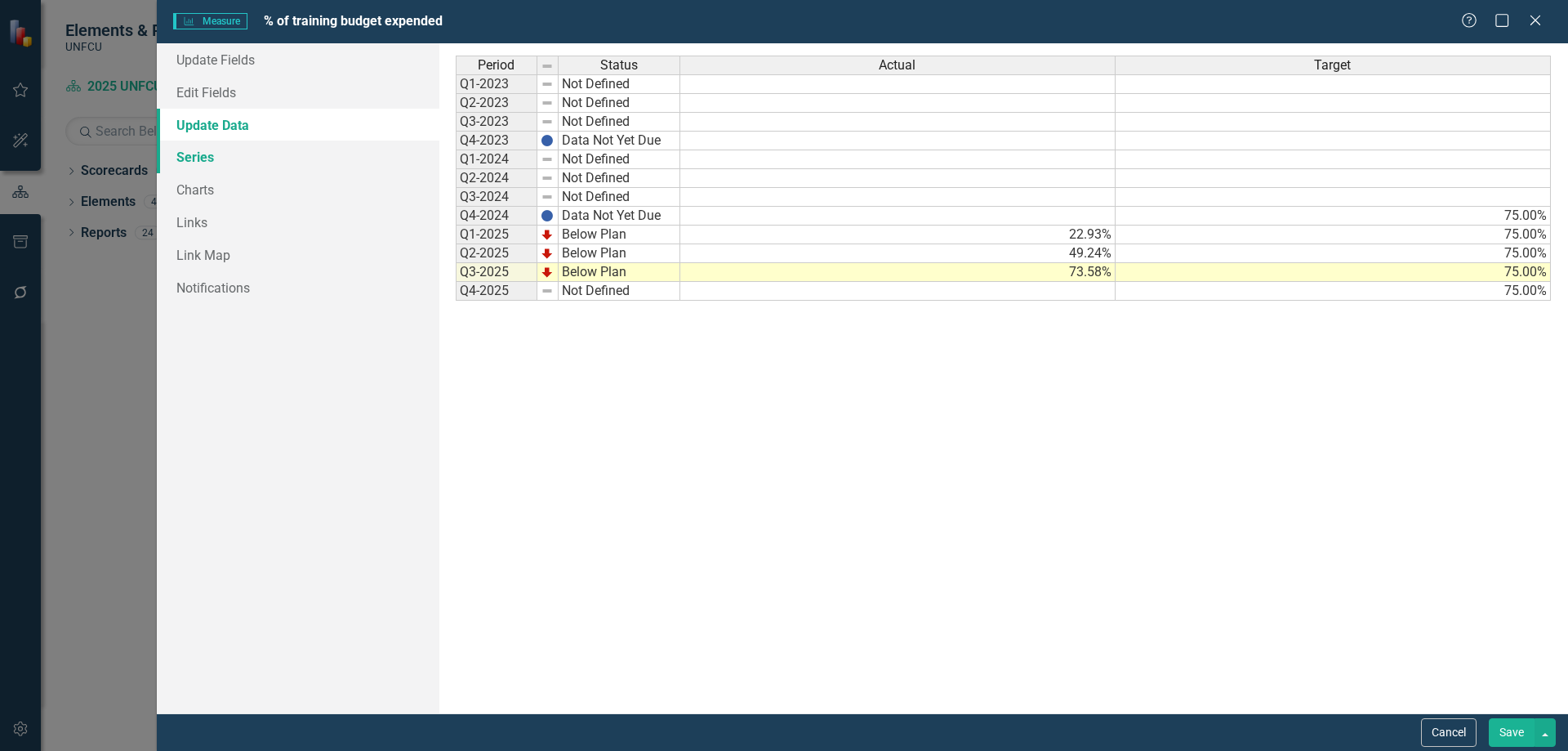
click at [210, 165] on link "Series" at bounding box center [299, 157] width 283 height 33
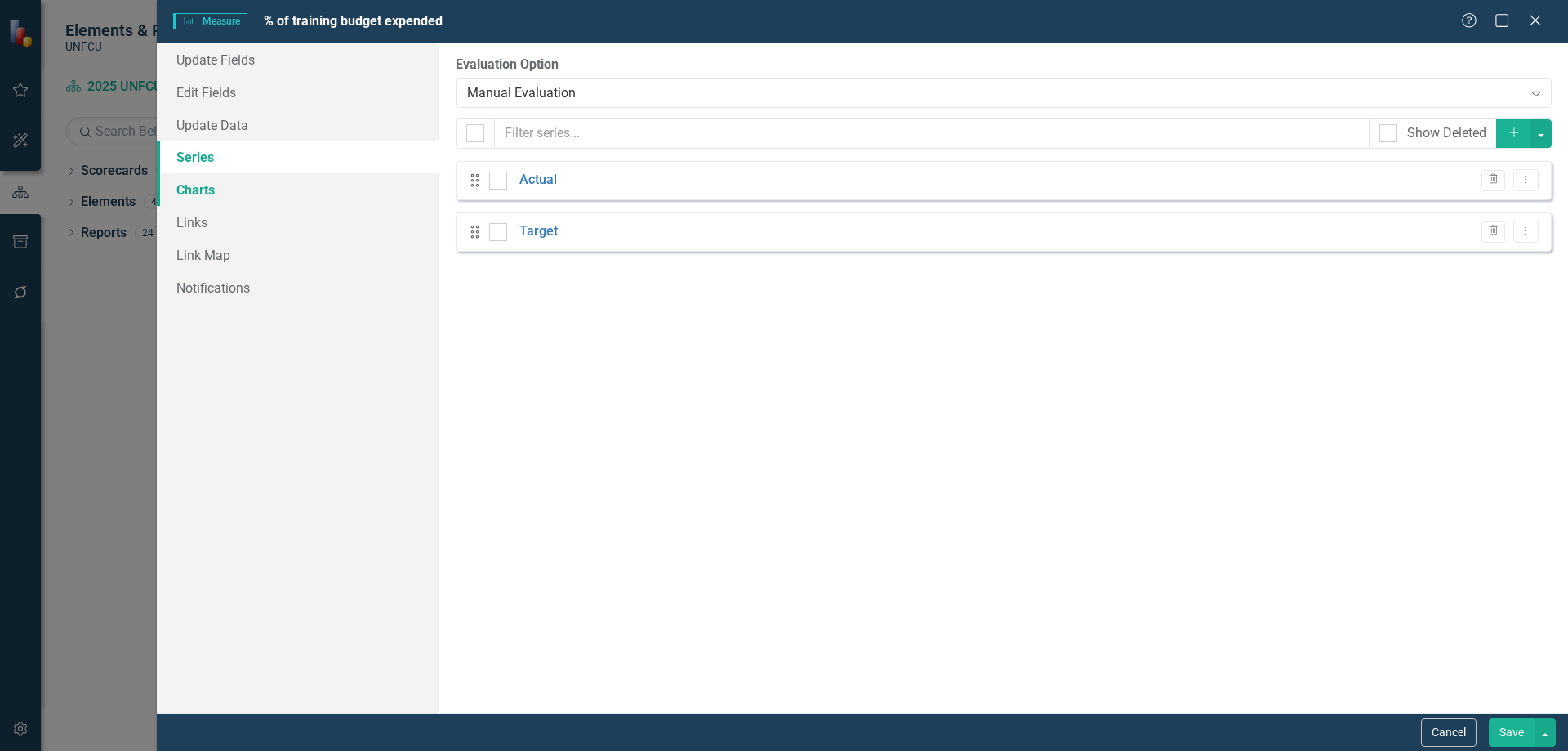
click at [214, 180] on link "Charts" at bounding box center [299, 189] width 283 height 33
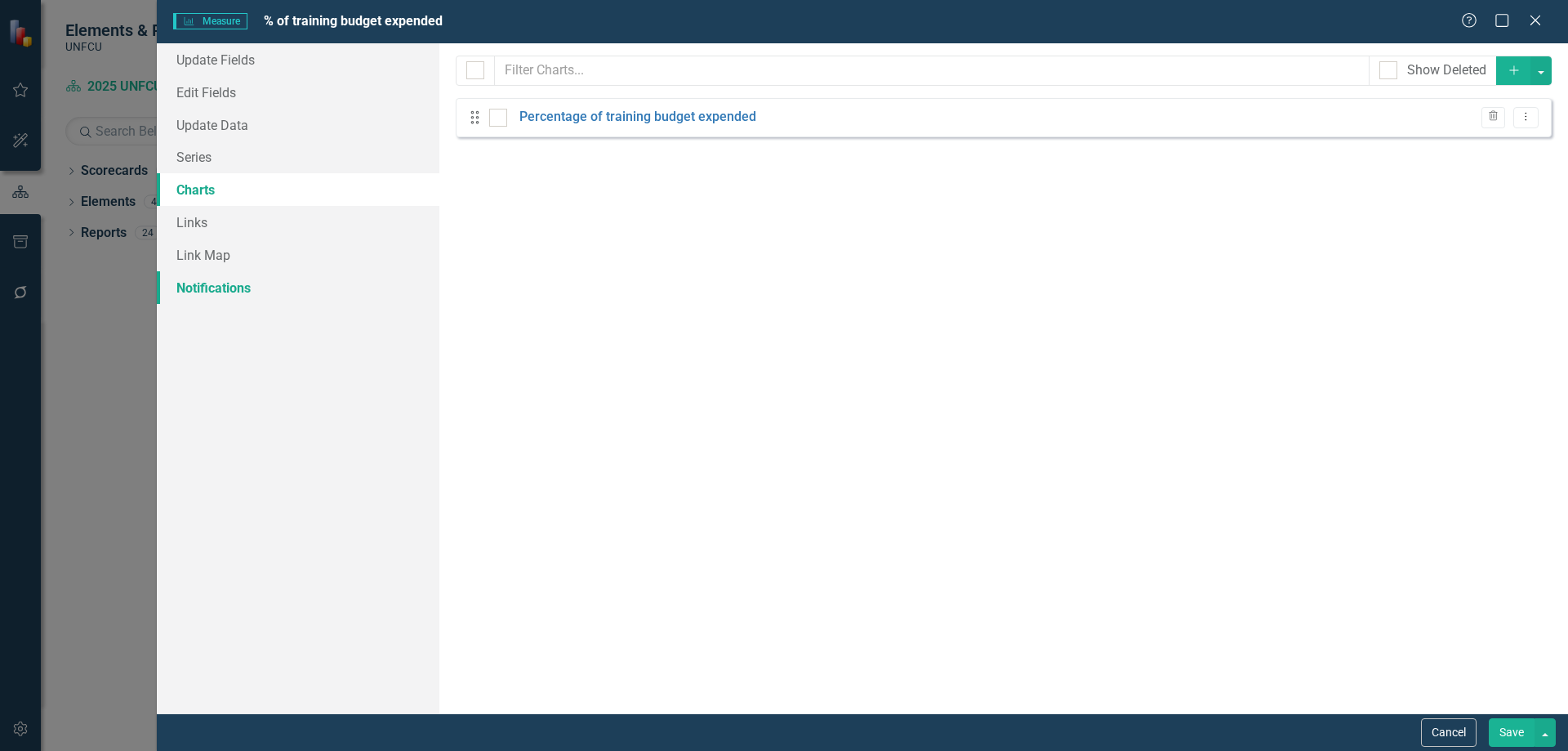
click at [220, 274] on link "Notifications" at bounding box center [299, 288] width 283 height 33
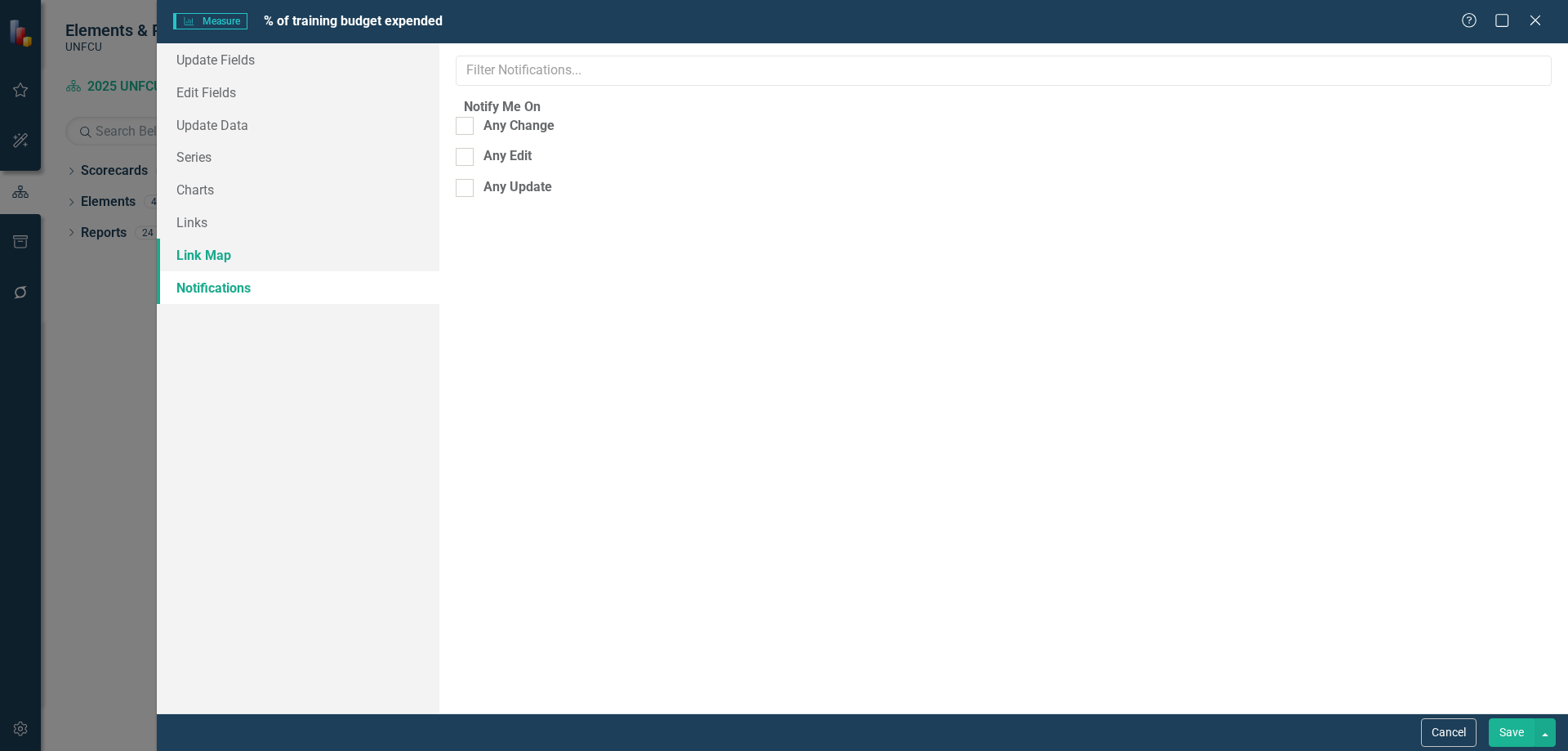
click at [210, 239] on link "Link Map" at bounding box center [299, 256] width 283 height 33
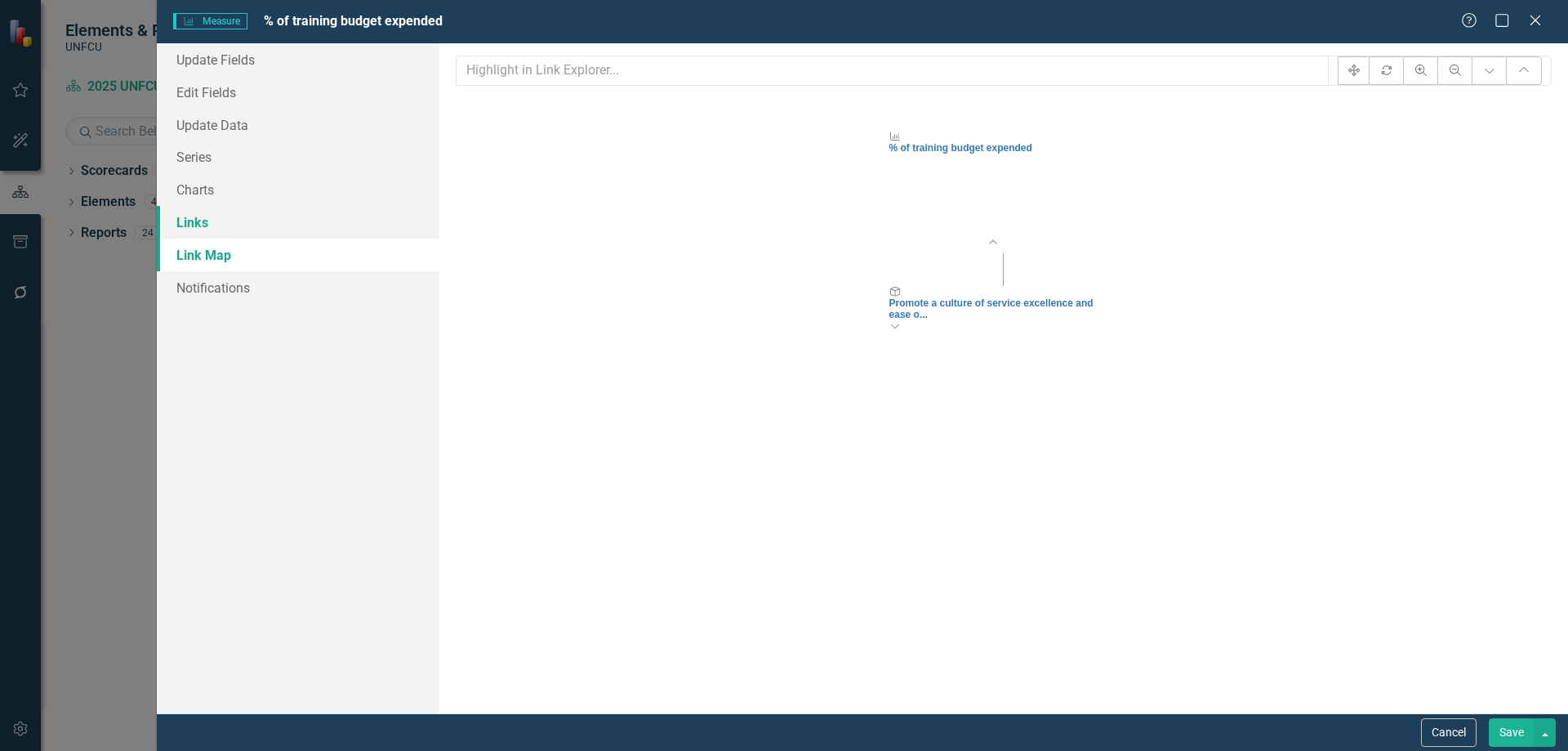
click at [212, 222] on link "Links" at bounding box center [299, 222] width 283 height 33
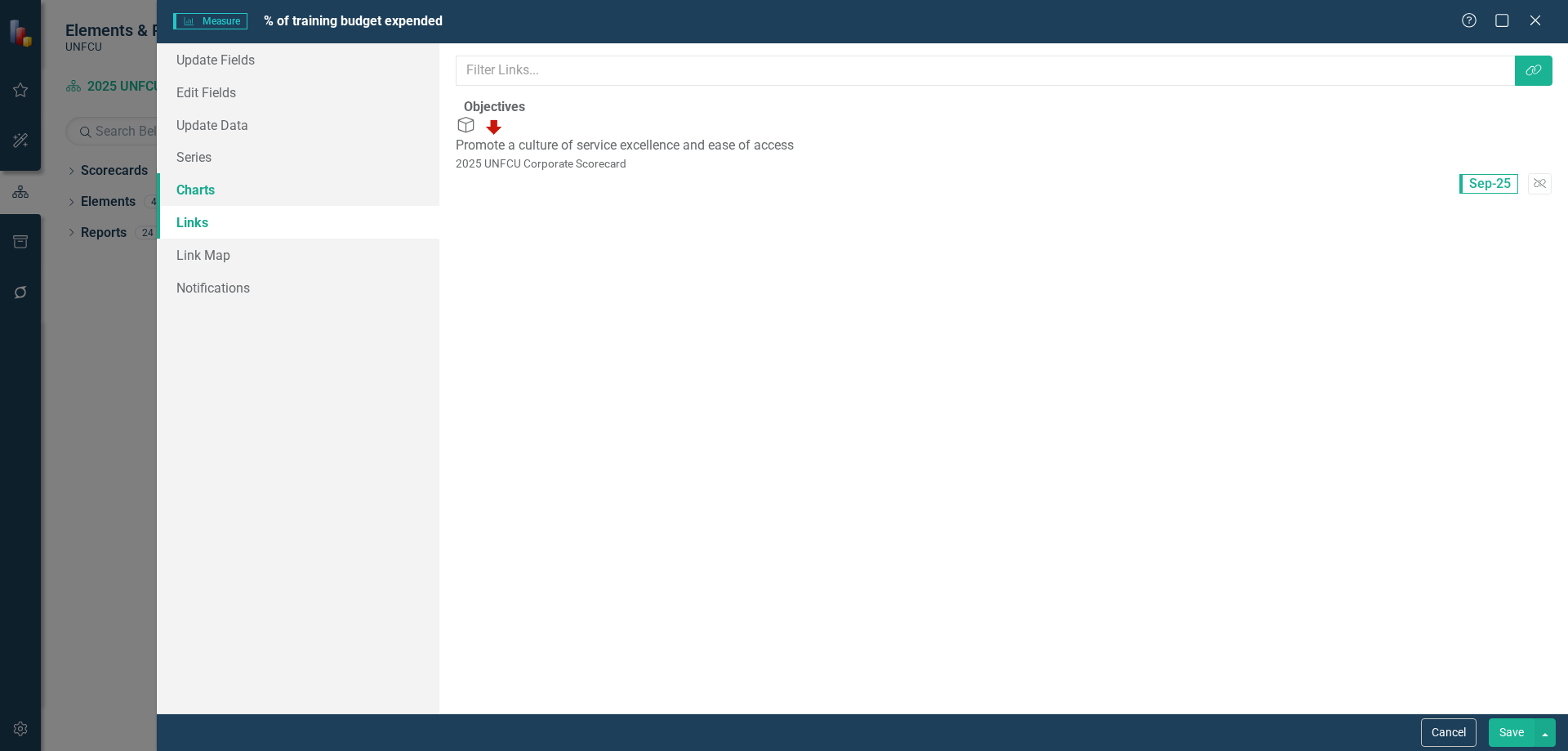
click at [217, 186] on link "Charts" at bounding box center [299, 189] width 283 height 33
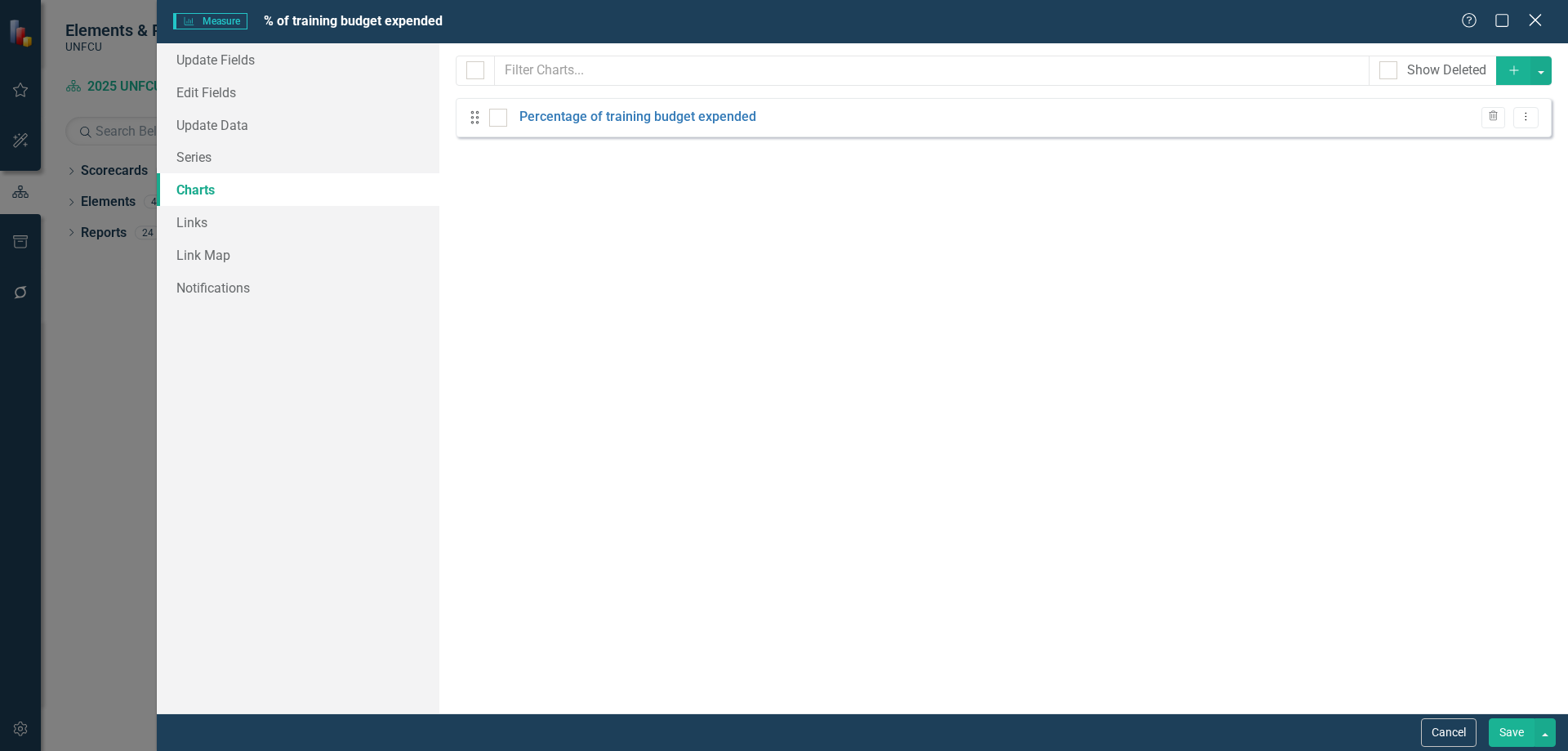
click at [1254, 14] on icon "Close" at bounding box center [1535, 19] width 20 height 16
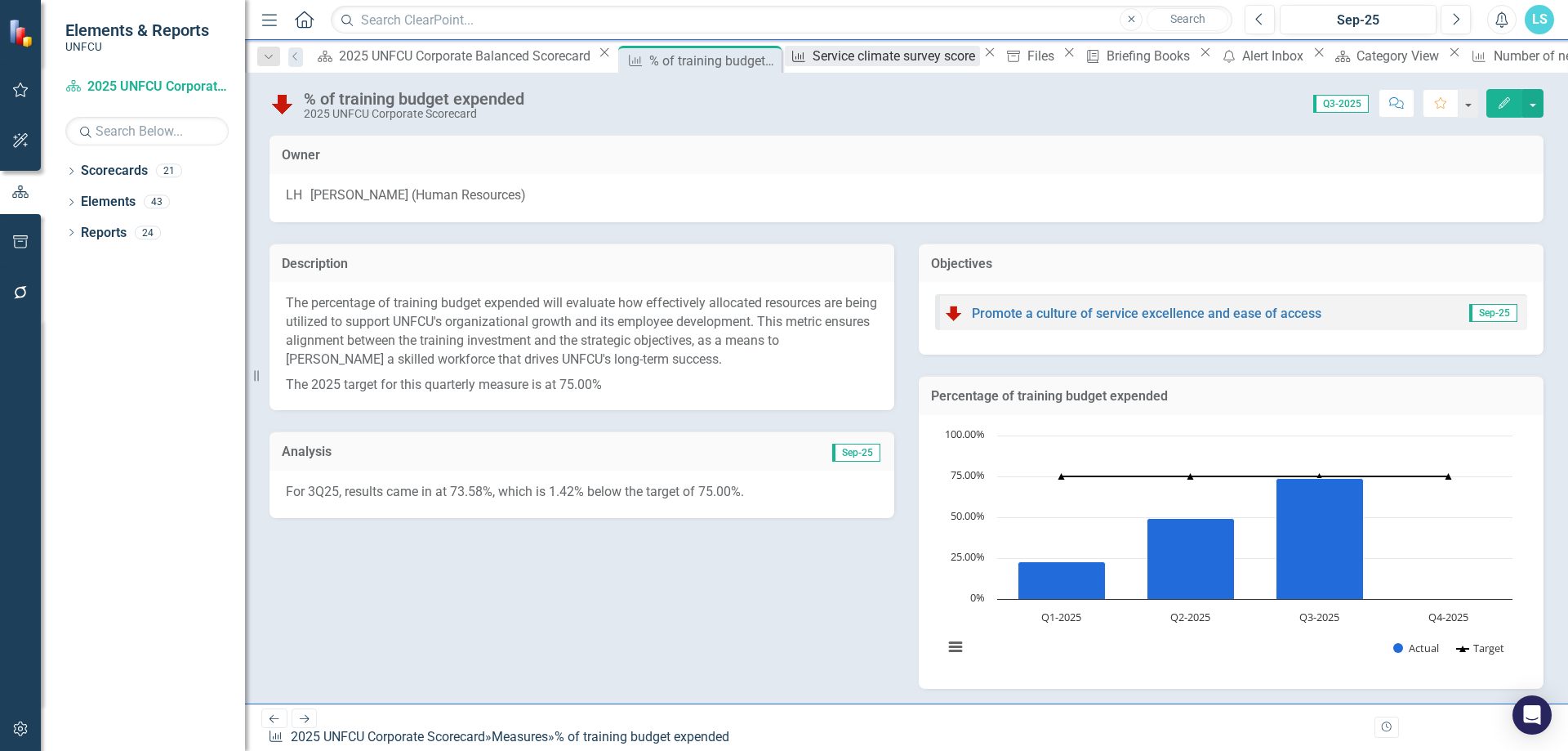
click at [812, 58] on div "Service climate survey score" at bounding box center [896, 56] width 167 height 20
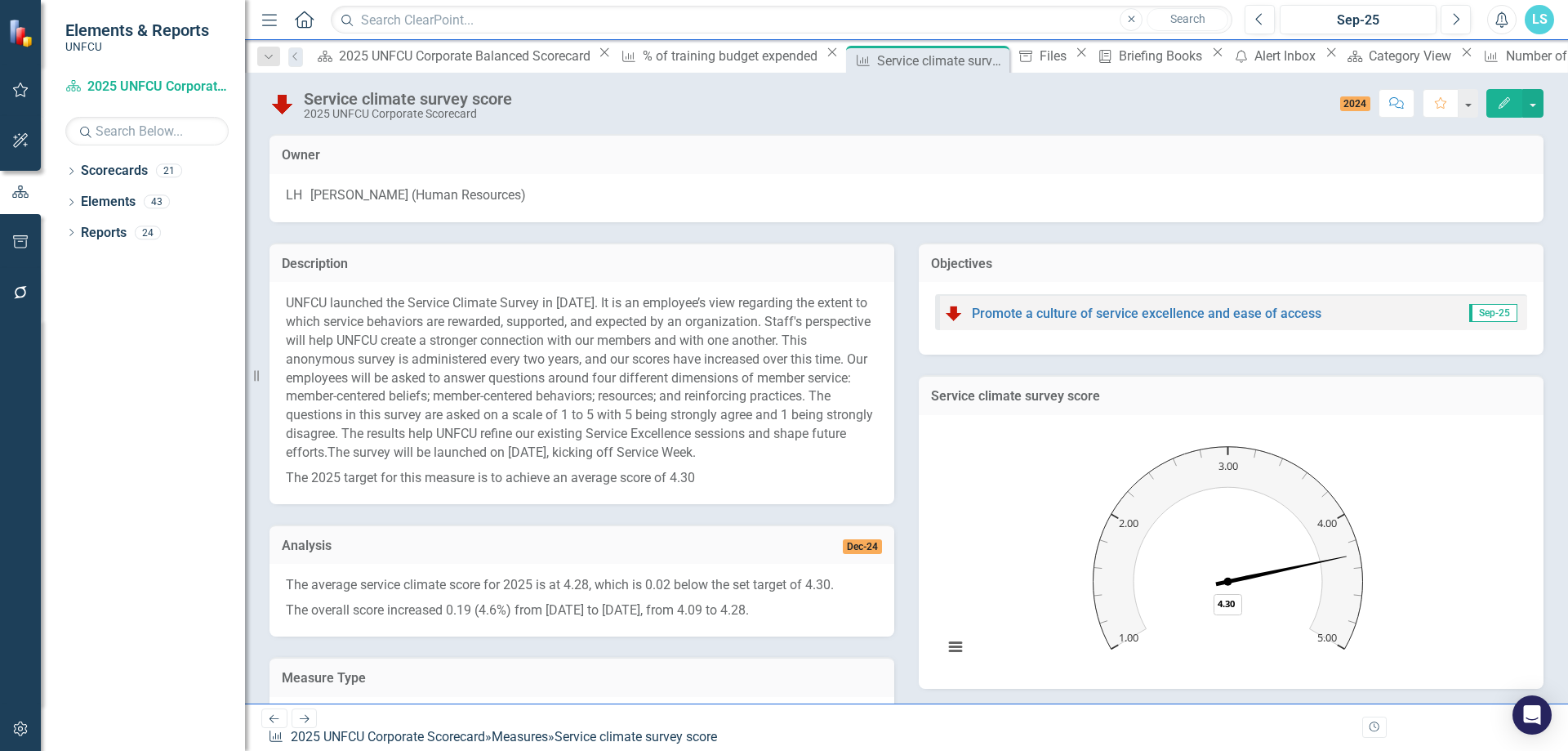
click at [1254, 102] on icon "Edit" at bounding box center [1505, 103] width 15 height 11
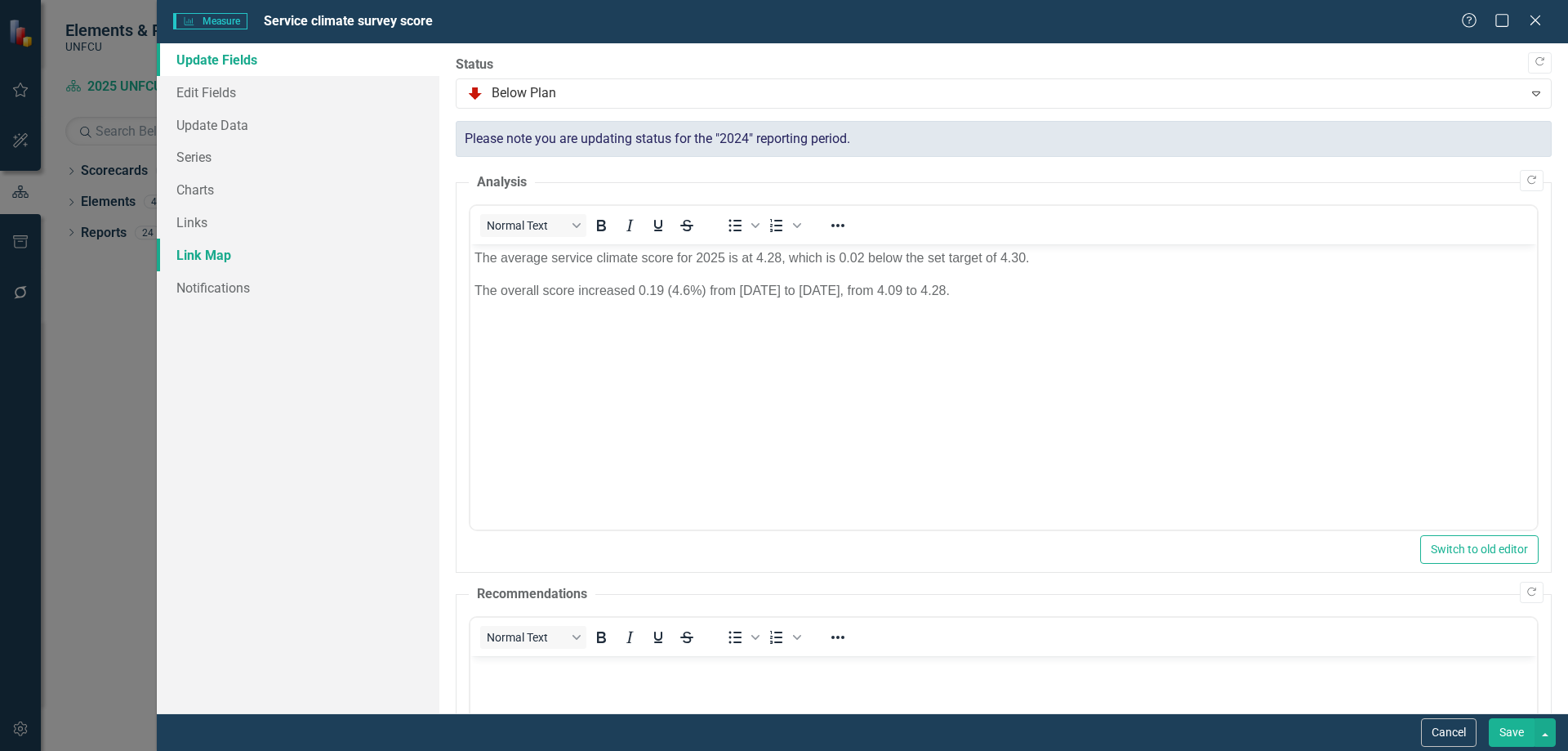
click at [218, 248] on link "Link Map" at bounding box center [299, 256] width 283 height 33
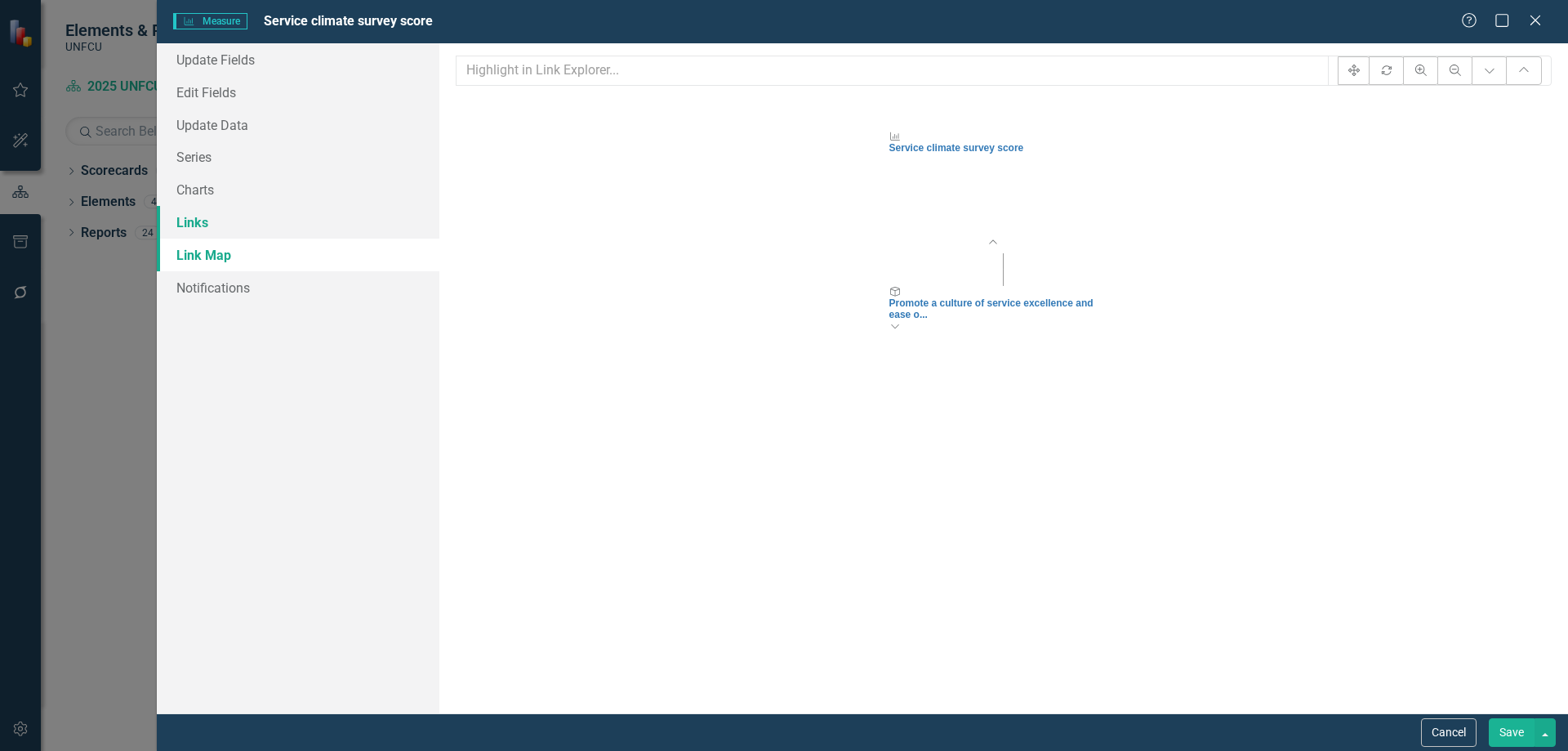
click at [217, 224] on link "Links" at bounding box center [299, 222] width 283 height 33
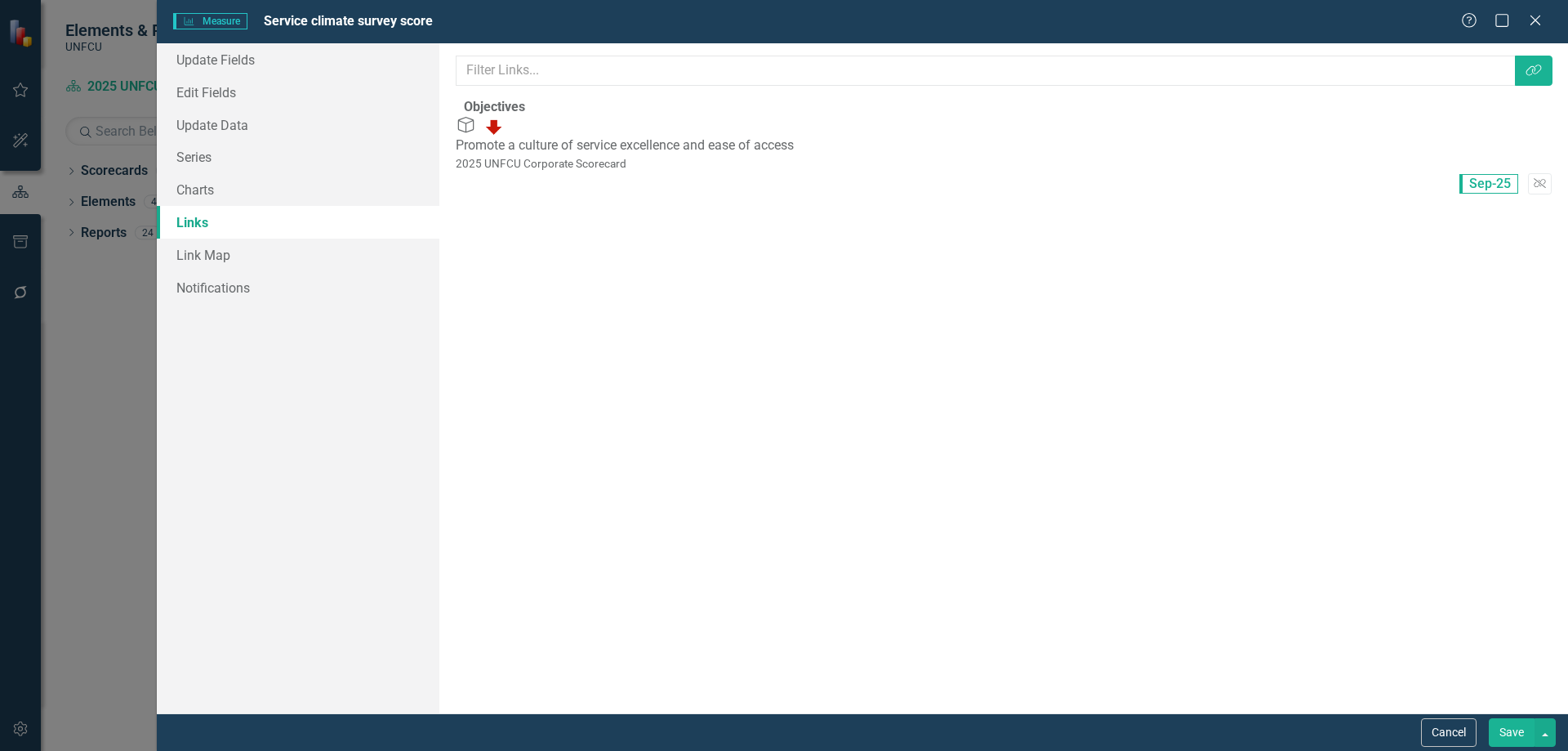
click at [1254, 174] on span "Sep-25" at bounding box center [1489, 183] width 59 height 19
click at [213, 186] on link "Charts" at bounding box center [299, 189] width 283 height 33
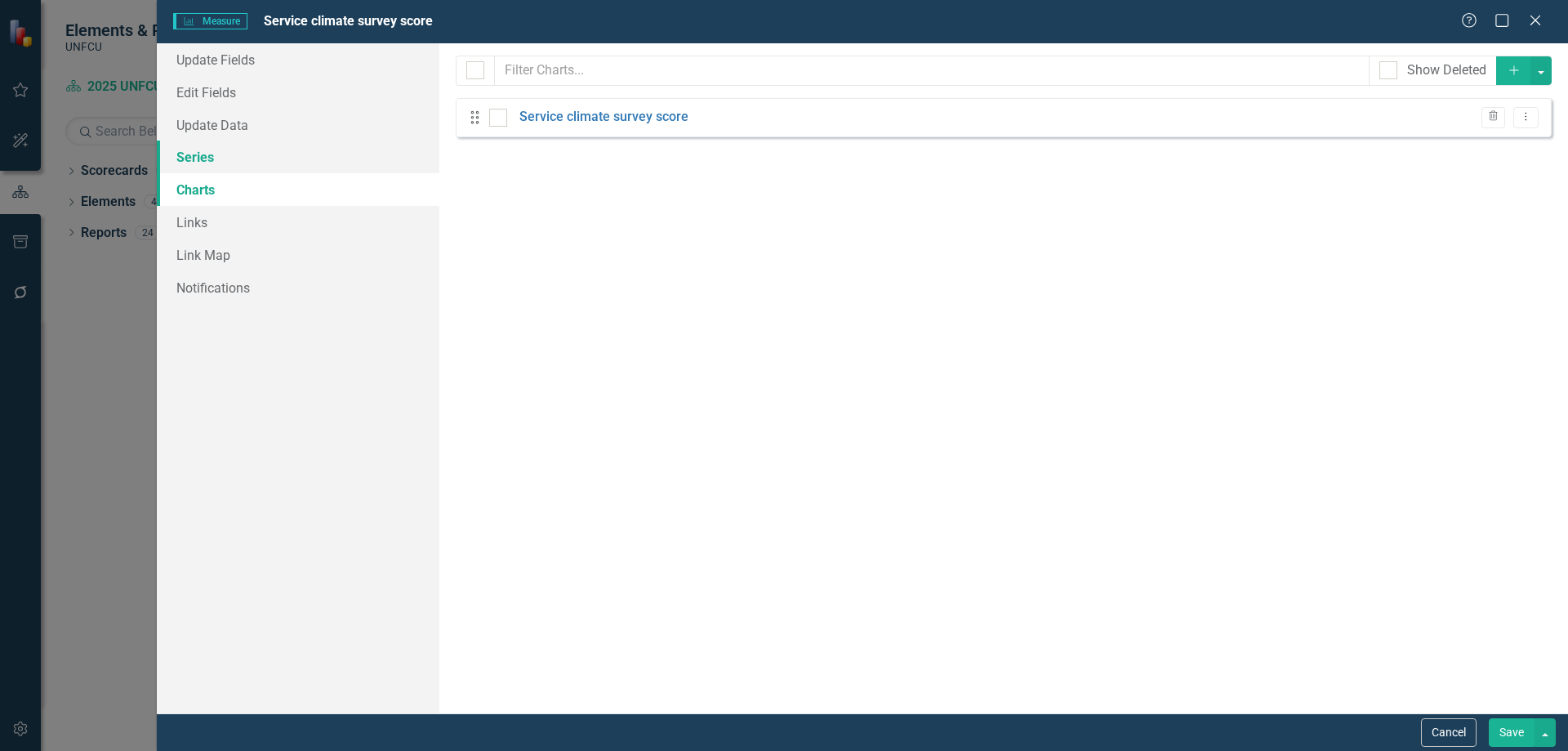
click at [222, 167] on link "Series" at bounding box center [299, 157] width 283 height 33
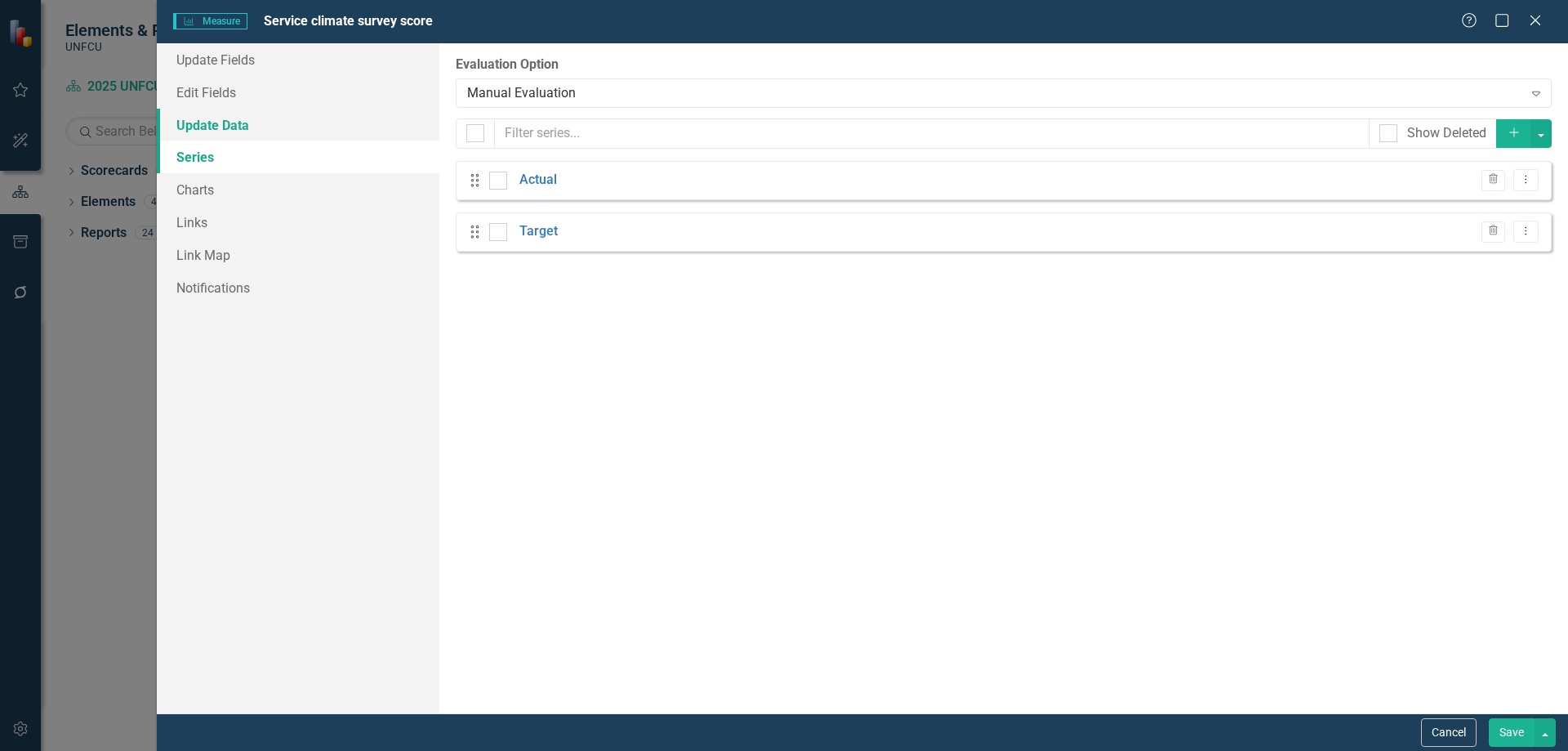
click at [243, 131] on link "Update Data" at bounding box center [299, 125] width 283 height 33
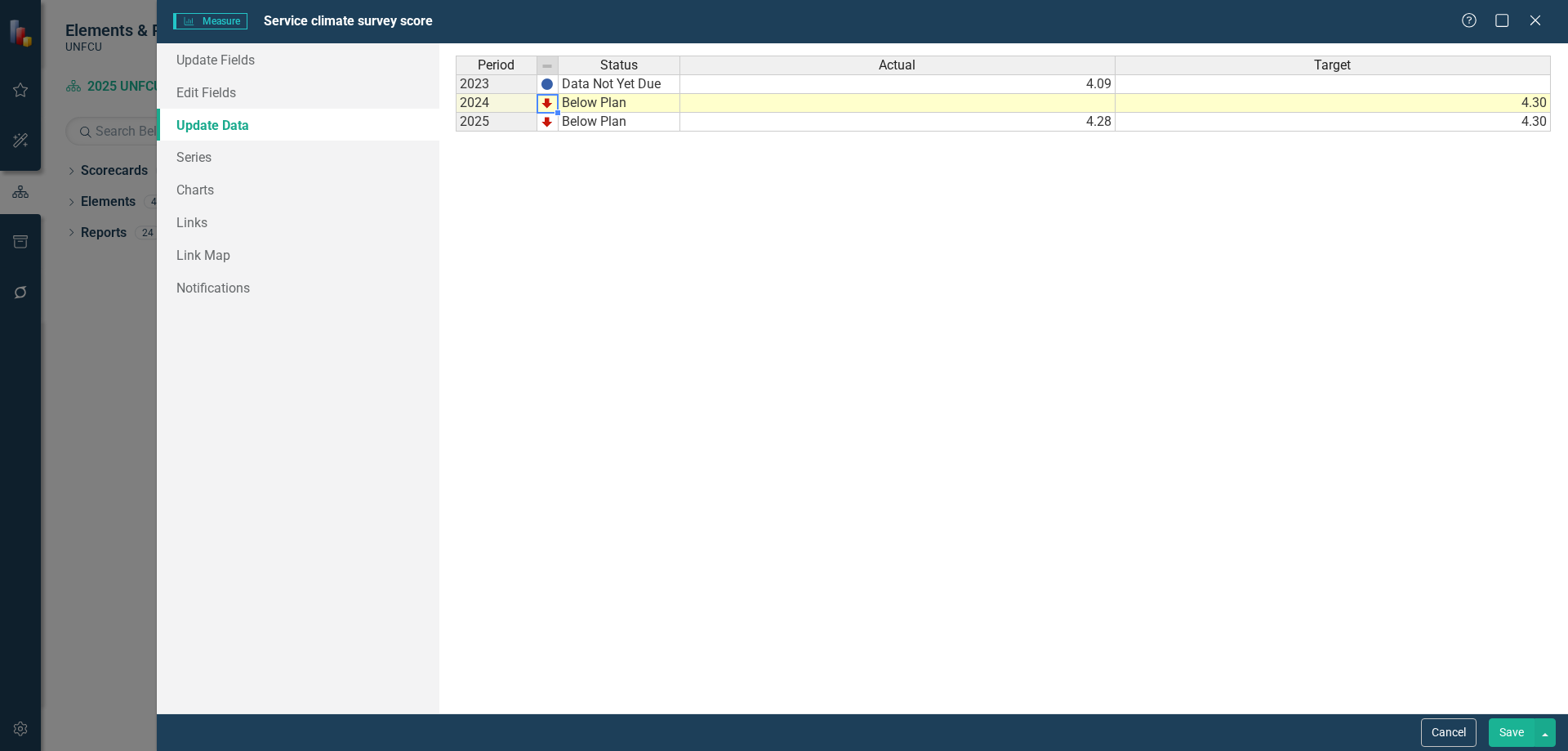
click at [544, 105] on img at bounding box center [547, 103] width 13 height 13
click at [574, 97] on td "Below Plan" at bounding box center [619, 103] width 121 height 18
click at [574, 97] on div "Period Status Actual Target 2023 Data Not Yet Due 4.09 2024 Below Plan 4.30 202…" at bounding box center [1004, 378] width 1096 height 645
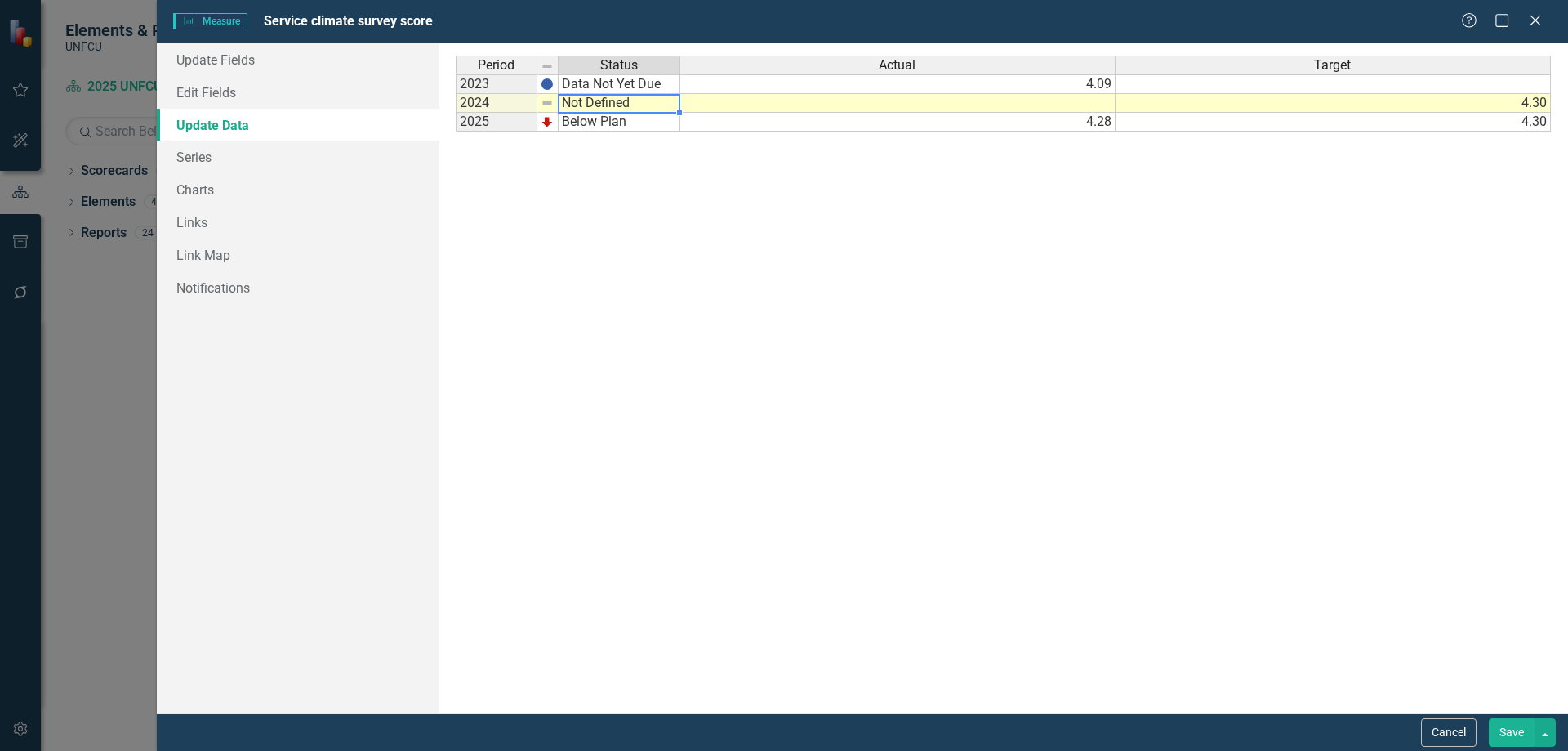
click at [578, 98] on td "Not Defined" at bounding box center [619, 103] width 121 height 18
click at [685, 200] on div "Period Status Actual Target 2023 Data Not Yet Due 4.09 2024 Not Defined 4.30 20…" at bounding box center [1004, 378] width 1096 height 645
click at [1254, 536] on button "Save" at bounding box center [1512, 732] width 46 height 28
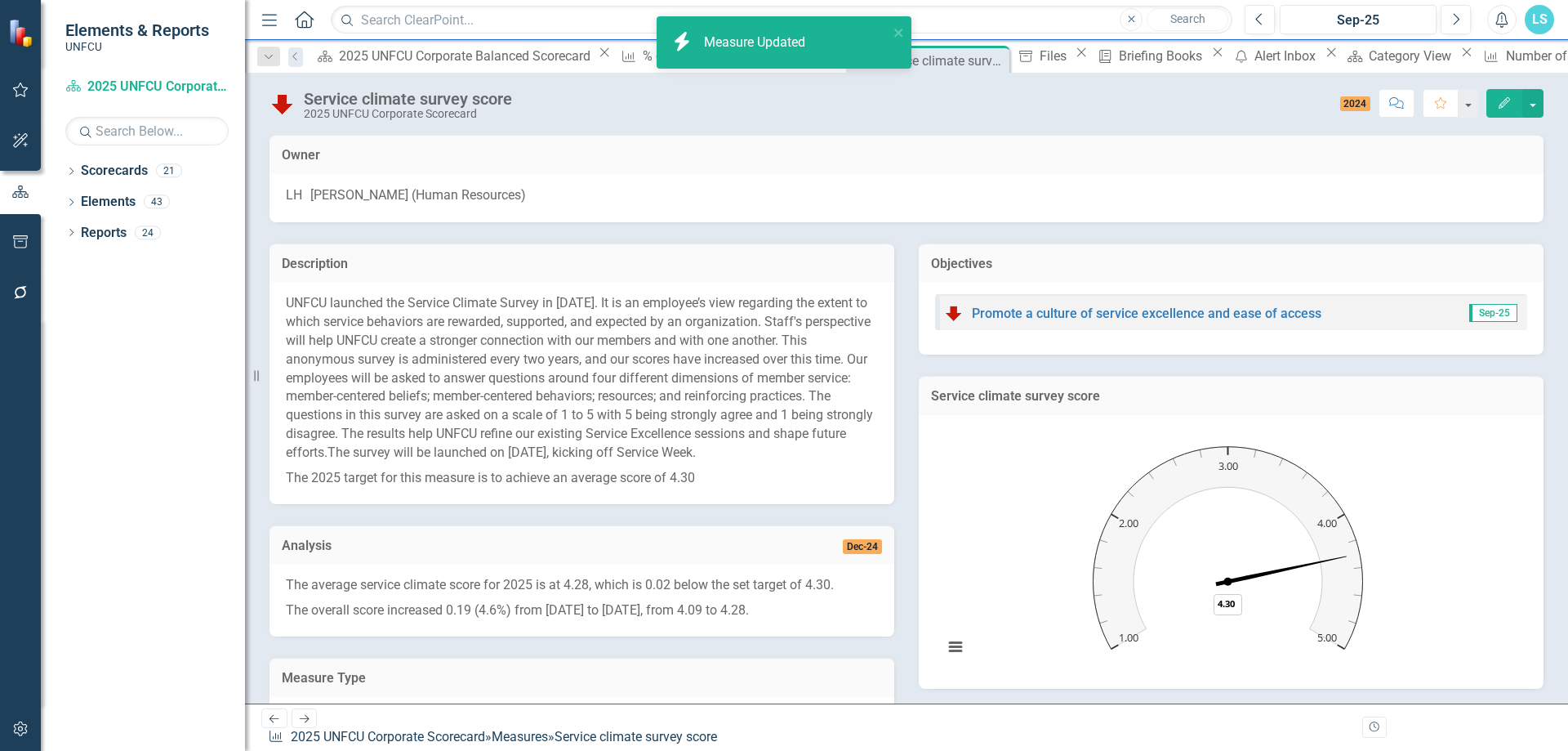
drag, startPoint x: 1186, startPoint y: 226, endPoint x: 1190, endPoint y: 217, distance: 9.8
click at [1187, 222] on div "Owner LH Lynne Healey (Human Resources) Description UNFCU launched the Service …" at bounding box center [906, 559] width 1274 height 890
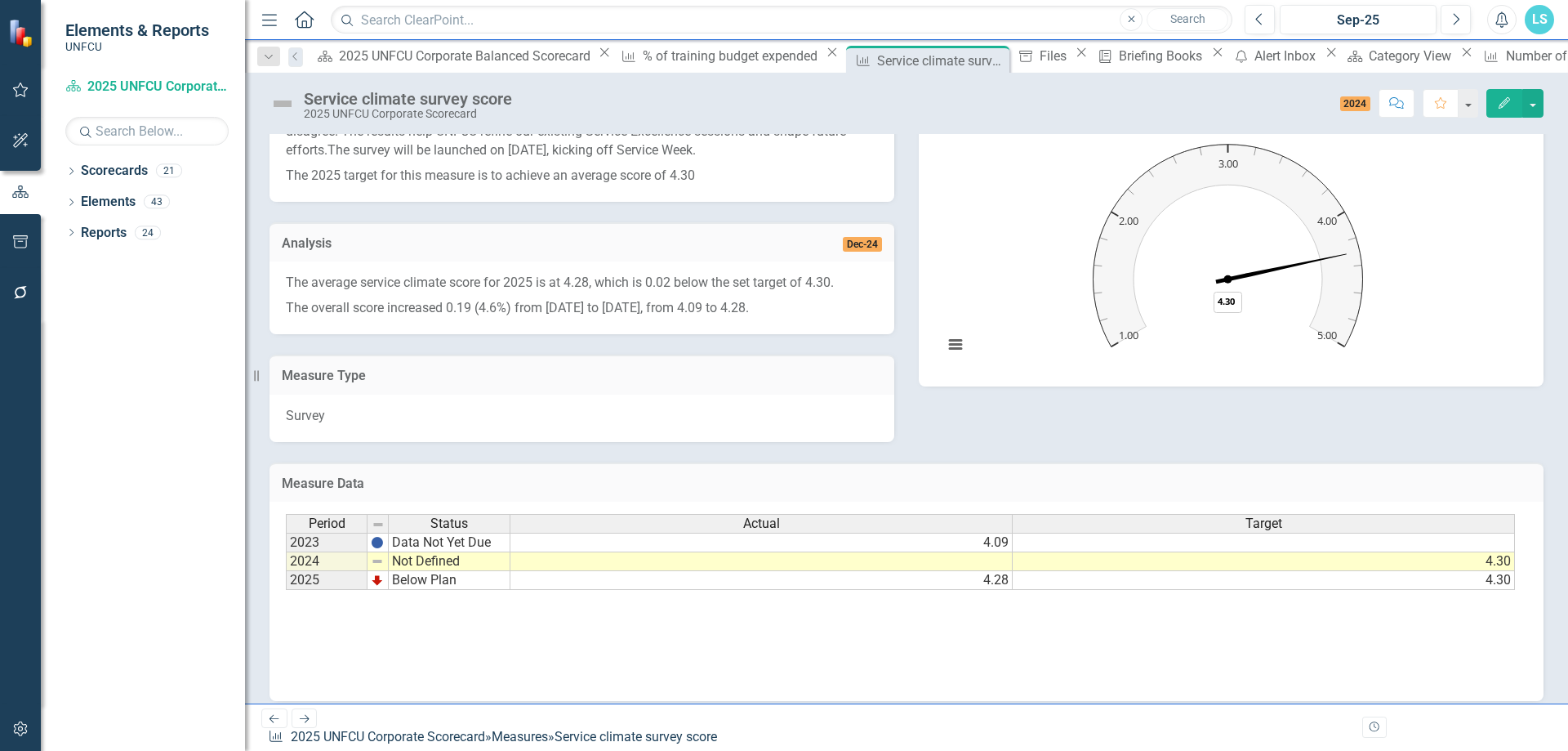
click at [318, 536] on td "2025" at bounding box center [326, 580] width 82 height 18
click at [566, 536] on div "Period Status Actual Target 2023 Data Not Yet Due 4.09 2024 Not Defined 4.30 20…" at bounding box center [906, 596] width 1242 height 164
click at [382, 536] on img at bounding box center [377, 561] width 13 height 13
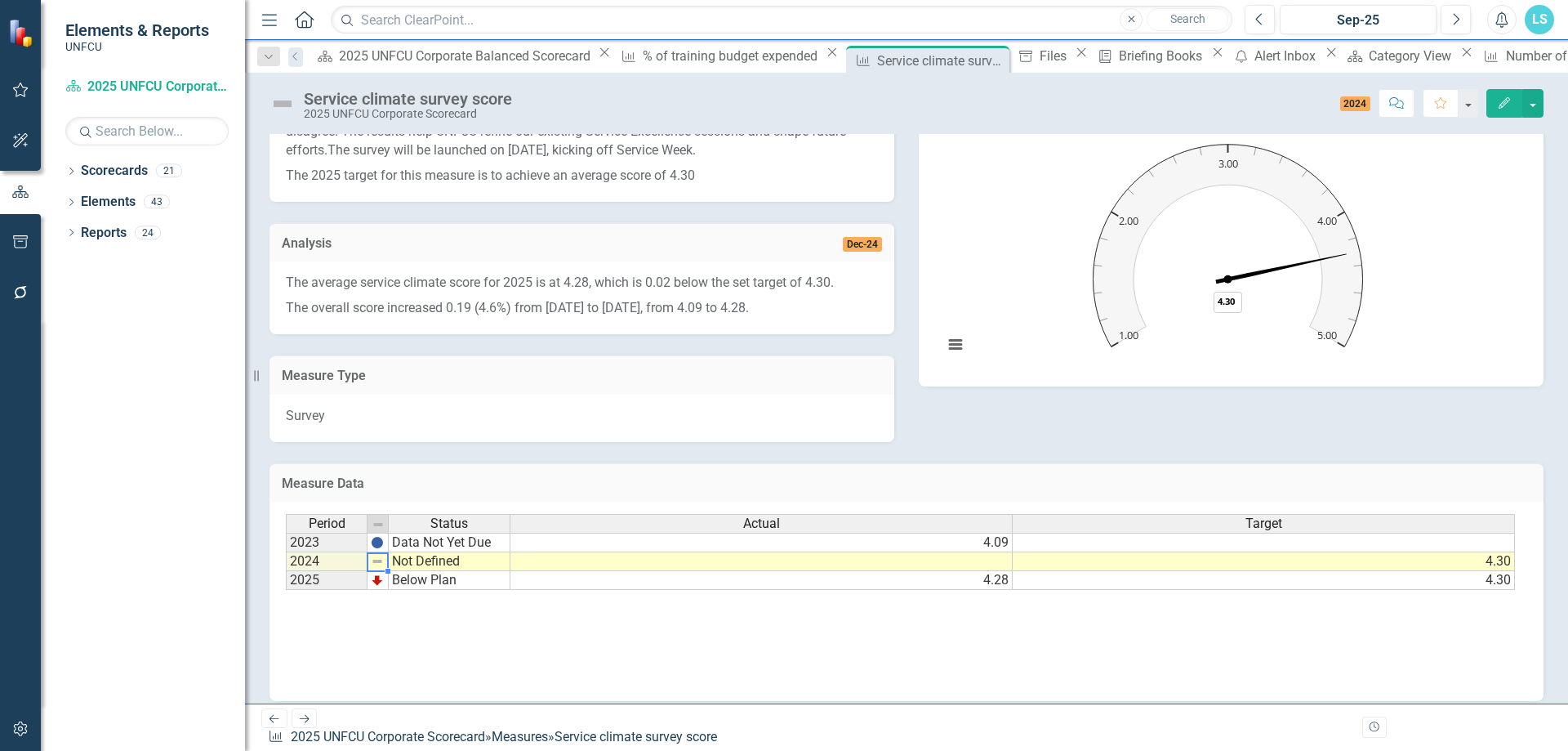
click at [382, 536] on img at bounding box center [377, 561] width 13 height 13
click at [429, 536] on td "Not Defined" at bounding box center [449, 562] width 121 height 18
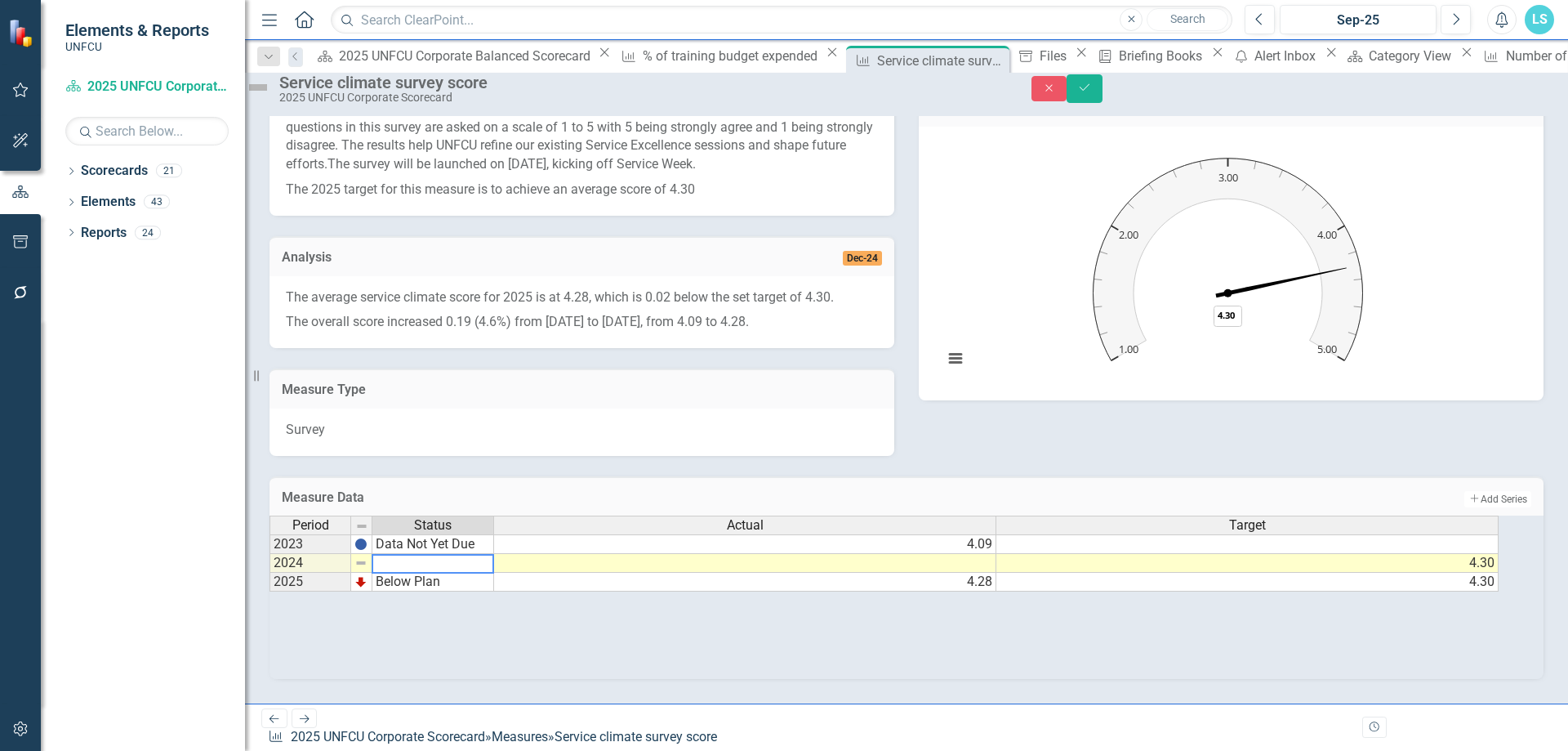
click at [429, 536] on textarea at bounding box center [432, 563] width 122 height 19
drag, startPoint x: 559, startPoint y: 640, endPoint x: 558, endPoint y: 632, distance: 8.1
click at [560, 536] on div "Period Status Actual Target 2023 Data Not Yet Due 4.09 2024 Not Defined 4.30 20…" at bounding box center [906, 597] width 1274 height 164
click at [470, 536] on td "Not Defined" at bounding box center [433, 563] width 121 height 18
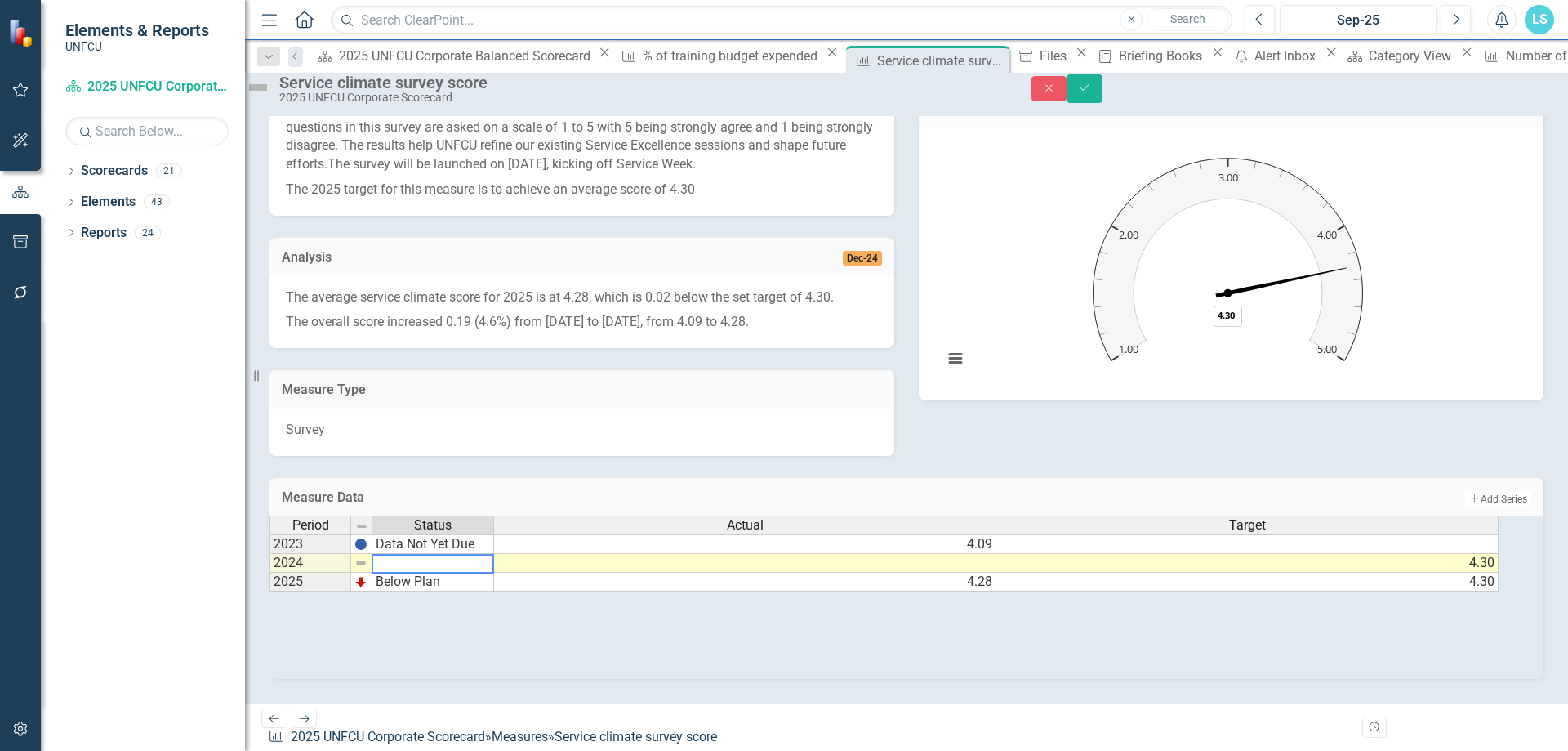
click at [470, 536] on textarea at bounding box center [432, 563] width 122 height 19
click at [445, 536] on textarea at bounding box center [432, 563] width 122 height 19
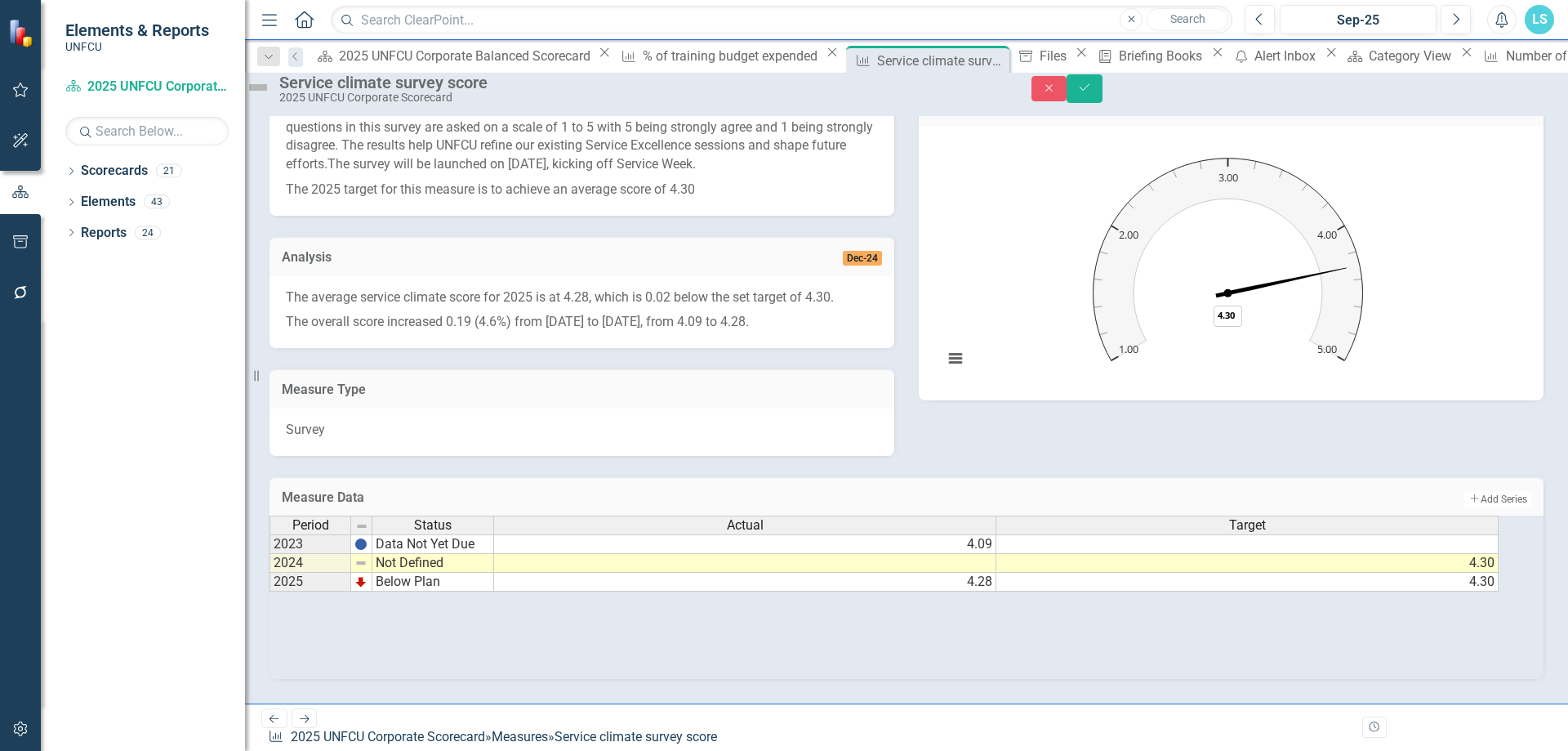
click at [456, 536] on div "Period Status Actual Target 2023 Data Not Yet Due 4.09 2024 Not Defined 4.30 20…" at bounding box center [906, 597] width 1274 height 164
click at [431, 536] on td "Not Defined" at bounding box center [433, 563] width 121 height 18
click at [431, 536] on textarea at bounding box center [432, 563] width 122 height 19
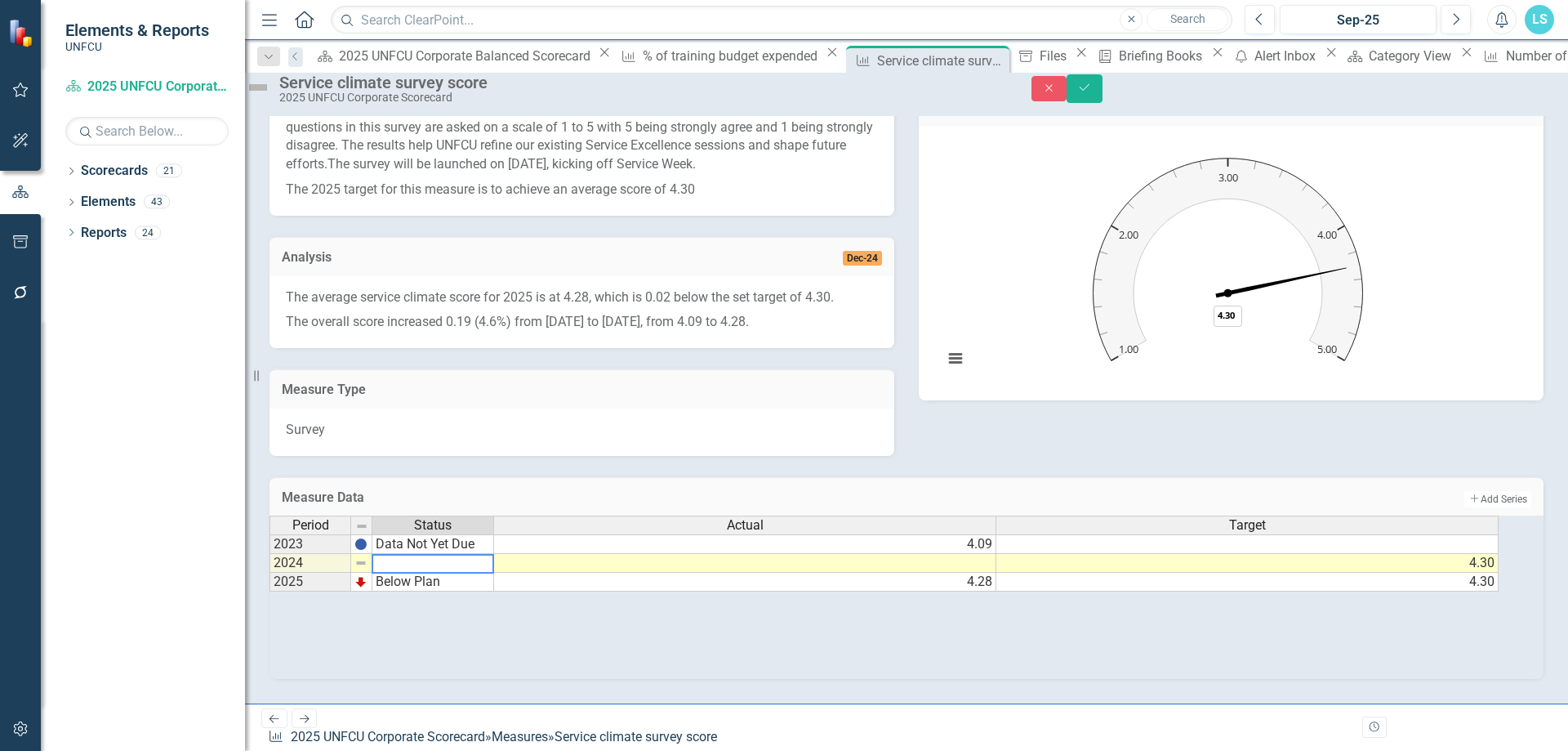
drag, startPoint x: 380, startPoint y: 668, endPoint x: 389, endPoint y: 580, distance: 88.5
click at [381, 536] on div "Period Status Actual Target 2023 Data Not Yet Due 4.09 2024 Not Defined 4.30 20…" at bounding box center [906, 597] width 1274 height 164
click at [368, 536] on img at bounding box center [361, 563] width 13 height 13
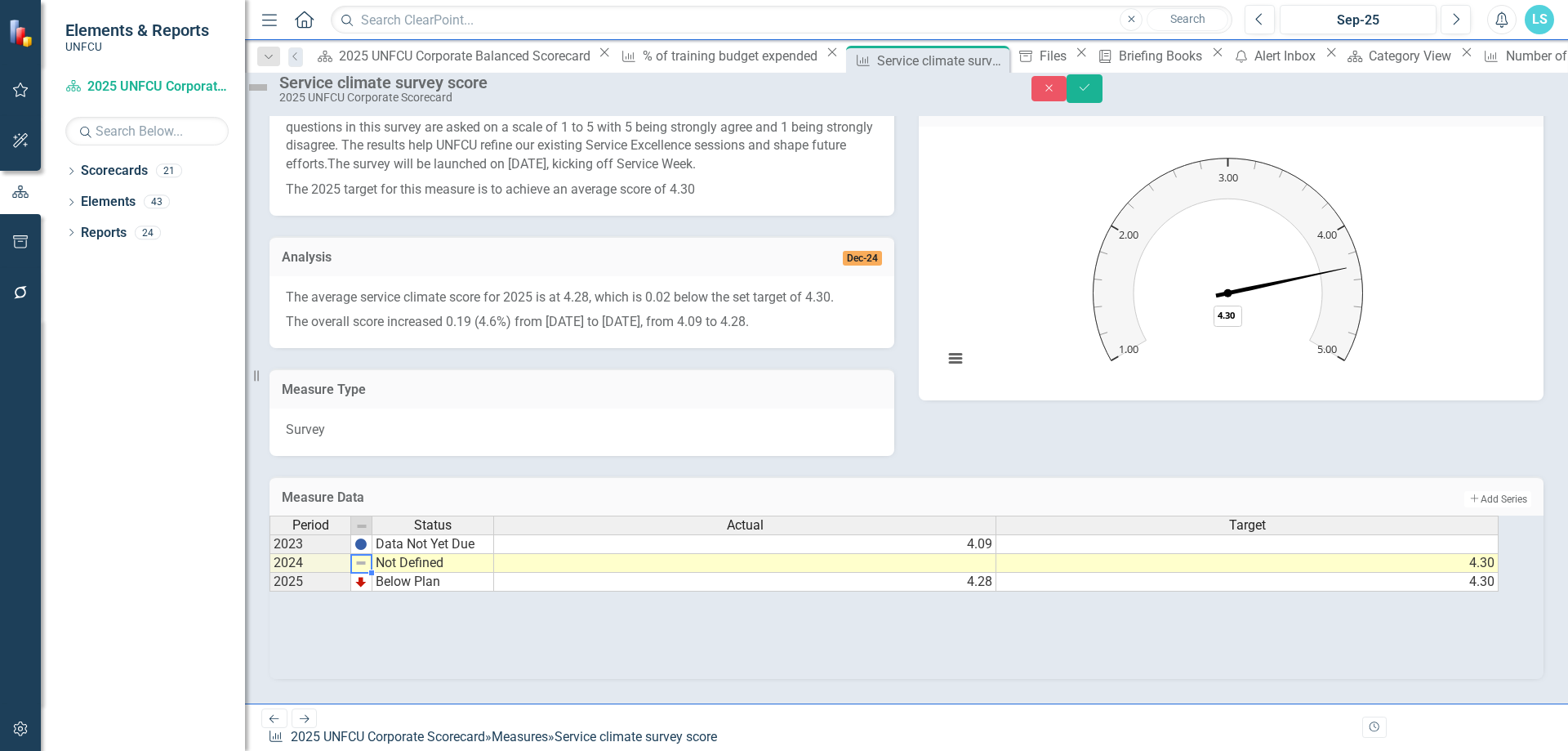
click at [368, 536] on img at bounding box center [361, 563] width 13 height 13
click at [271, 94] on img at bounding box center [258, 87] width 26 height 26
click at [271, 96] on img at bounding box center [258, 87] width 26 height 26
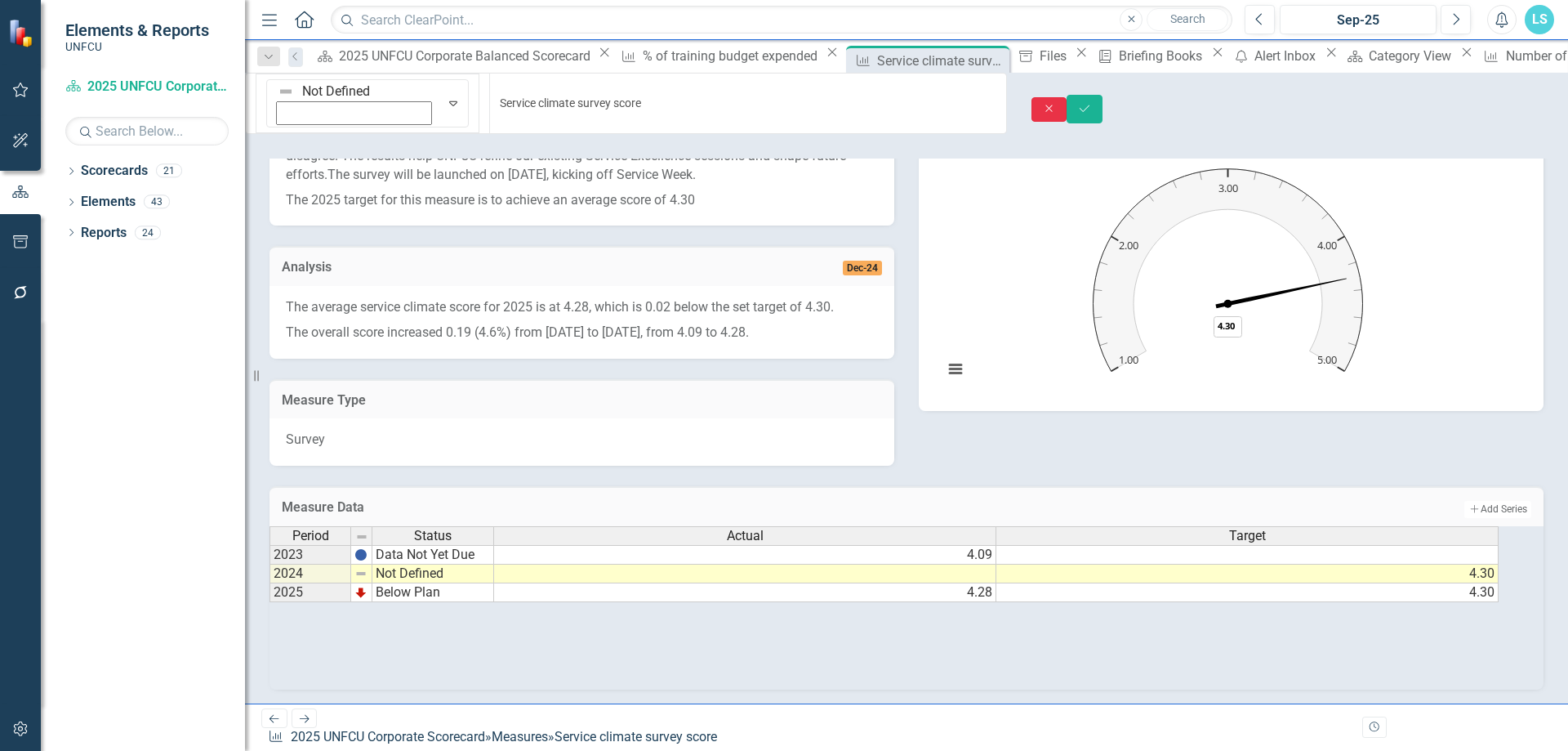
click at [1068, 97] on button "Close" at bounding box center [1049, 110] width 36 height 26
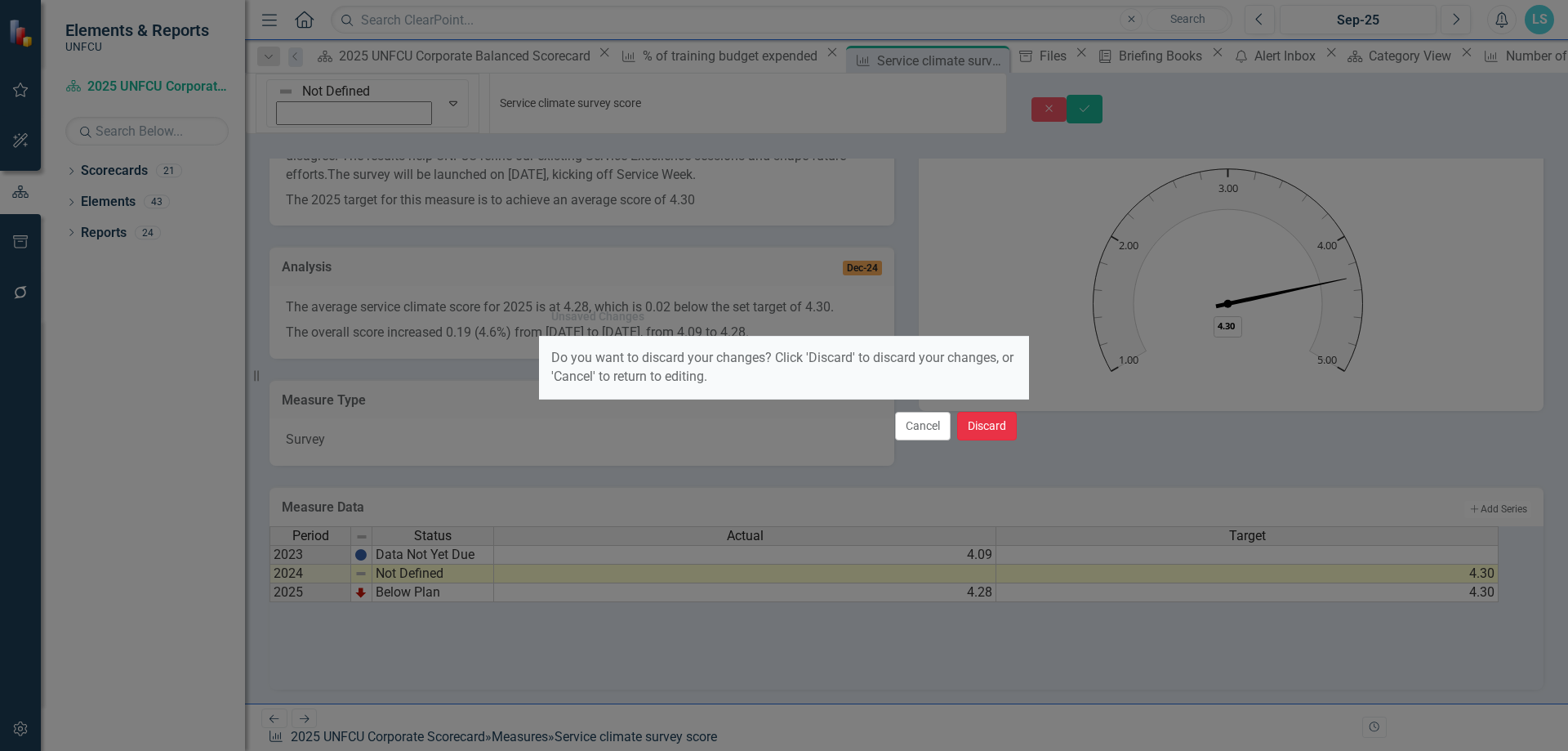
click at [1006, 429] on button "Discard" at bounding box center [987, 426] width 60 height 28
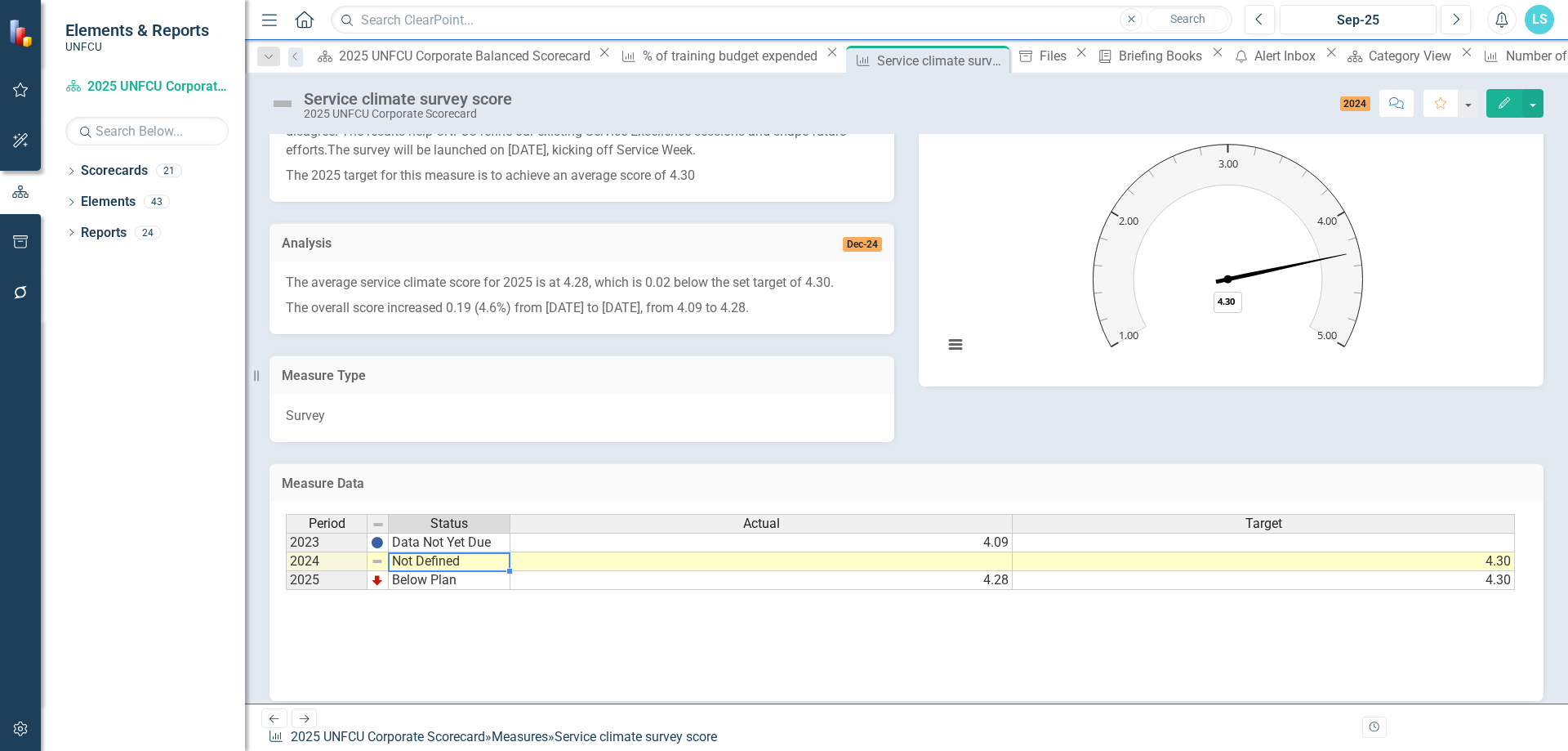
click at [463, 536] on td "Not Defined" at bounding box center [449, 562] width 121 height 18
click at [463, 536] on textarea at bounding box center [449, 562] width 122 height 19
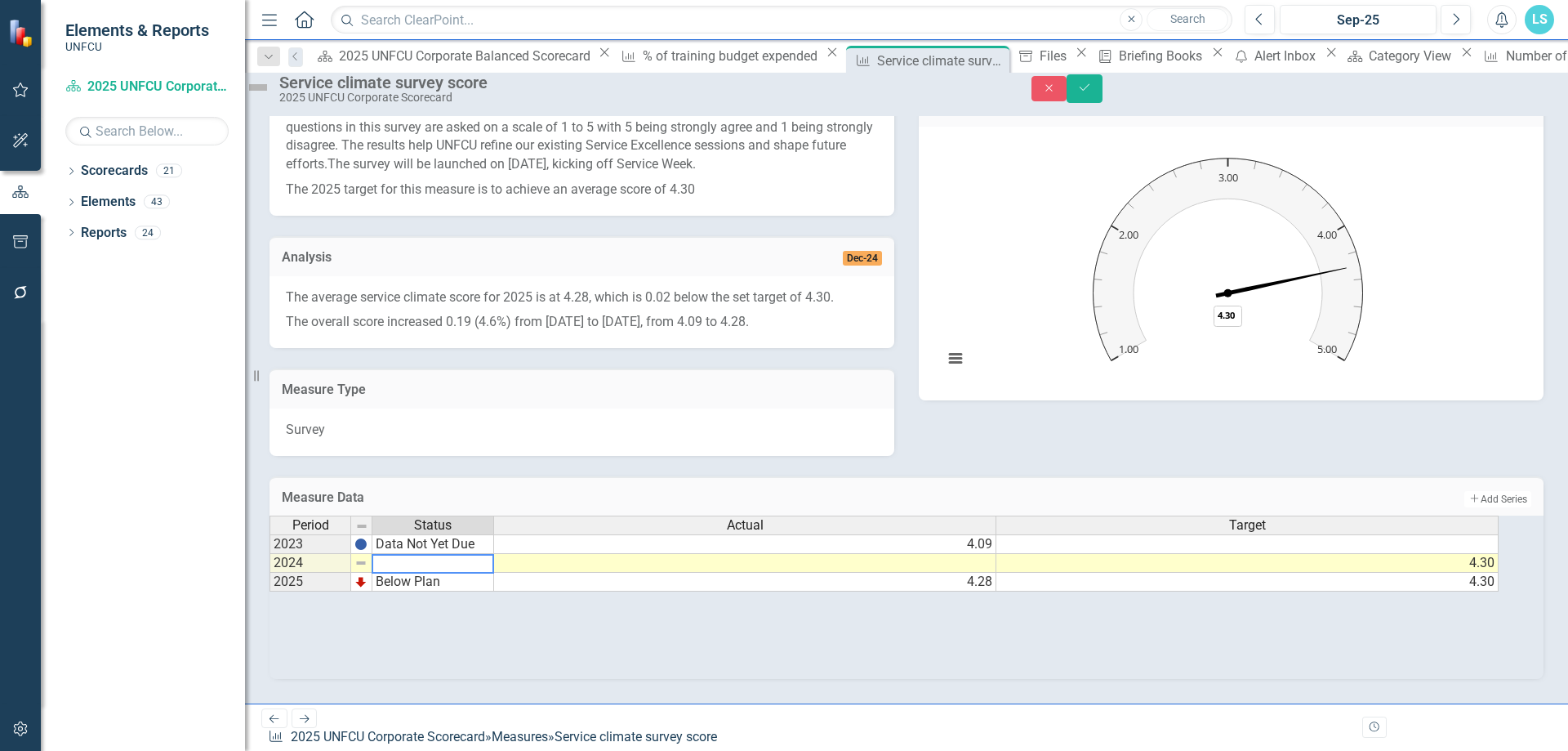
click at [494, 536] on textarea at bounding box center [432, 563] width 122 height 19
click at [457, 536] on td "Data Not Yet Due" at bounding box center [433, 543] width 121 height 19
click at [473, 536] on td "Data Not Yet Due" at bounding box center [433, 543] width 121 height 19
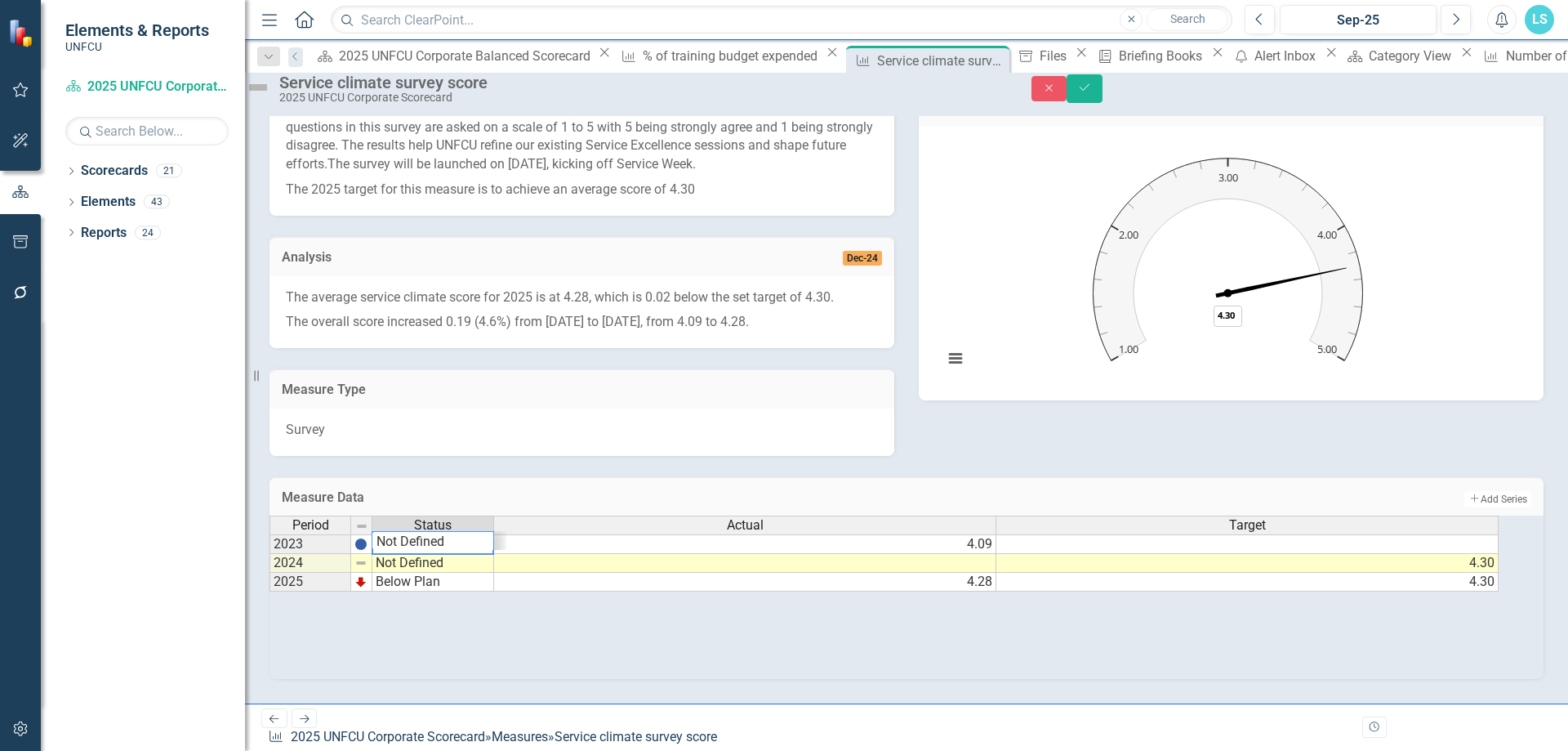
click at [473, 536] on div "Period Status Actual Target 2023 Data Not Yet Due 4.09 2024 Not Defined 4.30 20…" at bounding box center [884, 554] width 1230 height 77
click at [469, 536] on td "Data Not Yet Due" at bounding box center [433, 543] width 121 height 19
click at [463, 536] on td "Not Defined" at bounding box center [433, 563] width 121 height 18
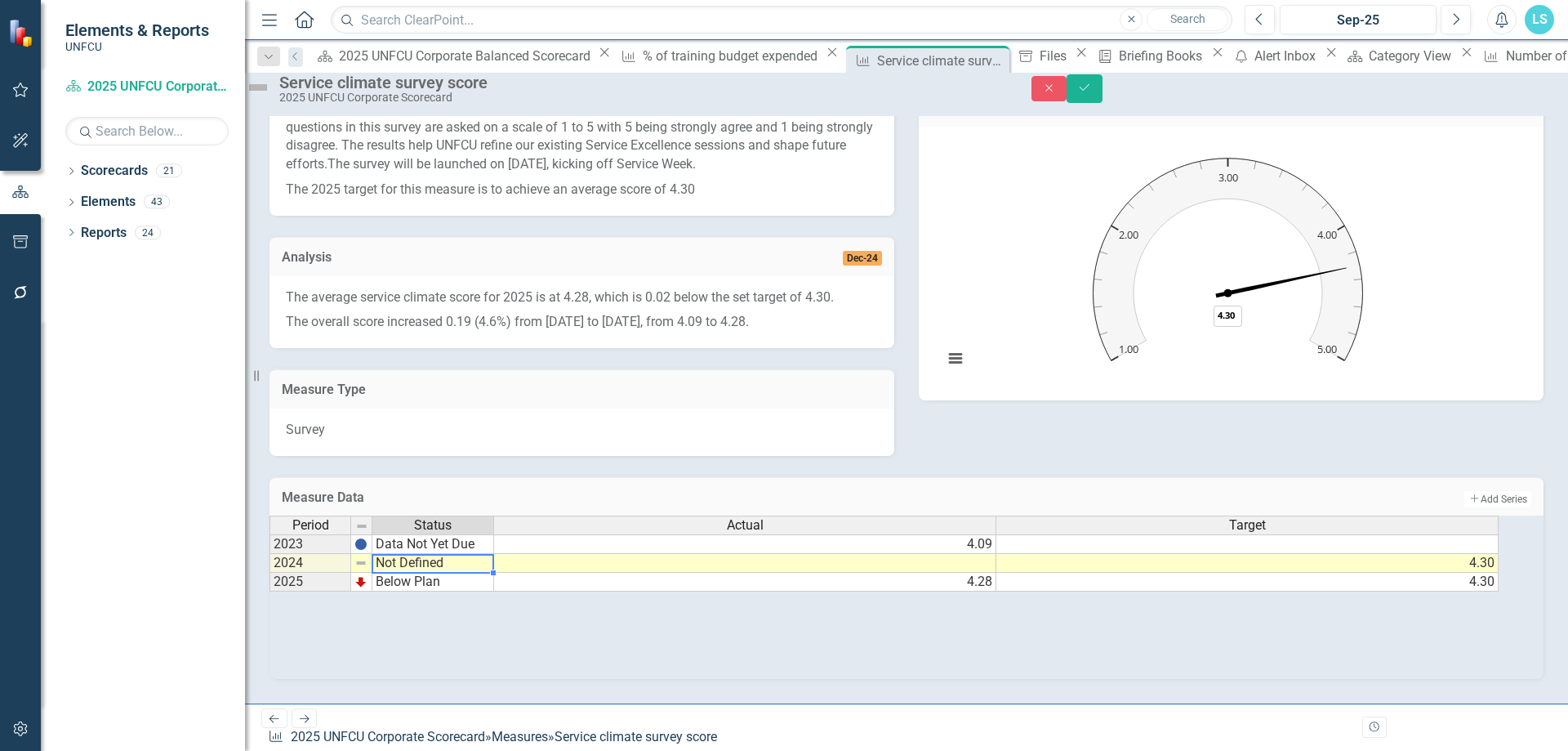
click at [463, 536] on td "Not Defined" at bounding box center [433, 563] width 121 height 18
click at [435, 536] on td "Not Defined" at bounding box center [433, 563] width 121 height 18
click at [435, 536] on textarea at bounding box center [432, 563] width 122 height 19
type textarea "Data Not Yet Due"
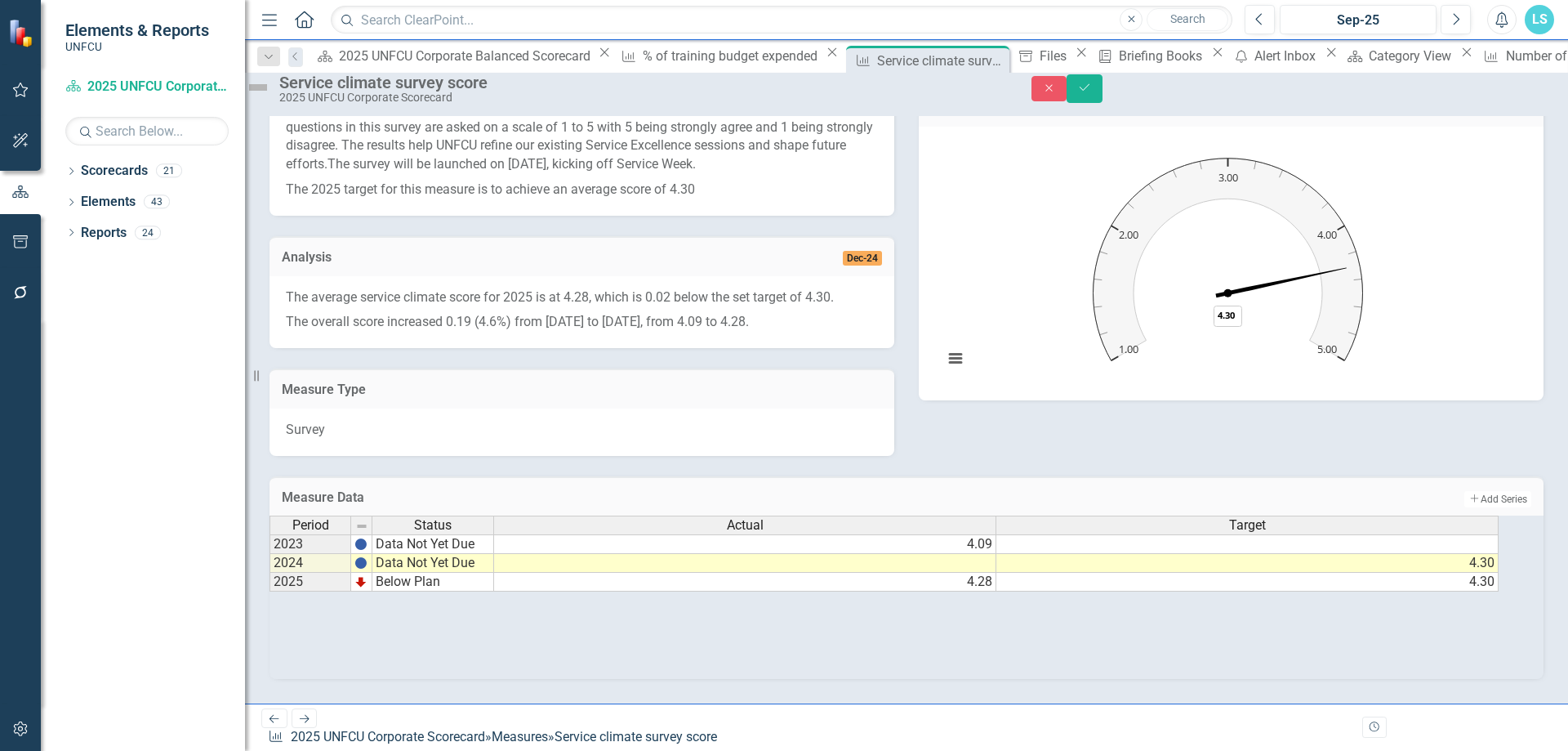
click at [590, 536] on div "Period Status Actual Target 2023 Data Not Yet Due 4.09 2024 Data Not Yet Due 4.…" at bounding box center [906, 597] width 1274 height 164
click at [440, 536] on div "Period Status Actual Target 2023 Data Not Yet Due 4.09 2024 Data Not Yet Due 4.…" at bounding box center [906, 597] width 1274 height 164
click at [1103, 103] on button "Save" at bounding box center [1085, 88] width 36 height 28
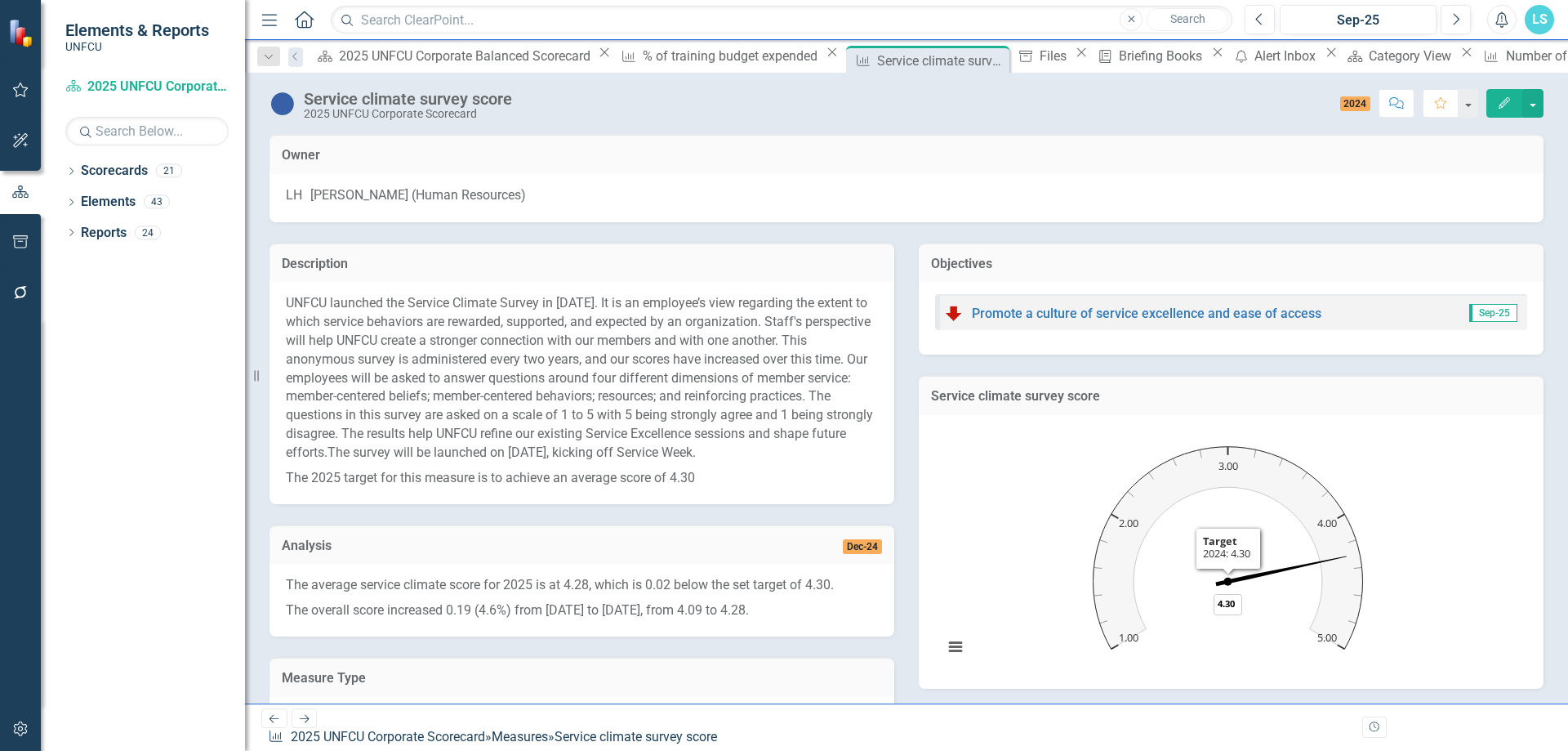
scroll to position [302, 0]
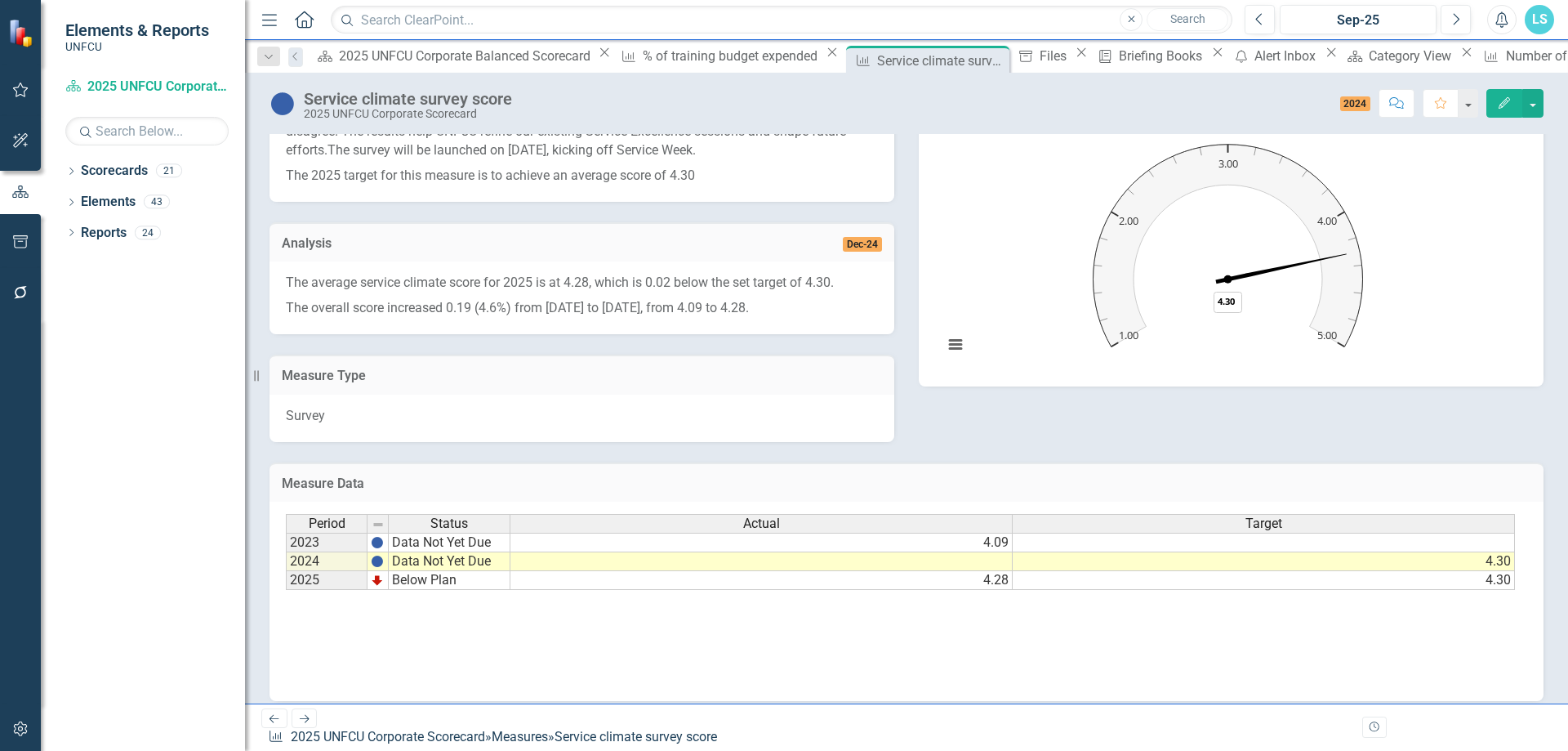
click at [1254, 107] on span "2024" at bounding box center [1356, 104] width 31 height 15
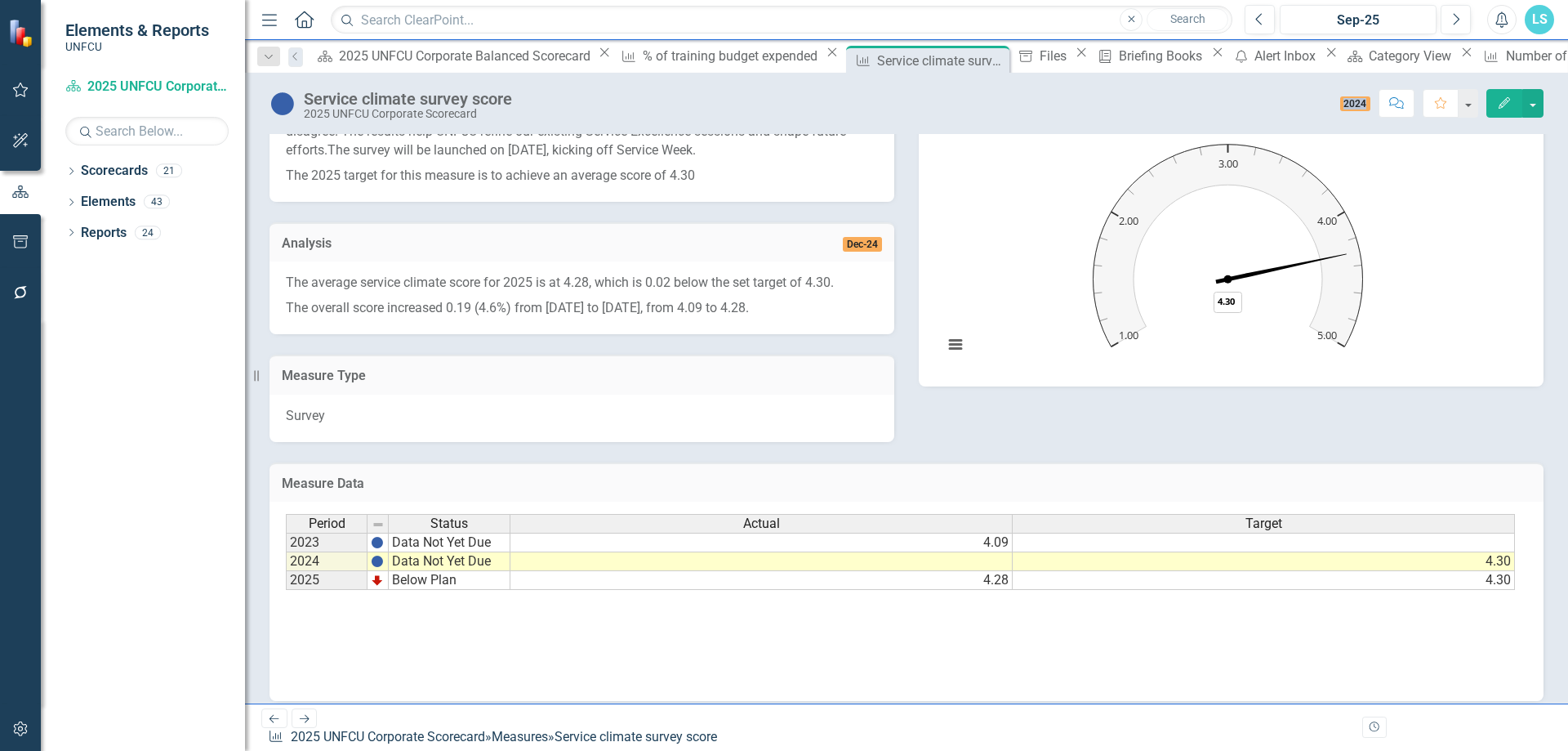
click at [1254, 107] on span "2024" at bounding box center [1356, 104] width 31 height 15
drag, startPoint x: 1337, startPoint y: 107, endPoint x: 1351, endPoint y: 108, distance: 14.0
click at [1254, 107] on span "2024" at bounding box center [1356, 104] width 31 height 15
click at [1254, 108] on span "2024" at bounding box center [1356, 104] width 31 height 15
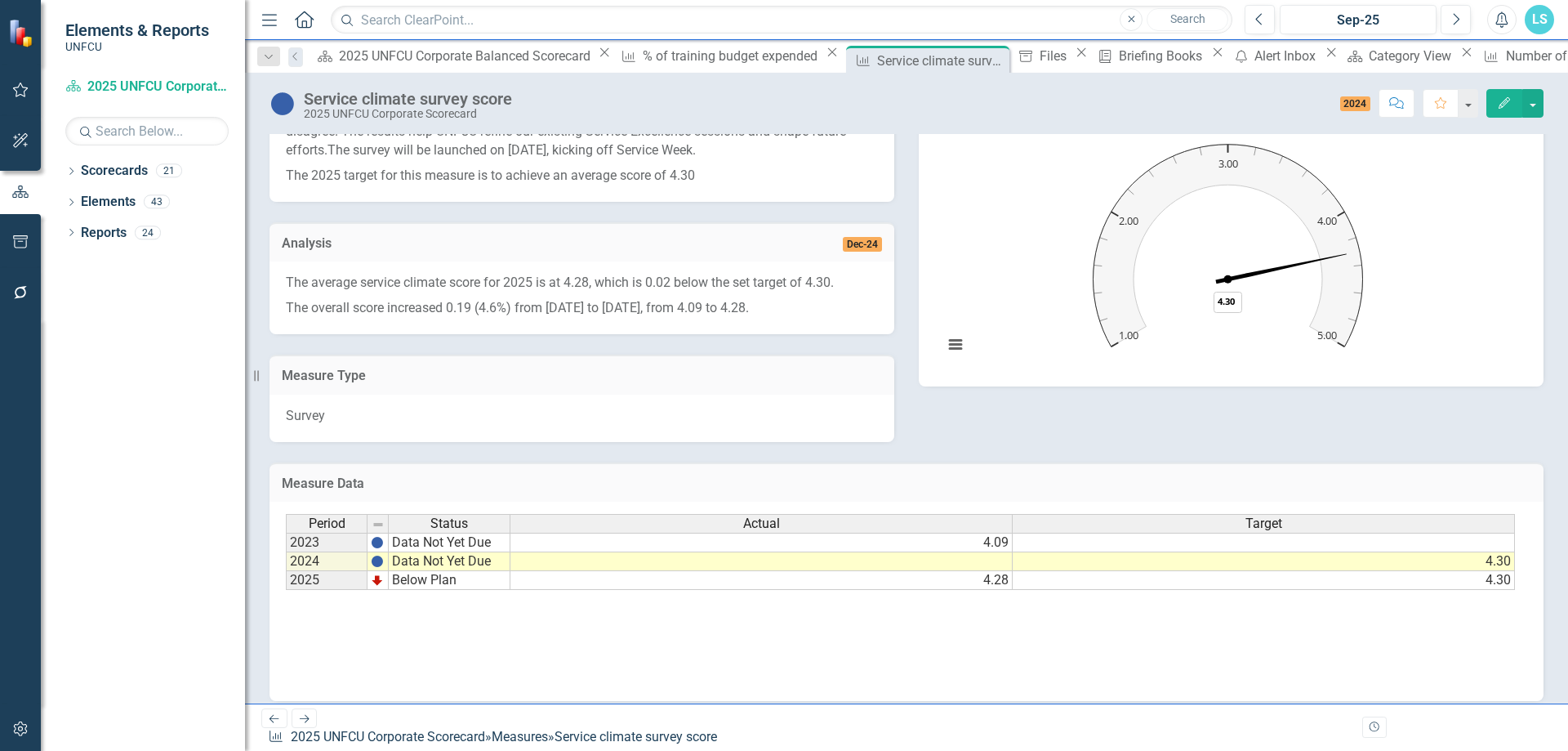
click at [392, 109] on div "2025 UNFCU Corporate Scorecard" at bounding box center [408, 113] width 209 height 12
click at [70, 180] on div "Dropdown" at bounding box center [71, 172] width 11 height 14
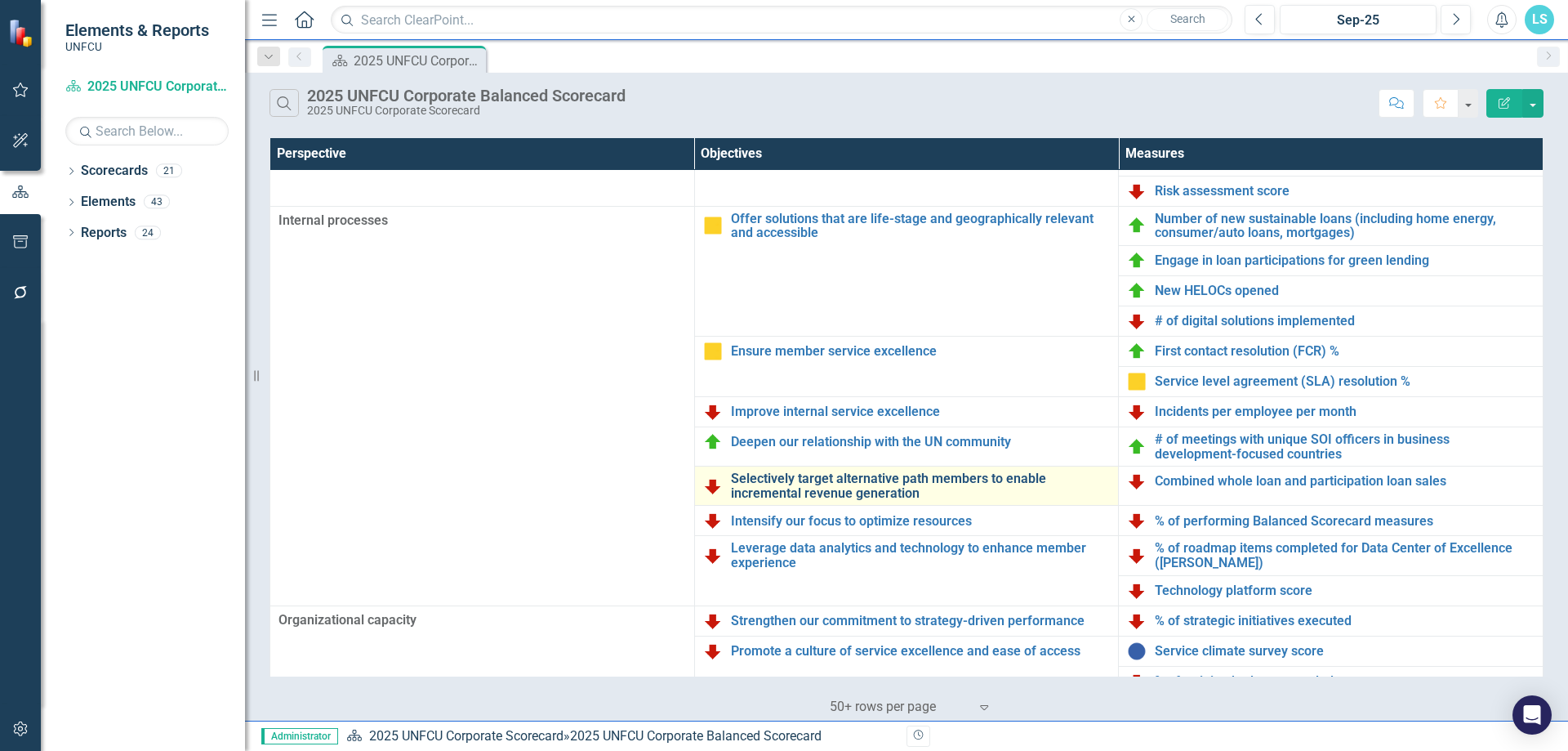
scroll to position [347, 0]
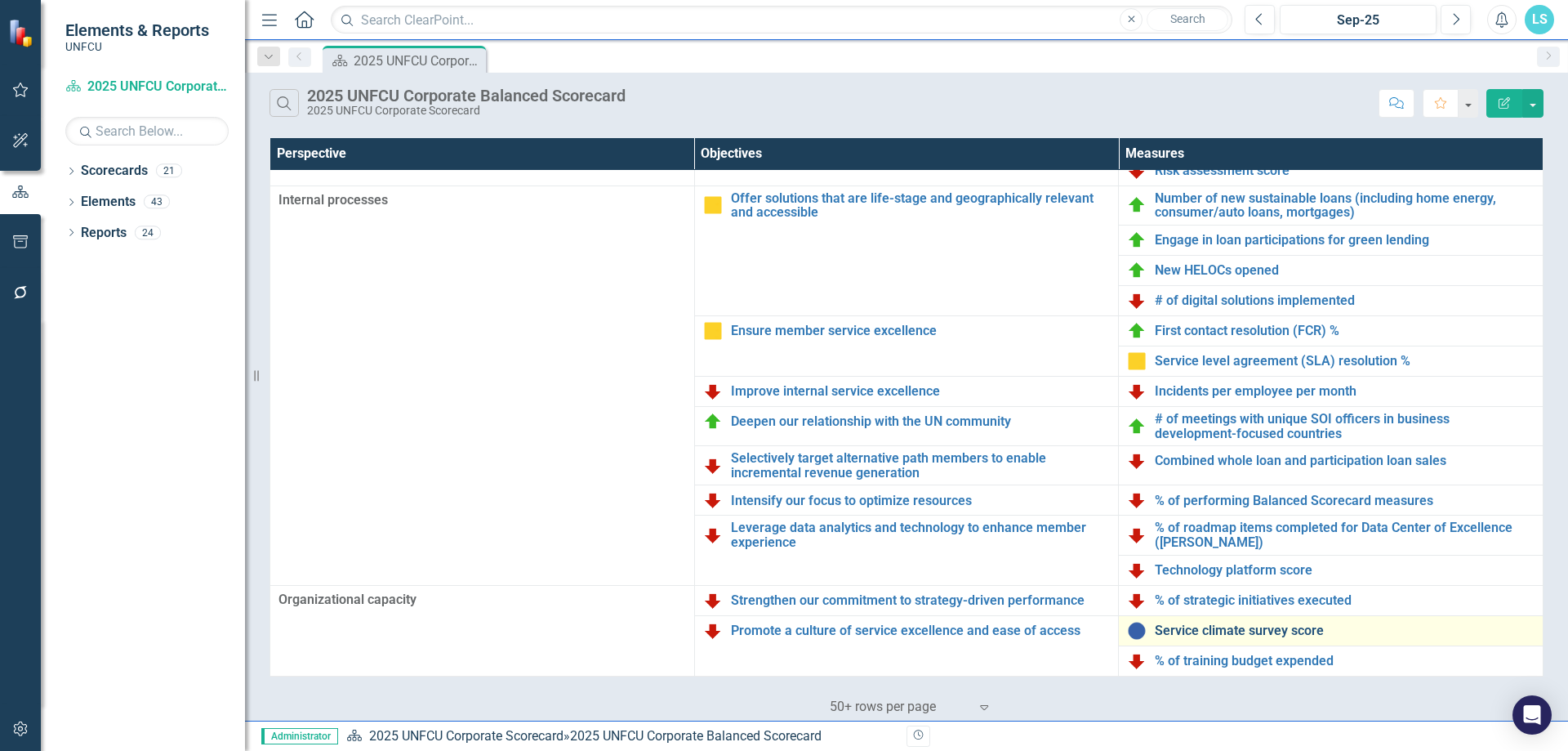
click at [1200, 628] on link "Service climate survey score" at bounding box center [1345, 631] width 380 height 15
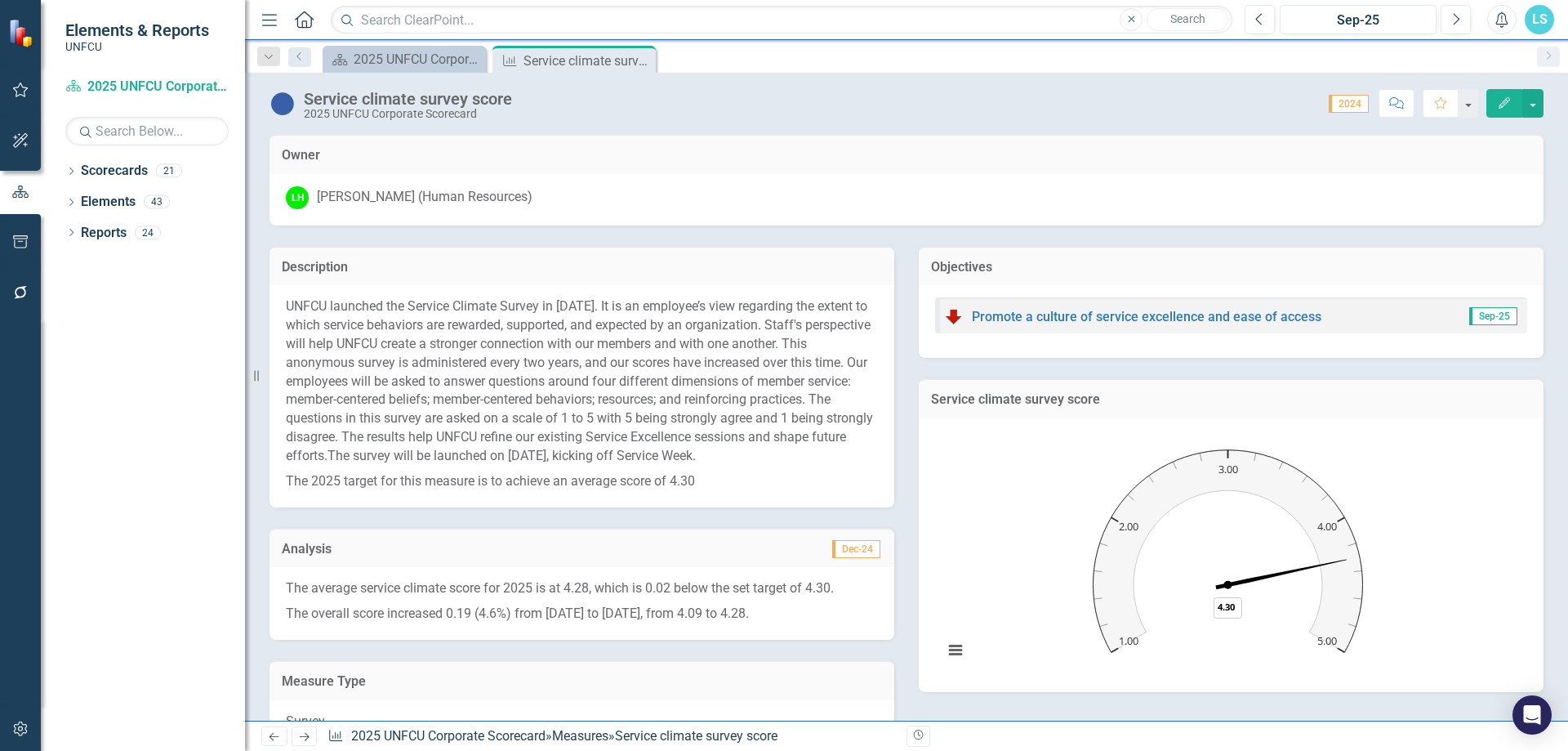
click at [1494, 99] on button "Edit" at bounding box center [1504, 103] width 36 height 28
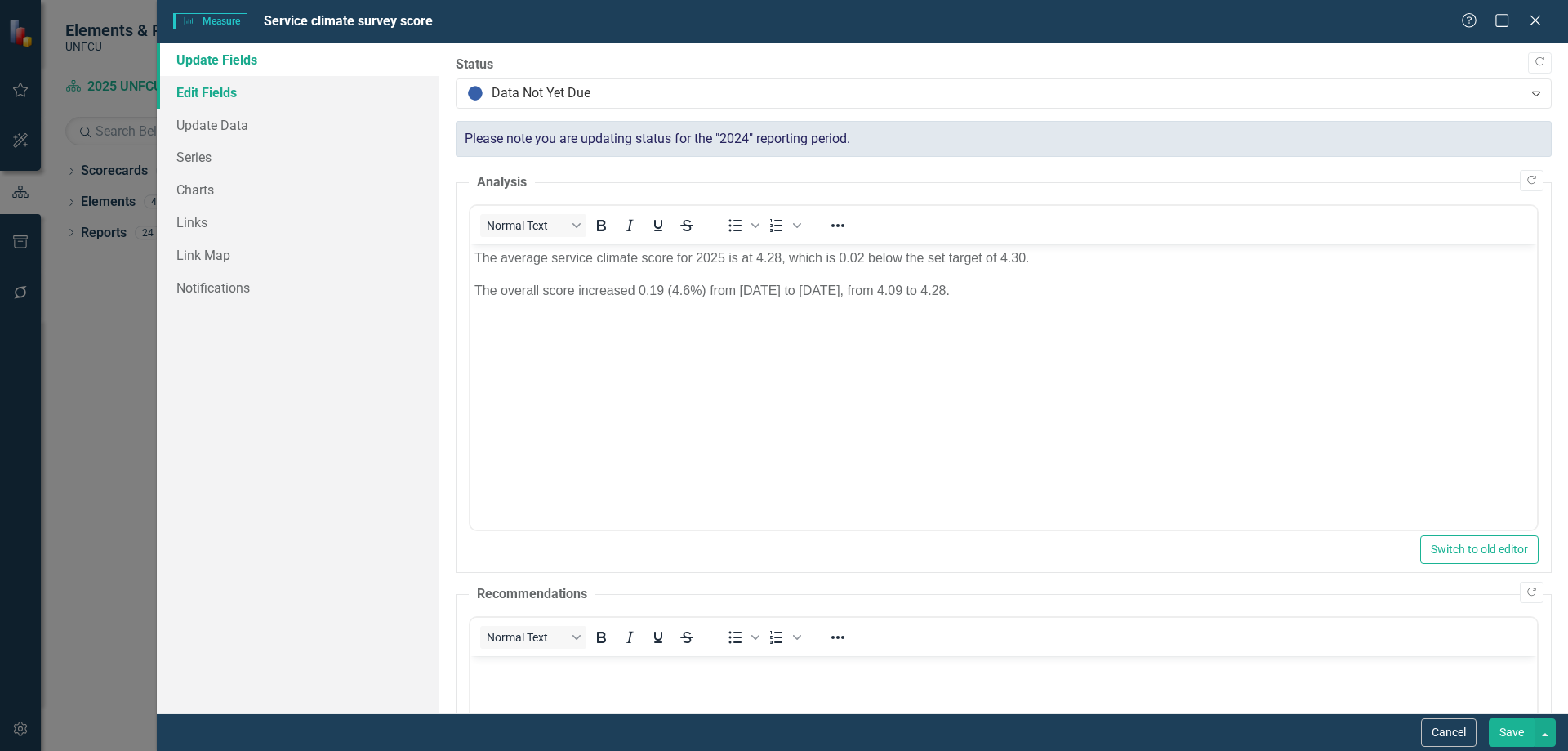
click at [201, 87] on link "Edit Fields" at bounding box center [299, 93] width 283 height 33
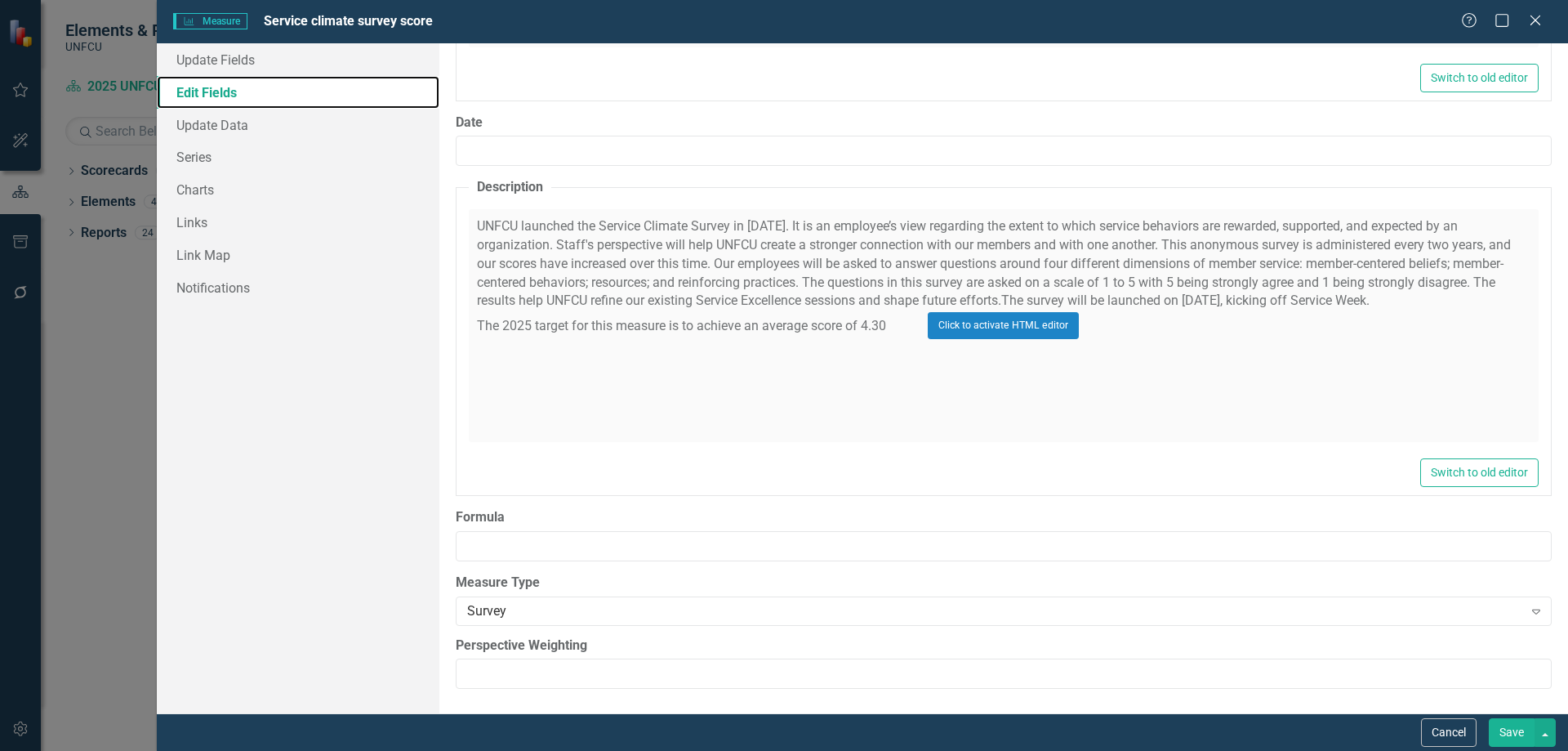
scroll to position [256, 0]
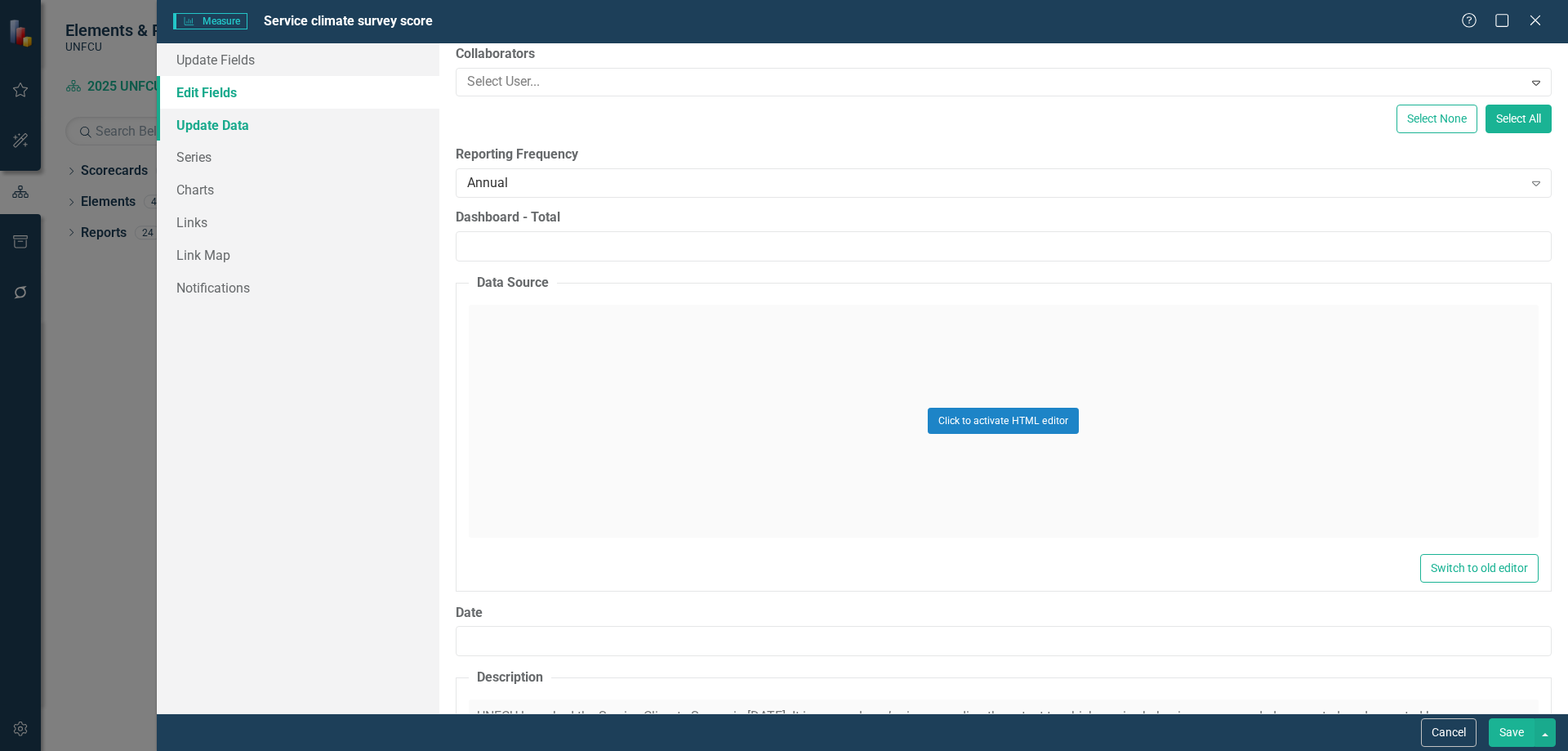
click at [202, 131] on link "Update Data" at bounding box center [299, 125] width 283 height 33
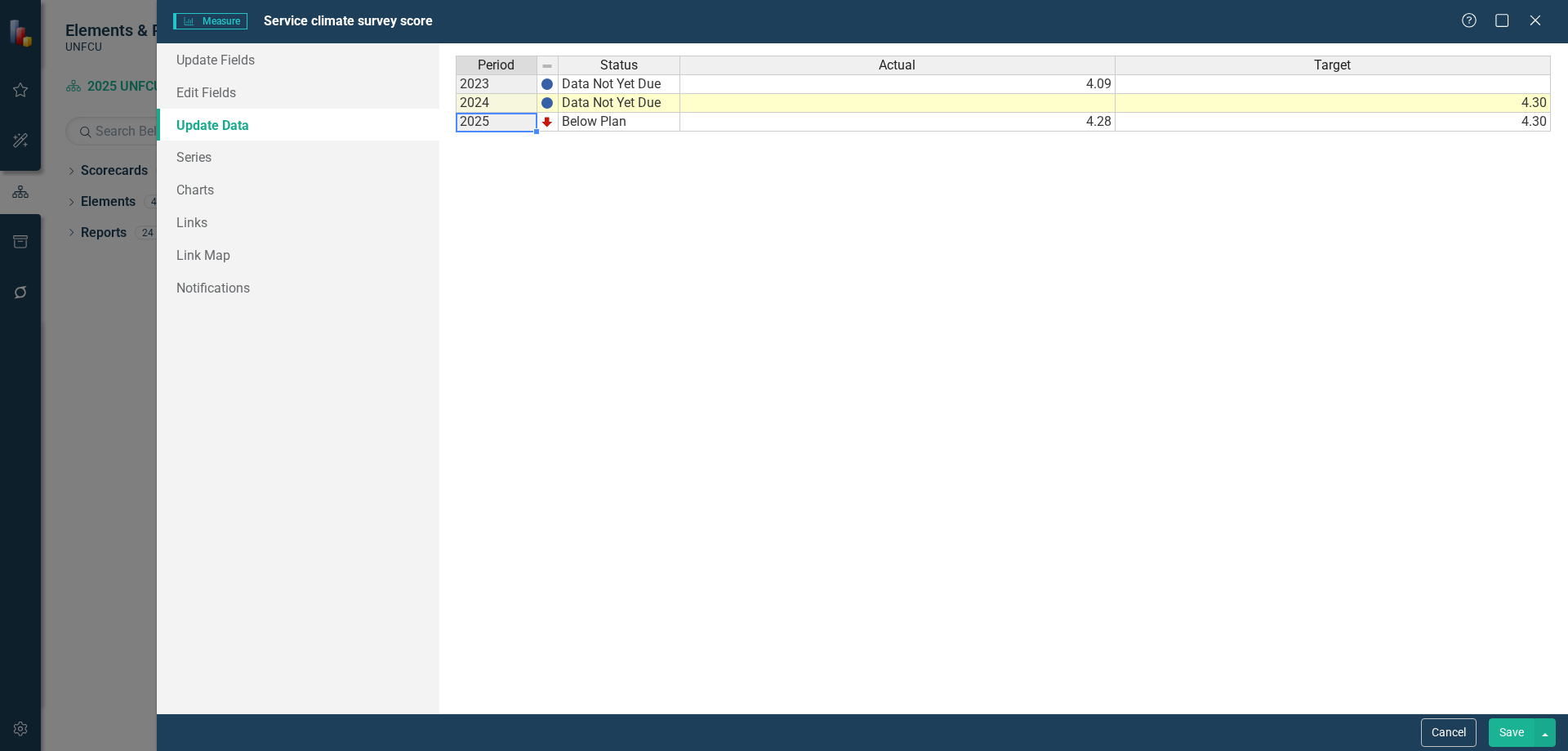
click at [488, 125] on td "2025" at bounding box center [496, 122] width 82 height 18
click at [215, 161] on link "Series" at bounding box center [299, 157] width 283 height 33
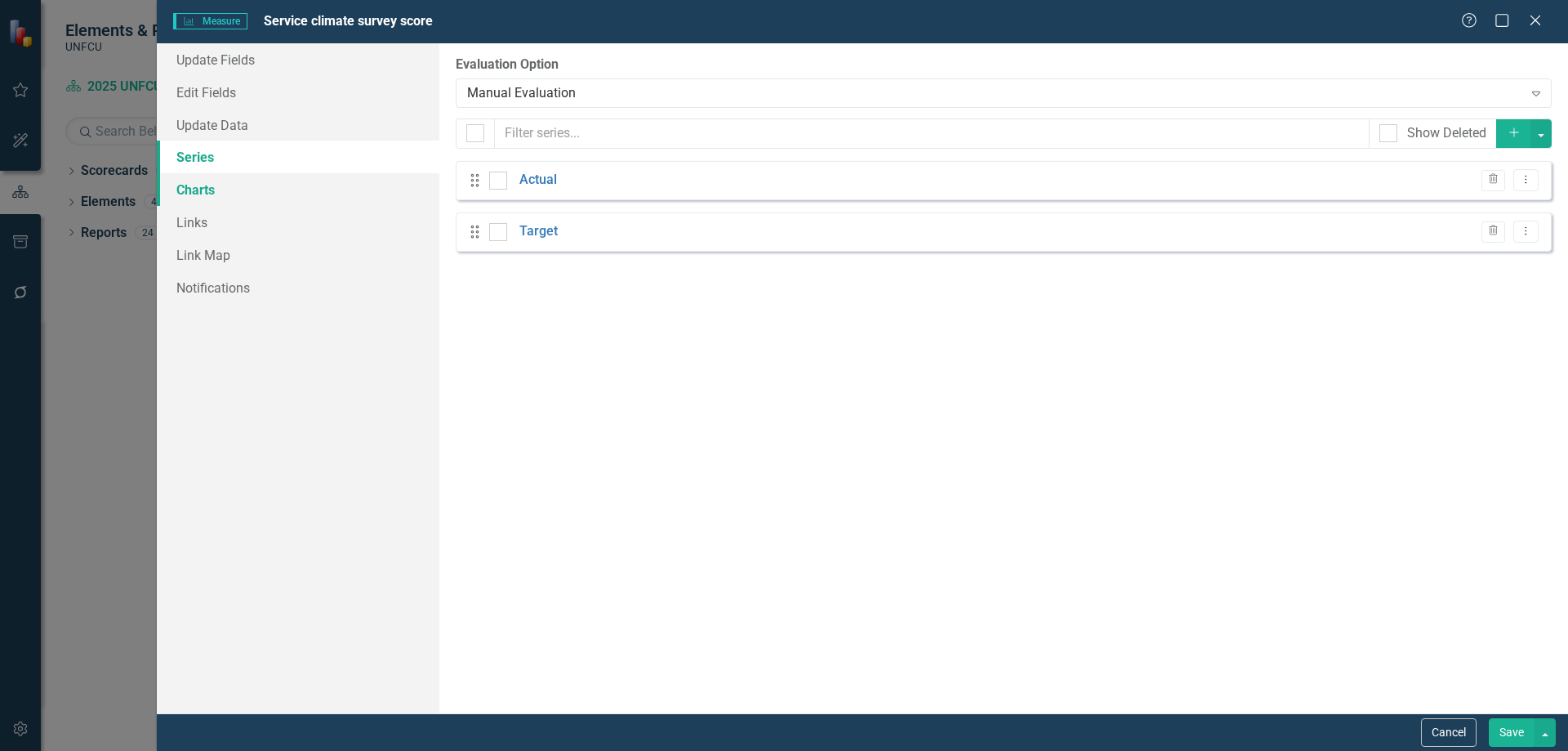
click at [217, 176] on link "Charts" at bounding box center [299, 189] width 283 height 33
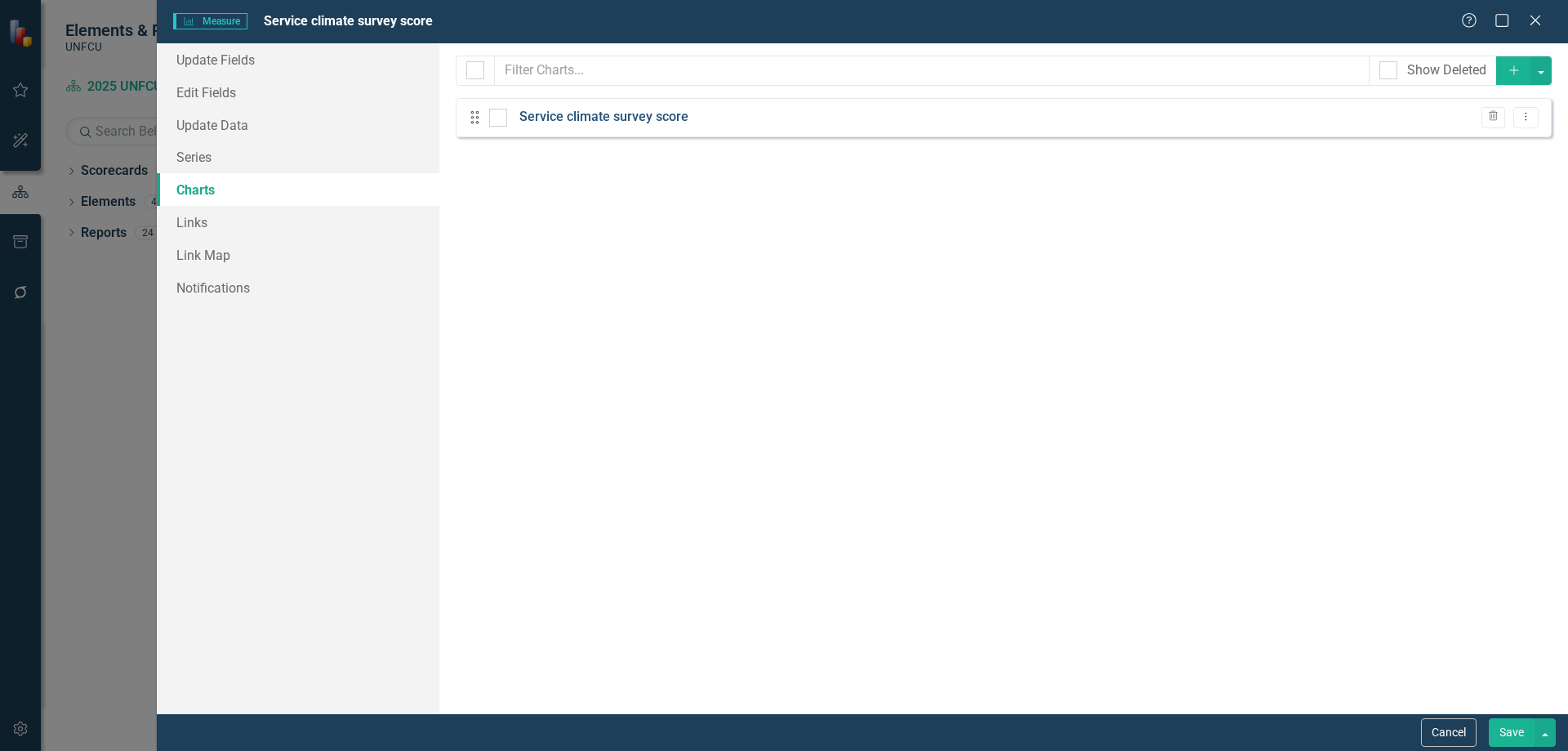
click at [617, 114] on link "Service climate survey score" at bounding box center [604, 117] width 169 height 18
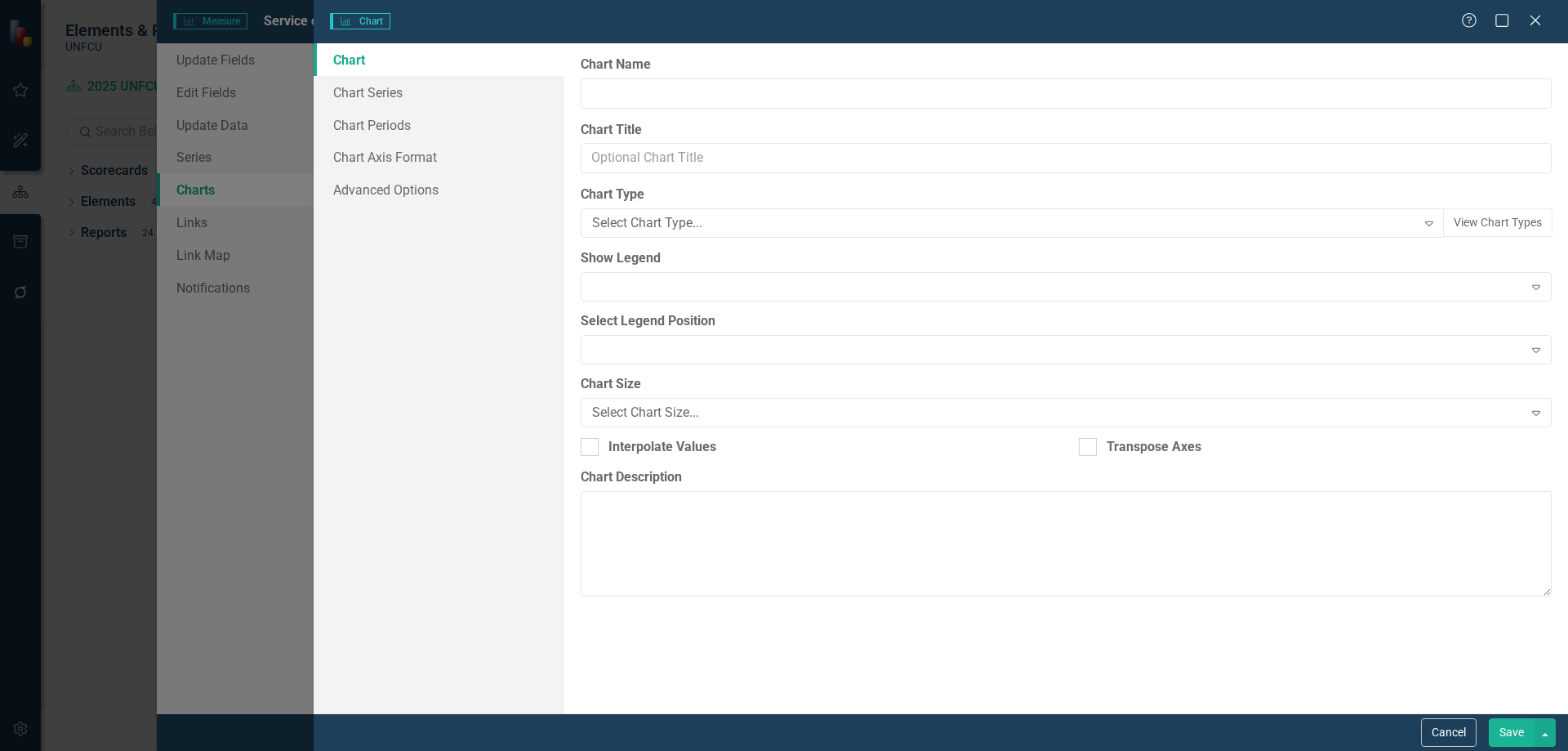
type input "Service climate survey score"
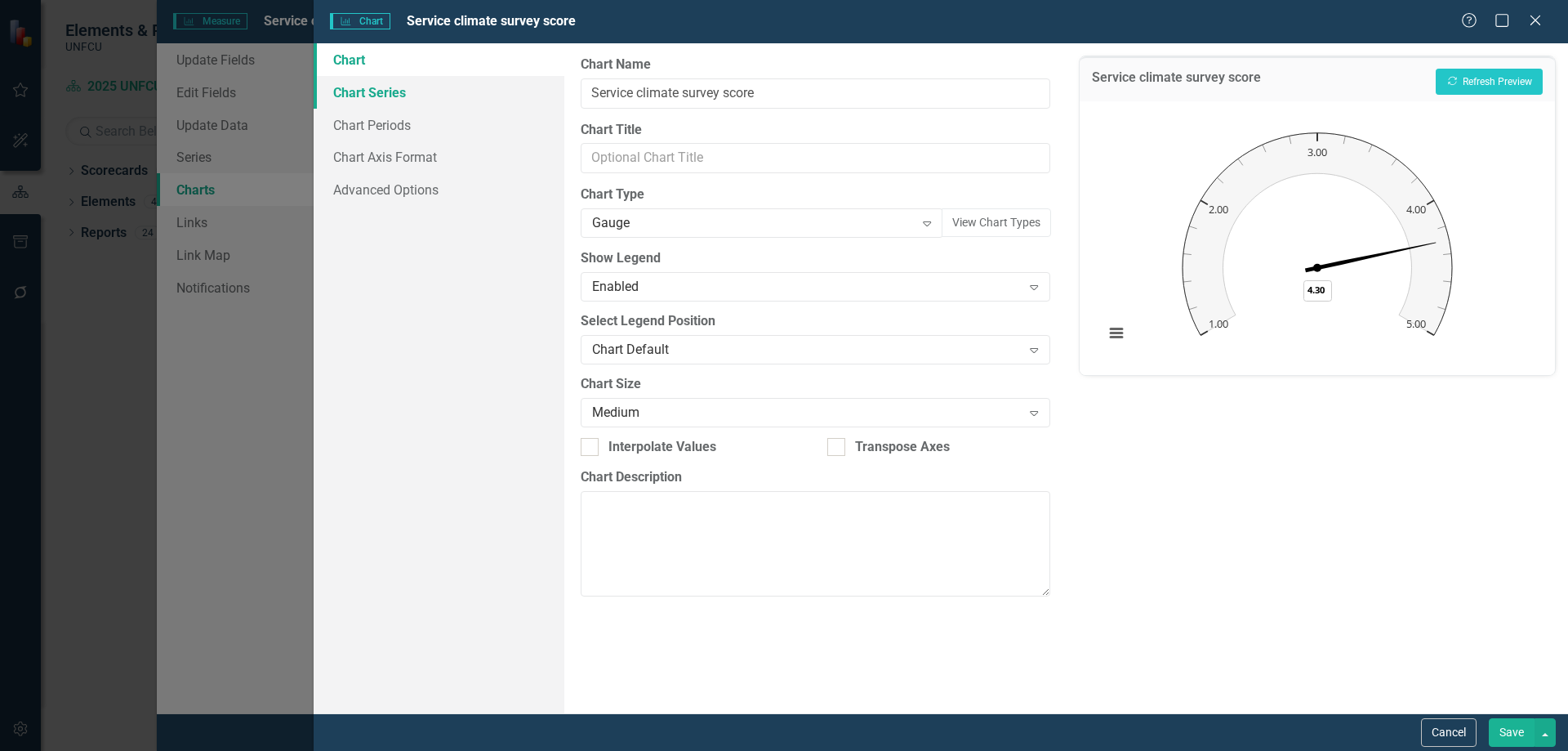
click at [389, 93] on link "Chart Series" at bounding box center [438, 93] width 251 height 33
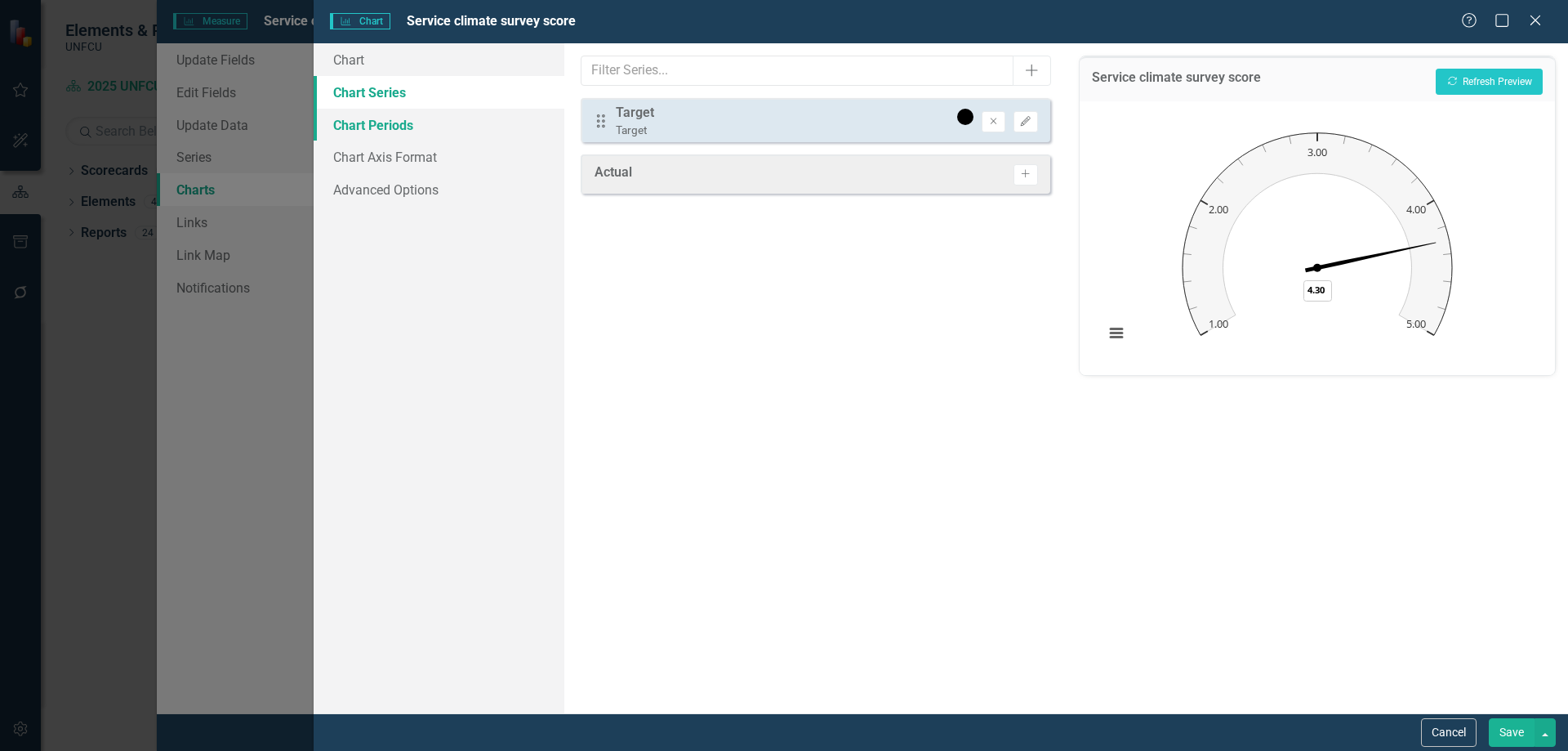
click at [389, 132] on link "Chart Periods" at bounding box center [438, 125] width 251 height 33
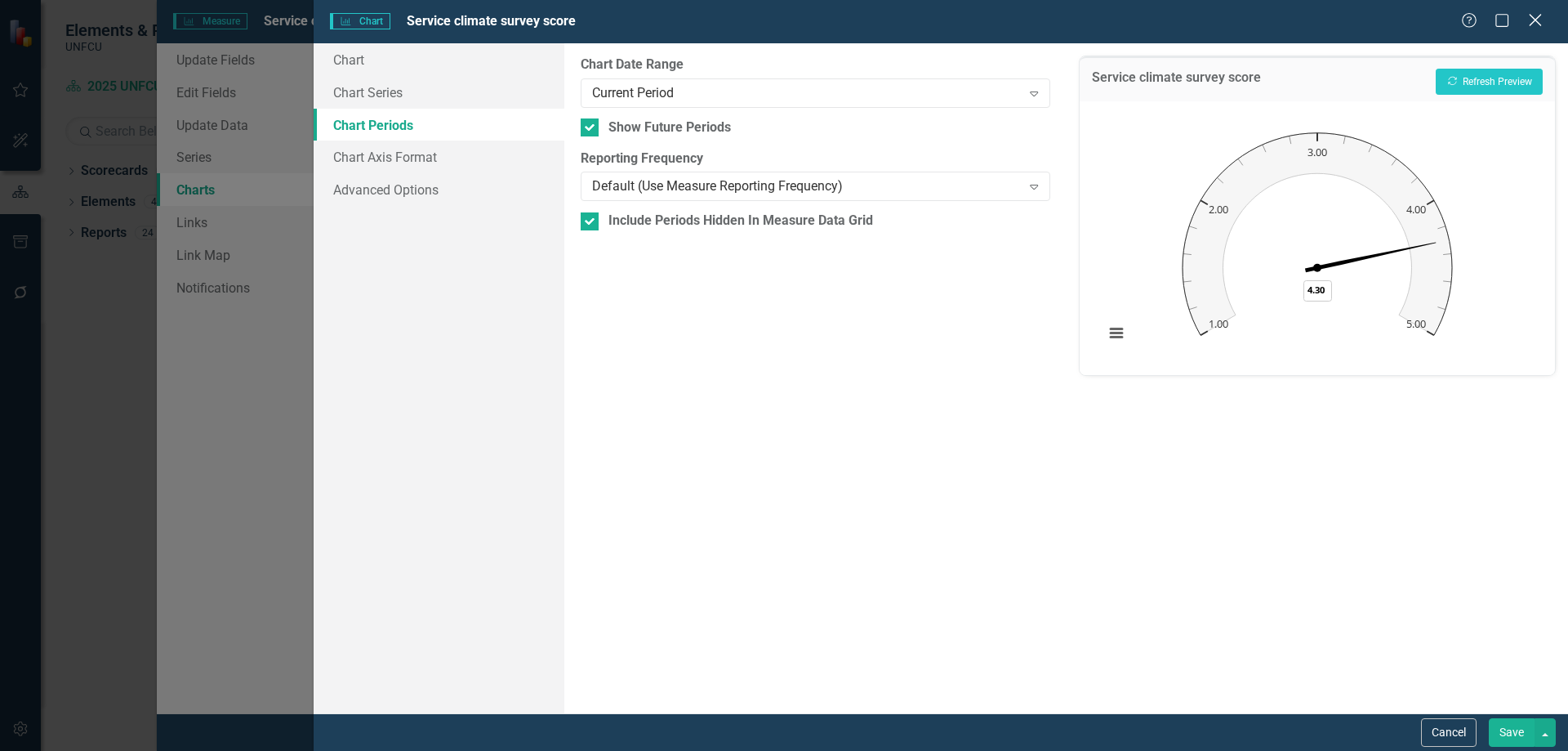
click at [1536, 17] on icon "Close" at bounding box center [1535, 19] width 20 height 16
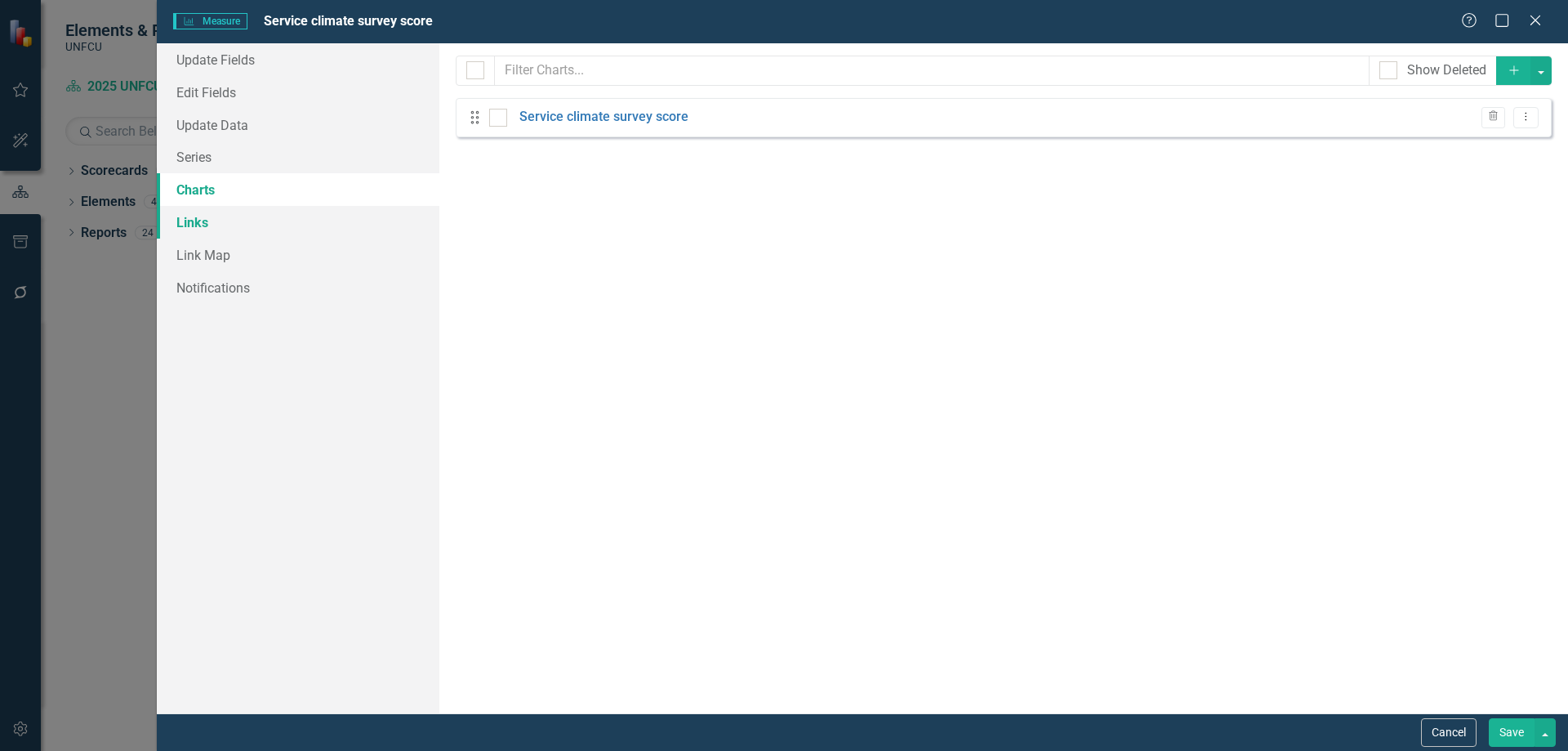
click at [210, 211] on link "Links" at bounding box center [299, 222] width 283 height 33
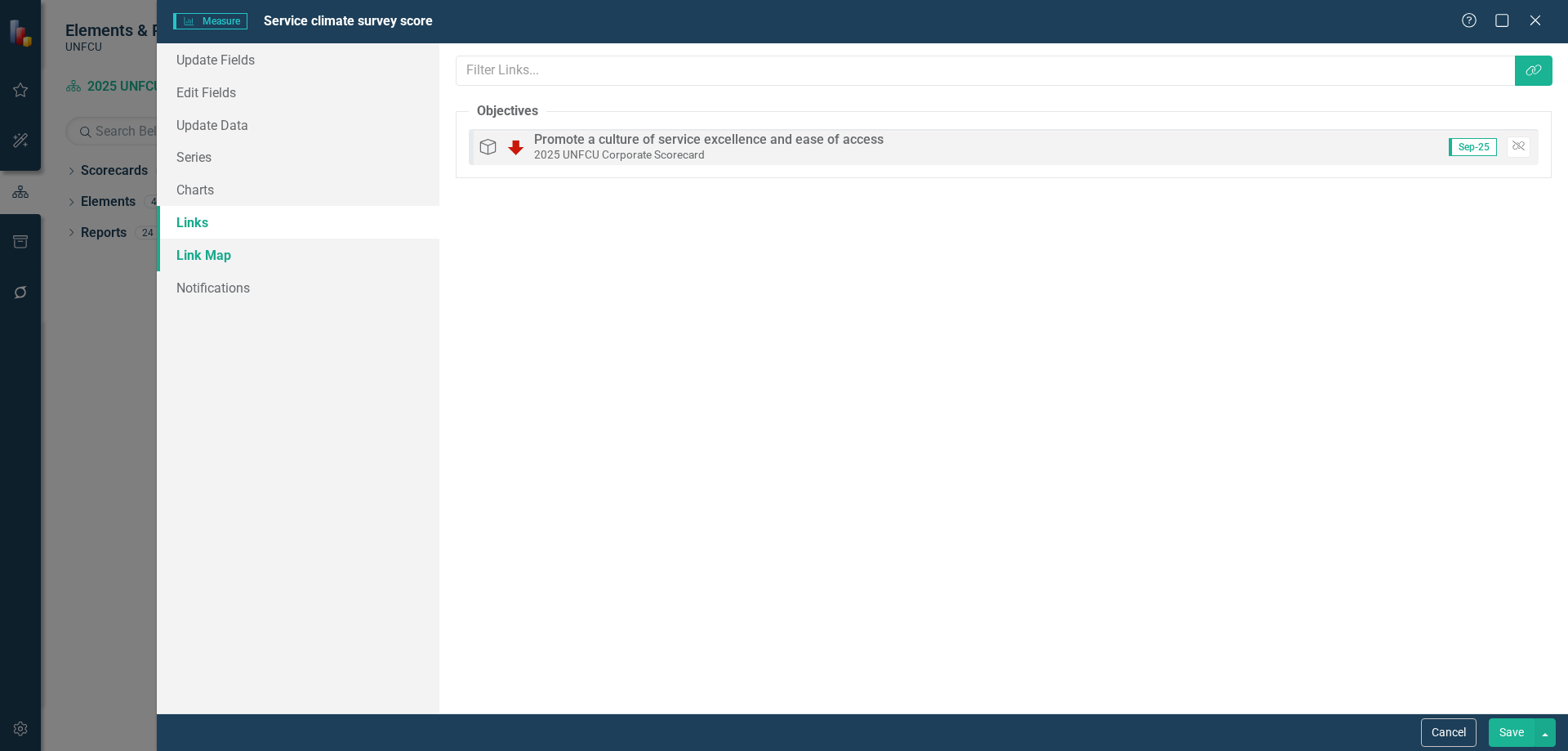
click at [226, 251] on link "Link Map" at bounding box center [299, 256] width 283 height 33
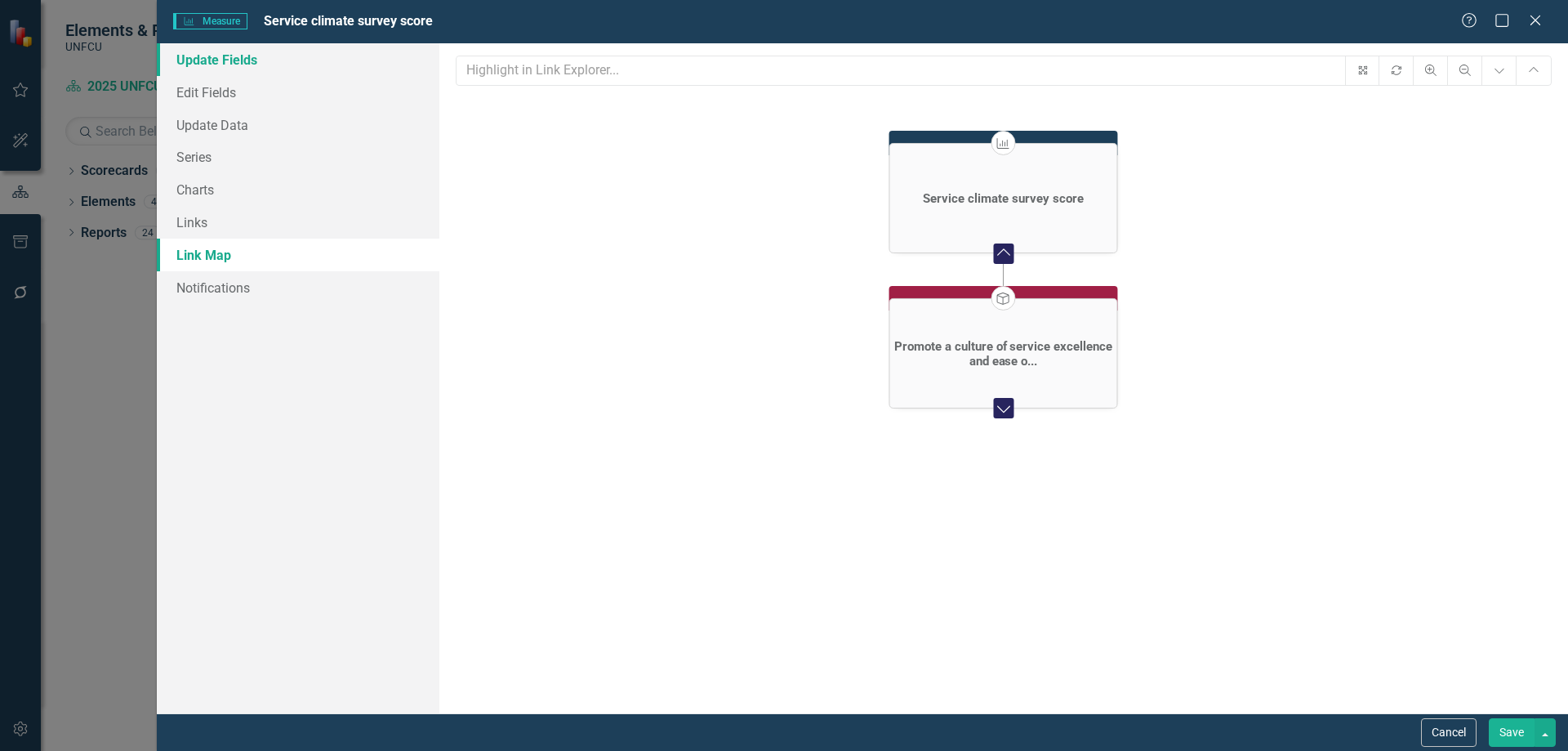
click at [241, 49] on link "Update Fields" at bounding box center [299, 60] width 283 height 33
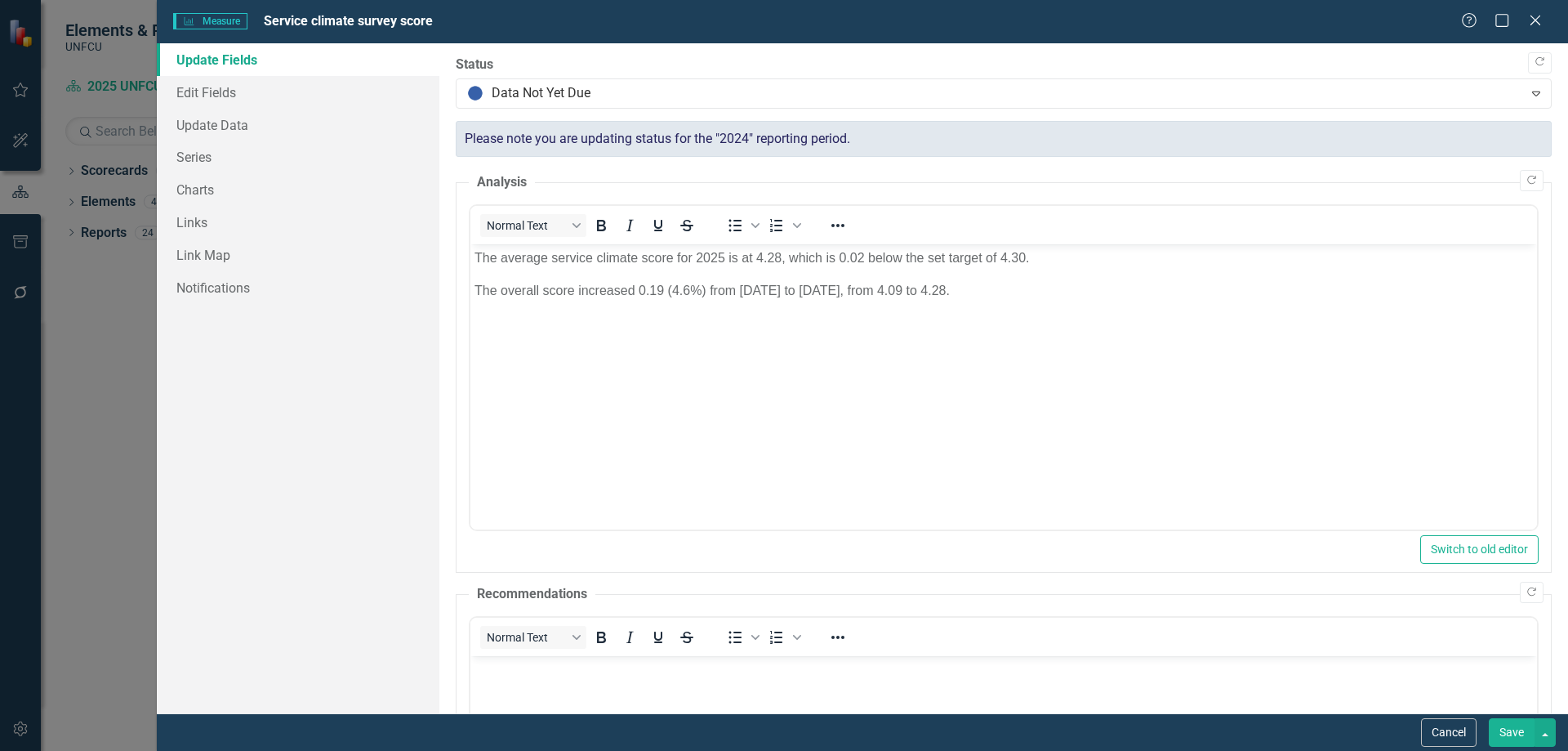
click at [824, 143] on div "Please note you are updating status for the "2024" reporting period." at bounding box center [1004, 140] width 1096 height 37
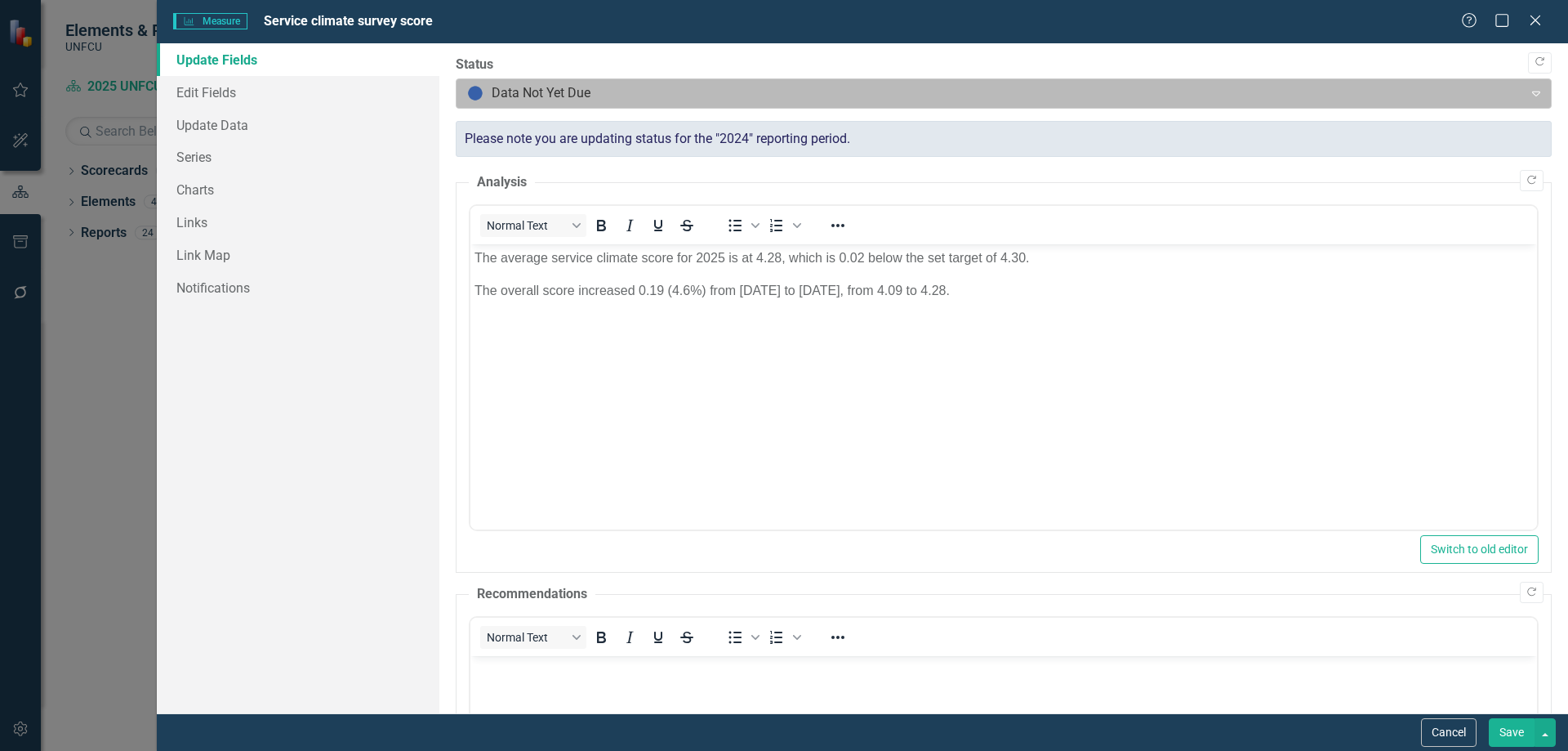
click at [645, 83] on div at bounding box center [990, 94] width 1046 height 22
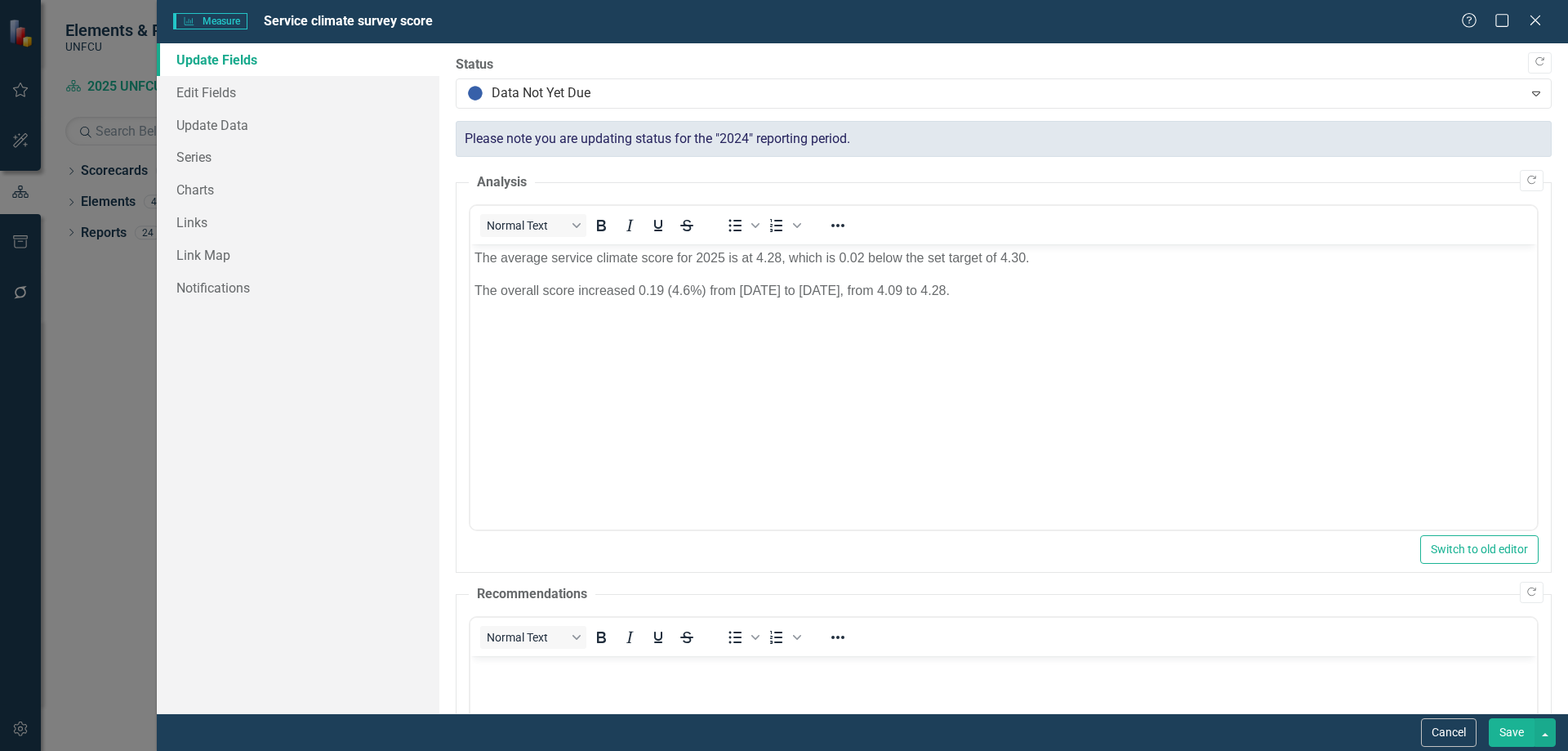
click at [712, 43] on div ""Update" fields in ClearPoint are the fields that change from reporting period …" at bounding box center [1004, 378] width 1129 height 670
click at [1540, 640] on div ""Update" fields in ClearPoint are the fields that change from reporting period …" at bounding box center [1004, 378] width 1129 height 670
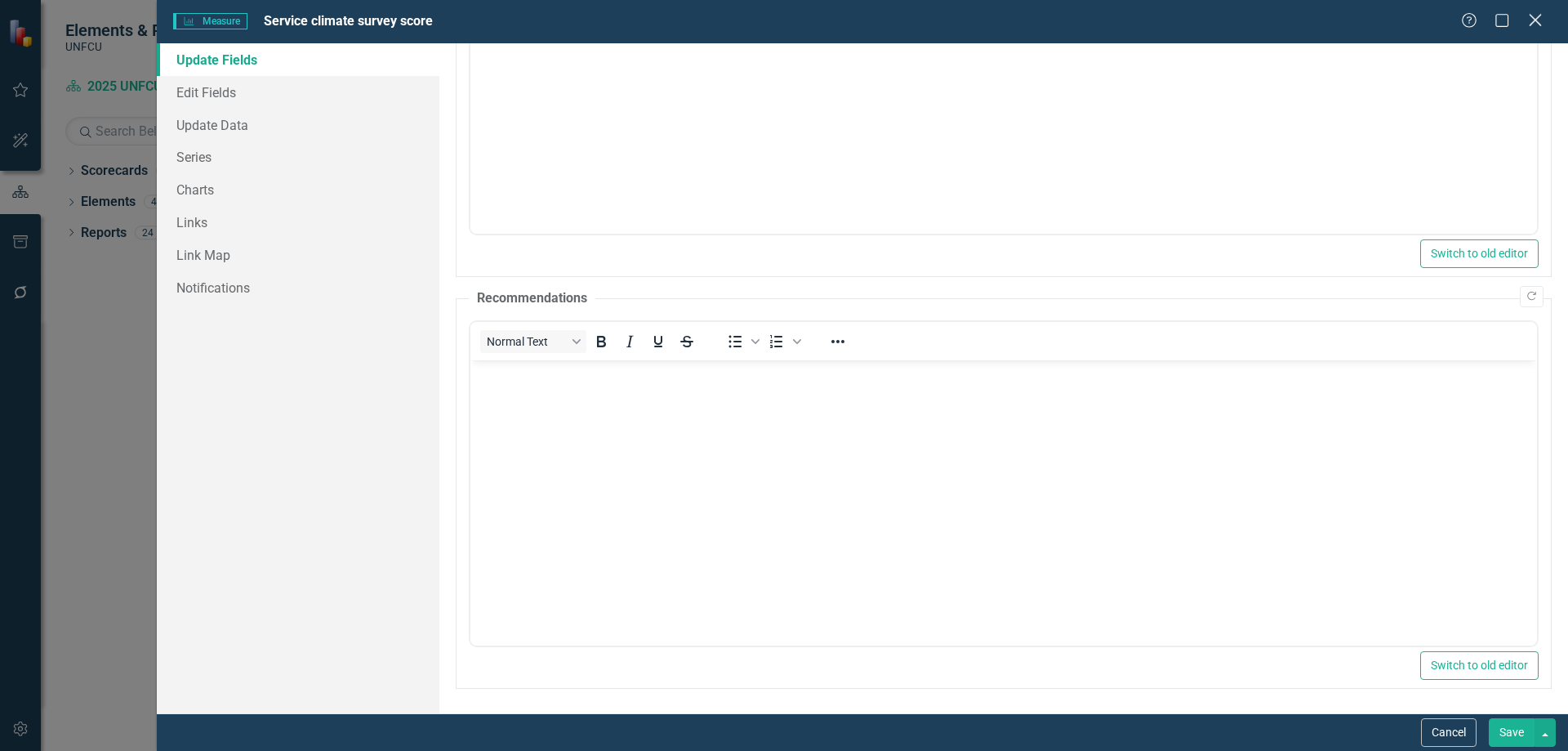
click at [1534, 18] on icon at bounding box center [1535, 19] width 12 height 12
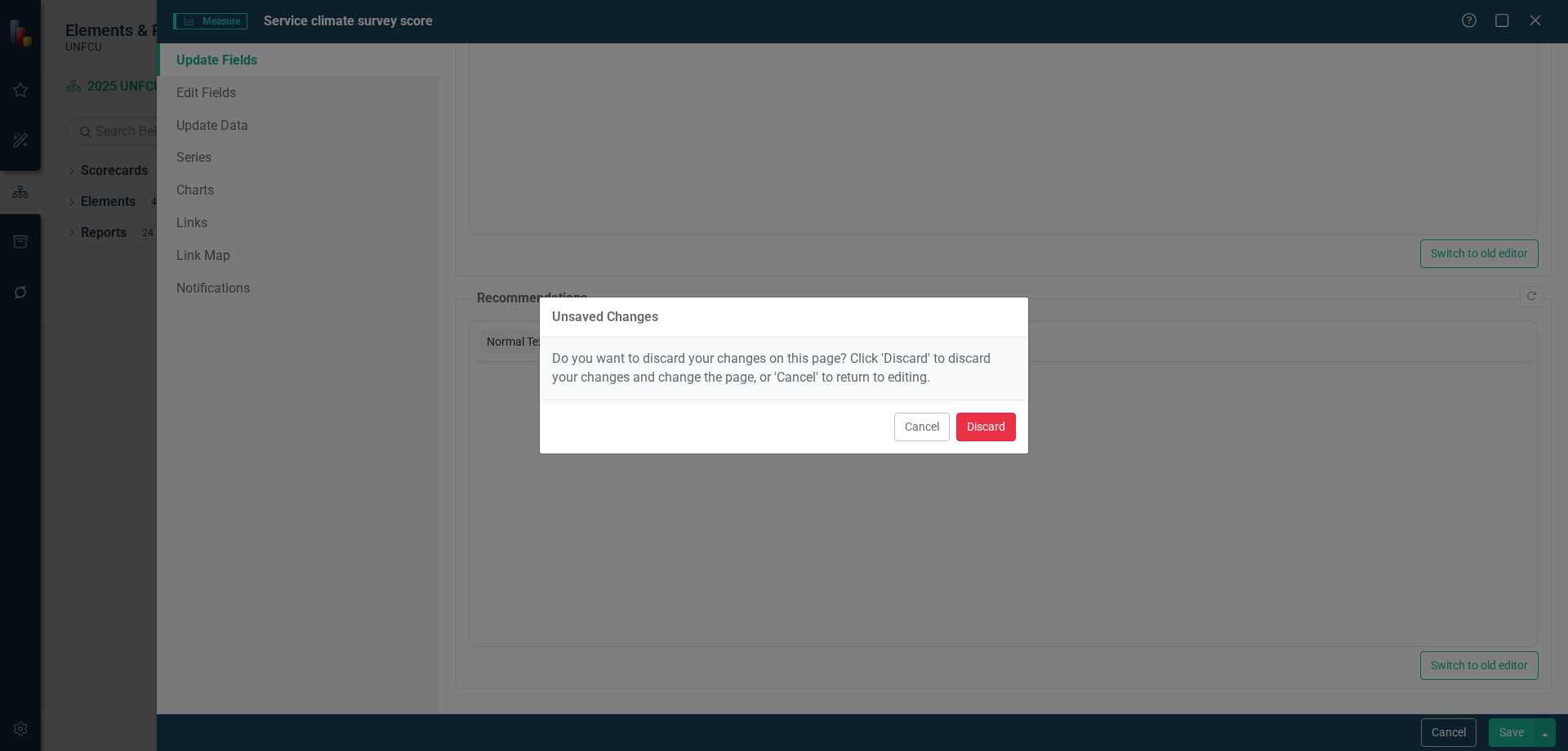
click at [1008, 432] on button "Discard" at bounding box center [986, 427] width 60 height 28
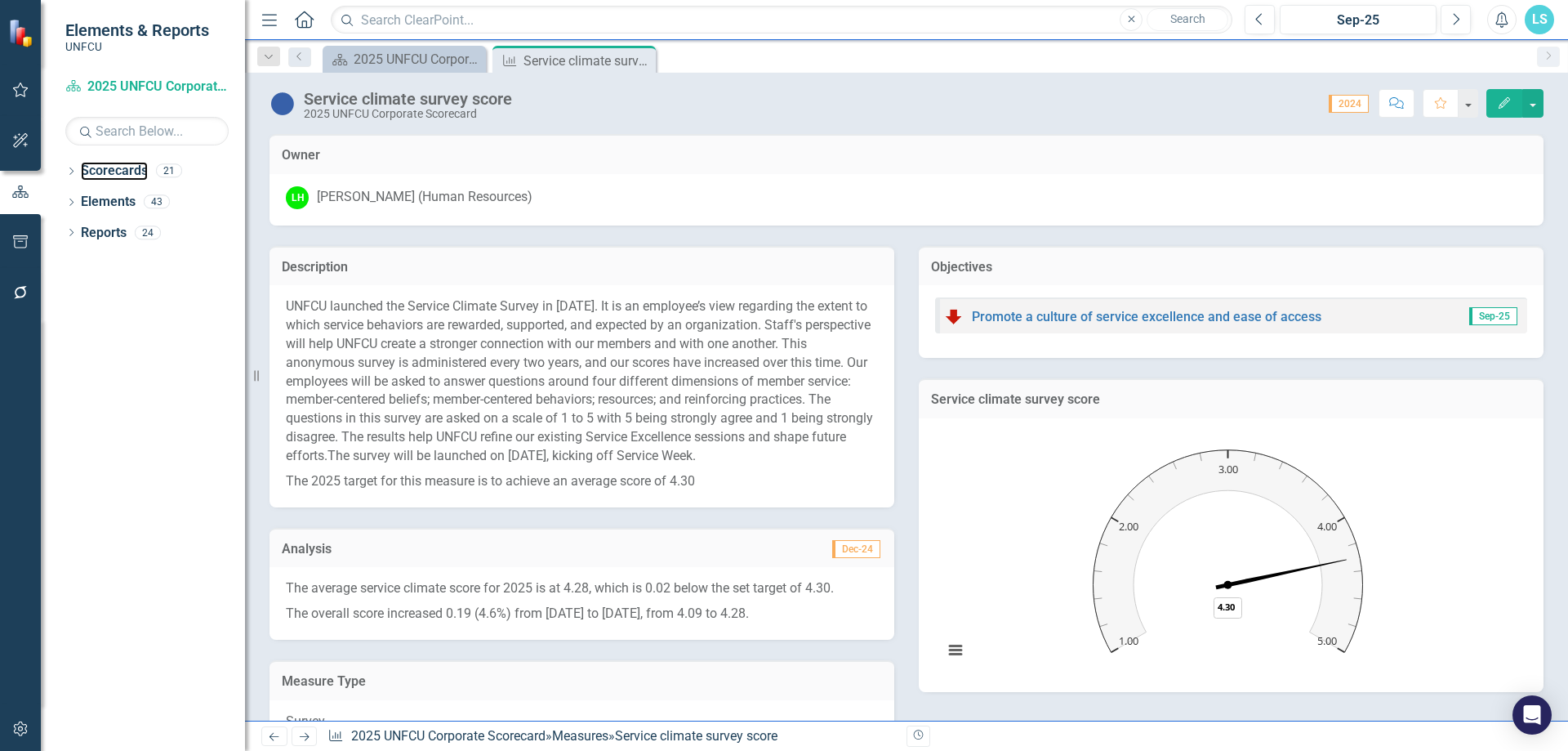
click at [84, 173] on link "Scorecards" at bounding box center [114, 171] width 67 height 18
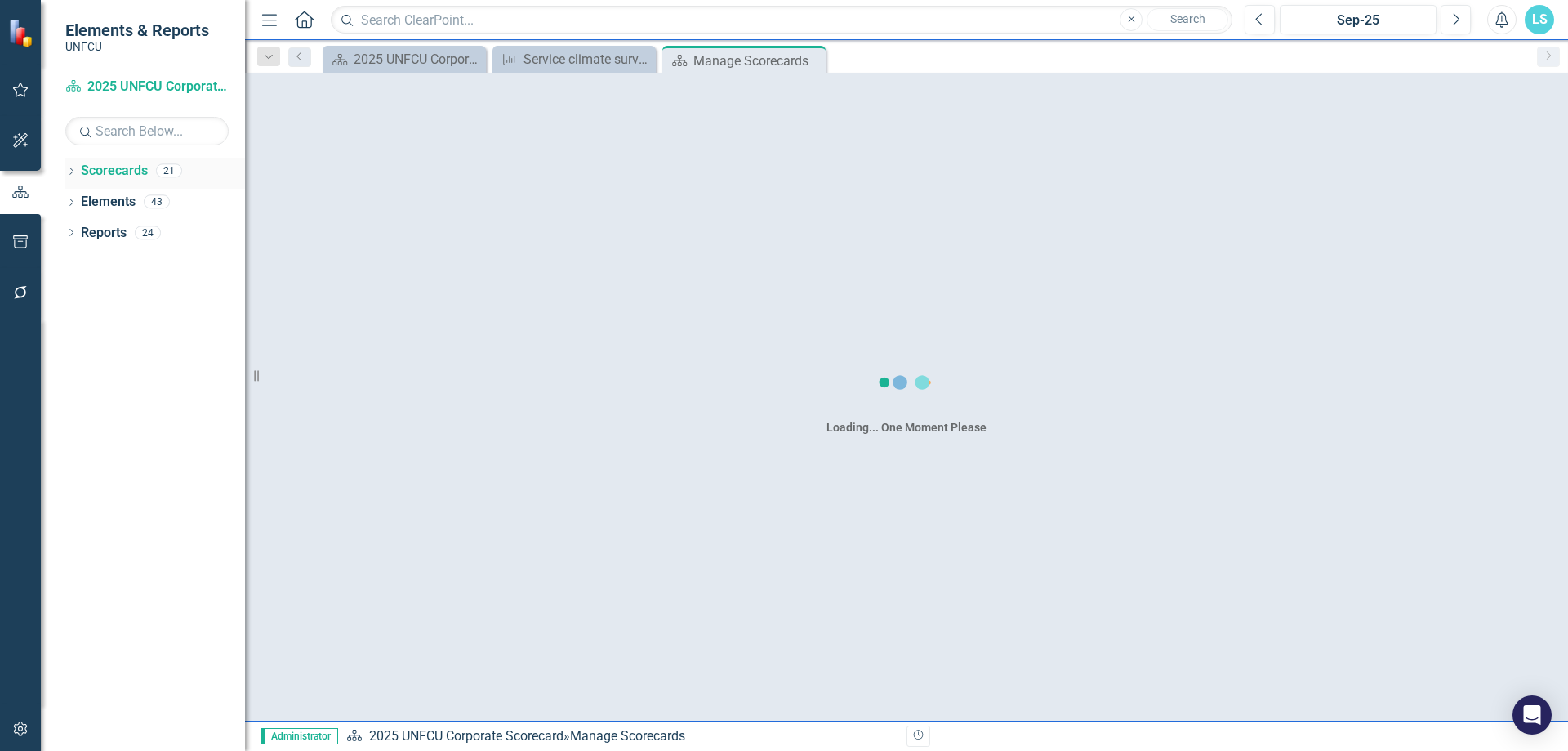
click at [74, 170] on icon "Dropdown" at bounding box center [71, 173] width 11 height 9
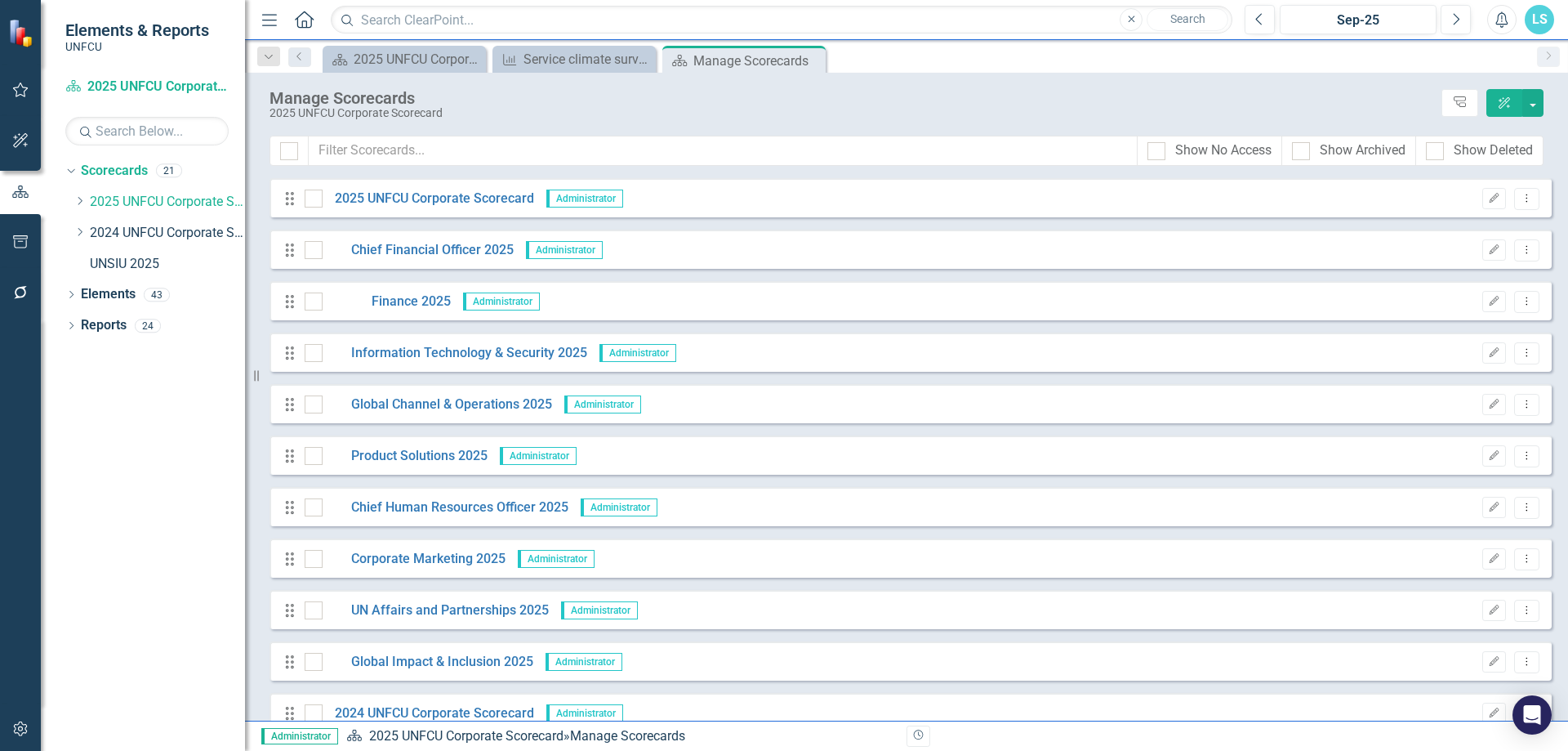
click at [68, 208] on div "Dropdown Scorecards 21 Dropdown 2025 UNFCU Corporate Scorecard Dropdown Chief F…" at bounding box center [155, 220] width 180 height 123
click at [78, 201] on icon "Dropdown" at bounding box center [79, 200] width 12 height 10
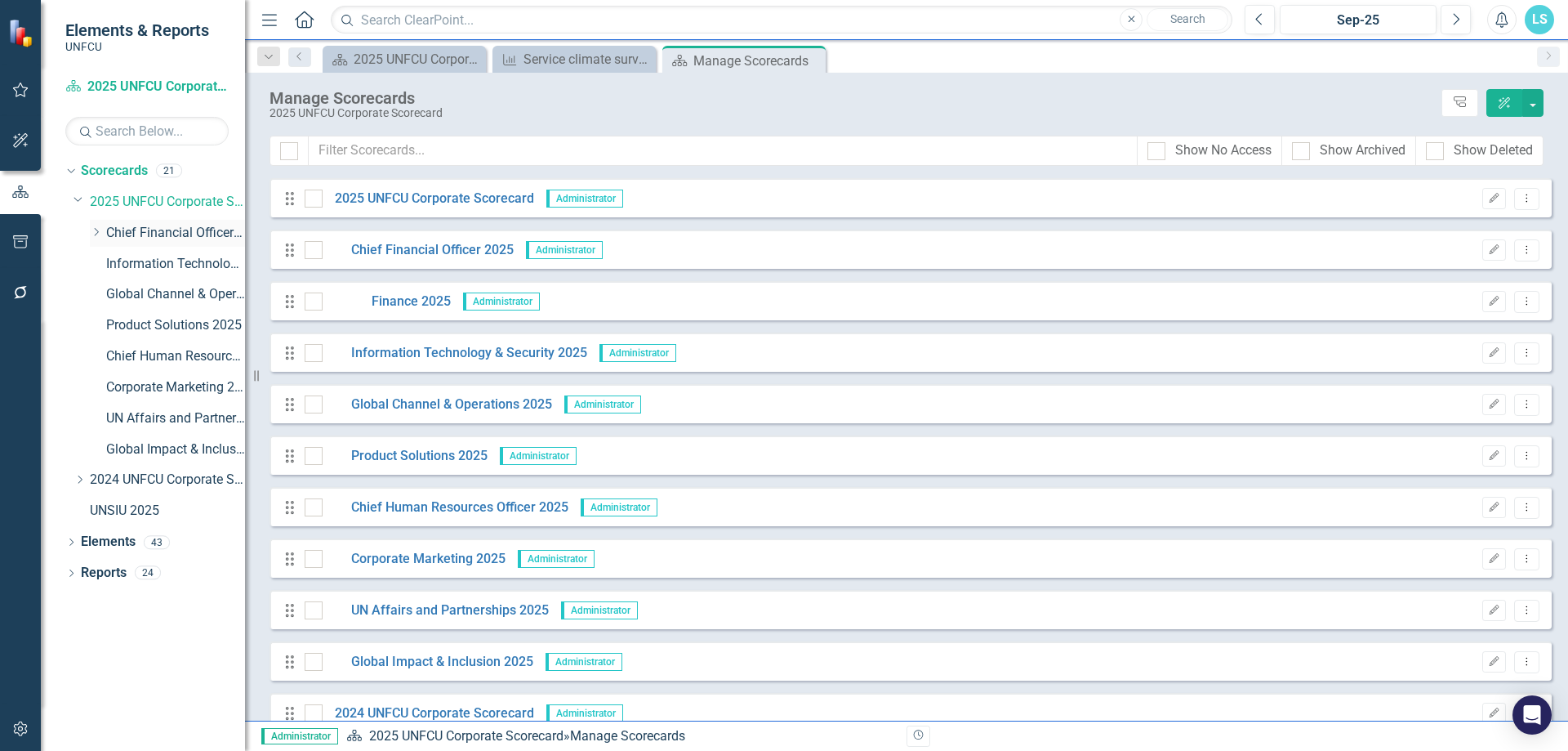
click at [128, 232] on link "Chief Financial Officer 2025" at bounding box center [176, 233] width 139 height 18
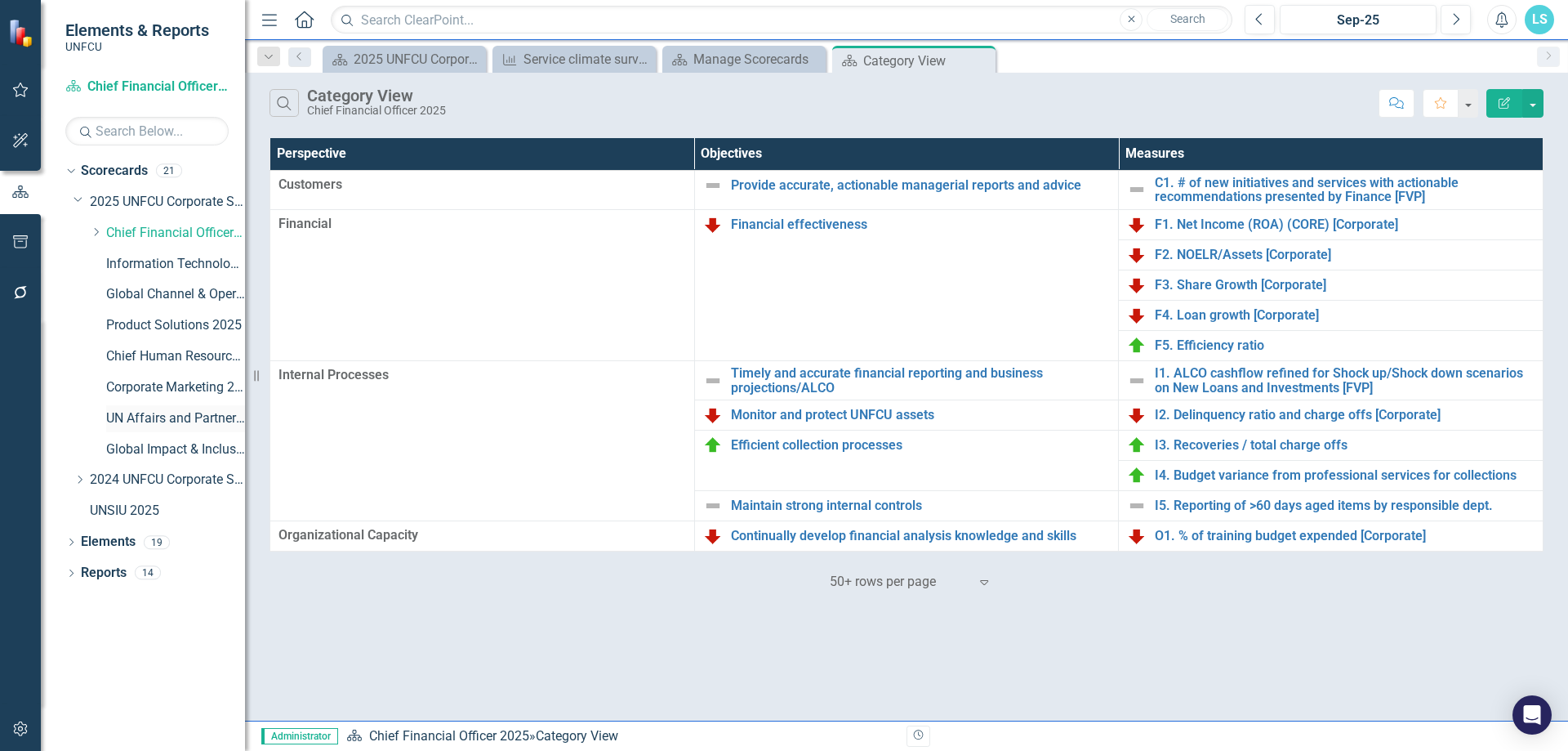
click at [175, 421] on link "UN Affairs and Partnerships 2025" at bounding box center [176, 418] width 139 height 18
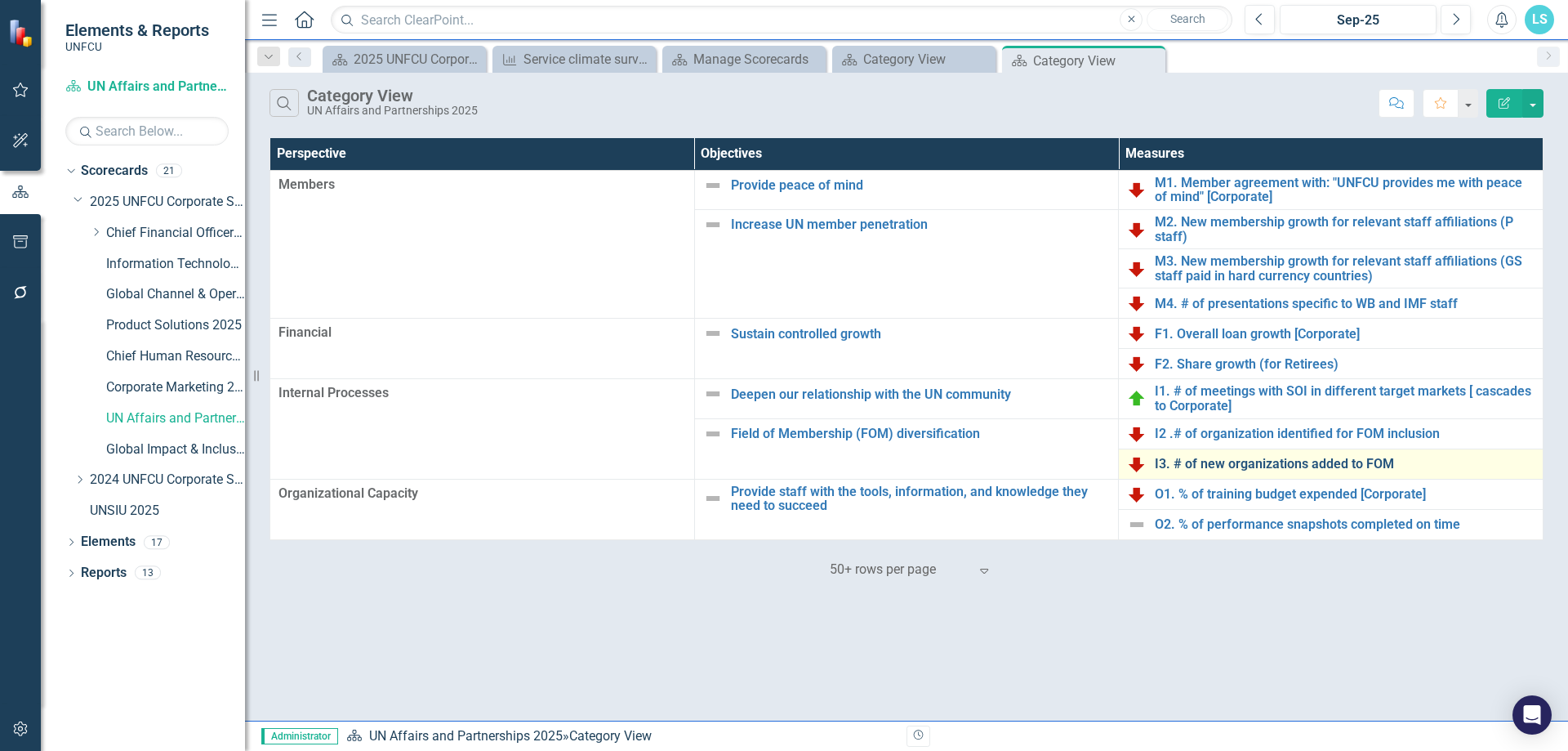
click at [1362, 461] on link "I3. # of new organizations added to FOM" at bounding box center [1345, 464] width 380 height 15
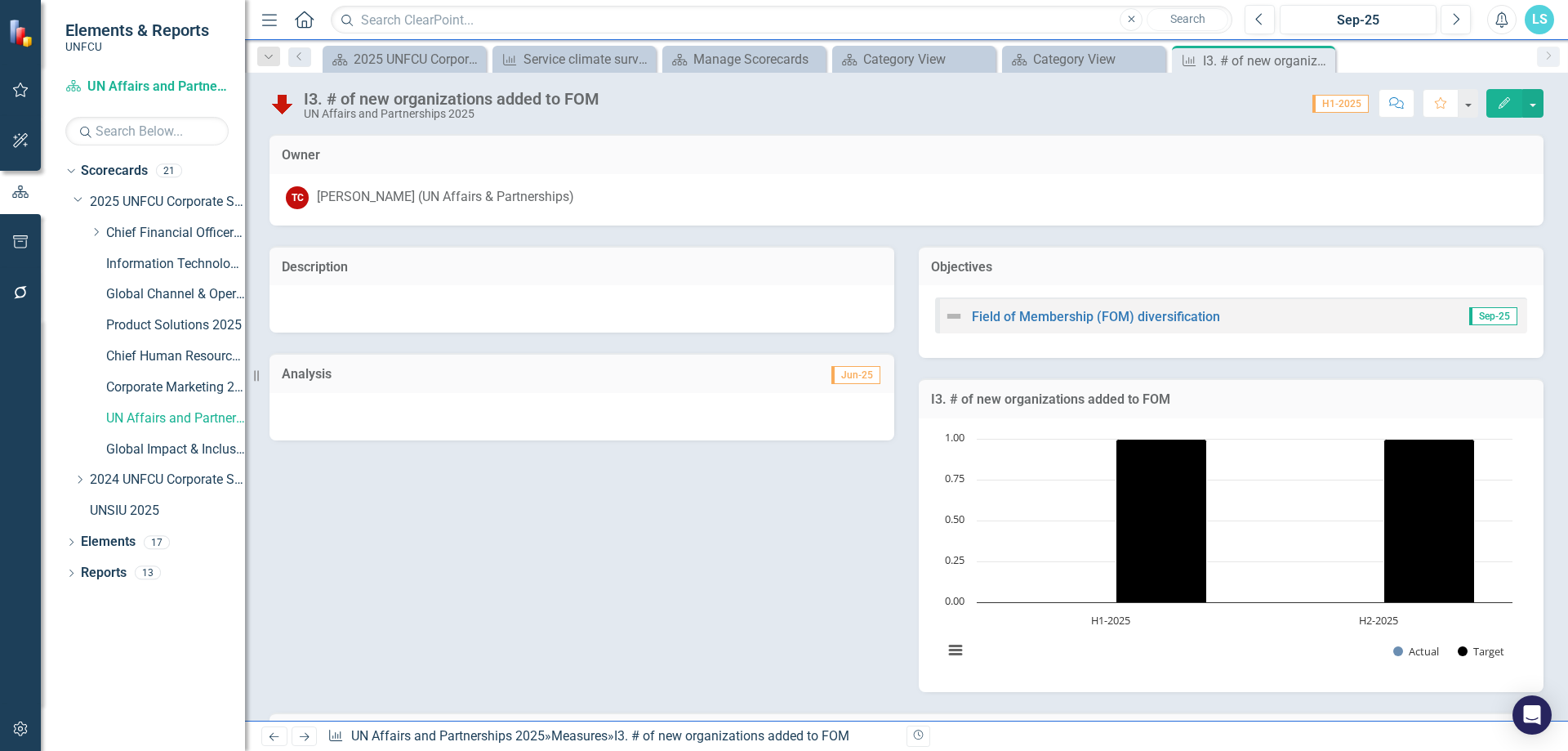
click at [1513, 102] on button "Edit" at bounding box center [1504, 103] width 36 height 28
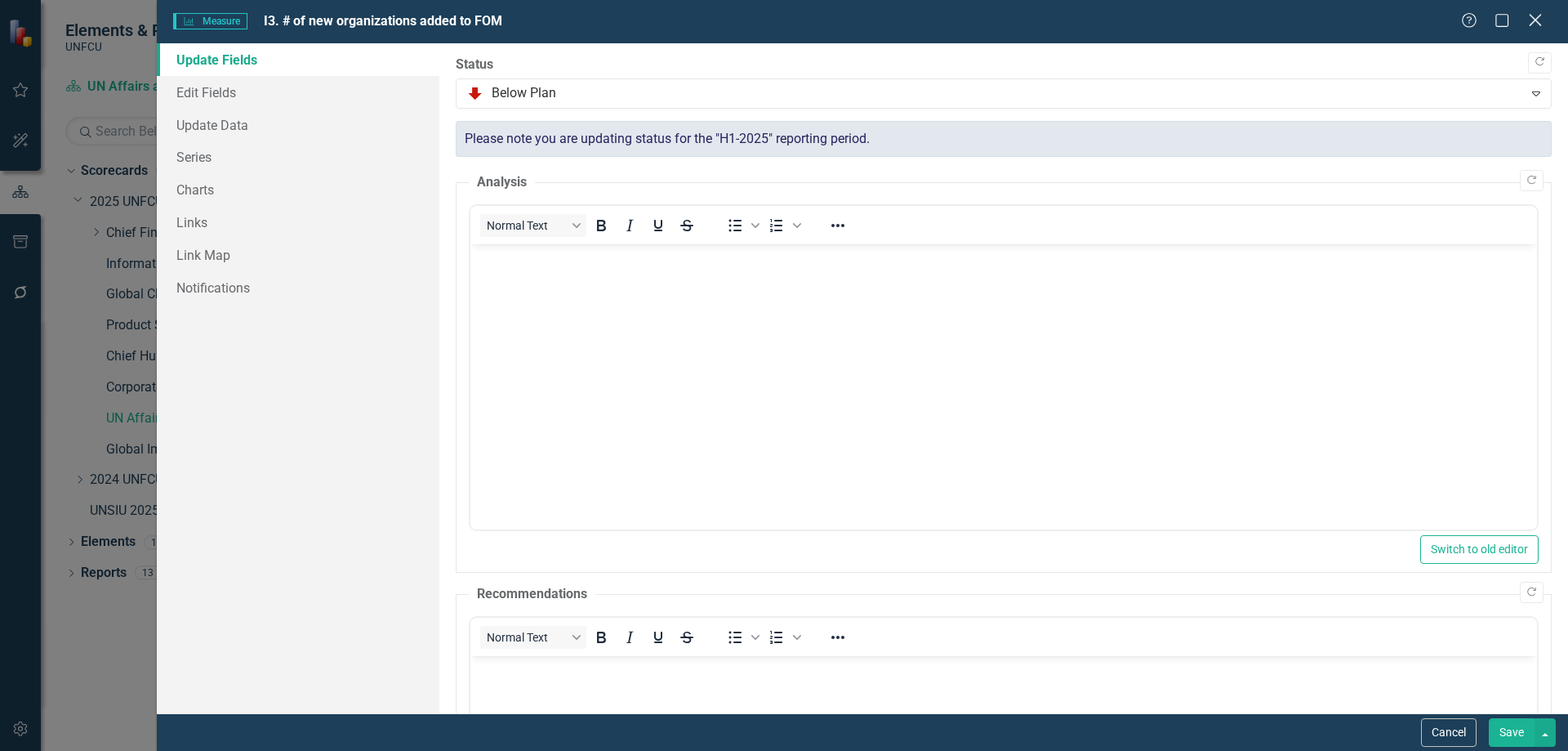
click at [1539, 17] on icon at bounding box center [1535, 19] width 12 height 12
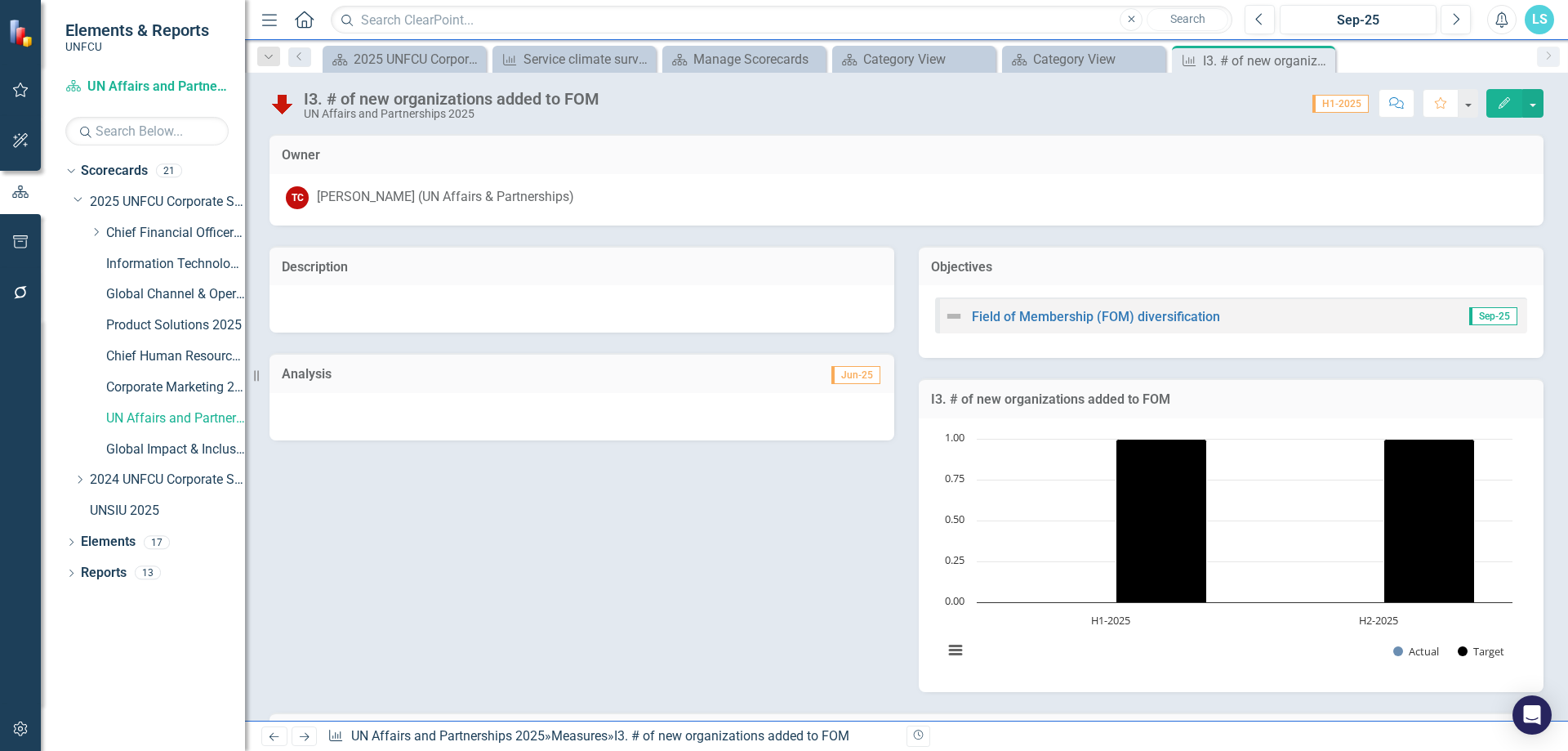
click at [793, 586] on div "Description Analysis Jun-25 Objectives Field of Membership (FOM) diversificatio…" at bounding box center [906, 458] width 1299 height 466
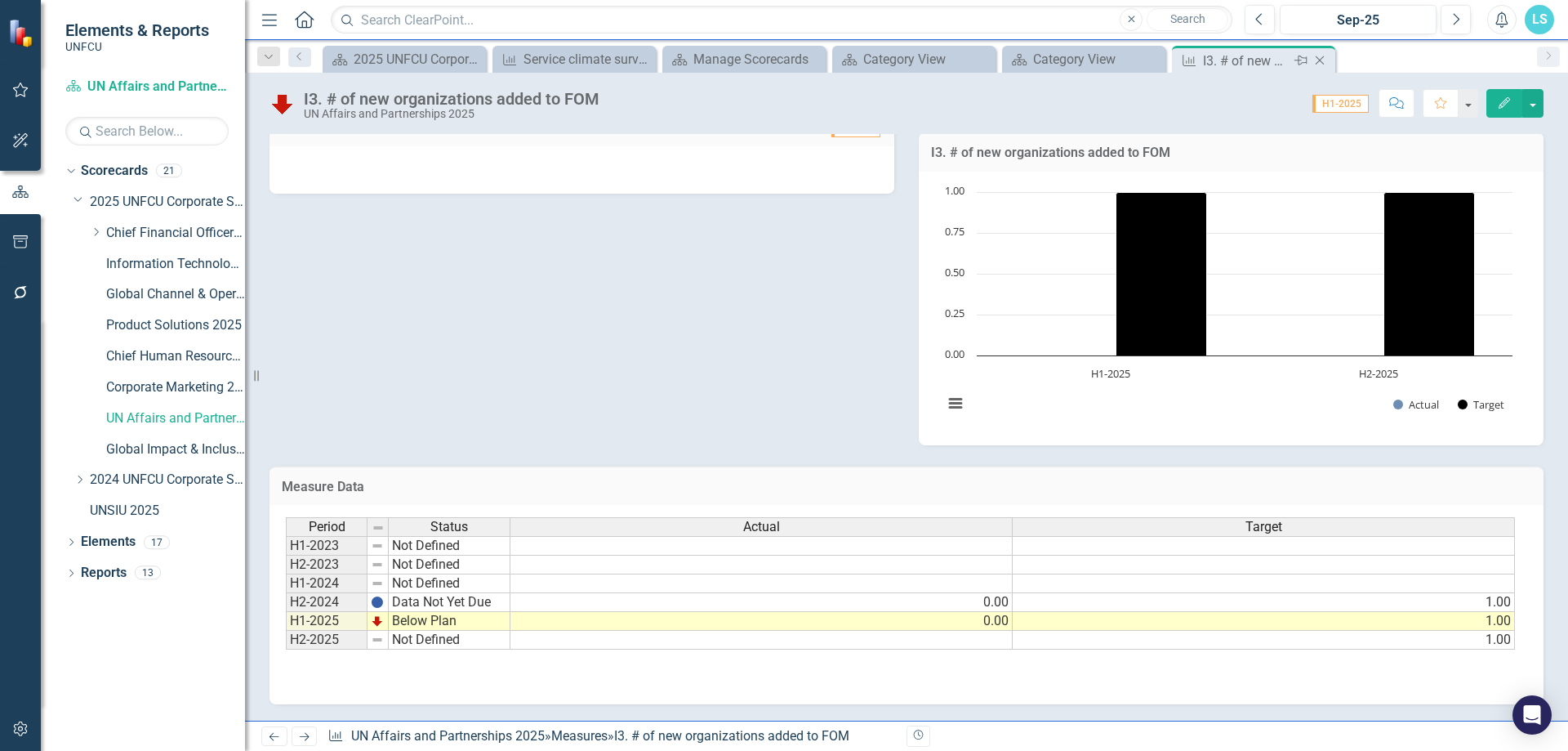
click at [1323, 56] on icon "Close" at bounding box center [1320, 61] width 17 height 13
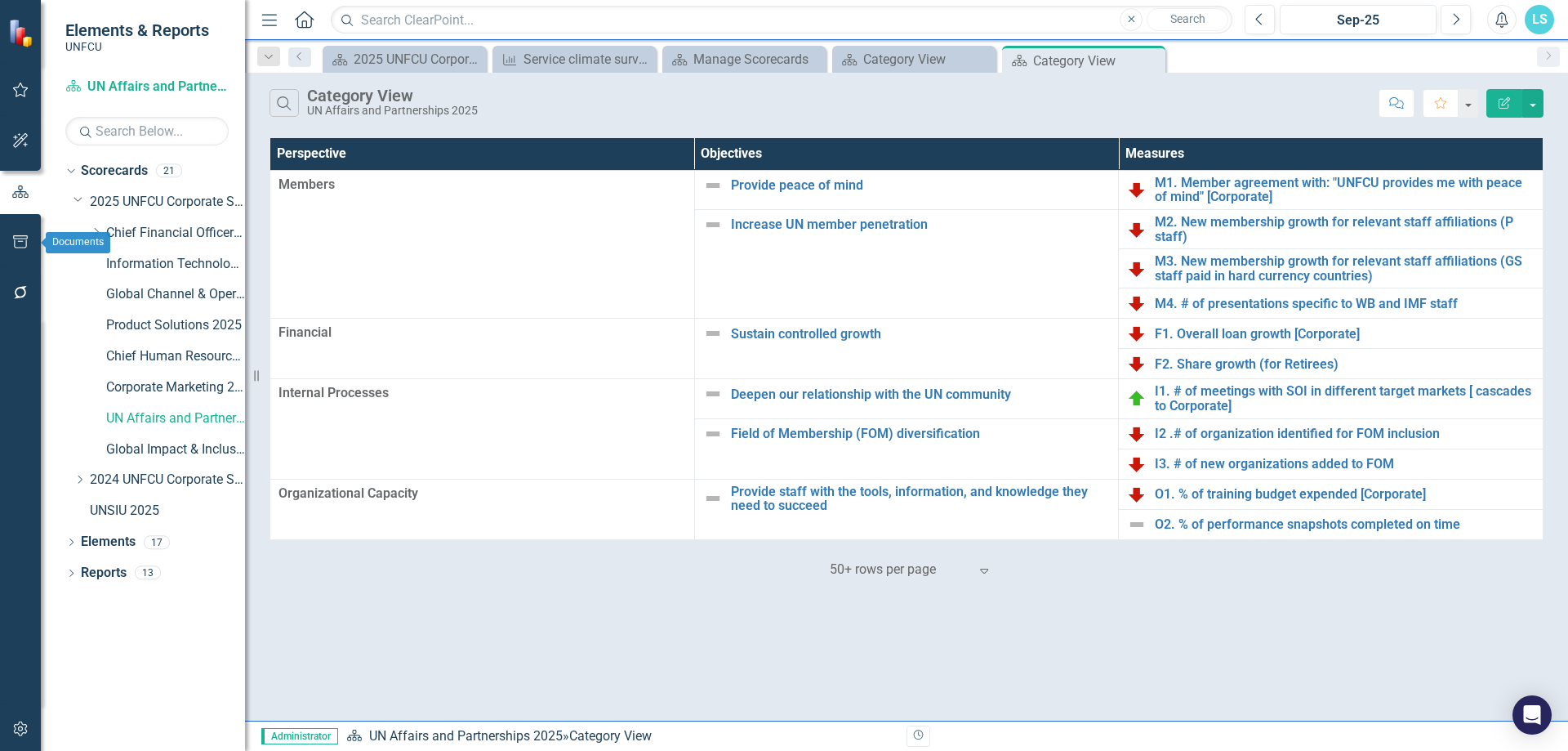
click at [32, 235] on button "button" at bounding box center [21, 242] width 37 height 34
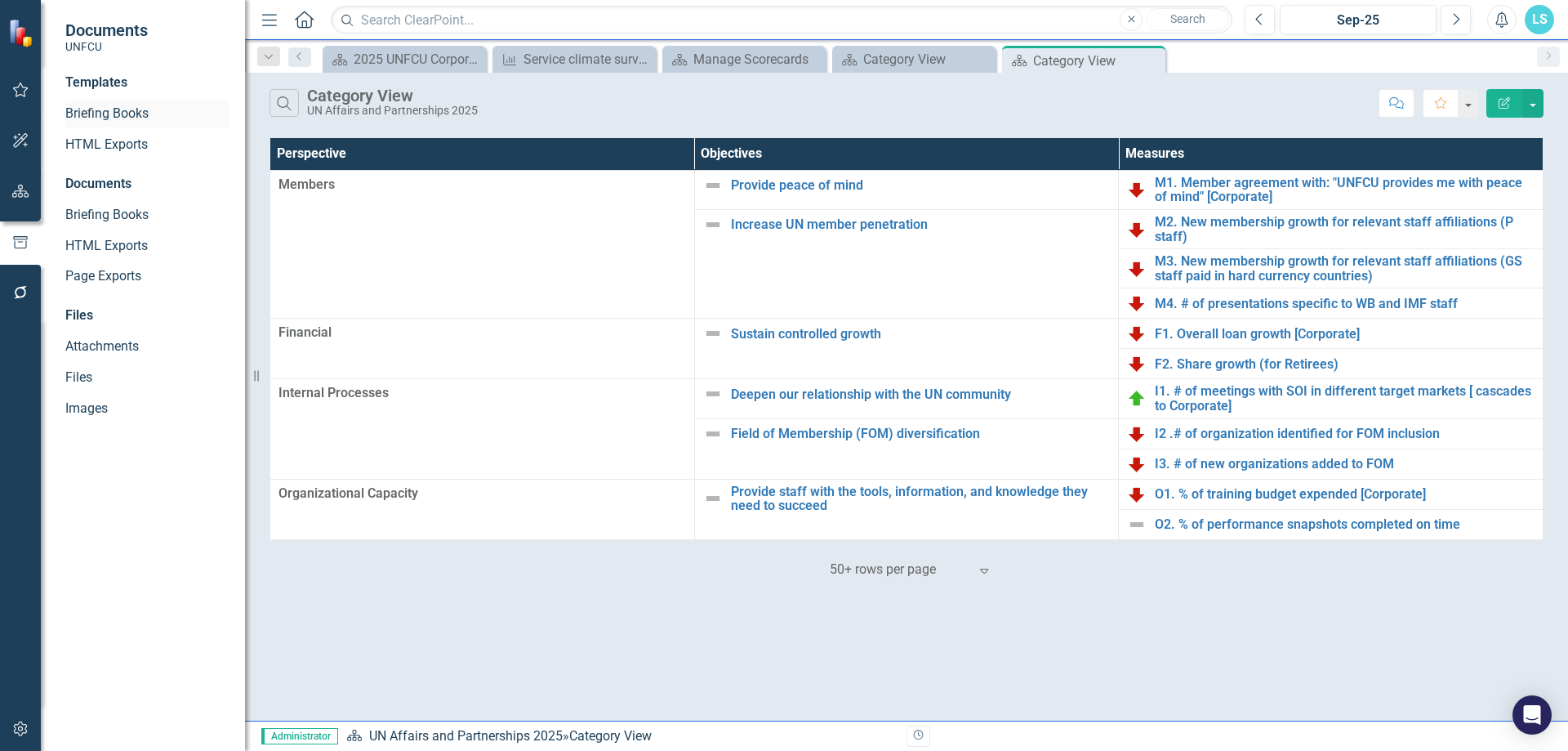
click at [141, 115] on link "Briefing Books" at bounding box center [147, 114] width 164 height 18
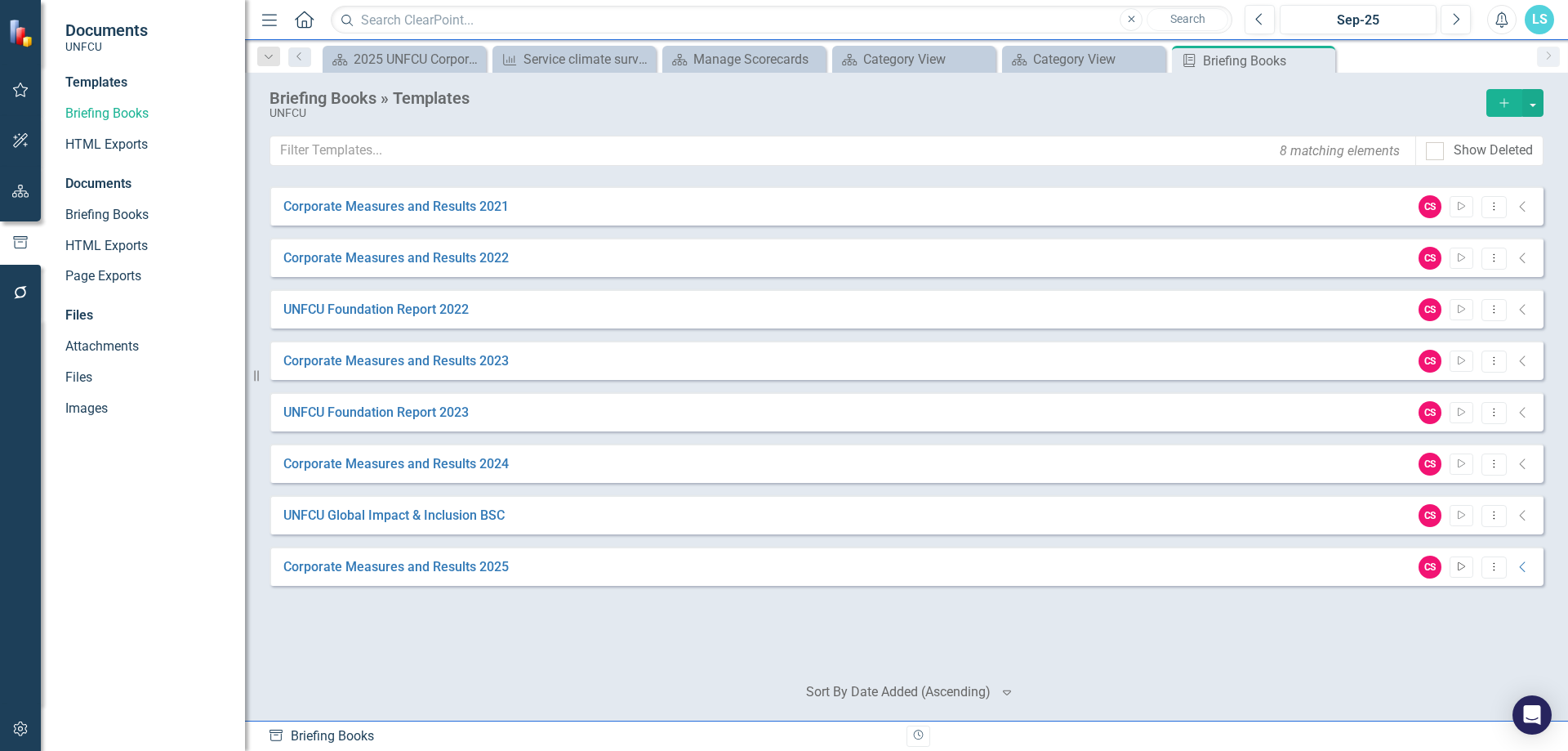
click at [1466, 569] on icon "Start" at bounding box center [1461, 566] width 12 height 10
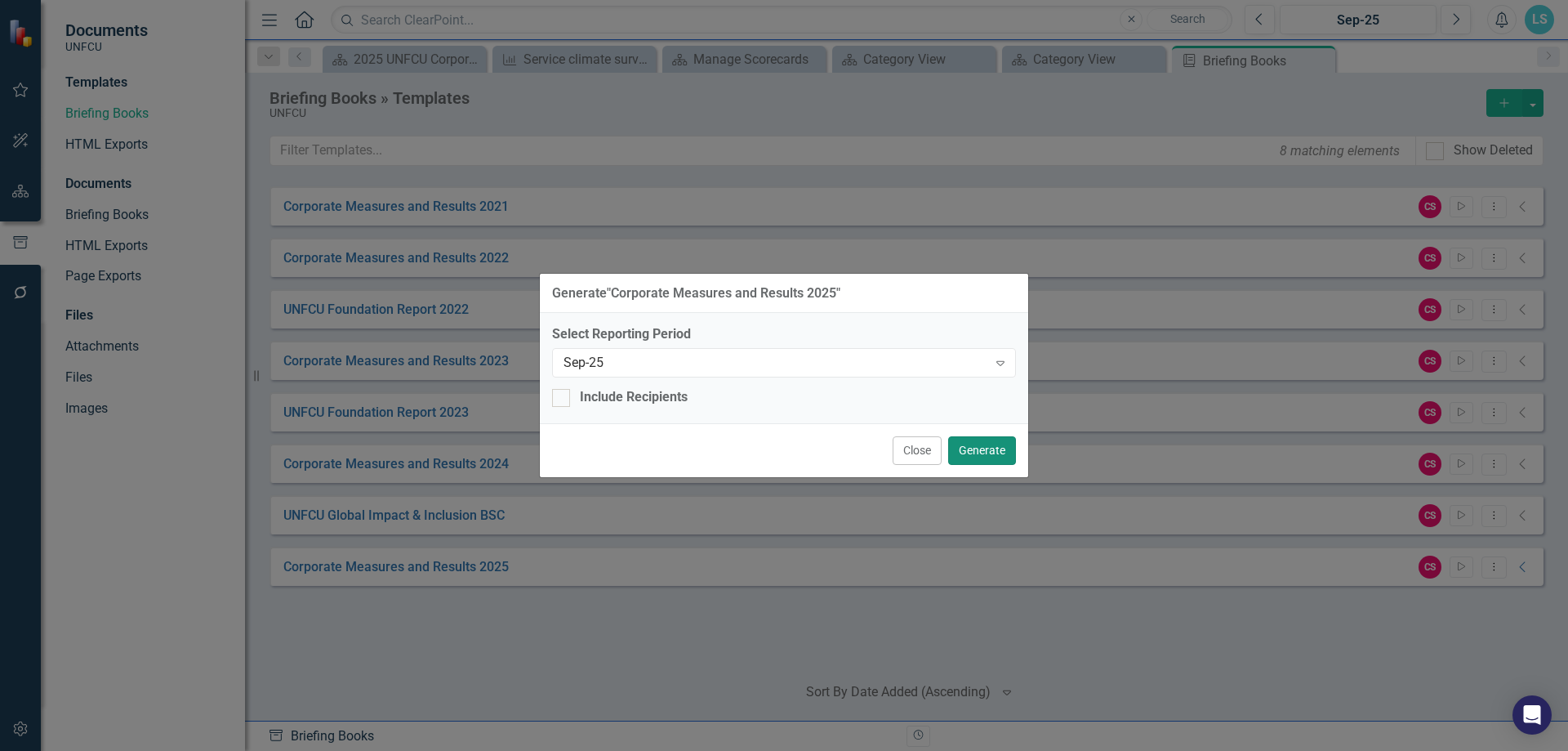
click at [982, 448] on button "Generate" at bounding box center [983, 450] width 68 height 28
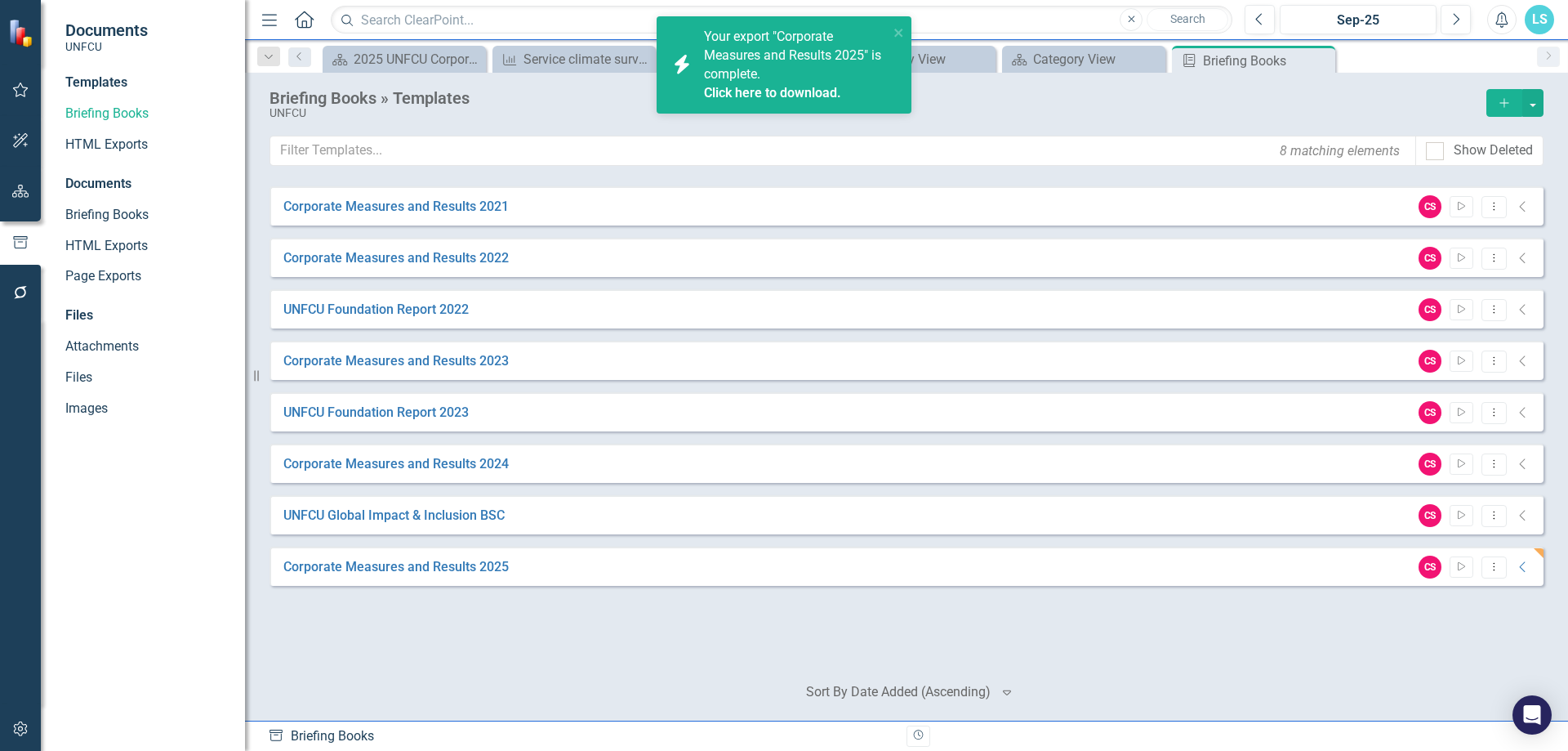
click at [810, 91] on link "Click here to download." at bounding box center [772, 92] width 137 height 16
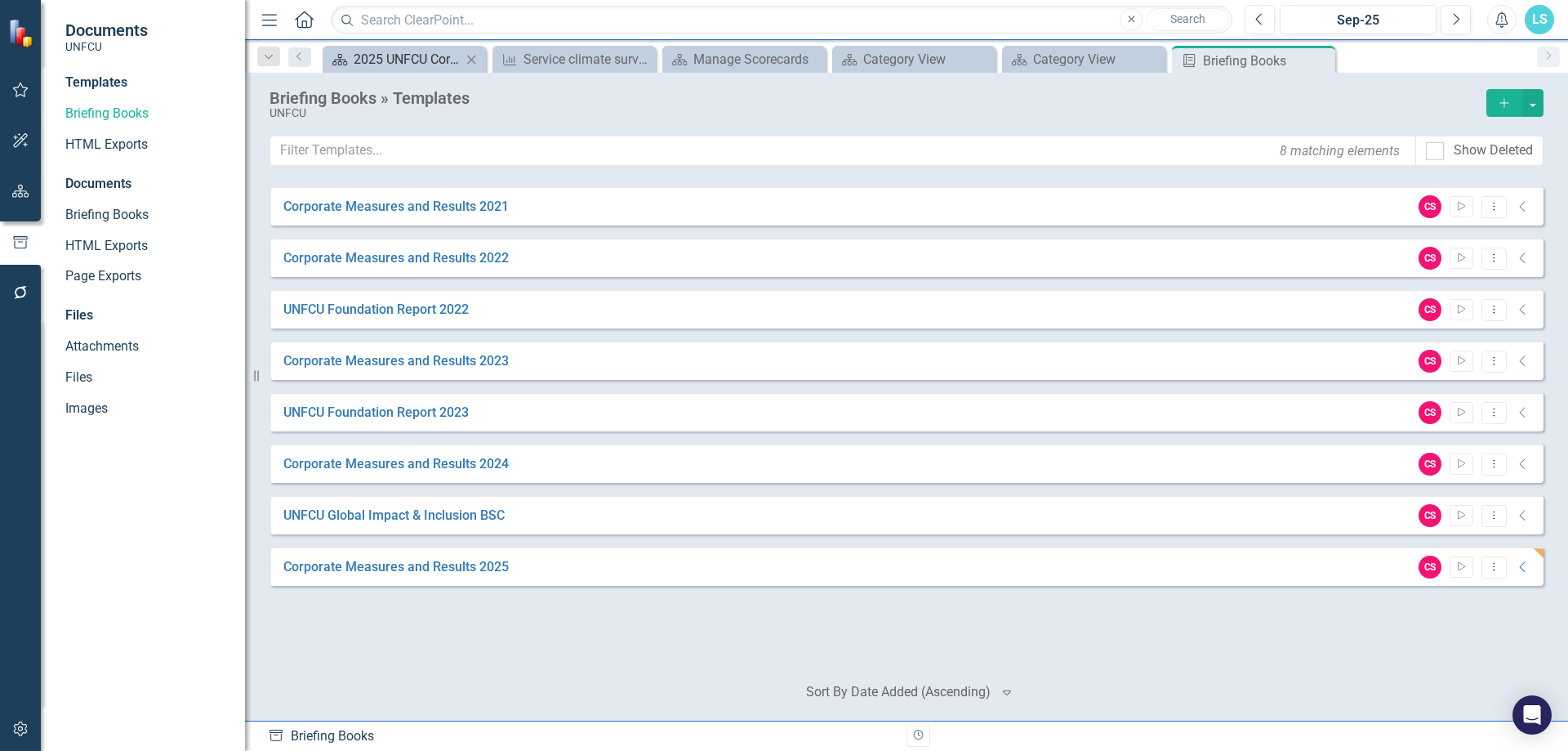
click at [415, 64] on div "2025 UNFCU Corporate Balanced Scorecard" at bounding box center [407, 59] width 108 height 20
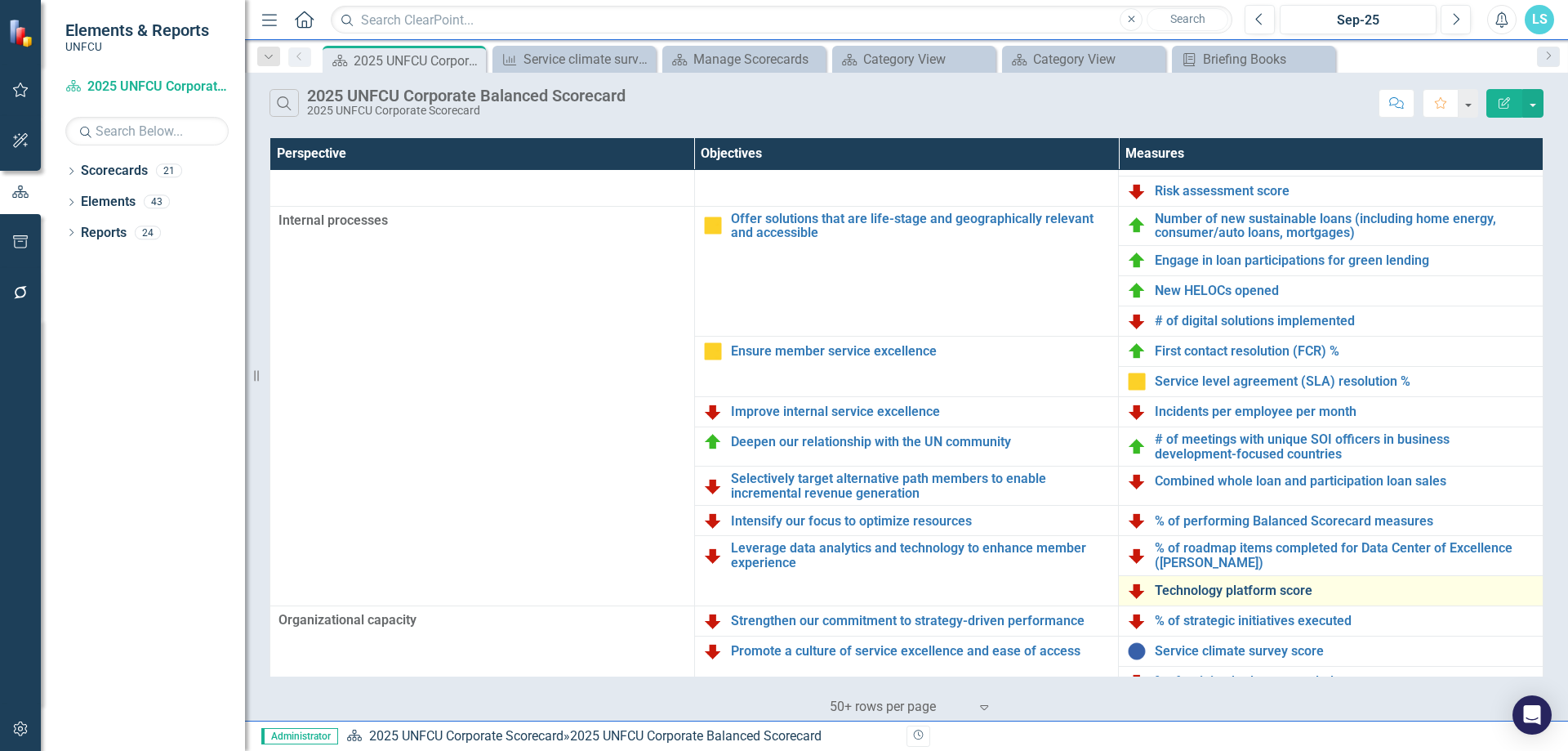
scroll to position [347, 0]
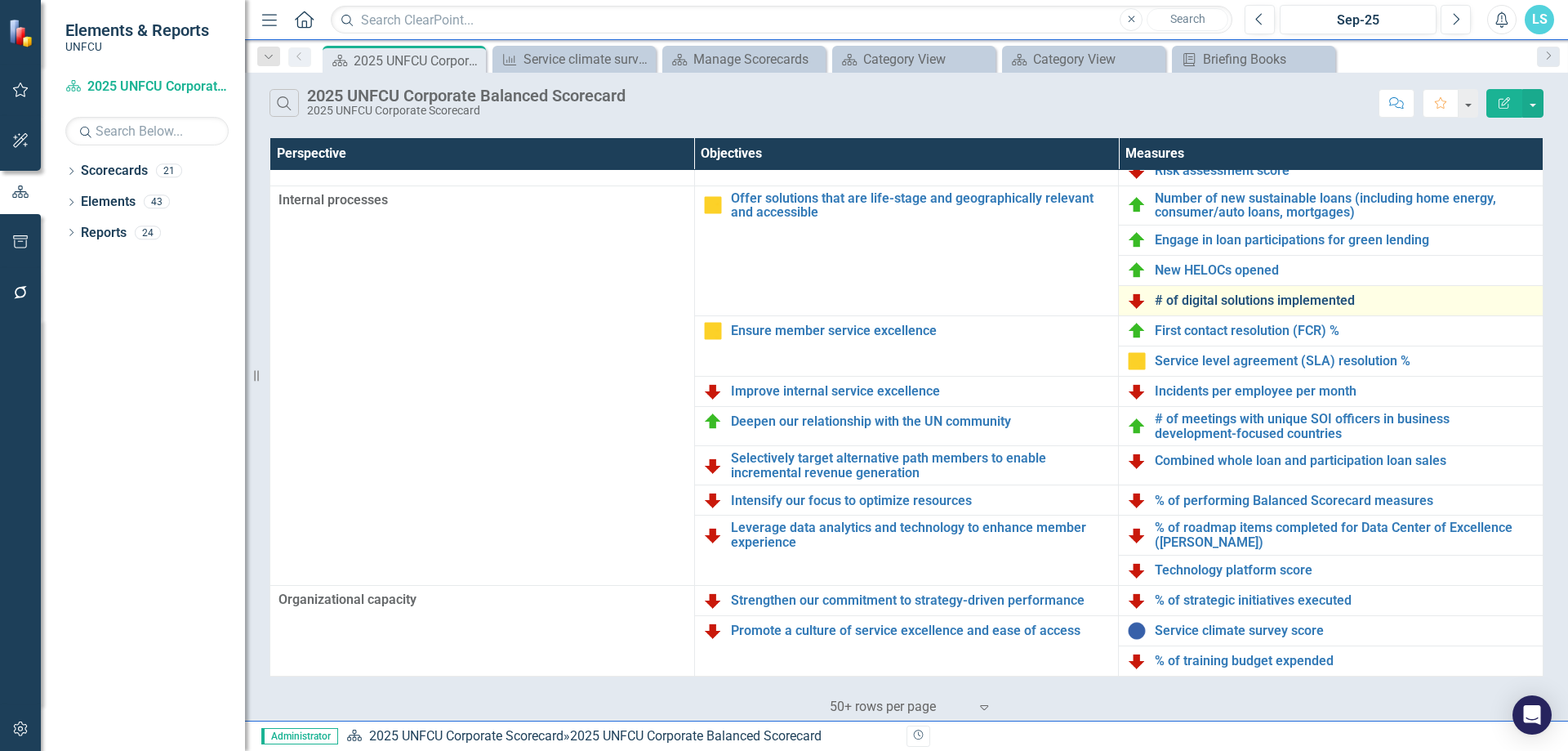
click at [1176, 304] on link "# of digital solutions implemented" at bounding box center [1345, 301] width 380 height 15
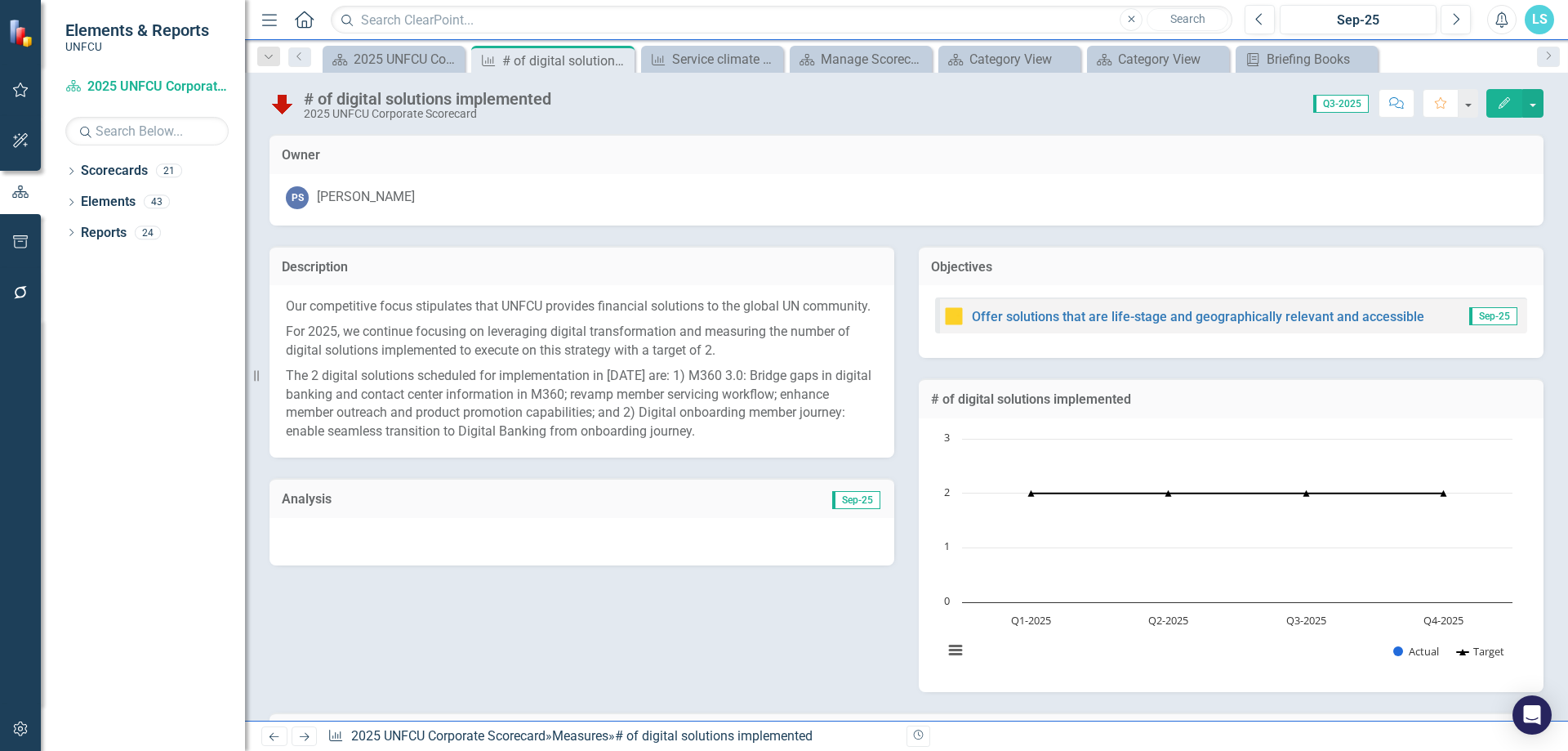
click at [778, 565] on div at bounding box center [582, 541] width 625 height 48
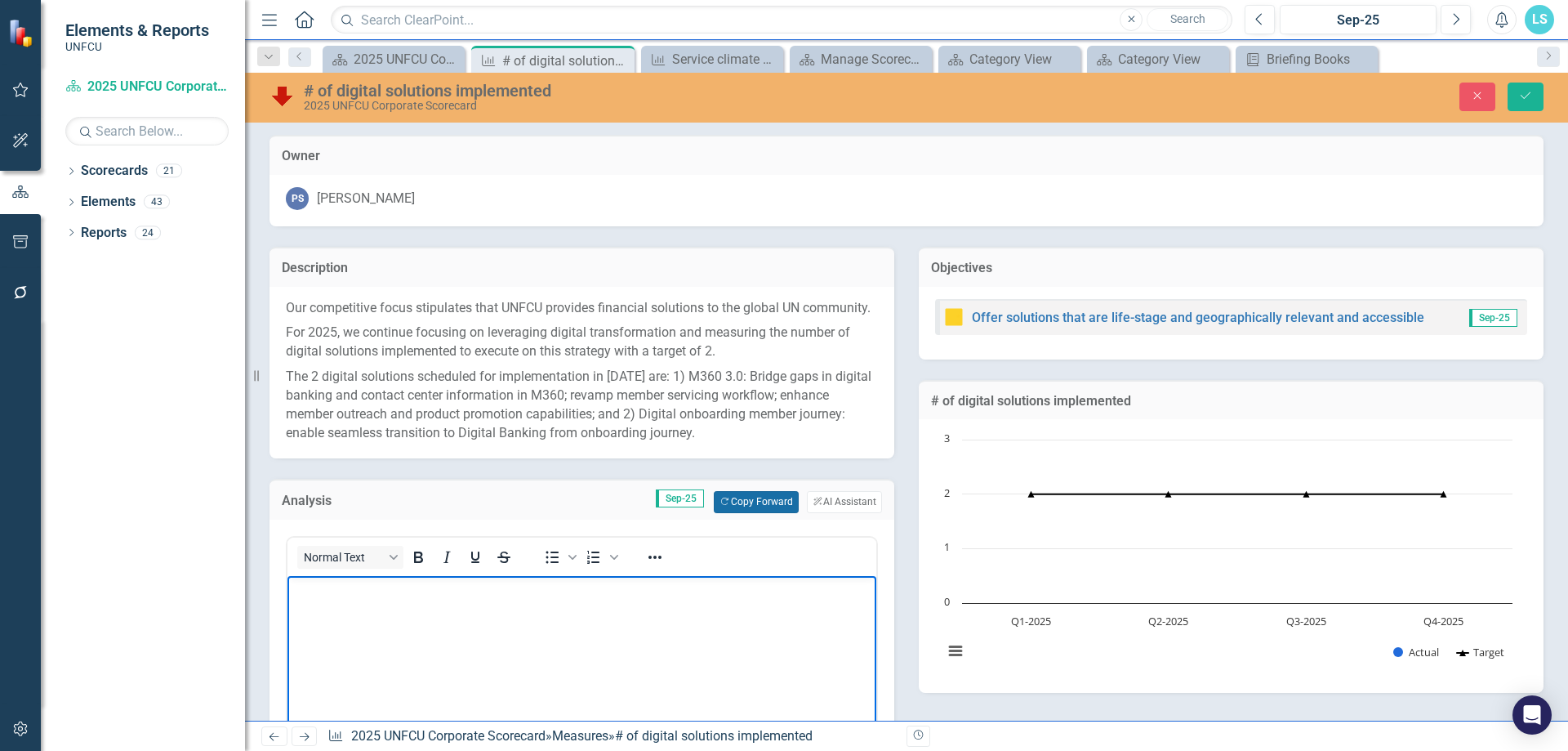
click at [760, 512] on button "Copy Forward Copy Forward" at bounding box center [756, 501] width 85 height 21
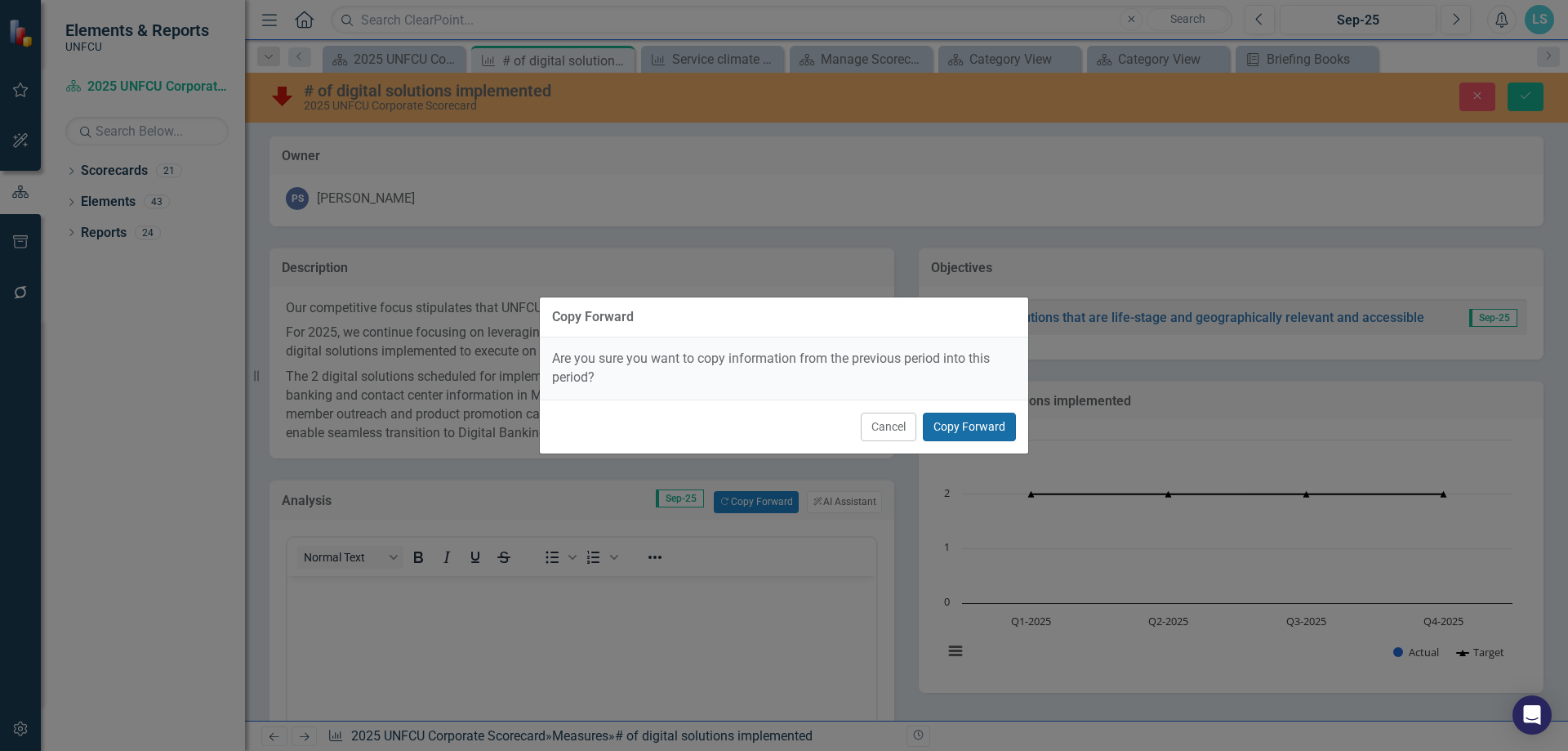
click at [994, 419] on button "Copy Forward" at bounding box center [969, 427] width 93 height 28
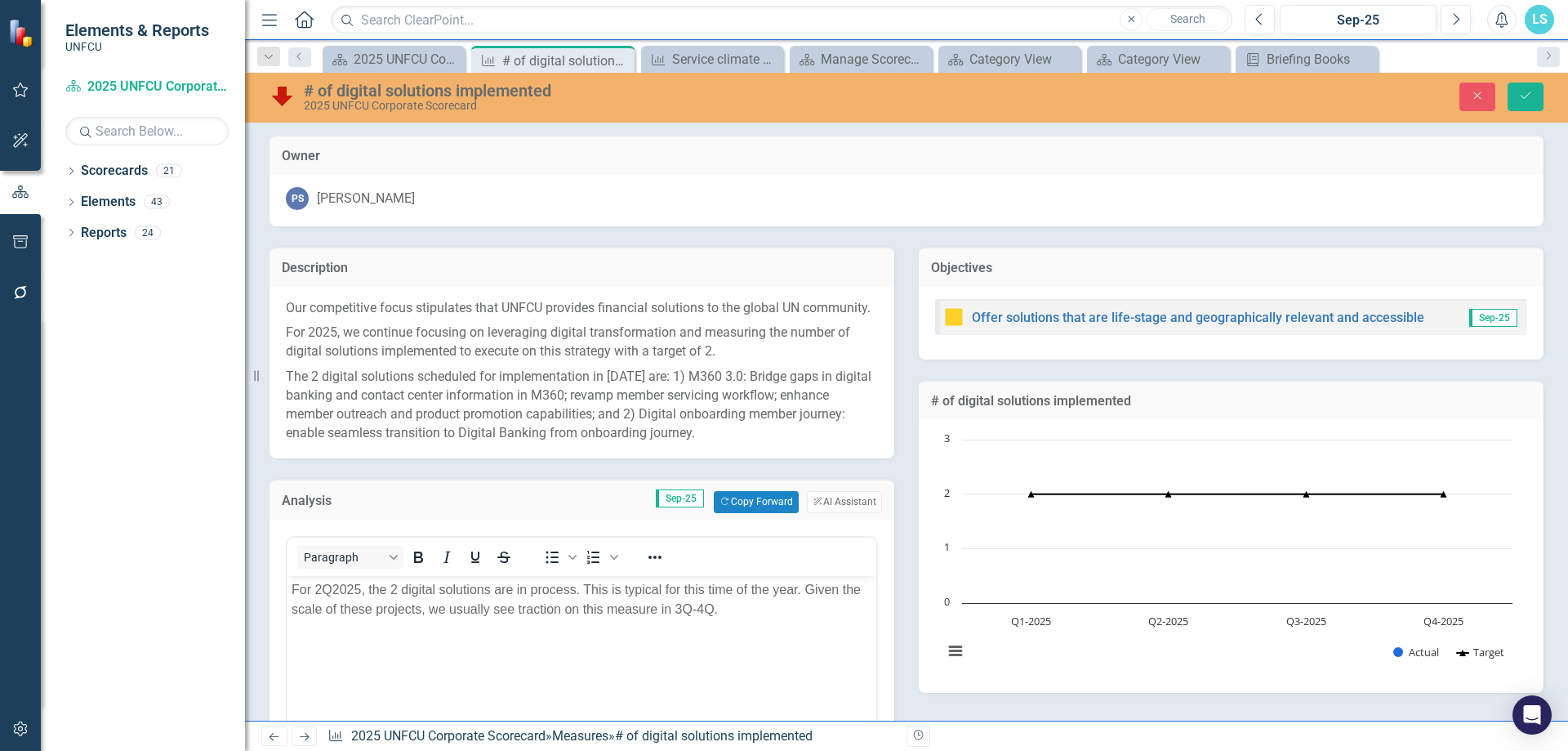
click at [328, 584] on p "For 2Q2025, the 2 digital solutions are in process. This is typical for this ti…" at bounding box center [582, 598] width 581 height 40
click at [517, 585] on p "For 3Q2025, the 2 digital solutions are in process. This is typical for this ti…" at bounding box center [582, 598] width 581 height 40
click at [992, 676] on rect "Interactive chart" at bounding box center [1228, 553] width 585 height 245
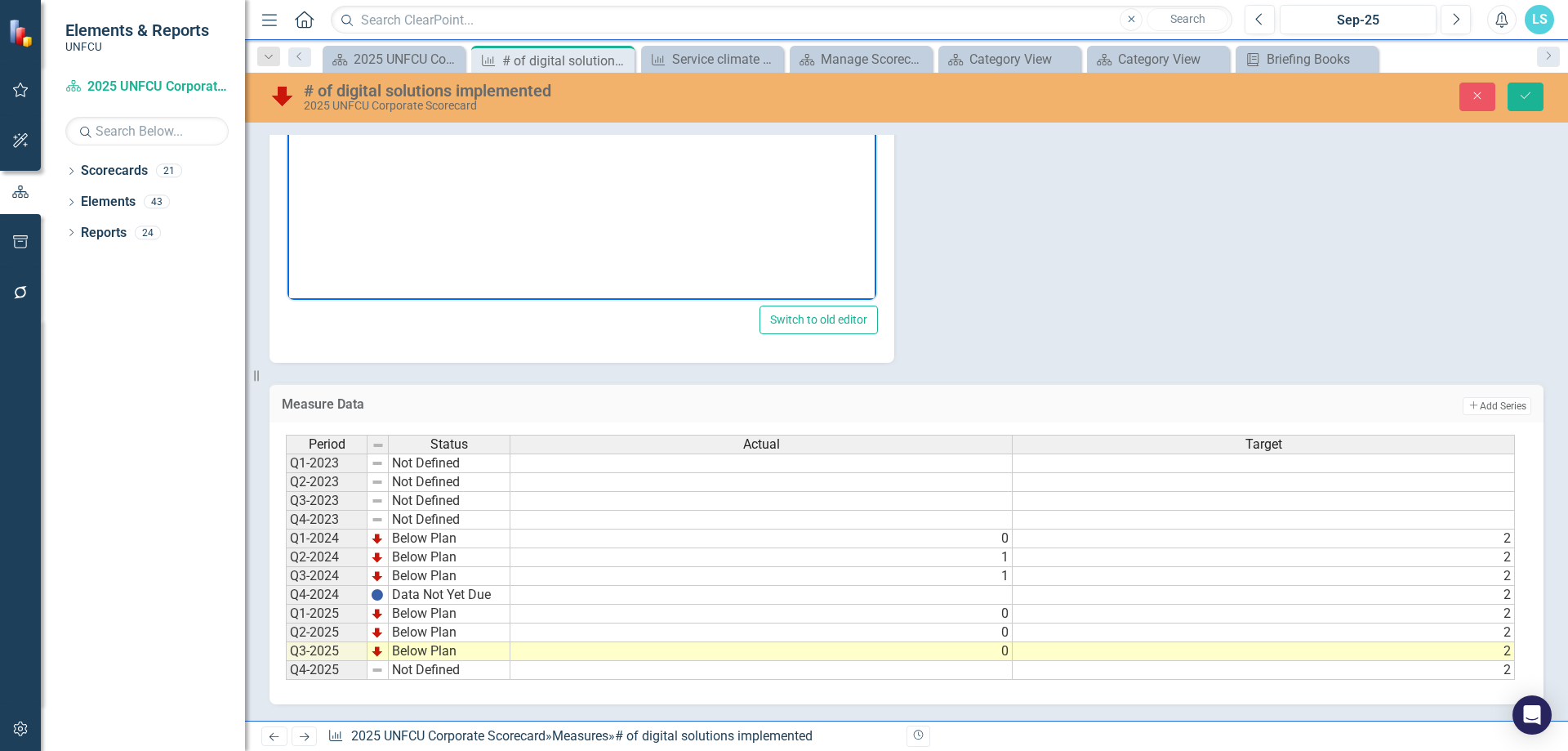
scroll to position [8, 0]
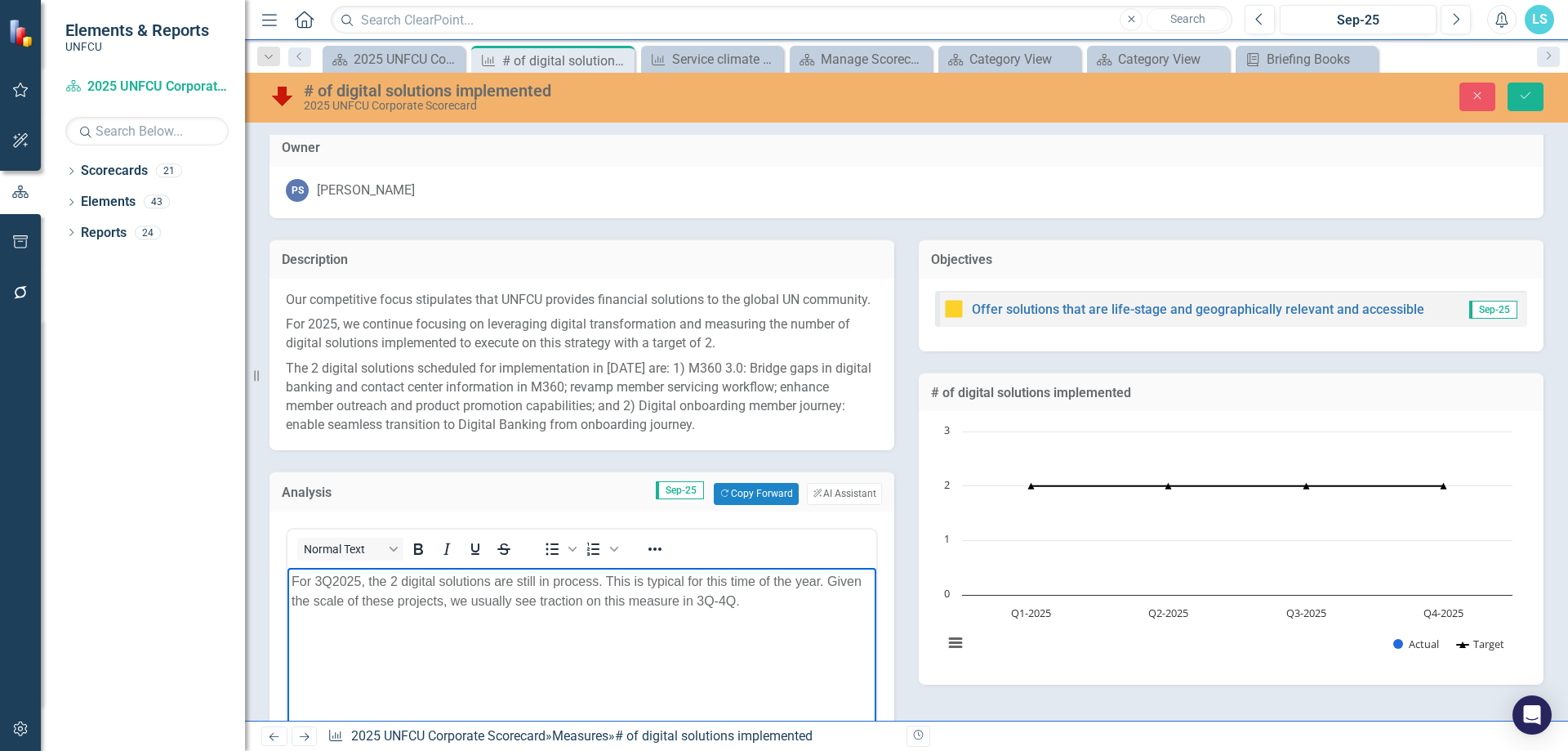
click at [722, 603] on p "For 3Q2025, the 2 digital solutions are still in process. This is typical for t…" at bounding box center [582, 590] width 581 height 40
drag, startPoint x: 826, startPoint y: 578, endPoint x: 611, endPoint y: 575, distance: 215.0
click at [611, 575] on p "For 3Q2025, the 2 digital solutions are still in process. This is typical for t…" at bounding box center [582, 590] width 581 height 40
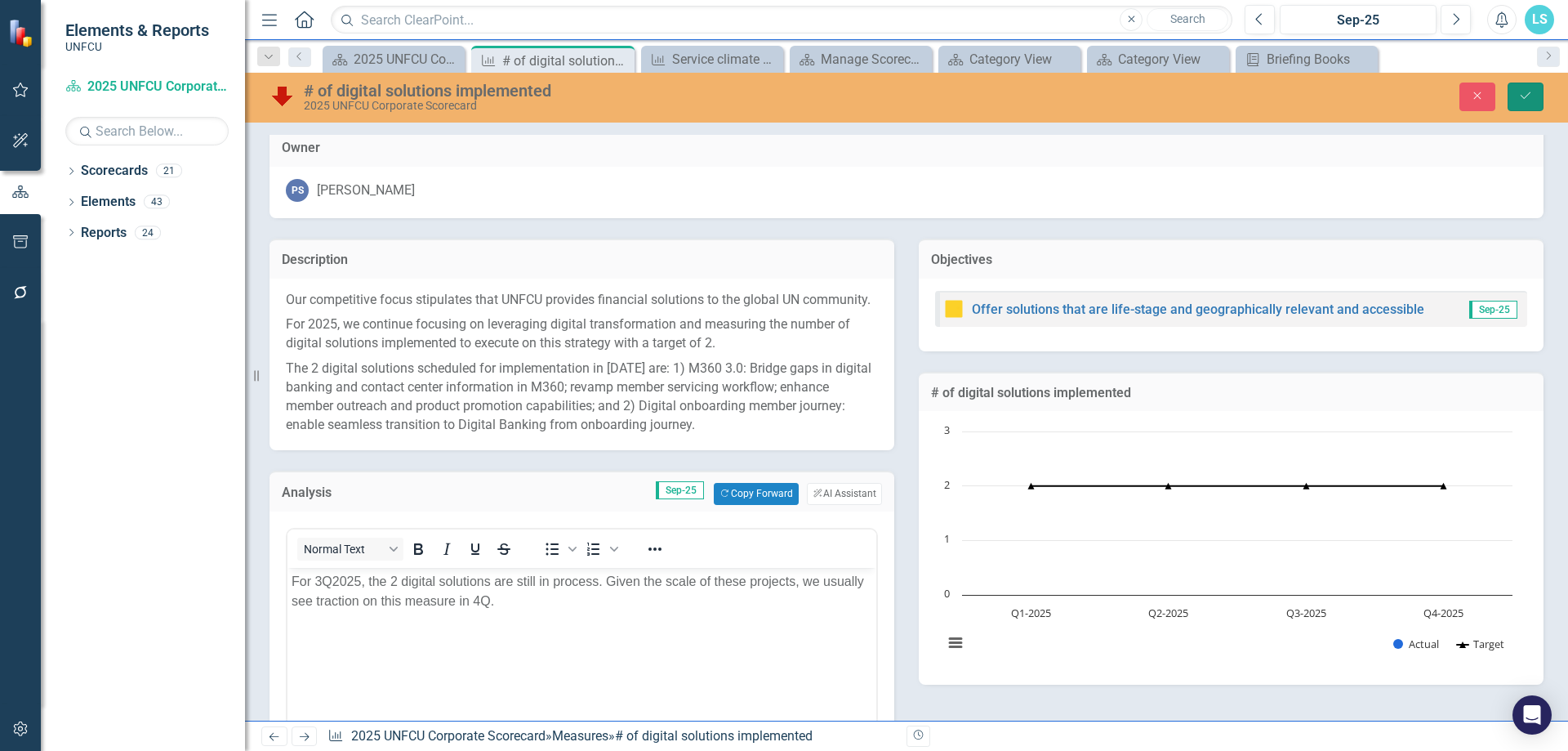
click at [1531, 97] on icon "Save" at bounding box center [1526, 96] width 15 height 11
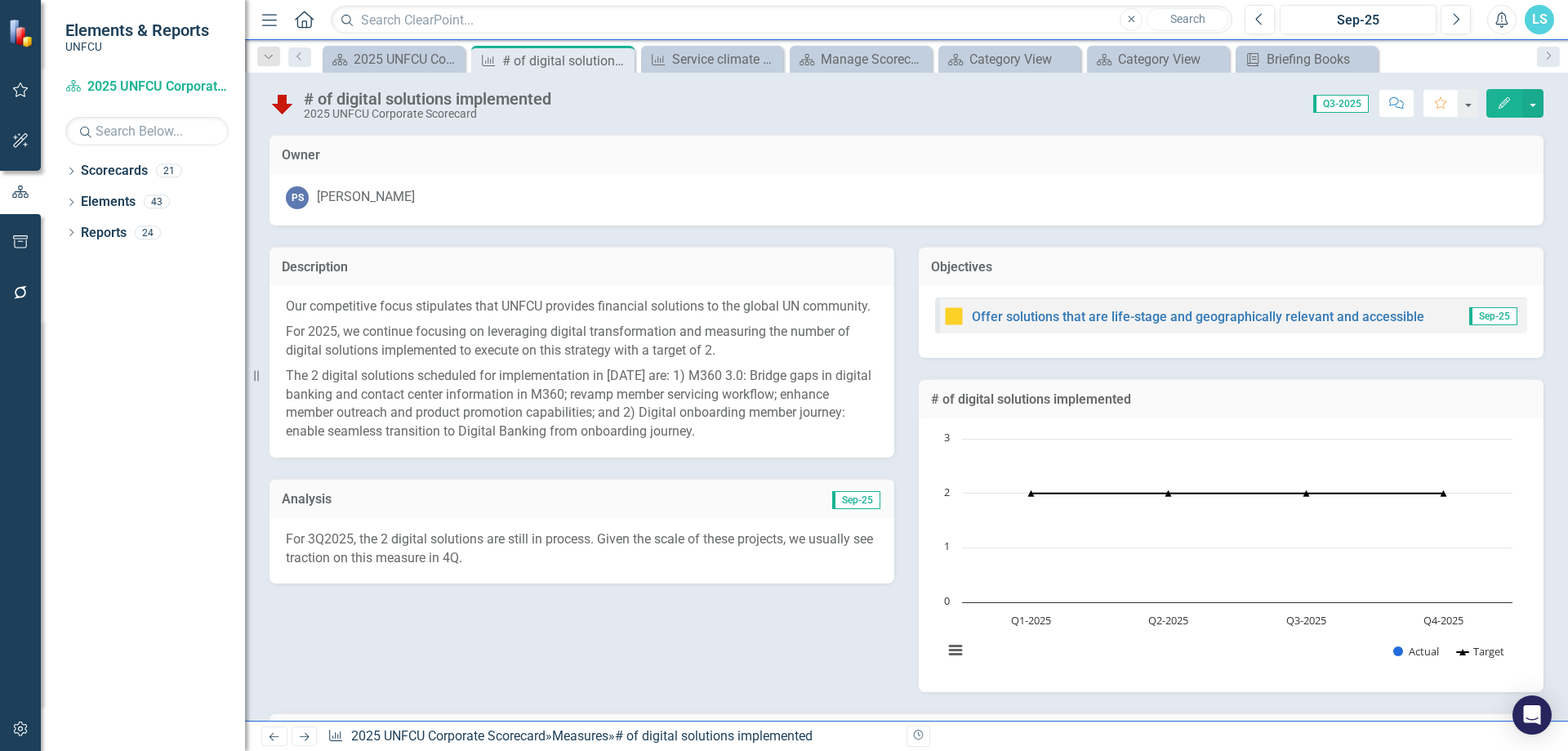
click at [607, 668] on div "Description Our competitive focus stipulates that UNFCU provides financial solu…" at bounding box center [906, 458] width 1299 height 466
click at [574, 54] on div "# of digital solutions implemented" at bounding box center [546, 61] width 87 height 20
click at [626, 57] on icon "Close" at bounding box center [619, 61] width 17 height 13
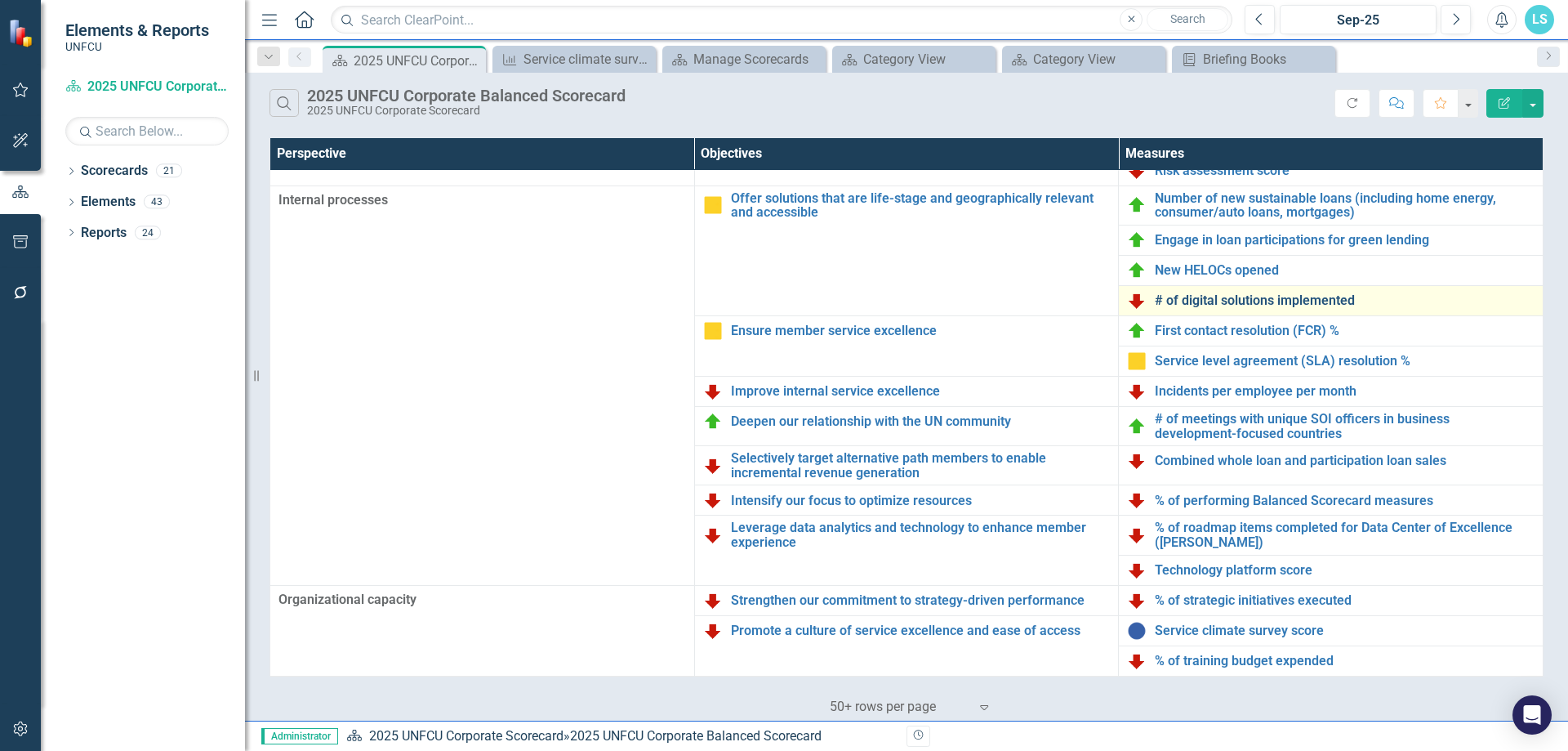
scroll to position [266, 0]
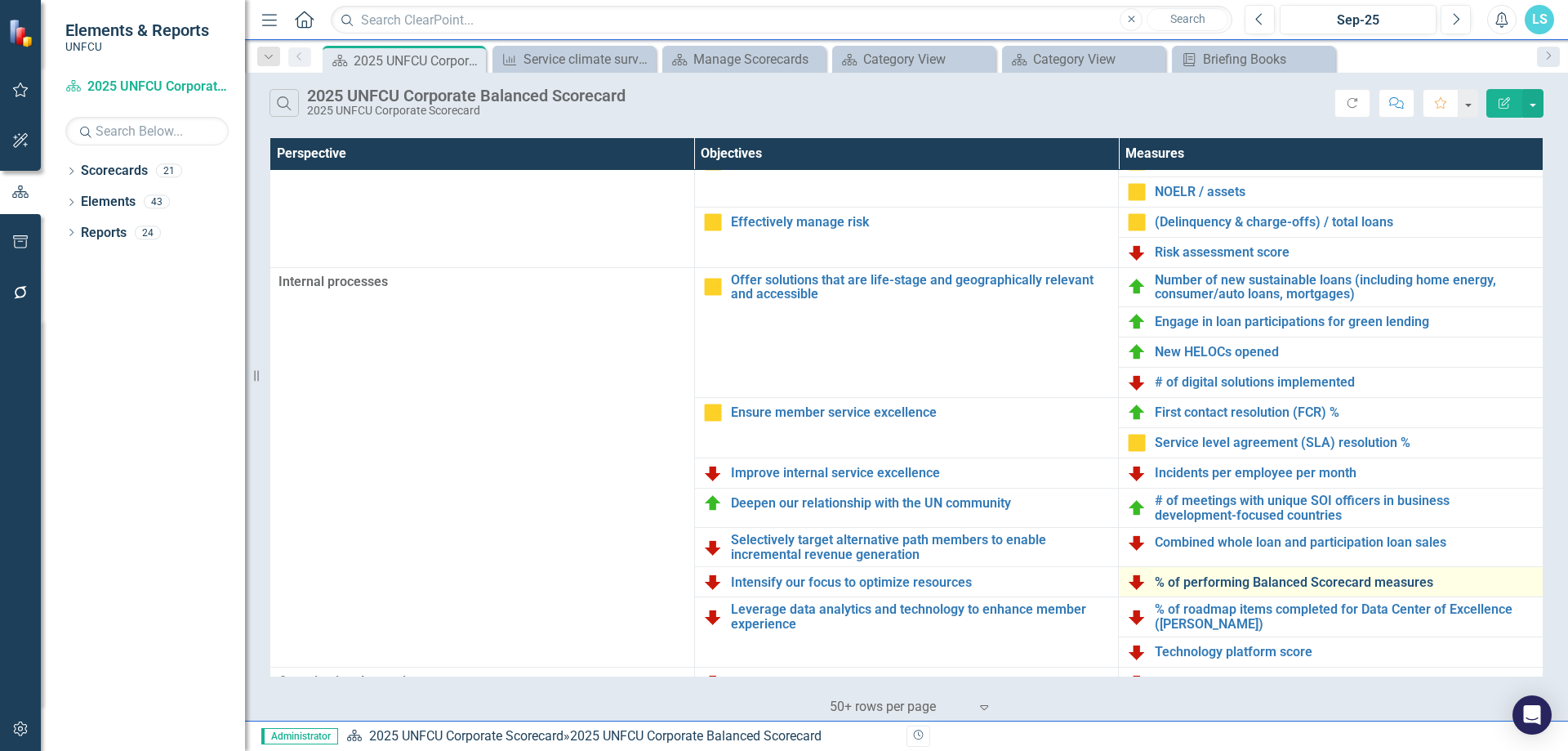
click at [1299, 582] on link "% of performing Balanced Scorecard measures" at bounding box center [1345, 583] width 380 height 15
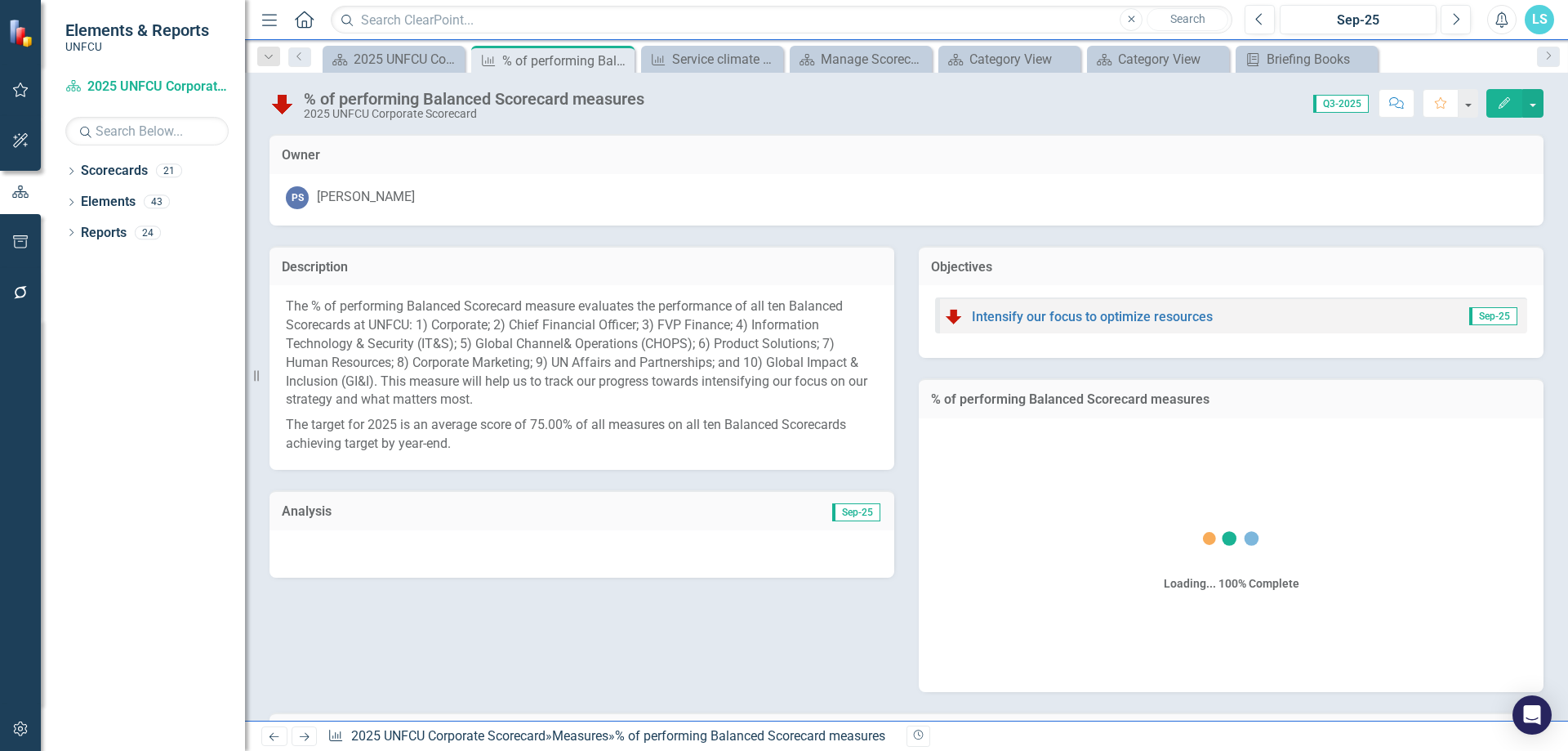
click at [693, 547] on div at bounding box center [582, 554] width 625 height 48
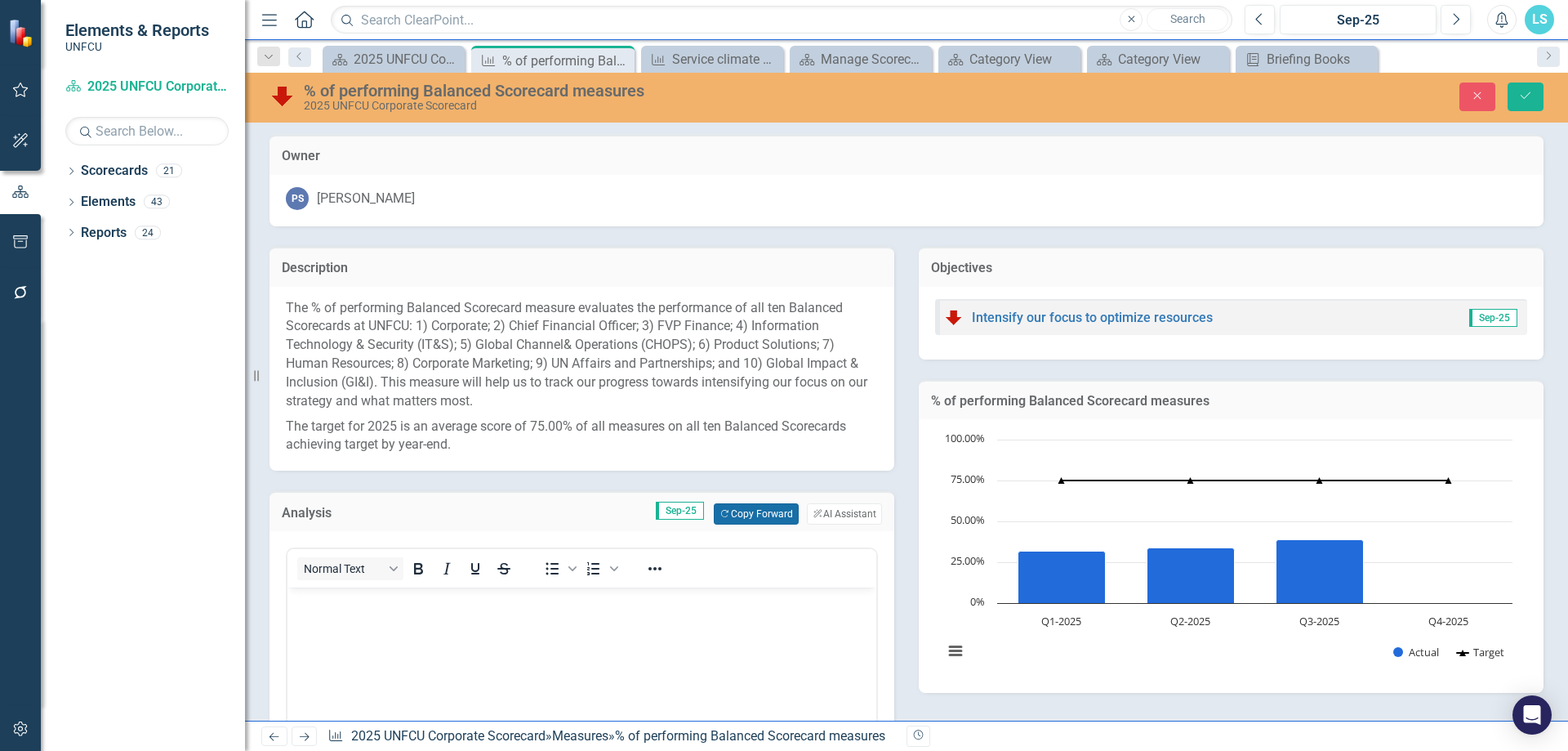
click at [741, 518] on button "Copy Forward Copy Forward" at bounding box center [756, 513] width 85 height 21
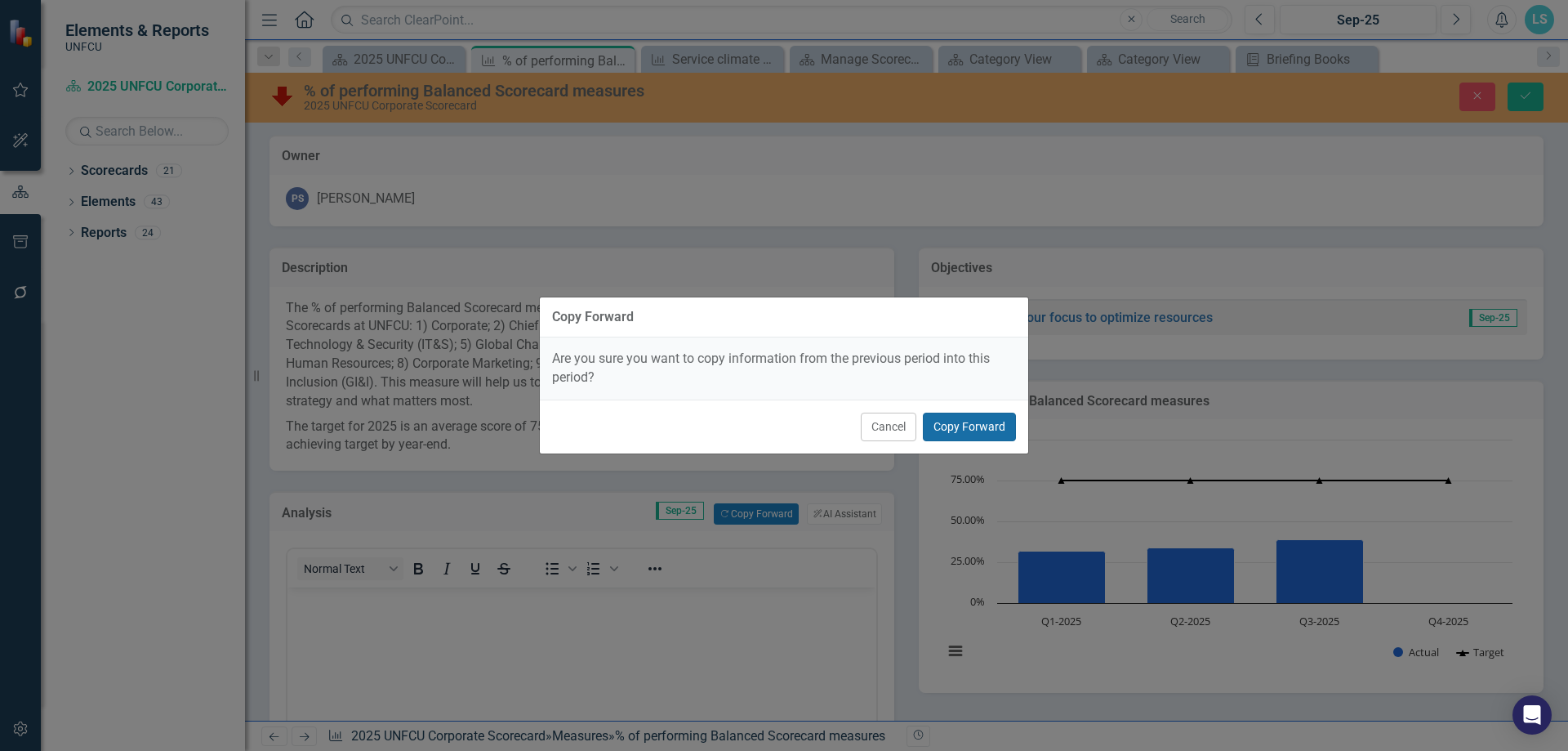
click at [980, 421] on button "Copy Forward" at bounding box center [969, 427] width 93 height 28
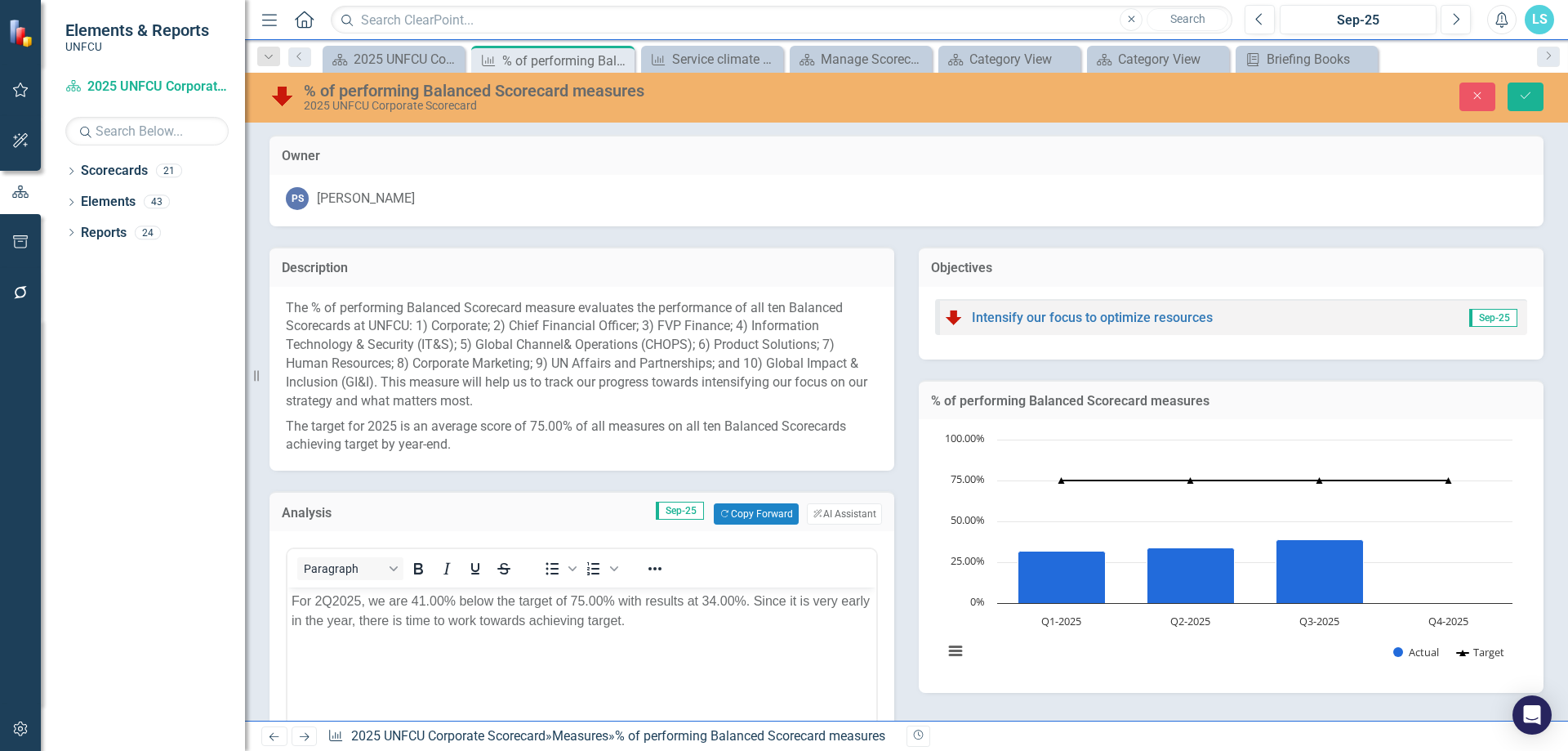
drag, startPoint x: 324, startPoint y: 599, endPoint x: 356, endPoint y: 606, distance: 32.8
click at [345, 605] on p "For 2Q2025, we are 41.00% below the target of 75.00% with results at 34.00%. Si…" at bounding box center [582, 610] width 581 height 40
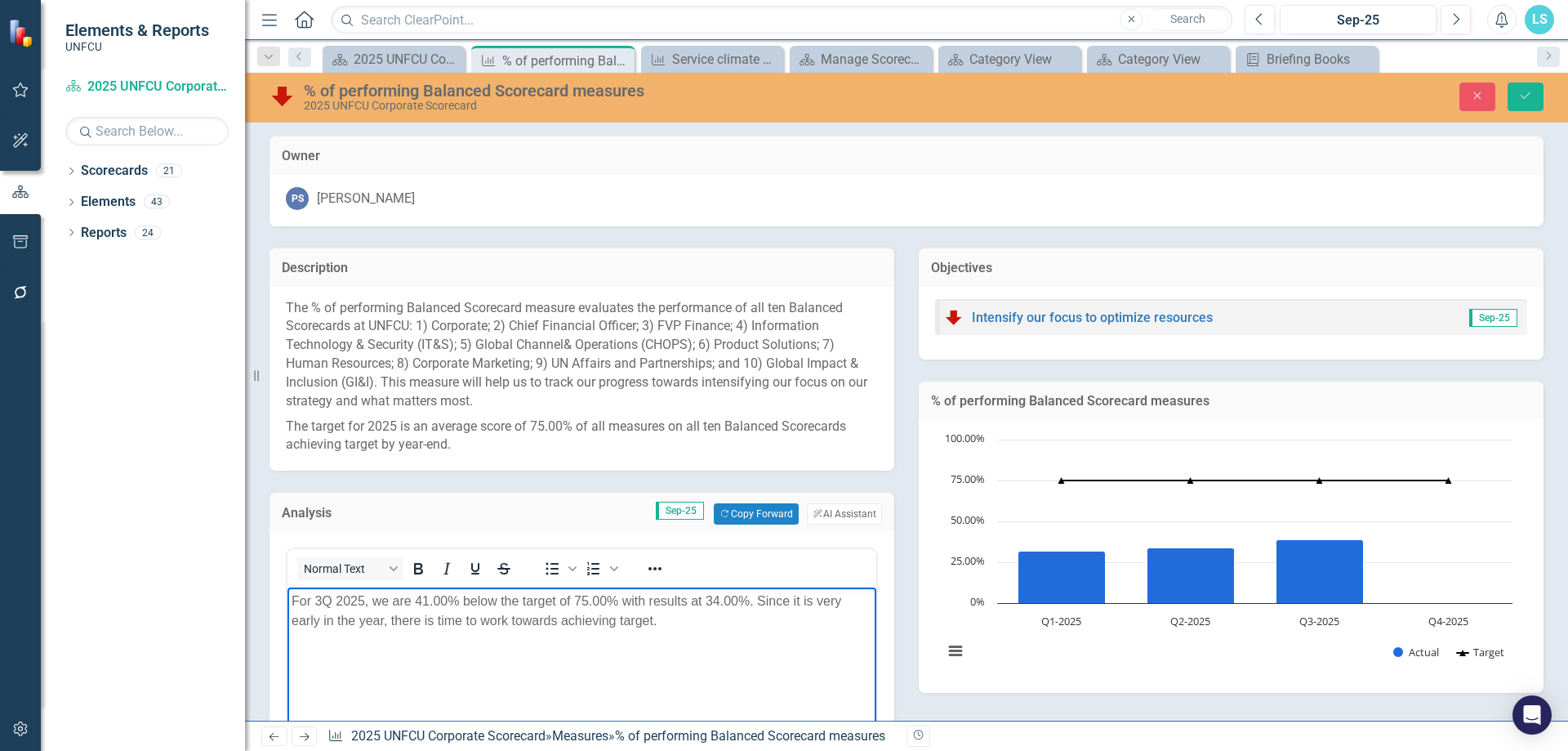
click at [427, 598] on p "For 3Q 2025, we are 41.00% below the target of 75.00% with results at 34.00%. S…" at bounding box center [582, 610] width 581 height 40
click at [473, 599] on p "For 3Q 2025, we are at 39.00% below the target of 75.00% with results at 34.00%…" at bounding box center [582, 610] width 581 height 40
click at [637, 601] on p "For 3Q 2025, we are at 39.00%, below the target of 75.00% with results at 34.00…" at bounding box center [582, 610] width 581 height 40
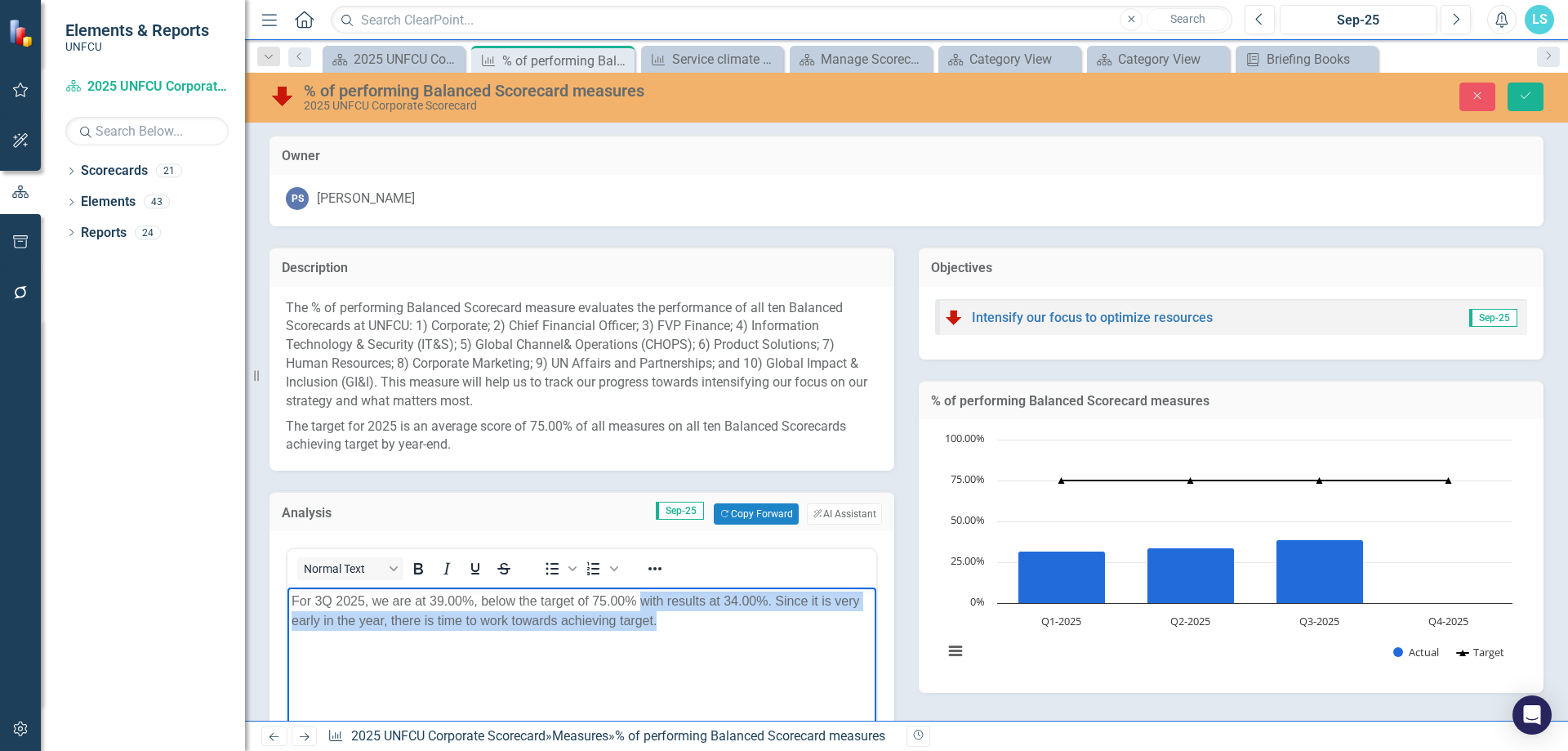
drag, startPoint x: 687, startPoint y: 632, endPoint x: 642, endPoint y: 604, distance: 53.0
click at [642, 604] on body "For 3Q 2025, we are at 39.00%, below the target of 75.00% with results at 34.00…" at bounding box center [582, 710] width 589 height 245
click at [718, 620] on p "For 3Q 2025, we are at 39.00%, below the target of 75.00% with results at 34.00…" at bounding box center [582, 610] width 581 height 40
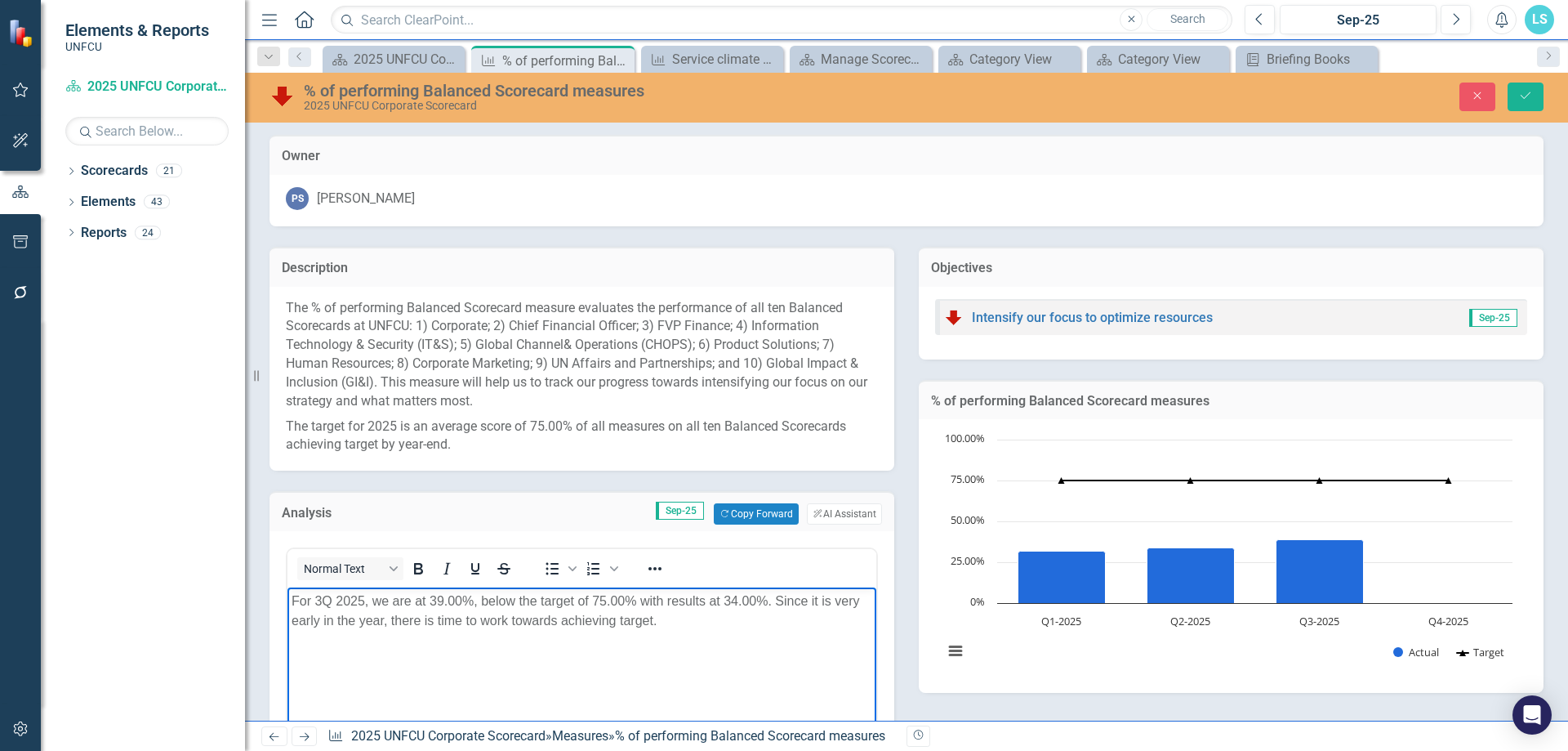
click at [687, 628] on p "For 3Q 2025, we are at 39.00%, below the target of 75.00% with results at 34.00…" at bounding box center [582, 610] width 581 height 40
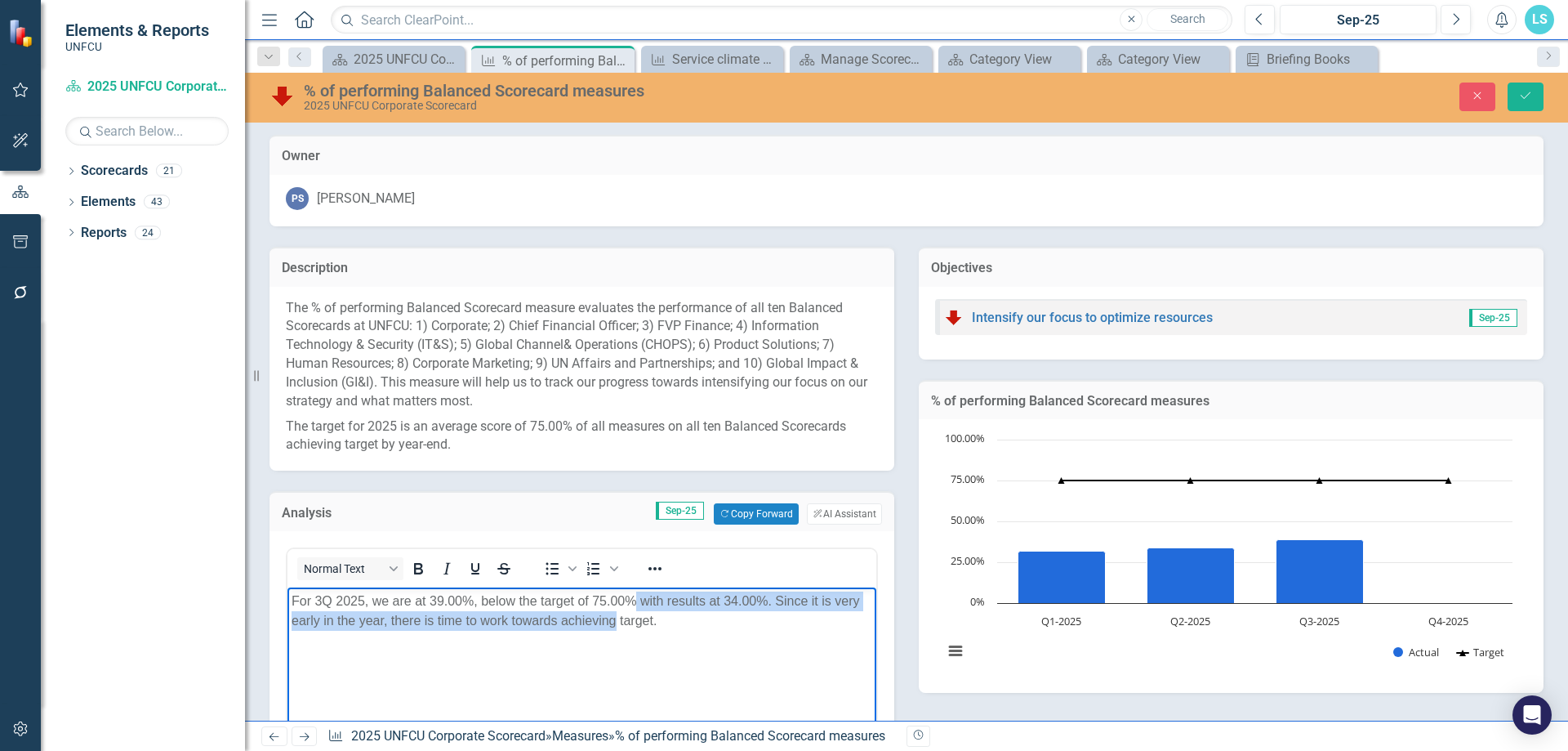
drag, startPoint x: 616, startPoint y: 621, endPoint x: 638, endPoint y: 587, distance: 40.5
click at [638, 587] on body "For 3Q 2025, we are at 39.00%, below the target of 75.00% with results at 34.00…" at bounding box center [582, 710] width 589 height 245
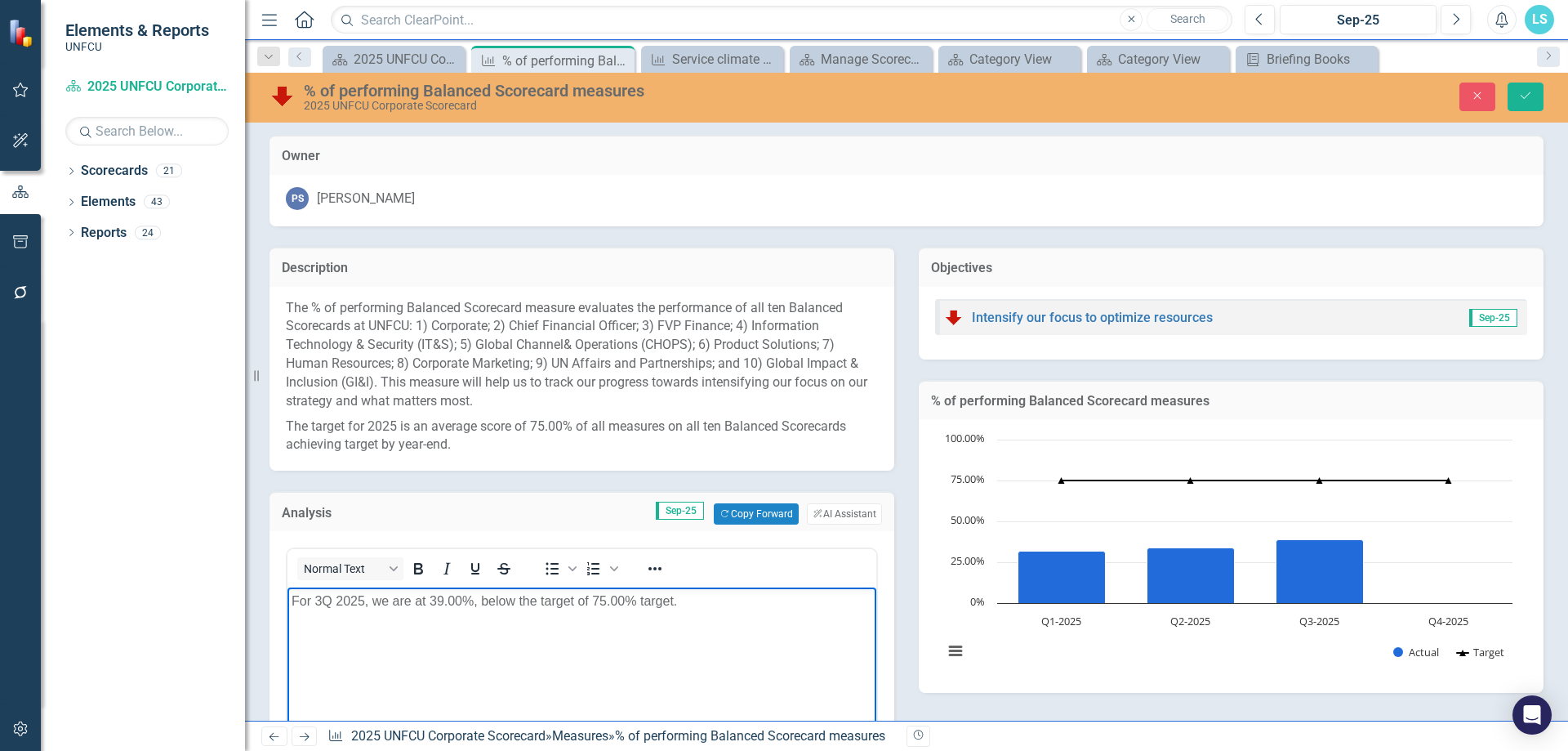
click at [770, 609] on p "For 3Q 2025, we are at 39.00%, below the target of 75.00% target." at bounding box center [582, 600] width 581 height 19
click at [479, 599] on p "For 3Q 2025, we are at 39.00%, below the target of 75.00% target. This measure …" at bounding box center [582, 610] width 581 height 40
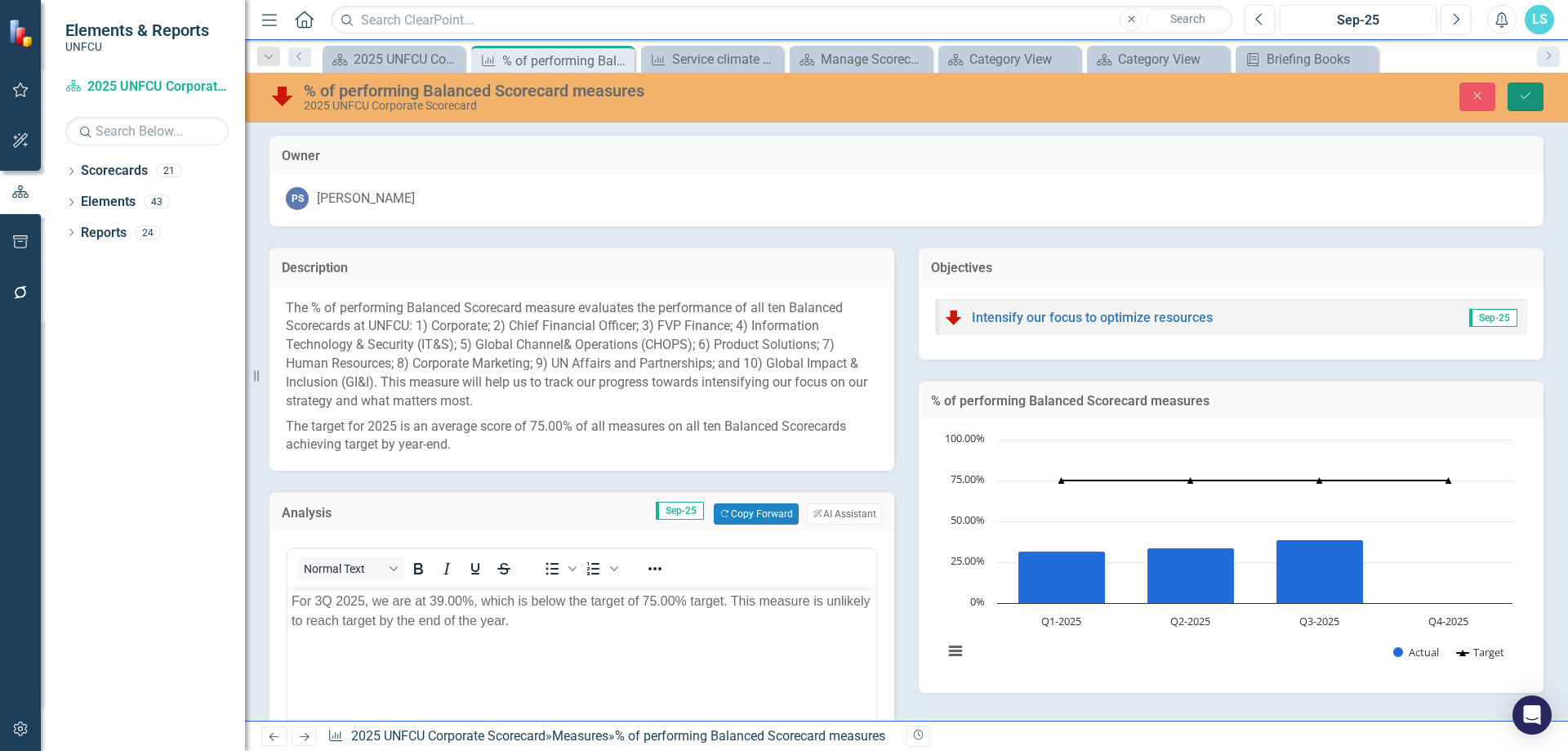
click at [1535, 85] on button "Save" at bounding box center [1526, 97] width 36 height 28
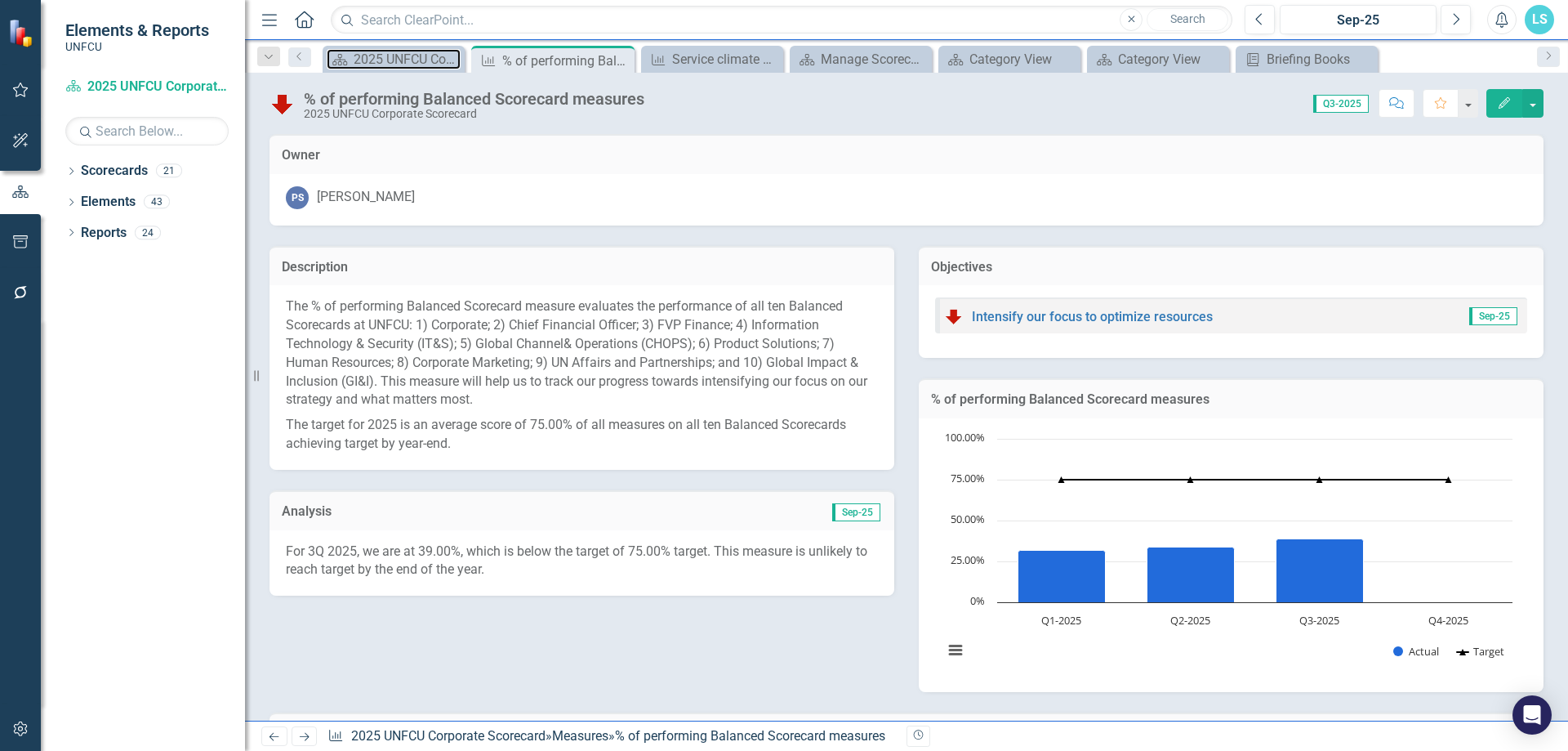
click at [416, 65] on div "2025 UNFCU Corporate Balanced Scorecard" at bounding box center [407, 59] width 107 height 20
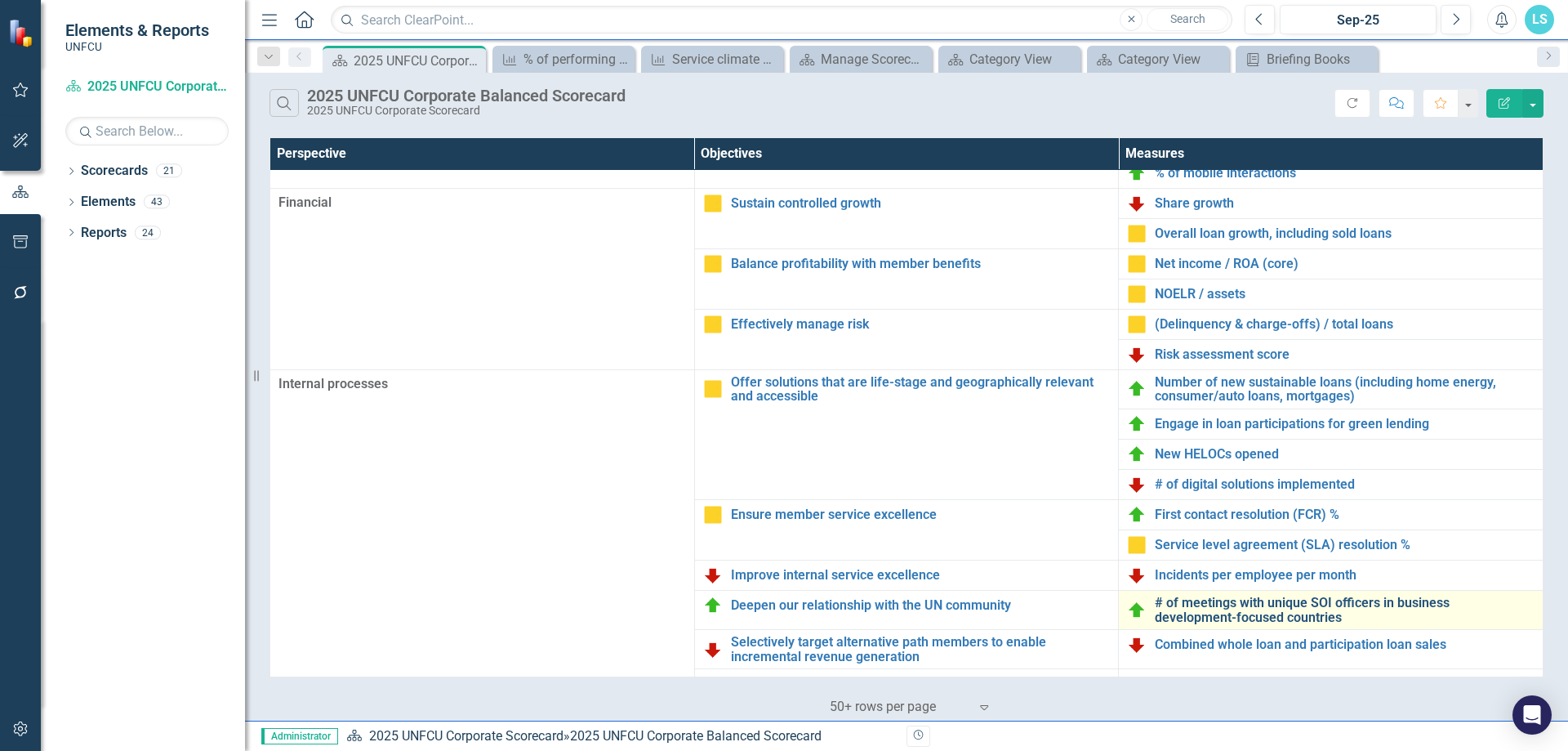
scroll to position [326, 0]
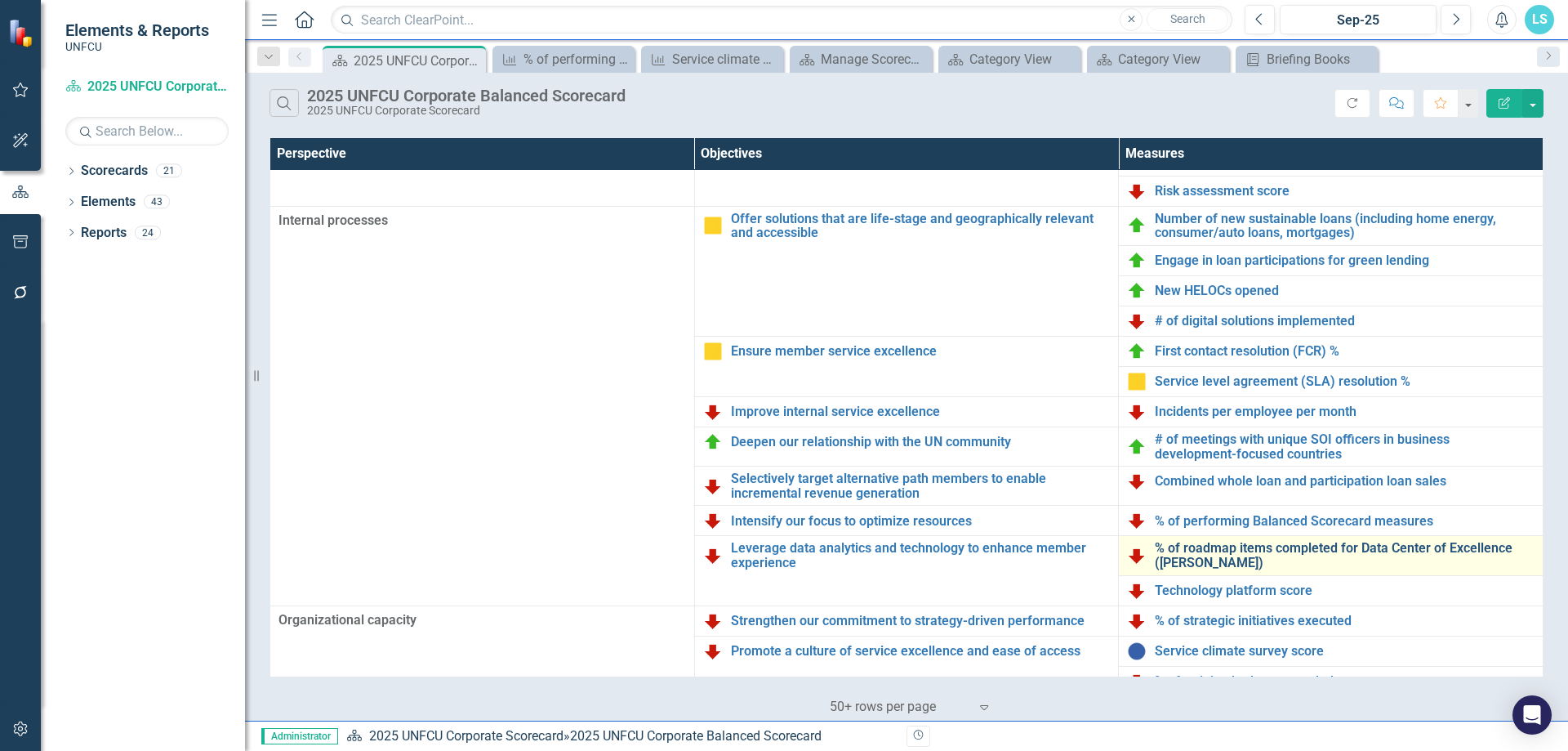
click at [1308, 546] on link "% of roadmap items completed for Data Center of Excellence ([PERSON_NAME])" at bounding box center [1345, 554] width 380 height 28
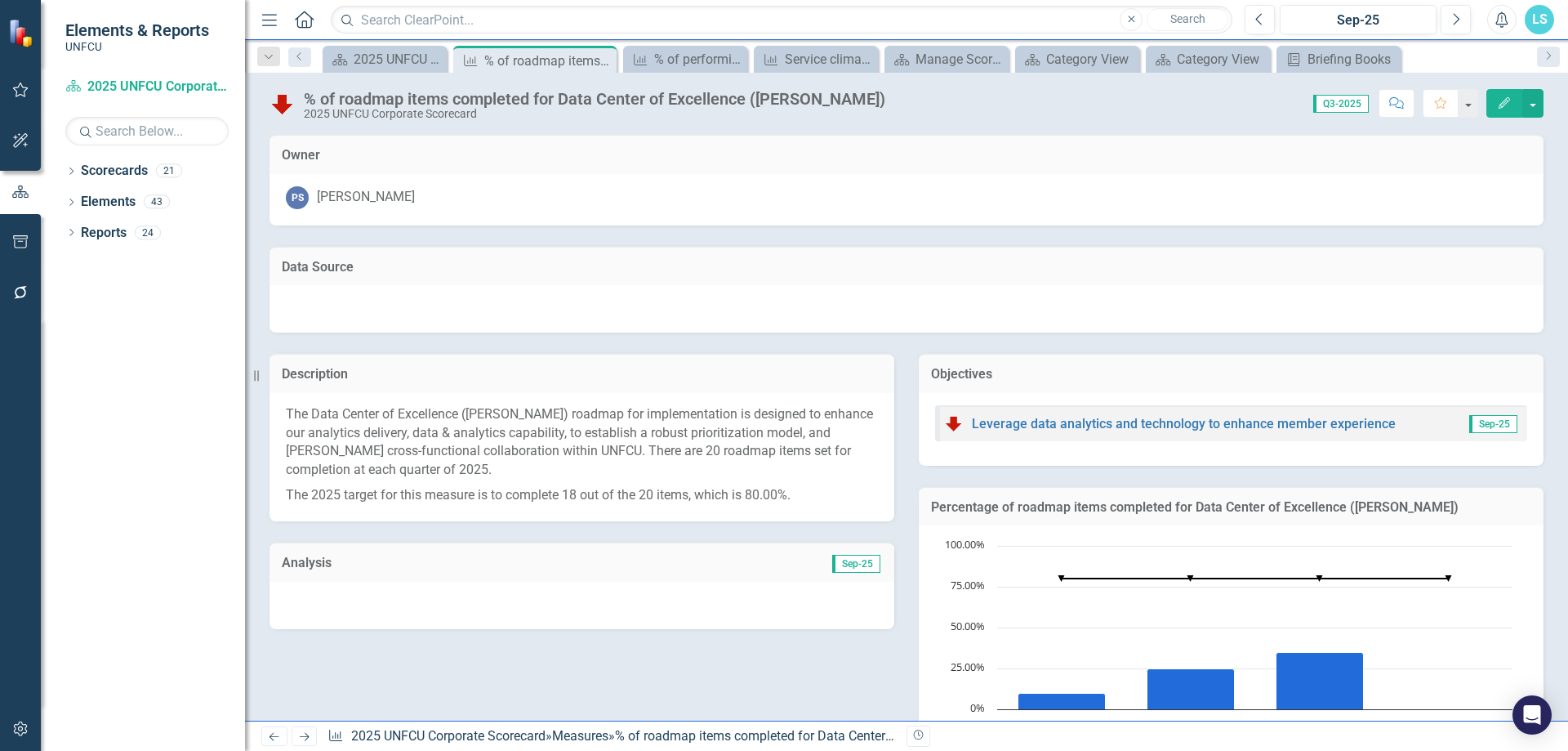
click at [694, 610] on div at bounding box center [582, 606] width 625 height 48
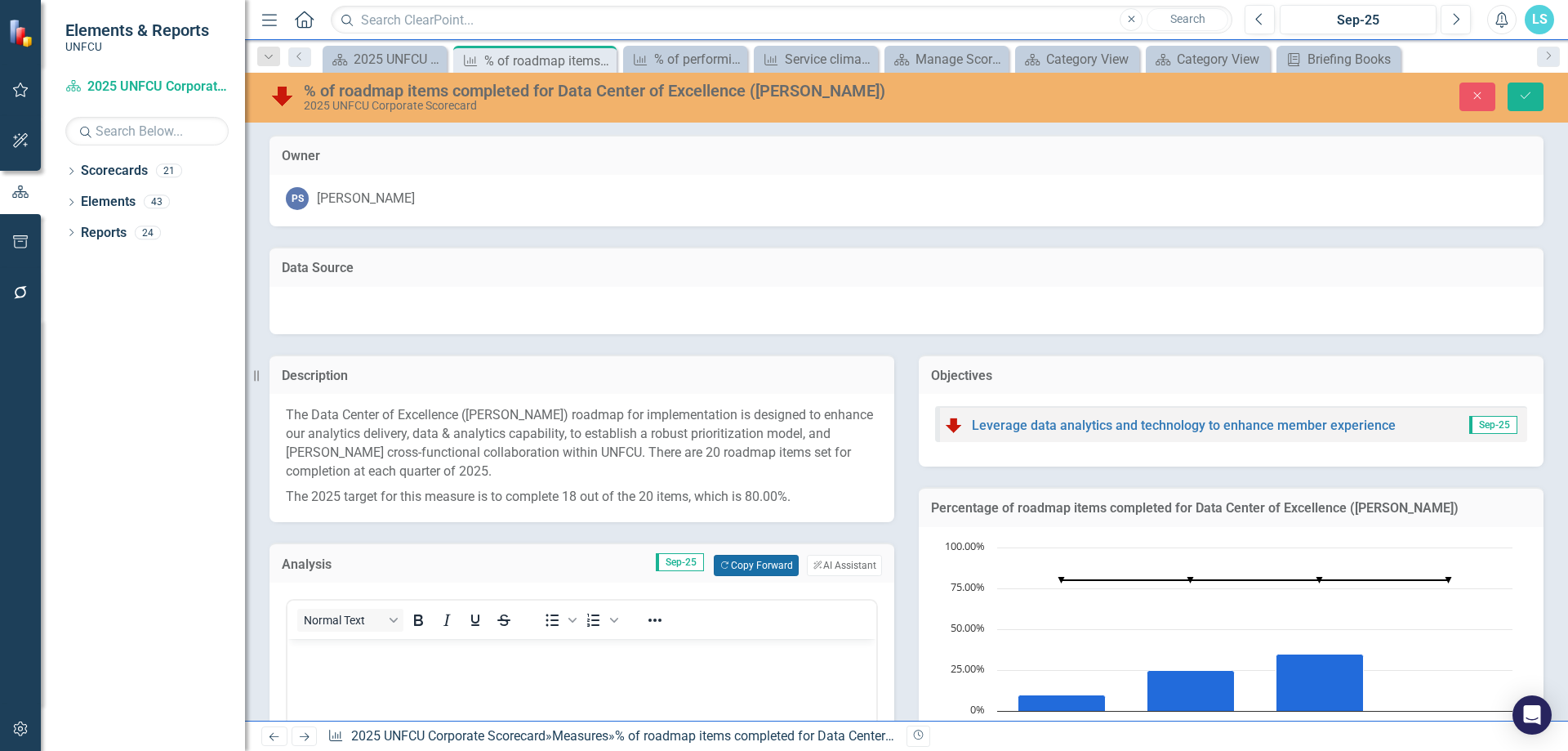
click at [753, 559] on button "Copy Forward Copy Forward" at bounding box center [756, 564] width 85 height 21
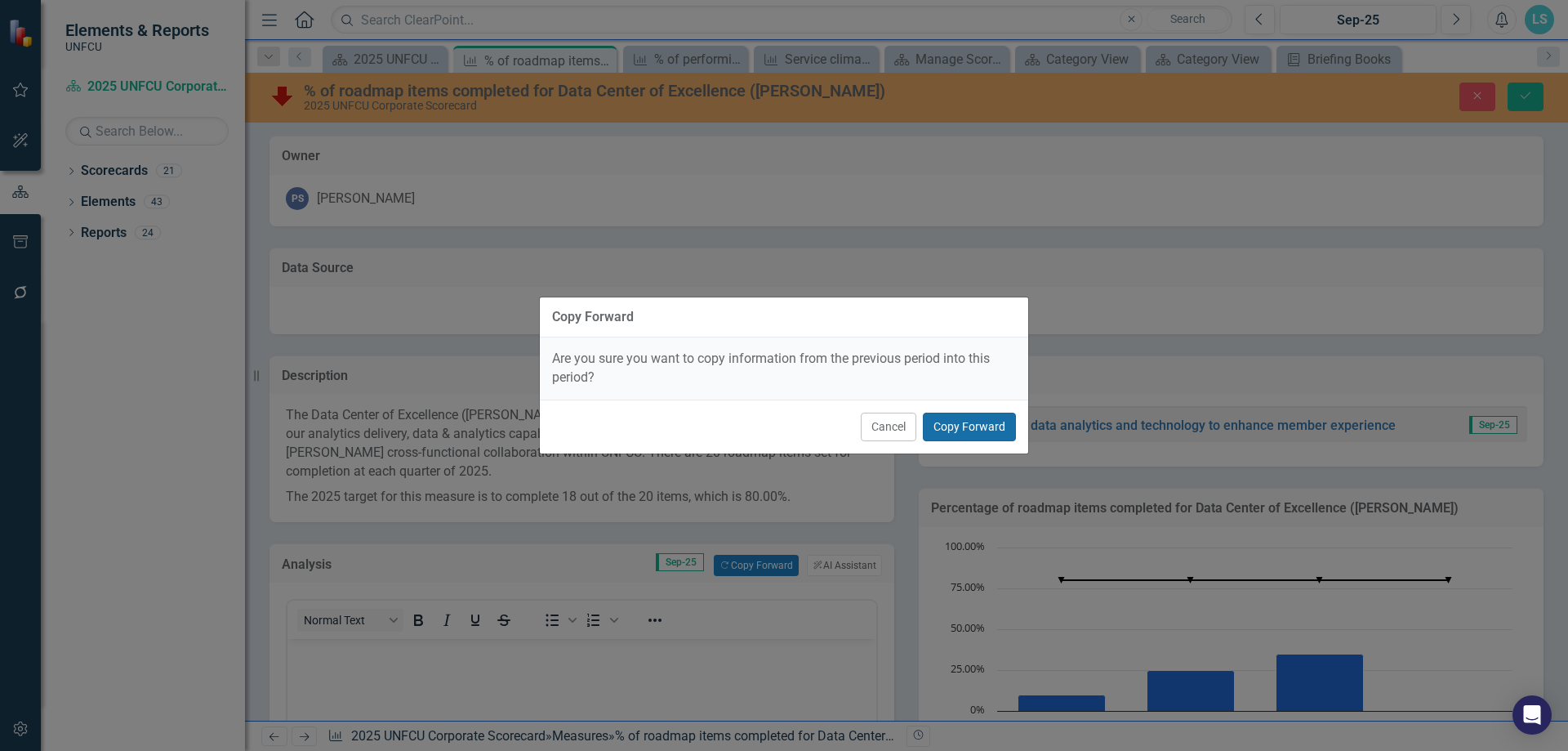
click at [987, 428] on button "Copy Forward" at bounding box center [969, 427] width 93 height 28
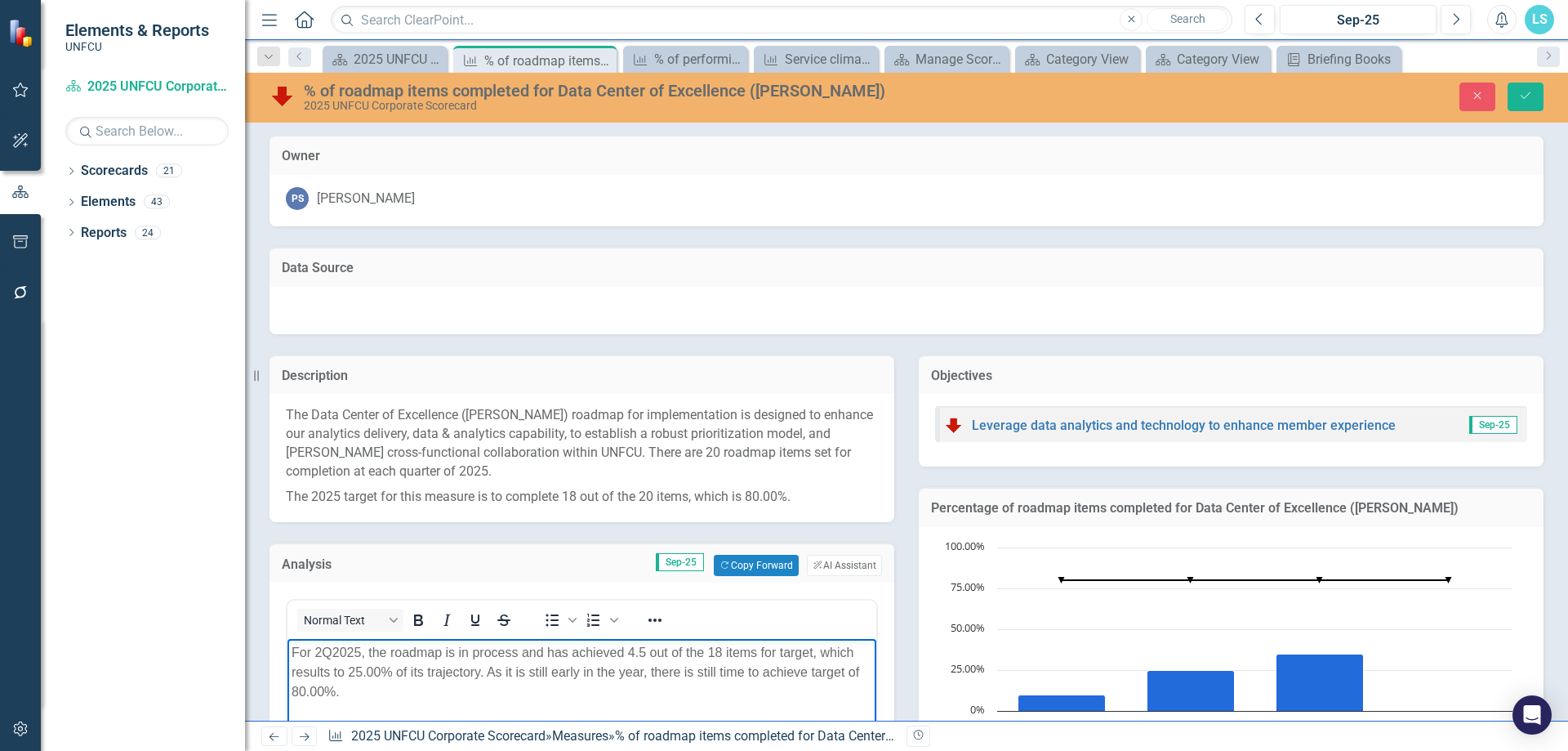
click at [323, 652] on p "For 2Q2025, the roadmap is in process and has achieved 4.5 out of the 18 items …" at bounding box center [582, 672] width 581 height 59
click at [909, 628] on div "Percentage of roadmap items completed for Data Center of Excellence ([PERSON_NA…" at bounding box center [1231, 632] width 650 height 334
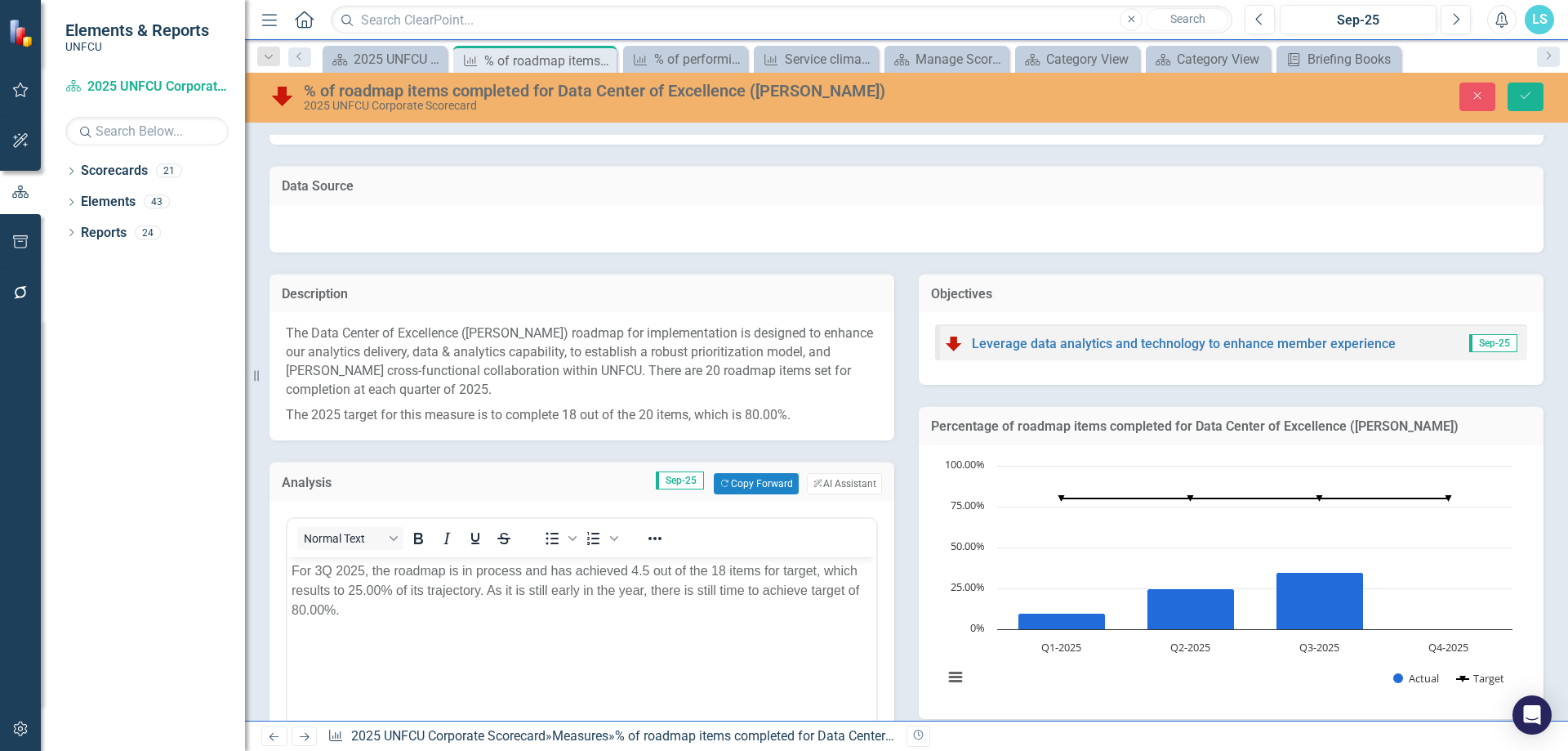
click at [651, 569] on p "For 3Q 2025, the roadmap is in process and has achieved 4.5 out of the 18 items…" at bounding box center [582, 591] width 581 height 59
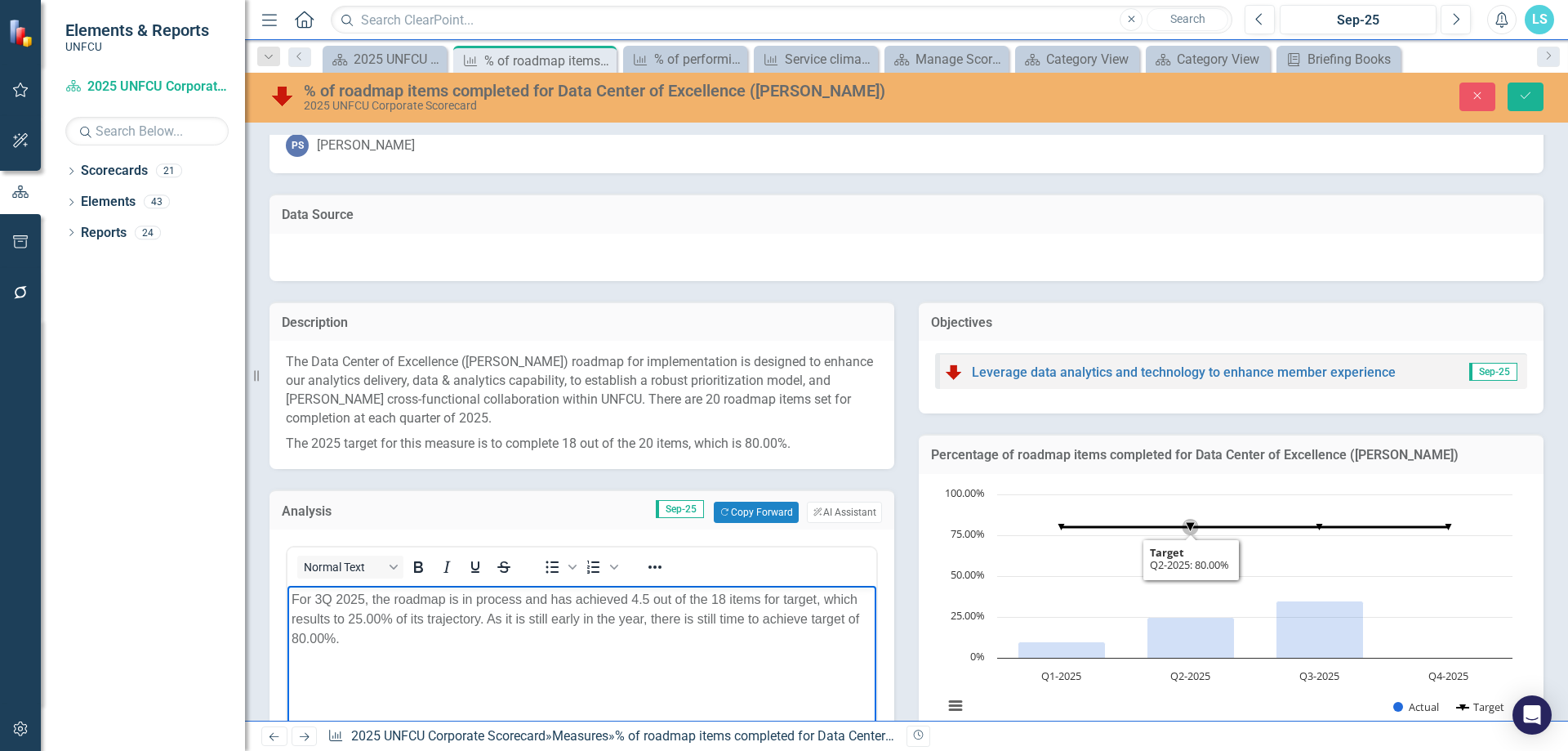
scroll to position [0, 0]
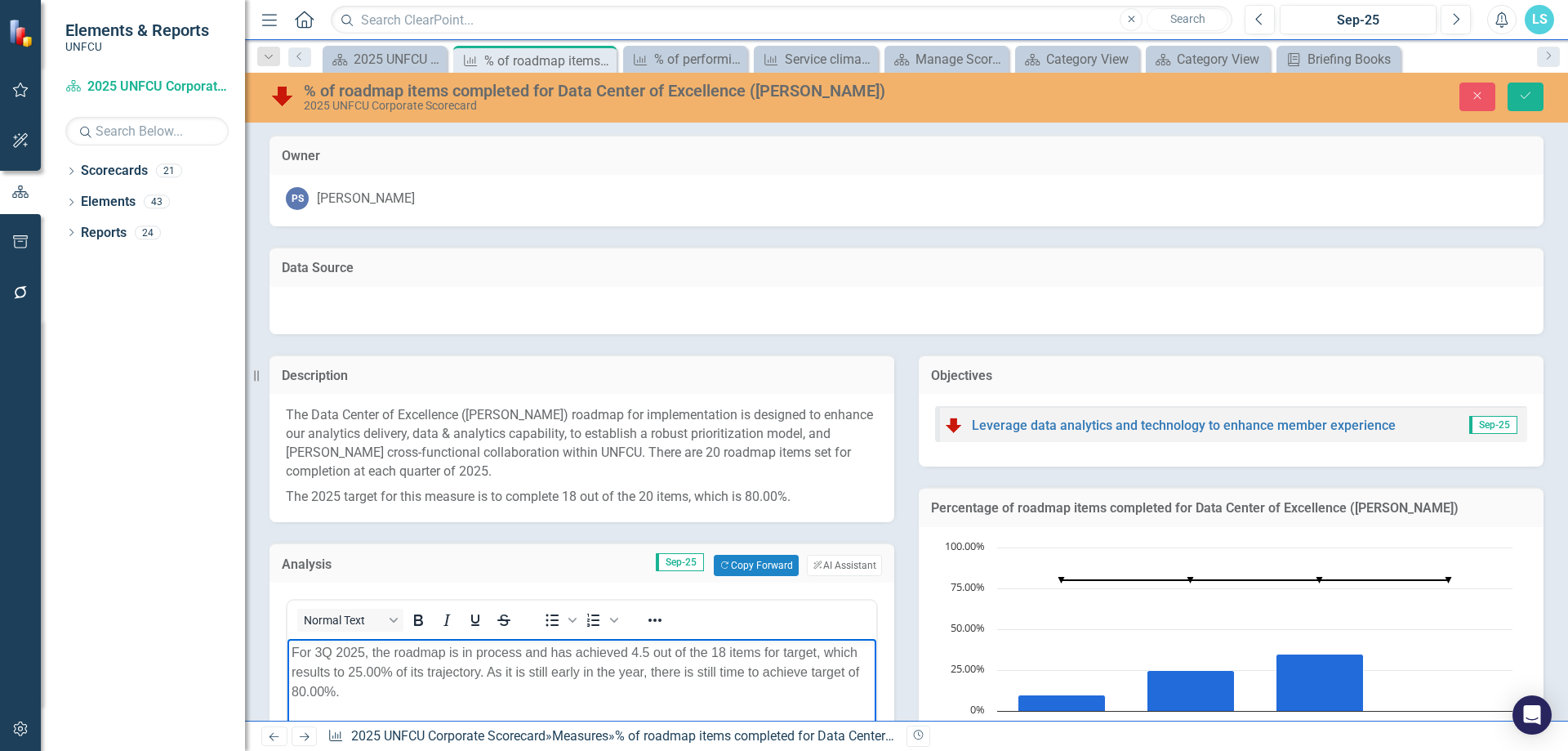
click at [697, 659] on p "For 3Q 2025, the roadmap is in process and has achieved 4.5 out of the 18 items…" at bounding box center [582, 672] width 581 height 59
drag, startPoint x: 652, startPoint y: 654, endPoint x: 694, endPoint y: 666, distance: 43.7
click at [655, 655] on p "For 3Q 2025, the roadmap is in process and has achieved 4.5 out of the 18 items…" at bounding box center [582, 672] width 581 height 59
click at [363, 670] on p "For 3Q 2025, the roadmap is in process and has achieved 6 out of the 18 items f…" at bounding box center [582, 672] width 581 height 59
drag, startPoint x: 489, startPoint y: 671, endPoint x: 1171, endPoint y: 1314, distance: 937.3
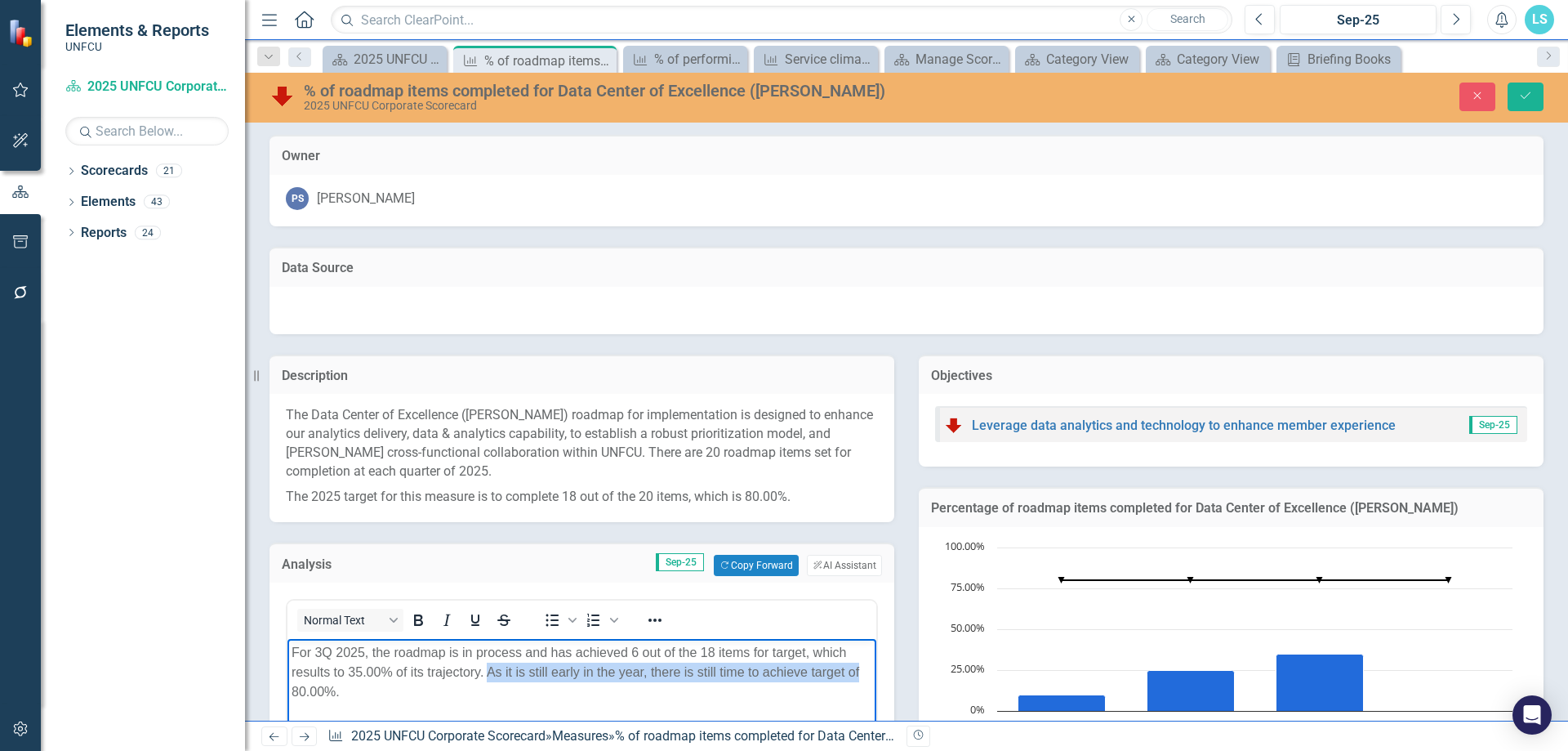
click at [877, 674] on html "For 3Q 2025, the roadmap is in process and has achieved 6 out of the 18 items f…" at bounding box center [582, 761] width 589 height 245
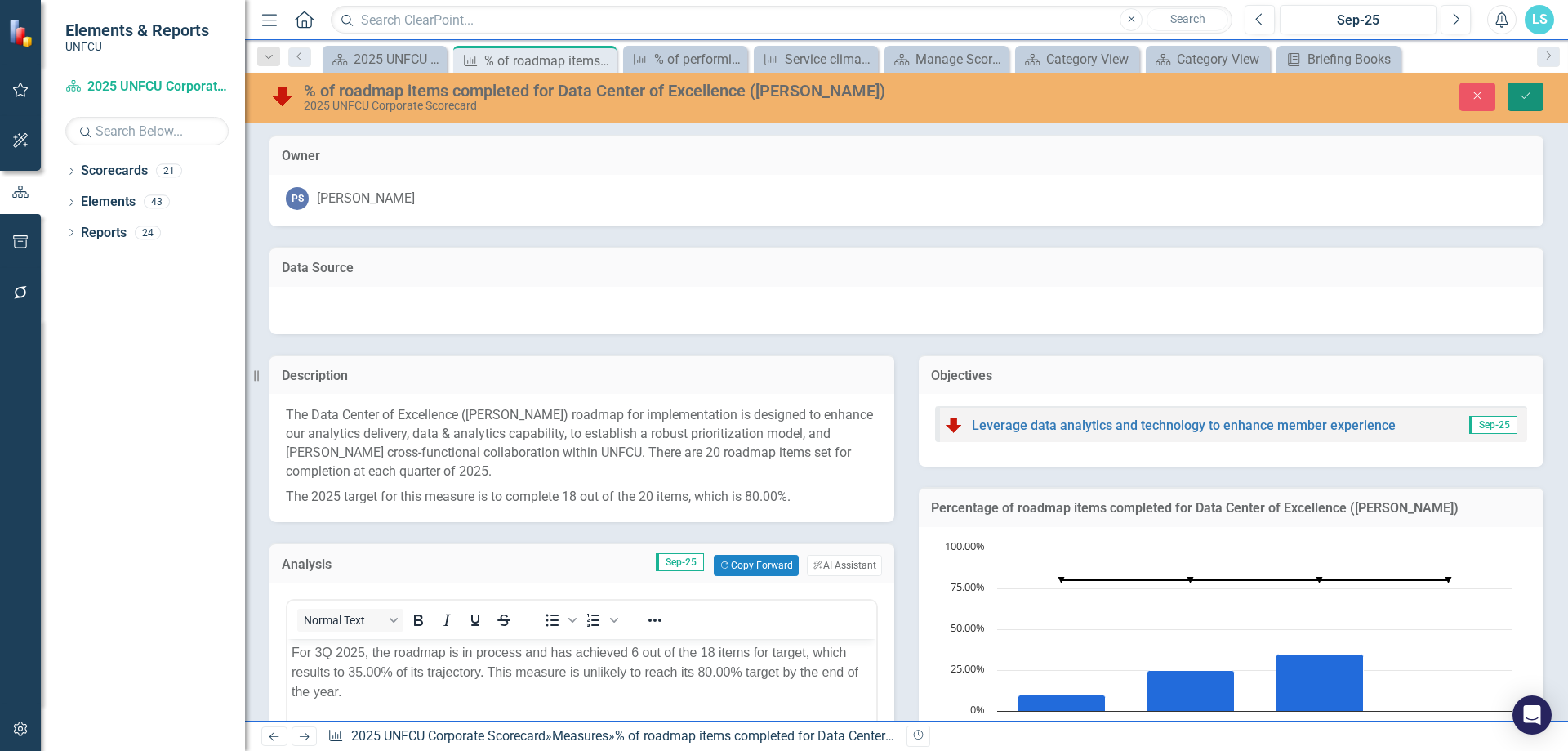
click at [1517, 93] on button "Save" at bounding box center [1526, 97] width 36 height 28
